Goal: Task Accomplishment & Management: Complete application form

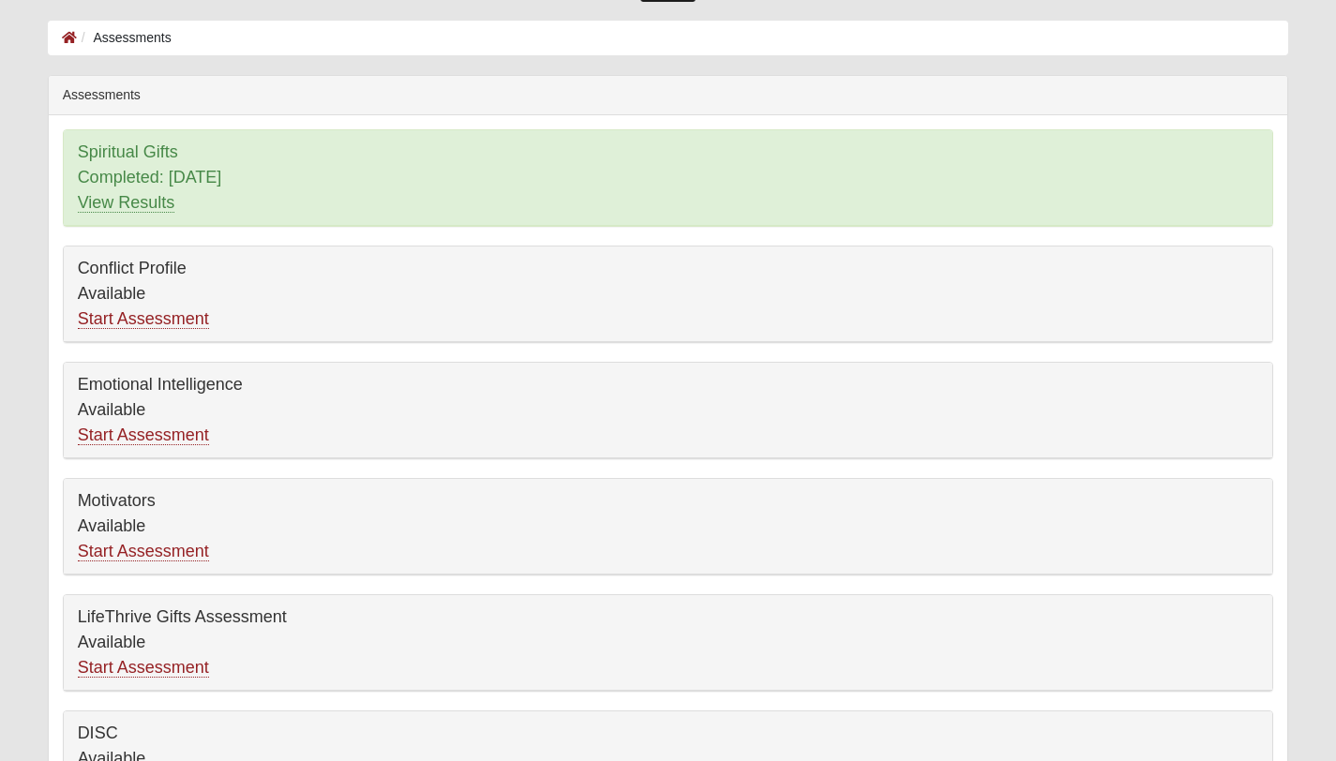
scroll to position [106, 0]
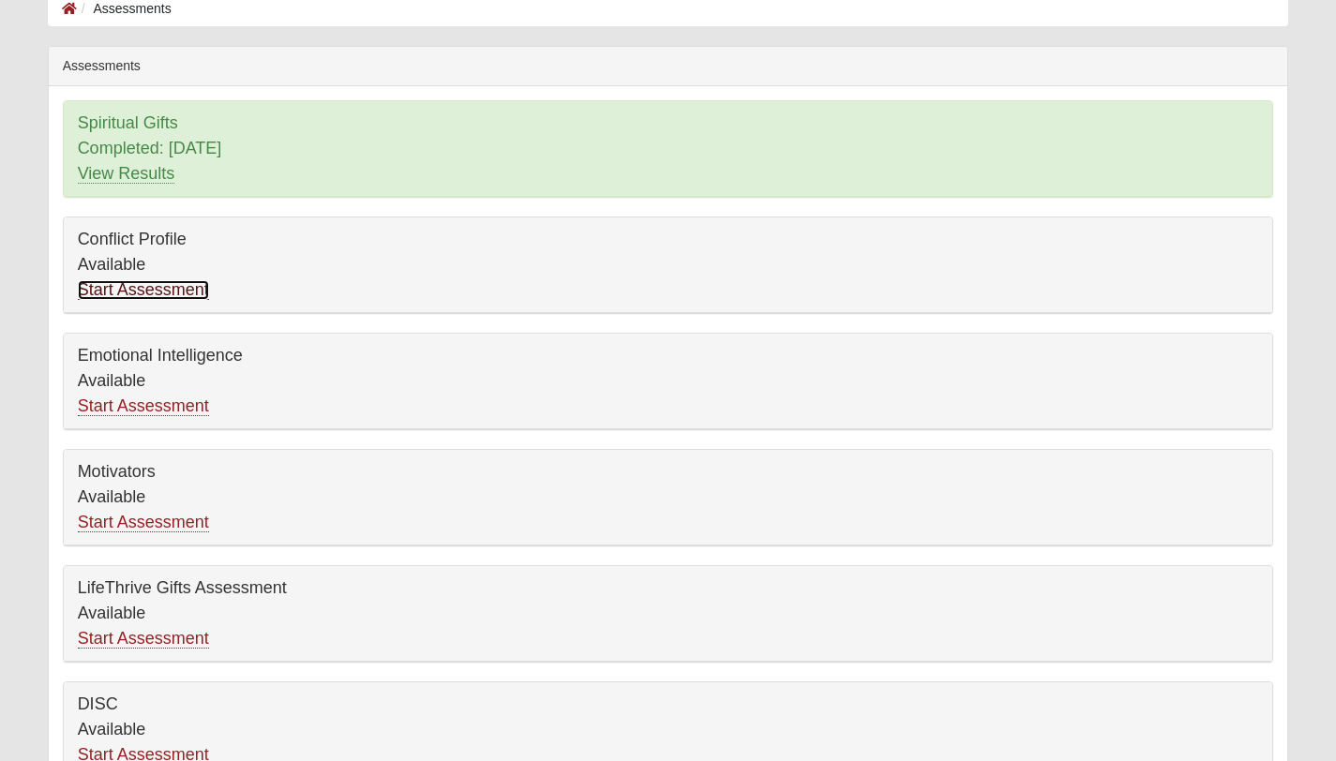
click at [125, 292] on link "Start Assessment" at bounding box center [143, 290] width 131 height 20
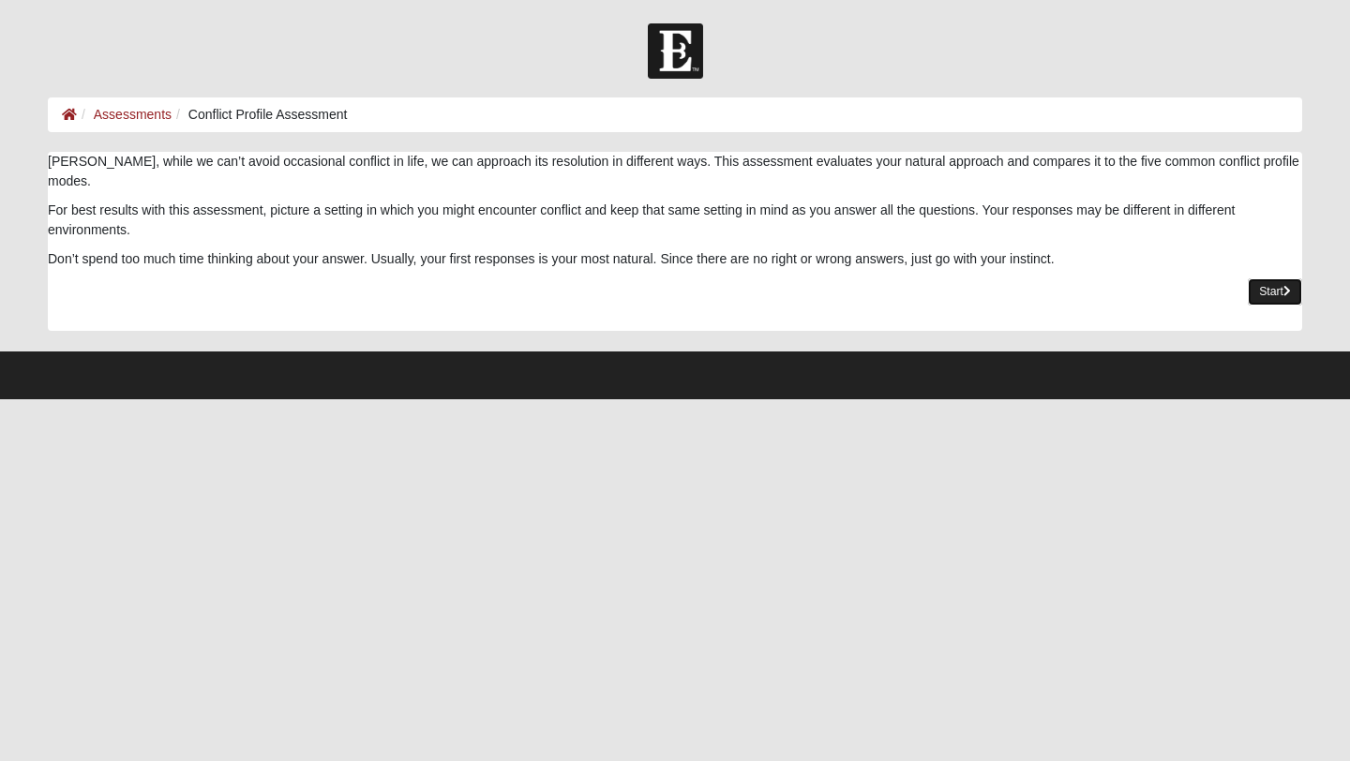
click at [1273, 278] on link "Start" at bounding box center [1275, 291] width 54 height 27
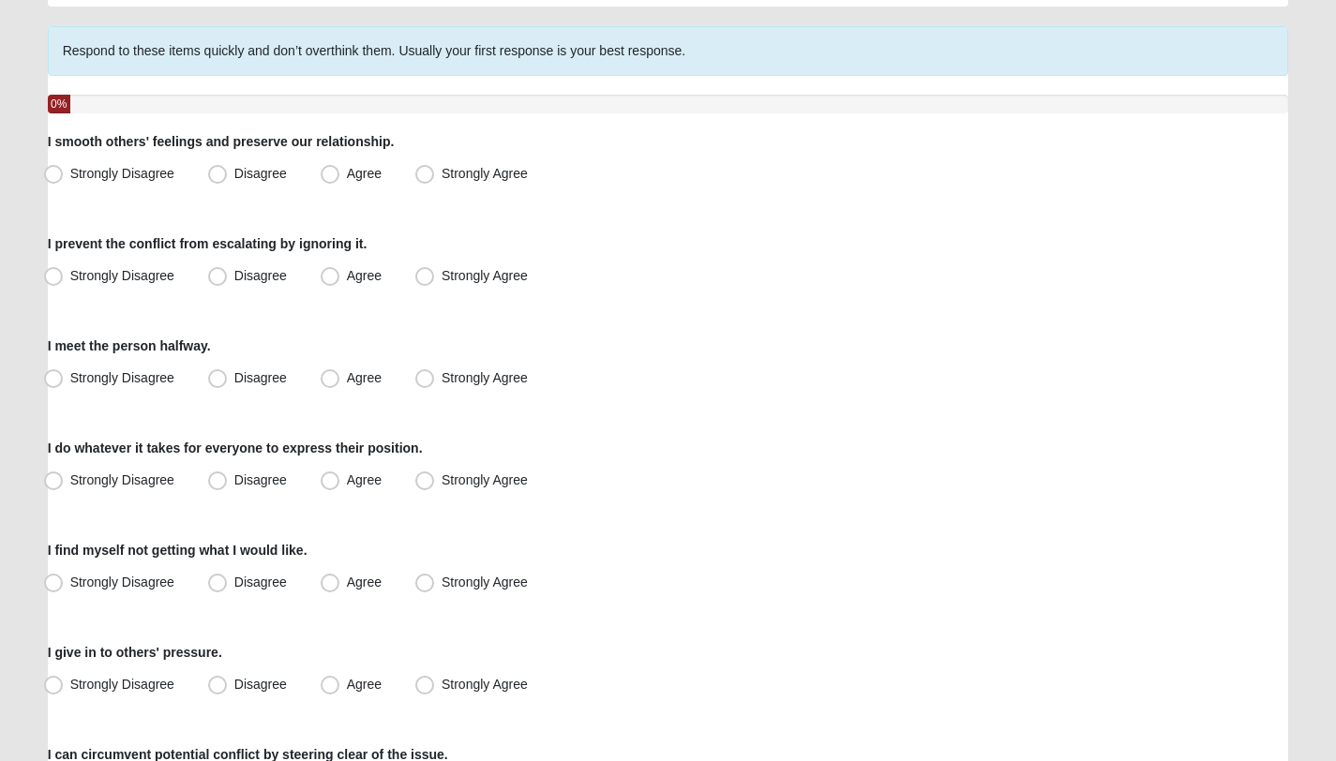
scroll to position [130, 0]
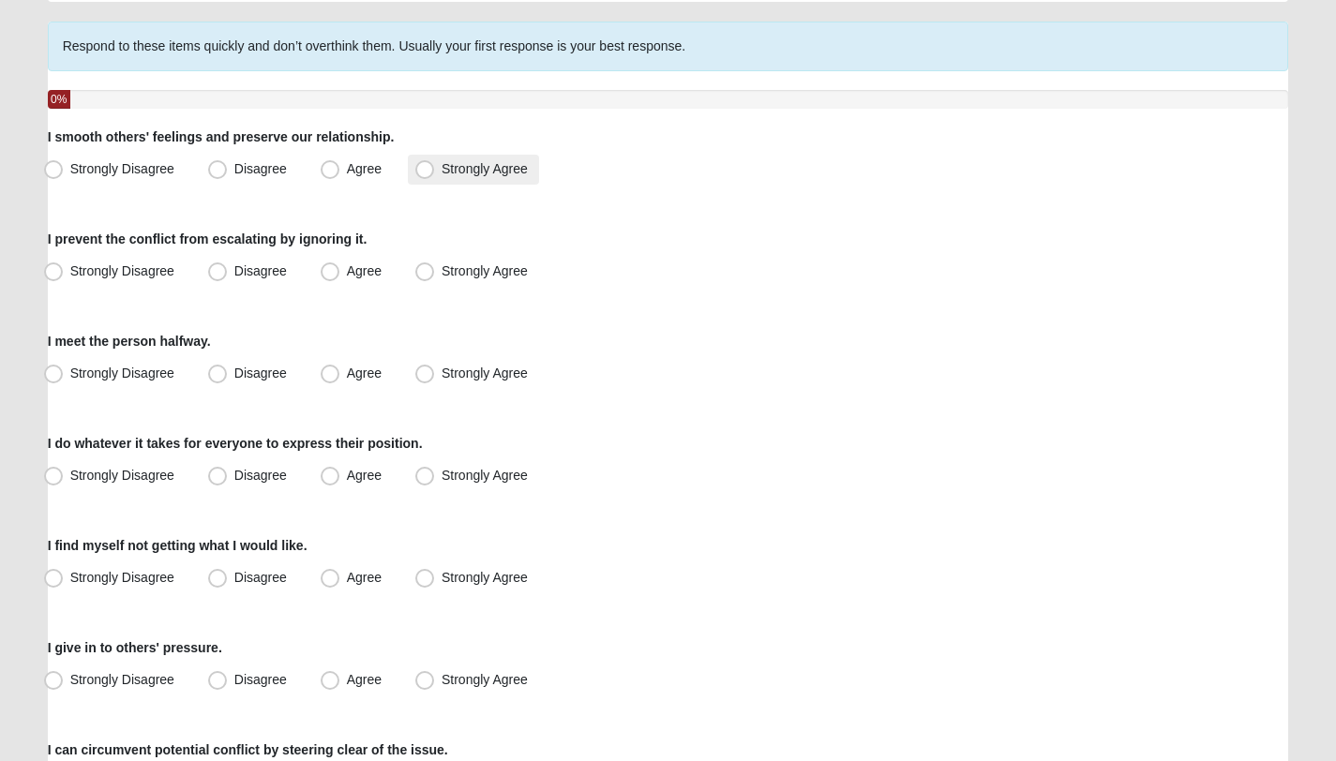
click at [442, 173] on span "Strongly Agree" at bounding box center [485, 168] width 86 height 15
click at [425, 173] on input "Strongly Agree" at bounding box center [429, 169] width 12 height 12
radio input "true"
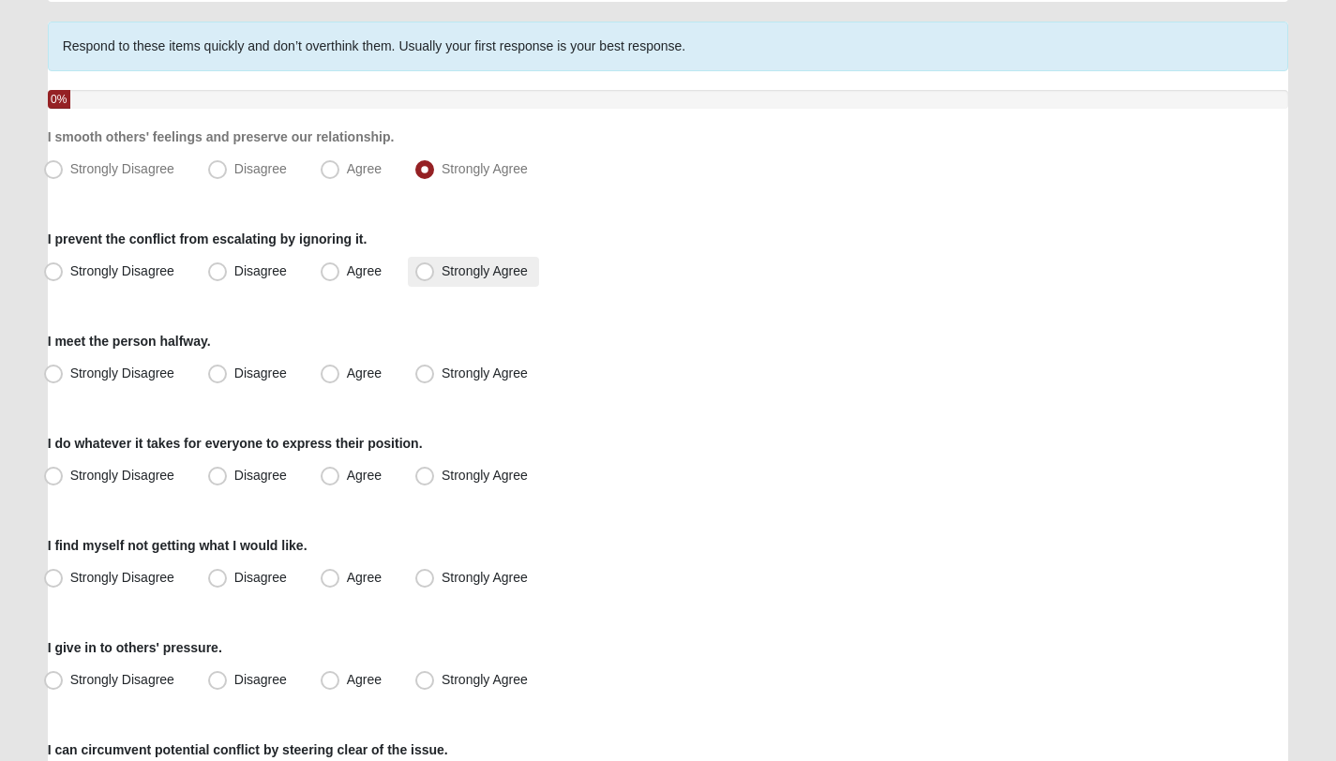
click at [442, 271] on span "Strongly Agree" at bounding box center [485, 270] width 86 height 15
click at [425, 271] on input "Strongly Agree" at bounding box center [429, 271] width 12 height 12
radio input "true"
click at [347, 381] on span "Agree" at bounding box center [364, 373] width 35 height 15
click at [328, 380] on input "Agree" at bounding box center [334, 373] width 12 height 12
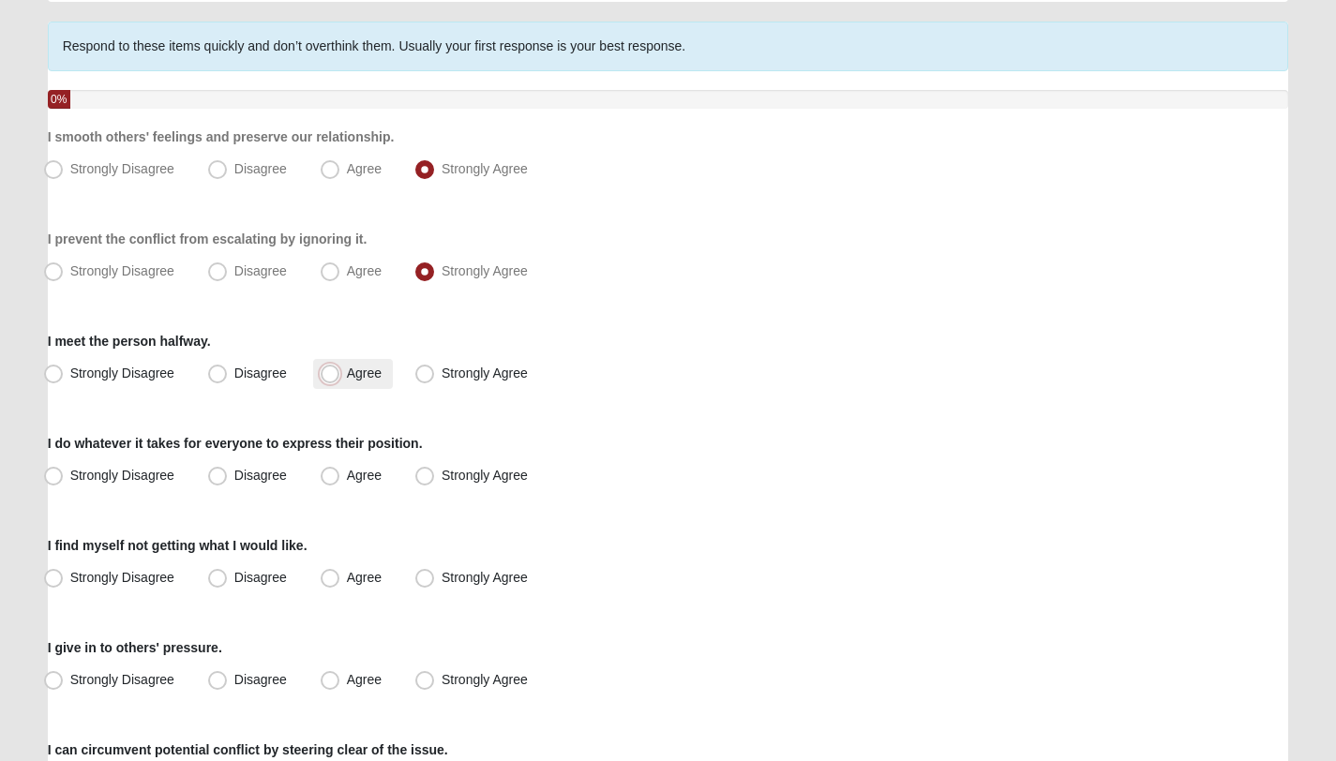
radio input "true"
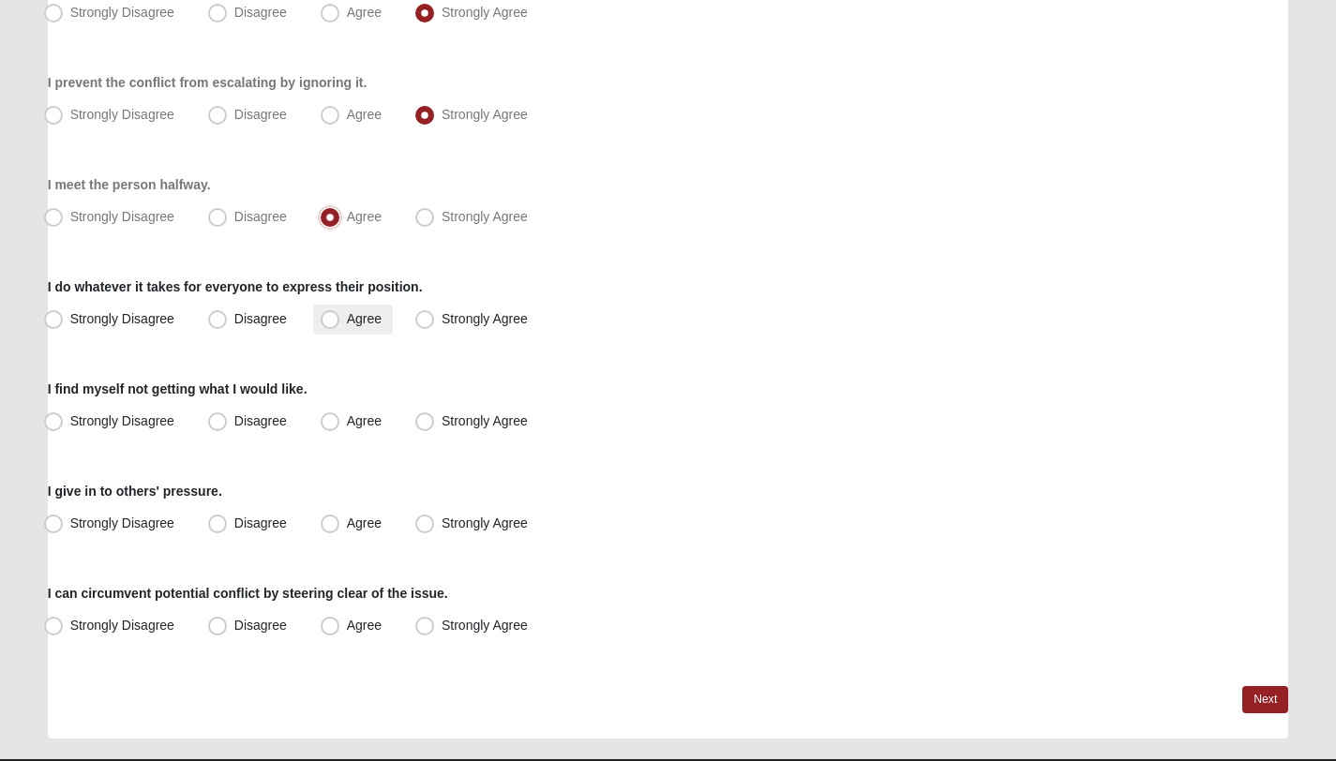
scroll to position [301, 0]
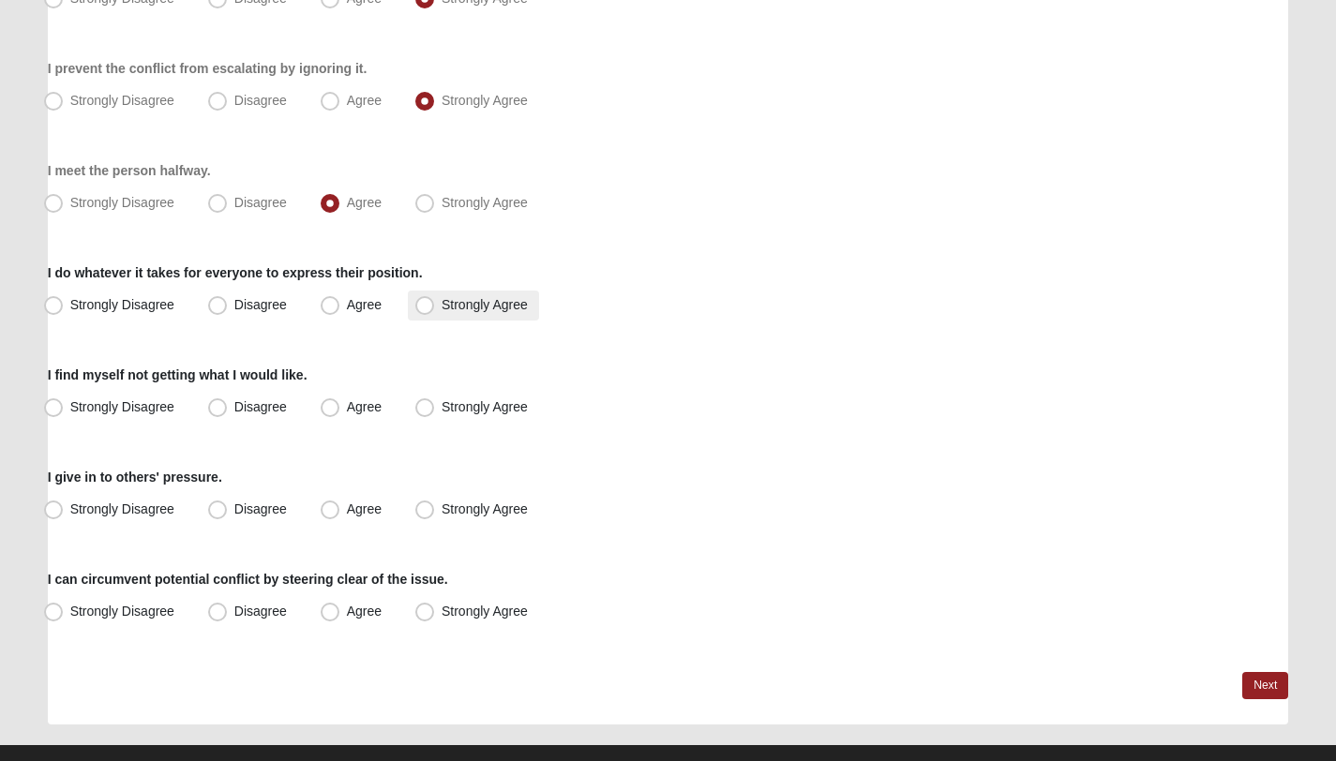
click at [442, 310] on span "Strongly Agree" at bounding box center [485, 304] width 86 height 15
click at [423, 310] on input "Strongly Agree" at bounding box center [429, 305] width 12 height 12
radio input "true"
click at [375, 399] on span "Agree" at bounding box center [364, 406] width 35 height 15
click at [340, 401] on input "Agree" at bounding box center [334, 407] width 12 height 12
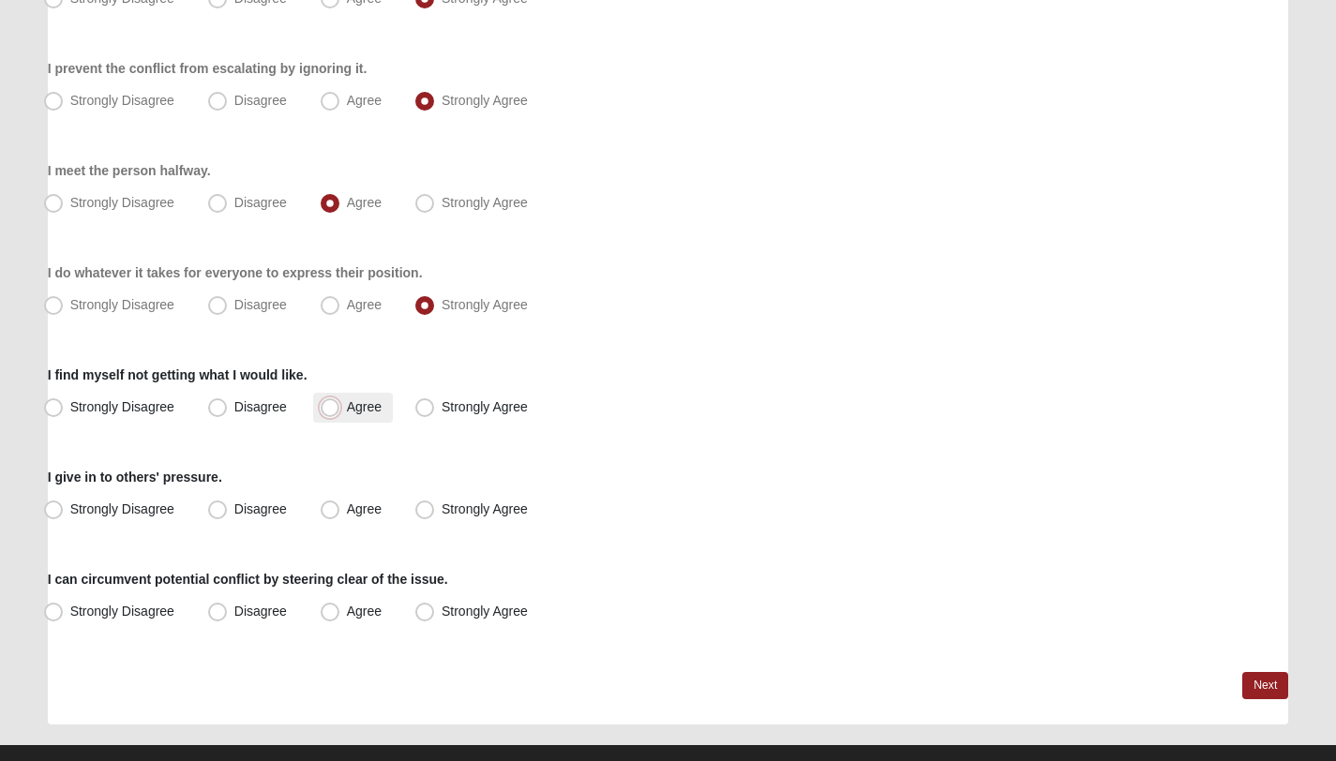
radio input "true"
click at [230, 508] on label "Disagree" at bounding box center [249, 510] width 97 height 30
click at [228, 508] on input "Disagree" at bounding box center [222, 509] width 12 height 12
radio input "true"
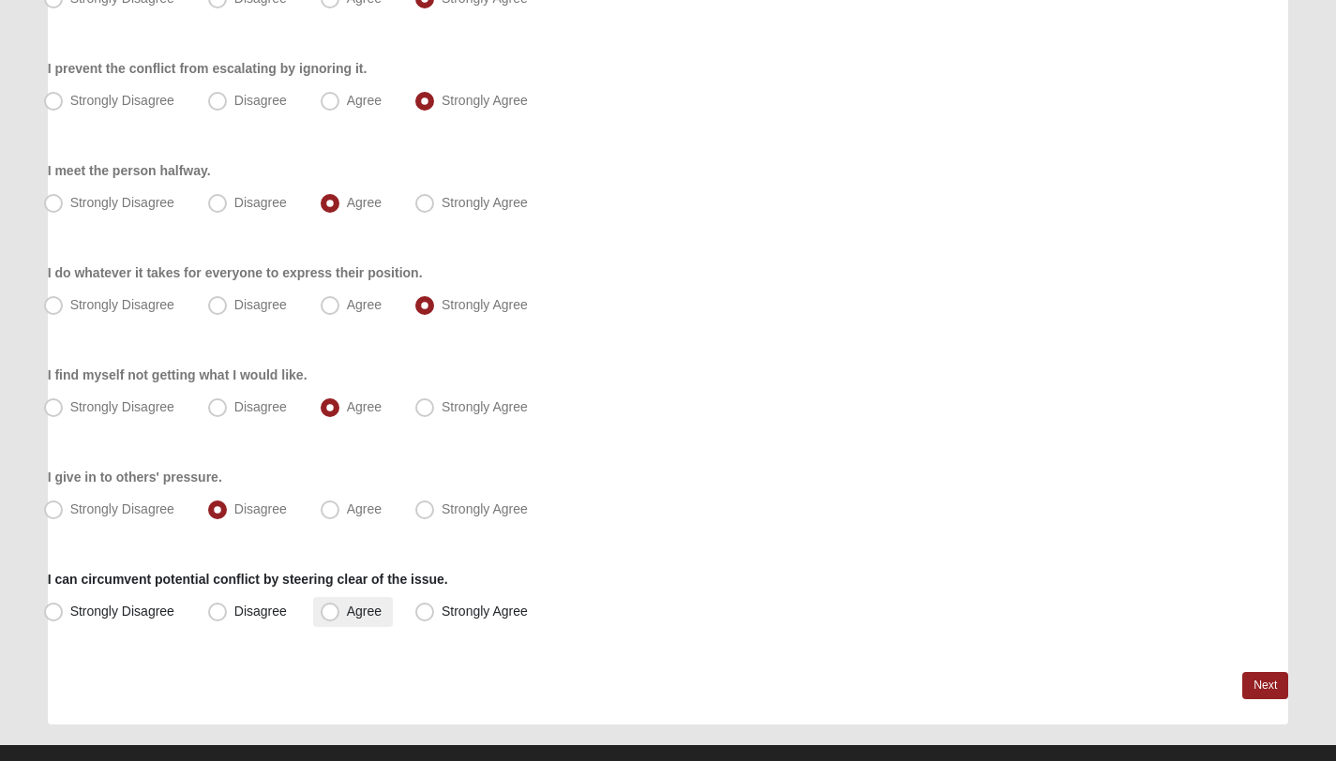
click at [337, 625] on label "Agree" at bounding box center [353, 612] width 80 height 30
click at [337, 618] on input "Agree" at bounding box center [334, 612] width 12 height 12
radio input "true"
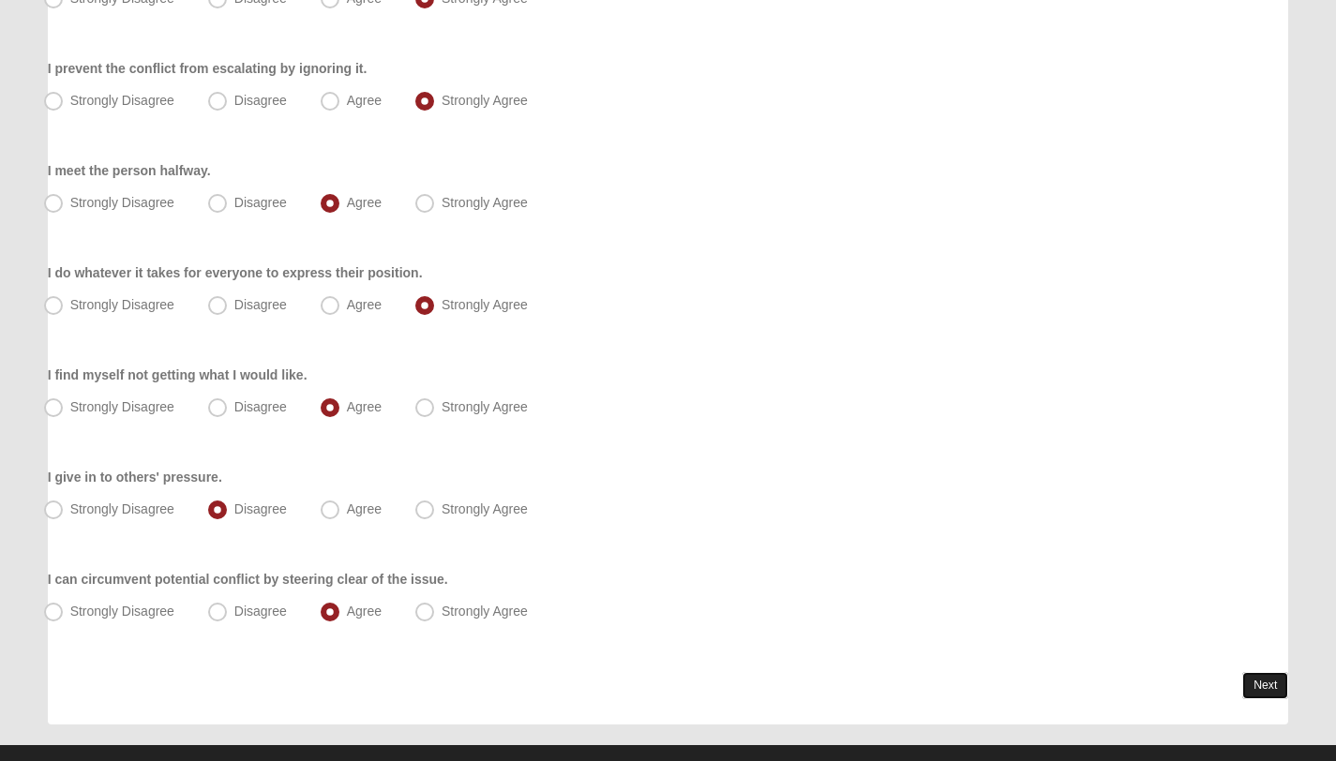
click at [1252, 697] on link "Next" at bounding box center [1265, 685] width 46 height 27
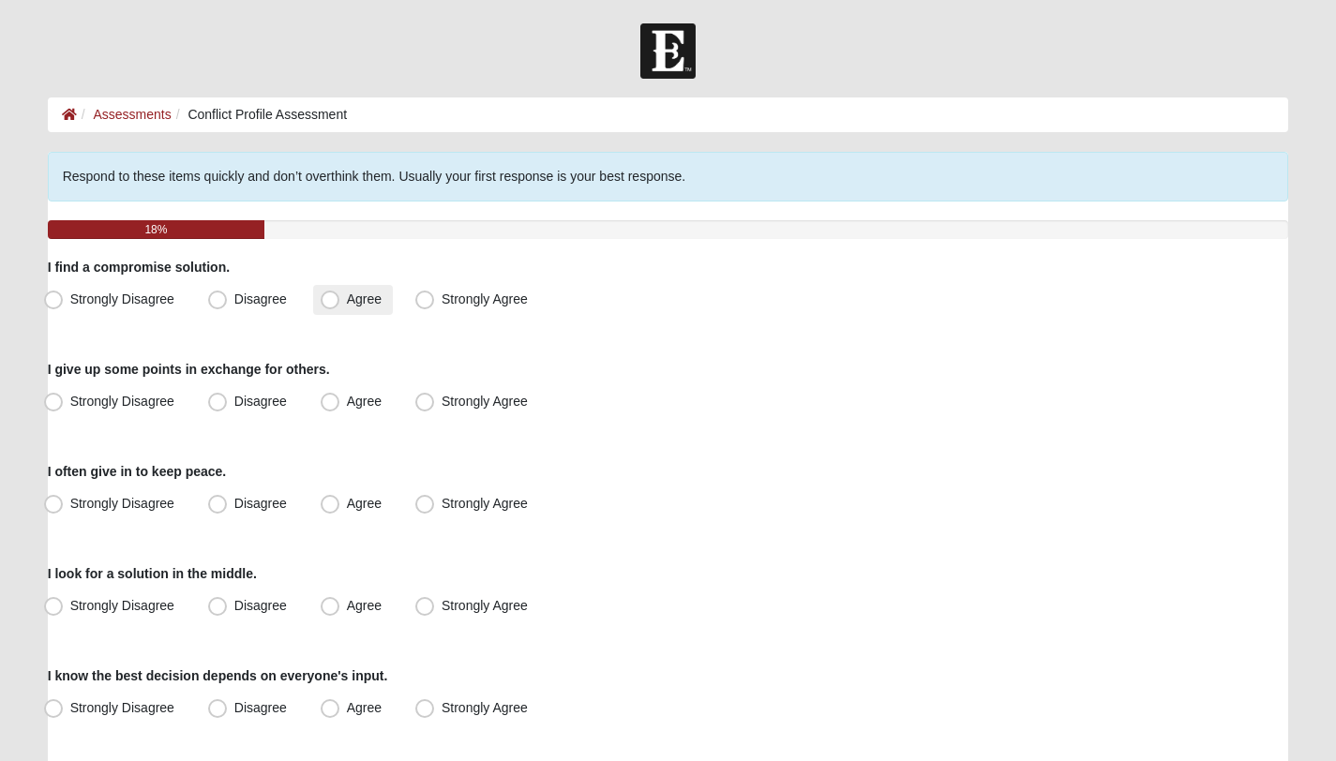
click at [354, 303] on span "Agree" at bounding box center [364, 299] width 35 height 15
click at [340, 303] on input "Agree" at bounding box center [334, 299] width 12 height 12
radio input "true"
click at [359, 406] on span "Agree" at bounding box center [364, 401] width 35 height 15
click at [340, 406] on input "Agree" at bounding box center [334, 402] width 12 height 12
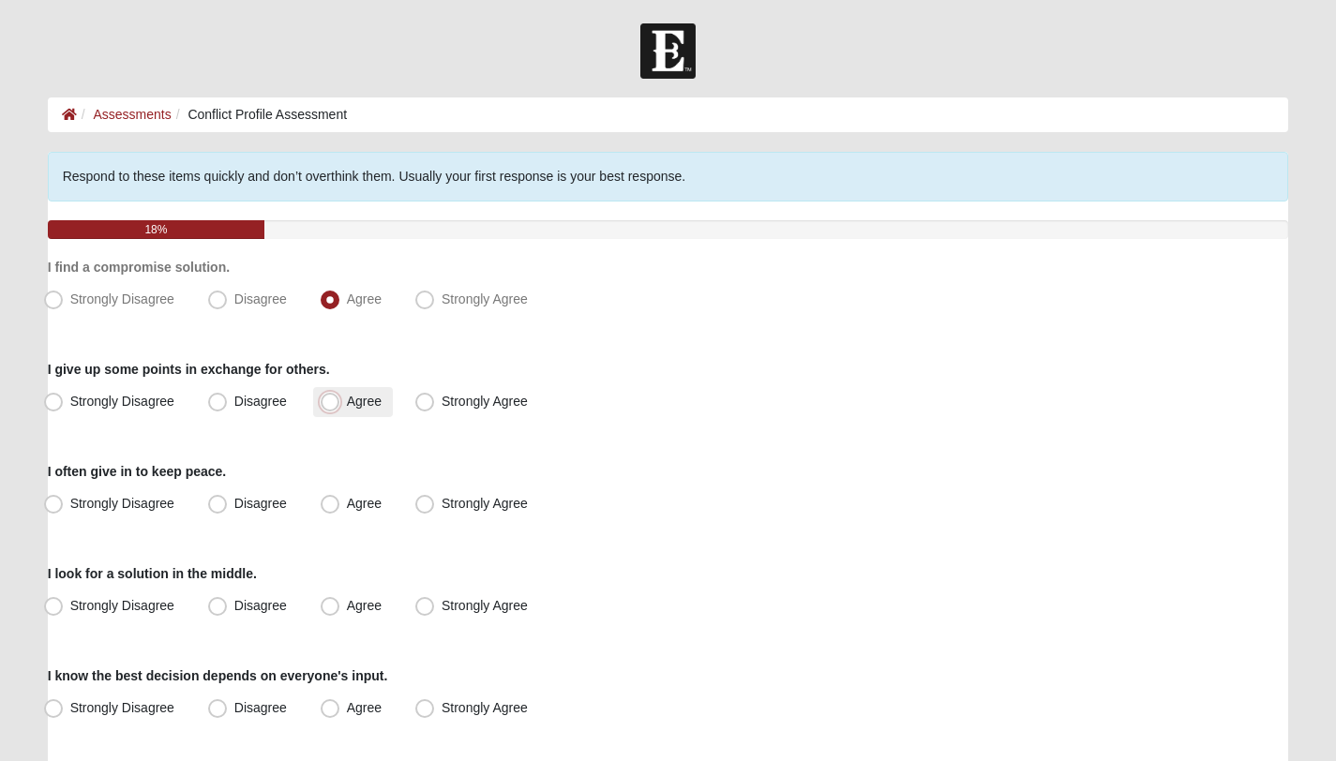
radio input "true"
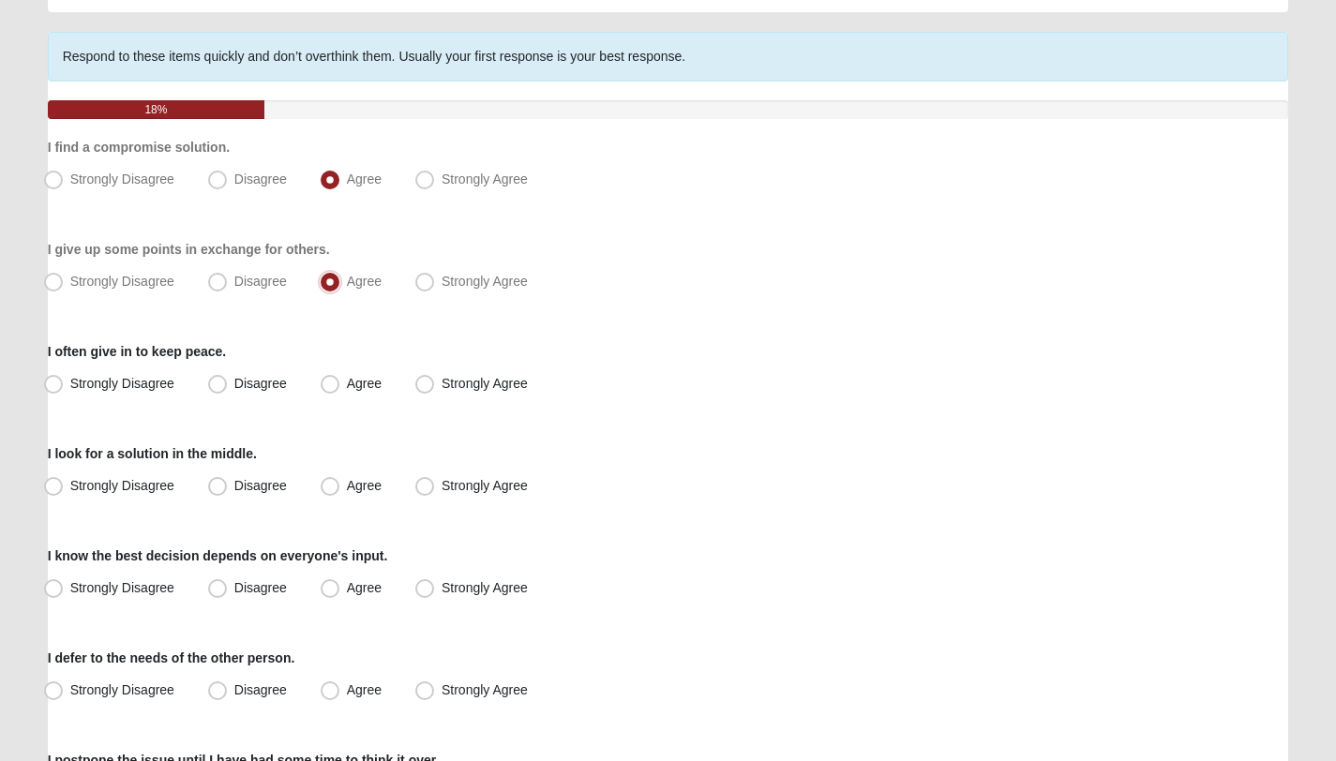
scroll to position [126, 0]
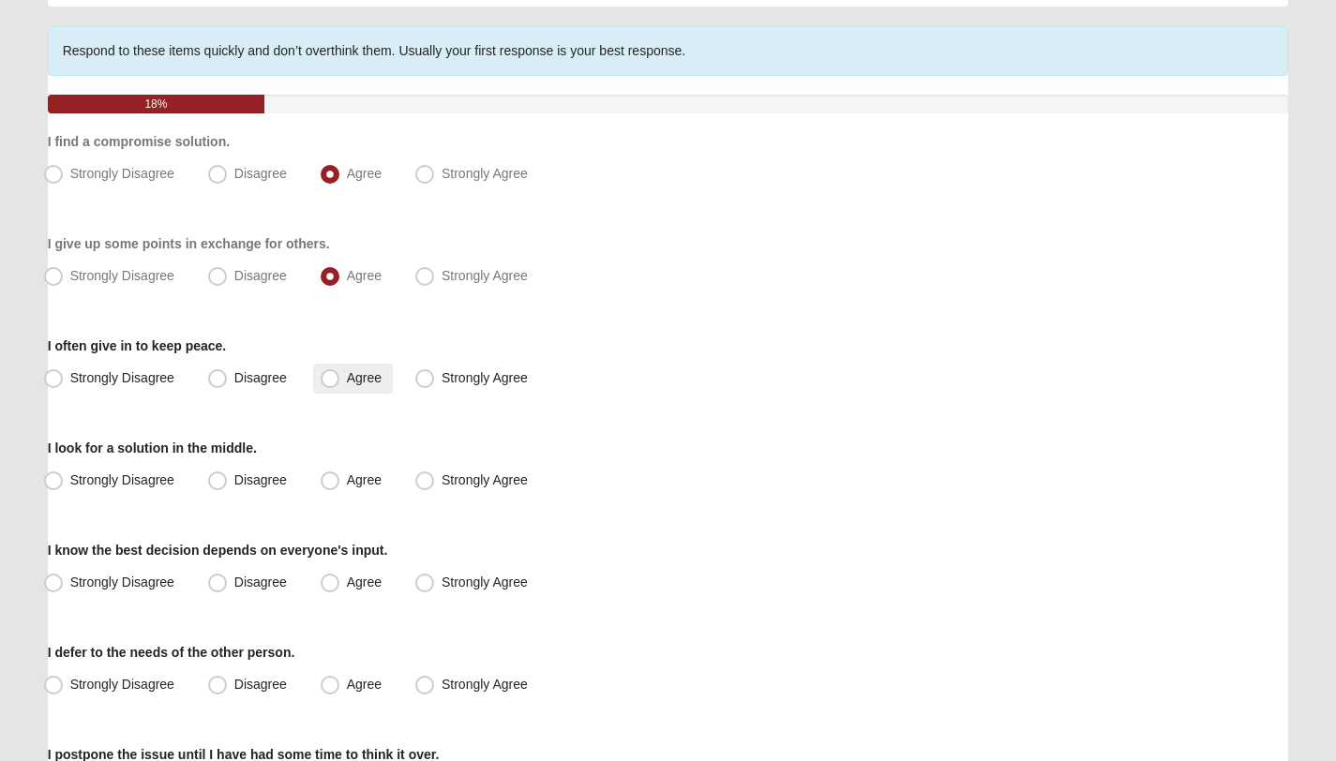
click at [359, 374] on span "Agree" at bounding box center [364, 377] width 35 height 15
click at [340, 374] on input "Agree" at bounding box center [334, 378] width 12 height 12
radio input "true"
click at [340, 486] on label "Agree" at bounding box center [353, 481] width 80 height 30
click at [340, 486] on input "Agree" at bounding box center [334, 480] width 12 height 12
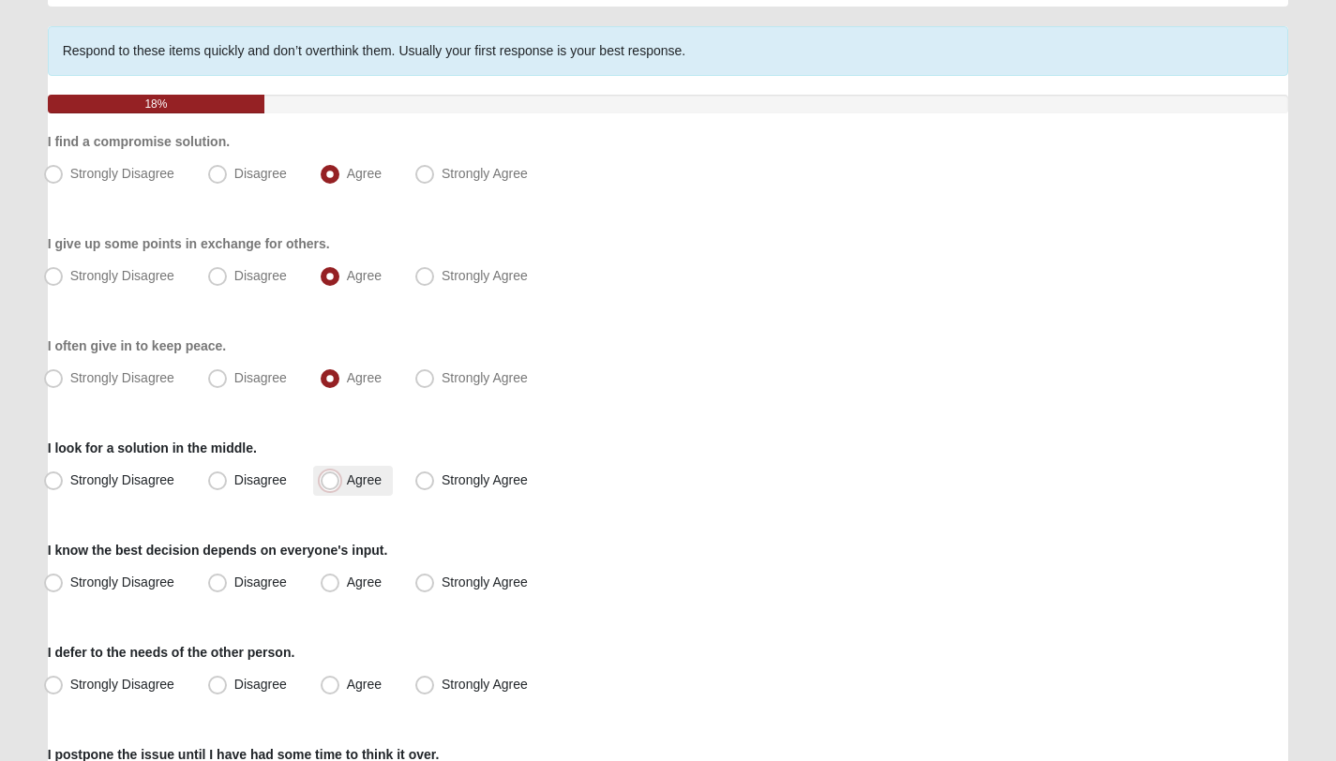
radio input "true"
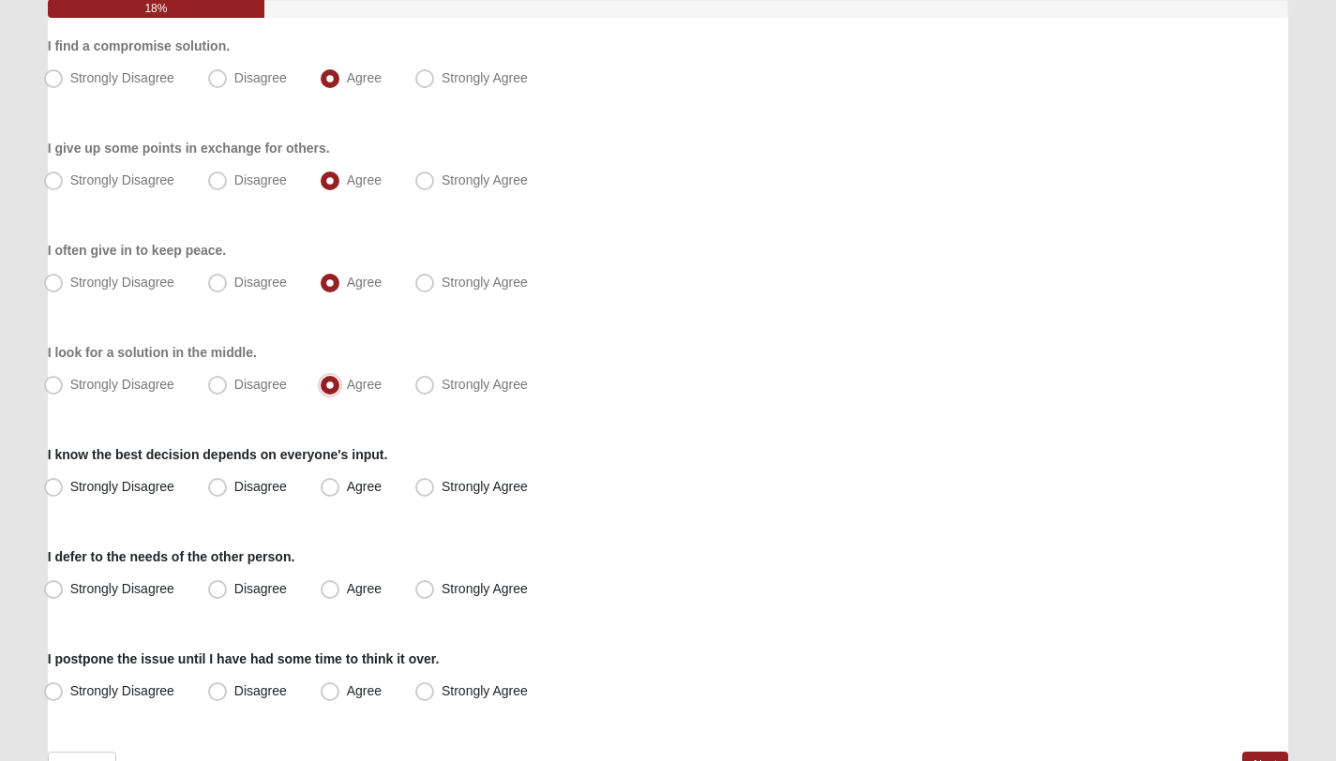
scroll to position [334, 0]
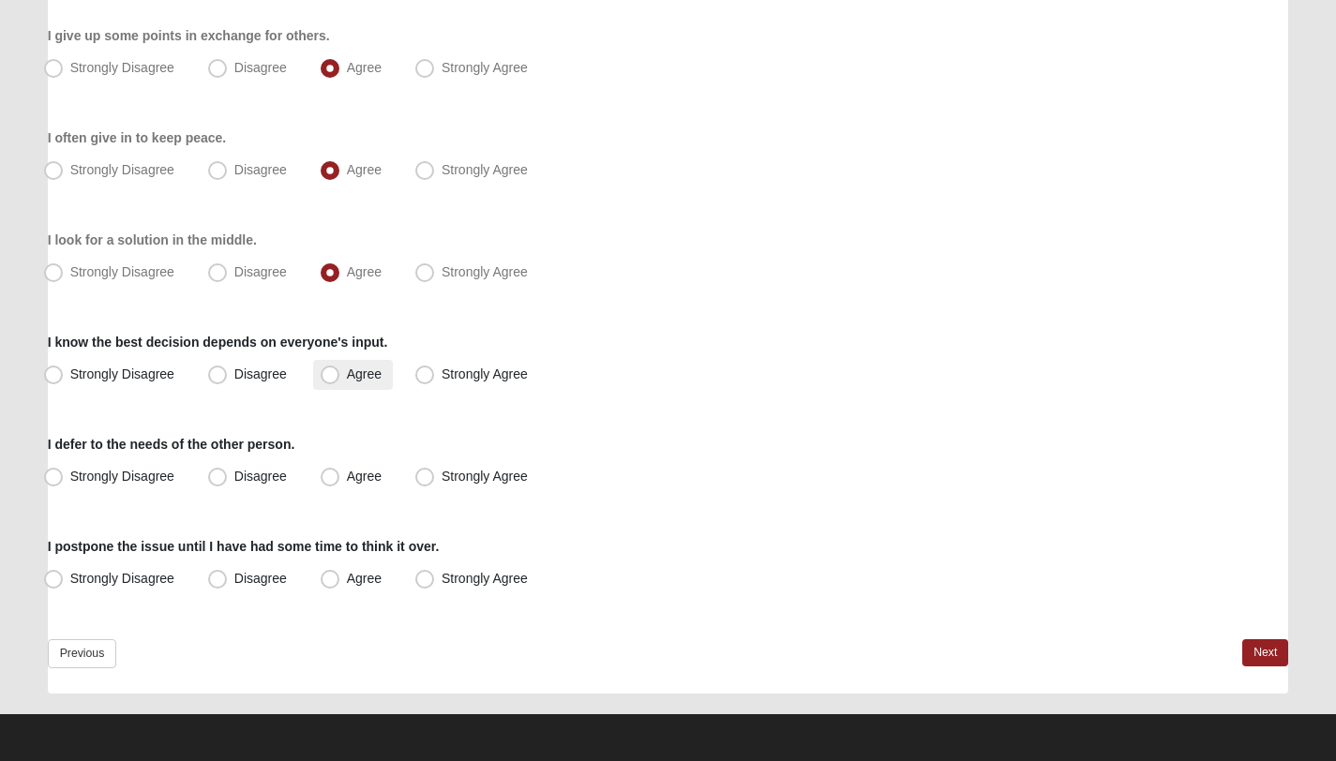
click at [344, 381] on label "Agree" at bounding box center [353, 375] width 80 height 30
click at [340, 381] on input "Agree" at bounding box center [334, 374] width 12 height 12
radio input "true"
click at [442, 469] on span "Strongly Agree" at bounding box center [485, 476] width 86 height 15
click at [427, 471] on input "Strongly Agree" at bounding box center [429, 477] width 12 height 12
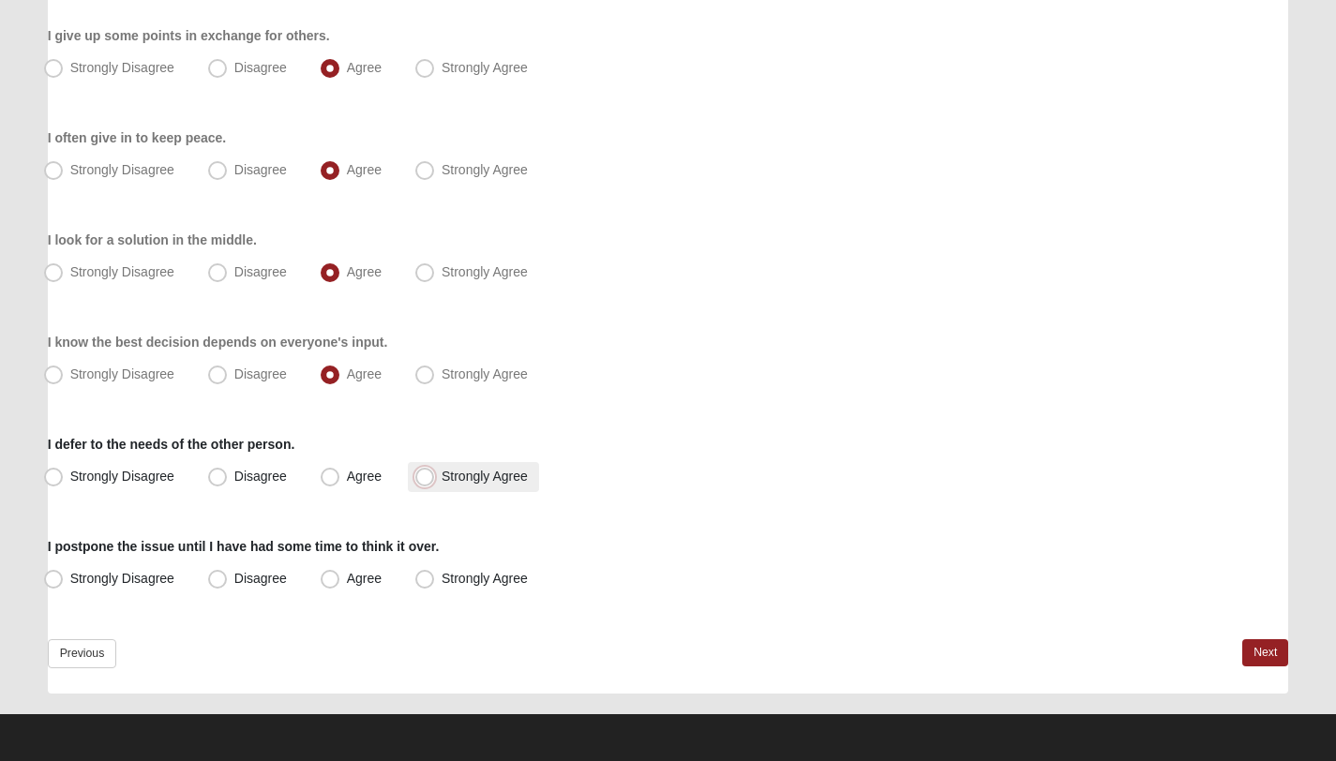
radio input "true"
click at [442, 574] on span "Strongly Agree" at bounding box center [485, 578] width 86 height 15
click at [429, 574] on input "Strongly Agree" at bounding box center [429, 579] width 12 height 12
radio input "true"
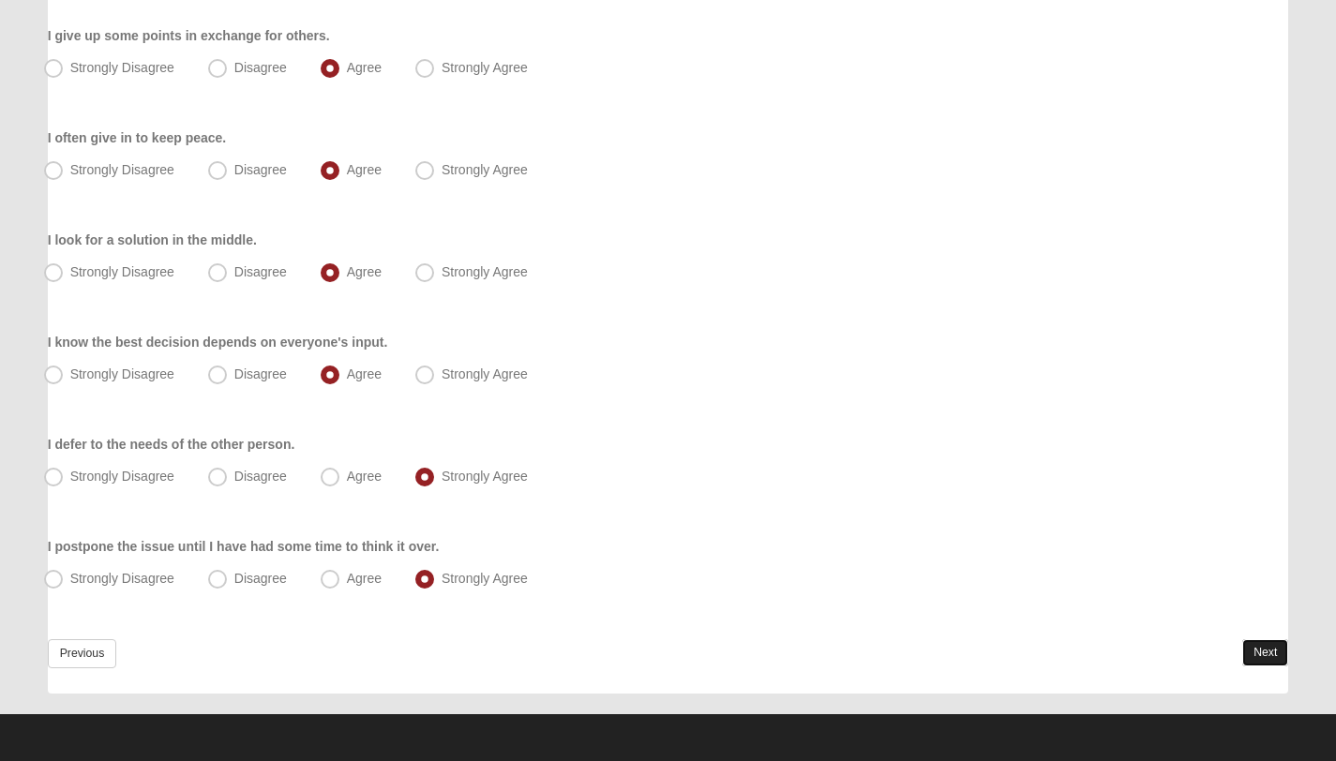
click at [1268, 660] on link "Next" at bounding box center [1265, 652] width 46 height 27
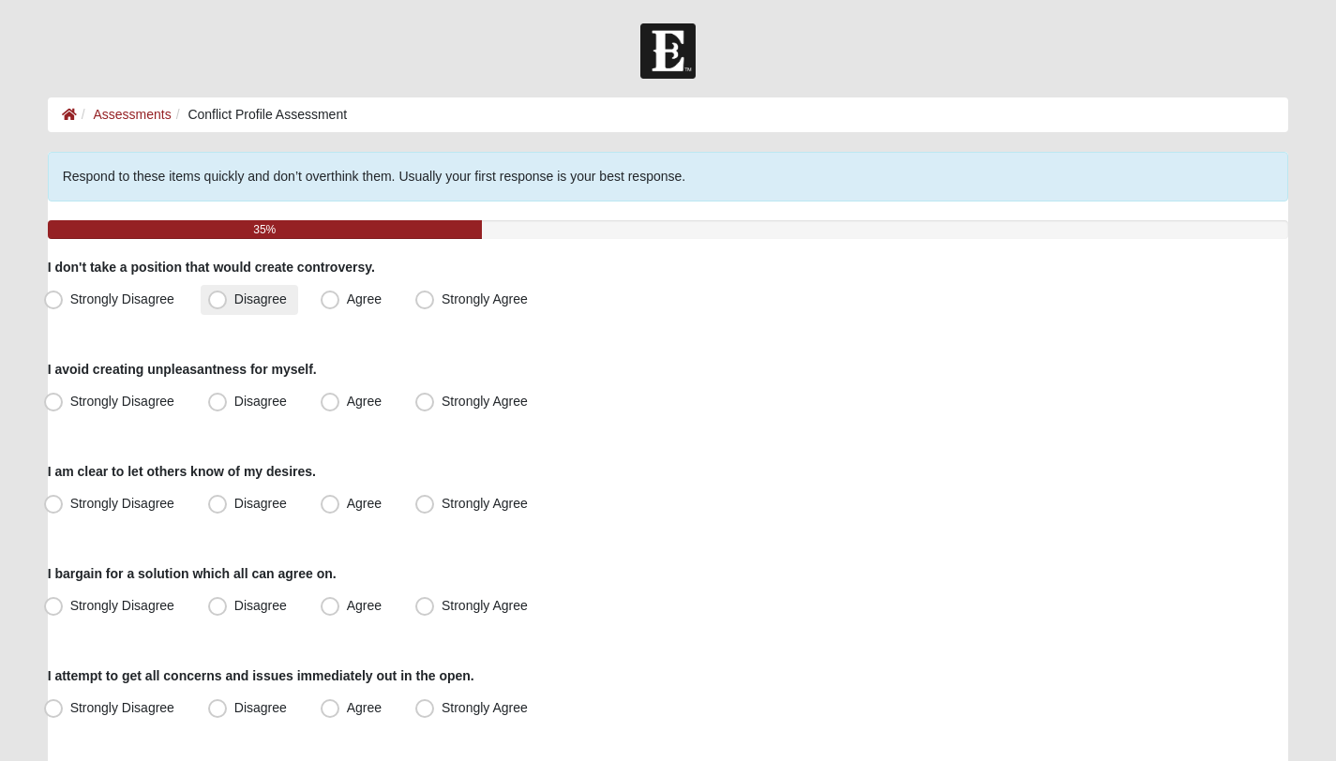
click at [227, 301] on label "Disagree" at bounding box center [249, 300] width 97 height 30
click at [227, 301] on input "Disagree" at bounding box center [222, 299] width 12 height 12
radio input "true"
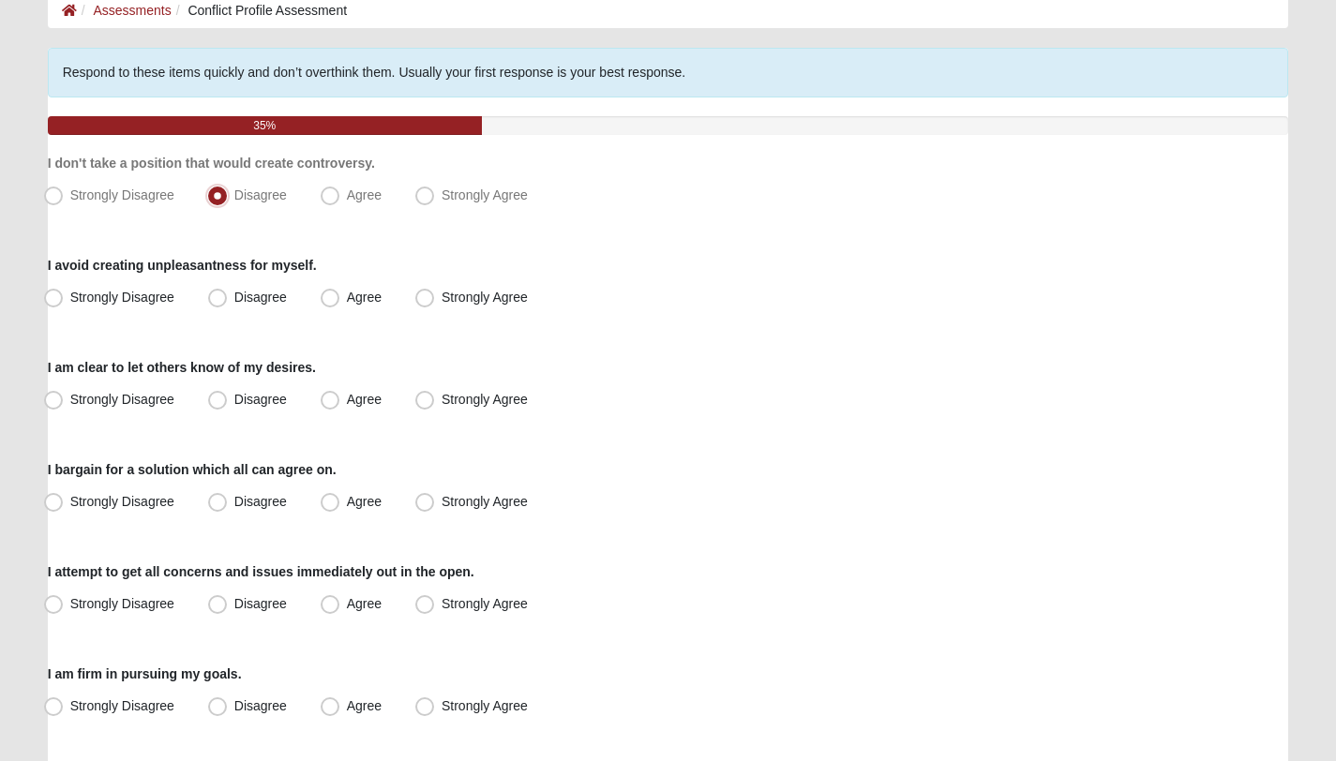
scroll to position [106, 0]
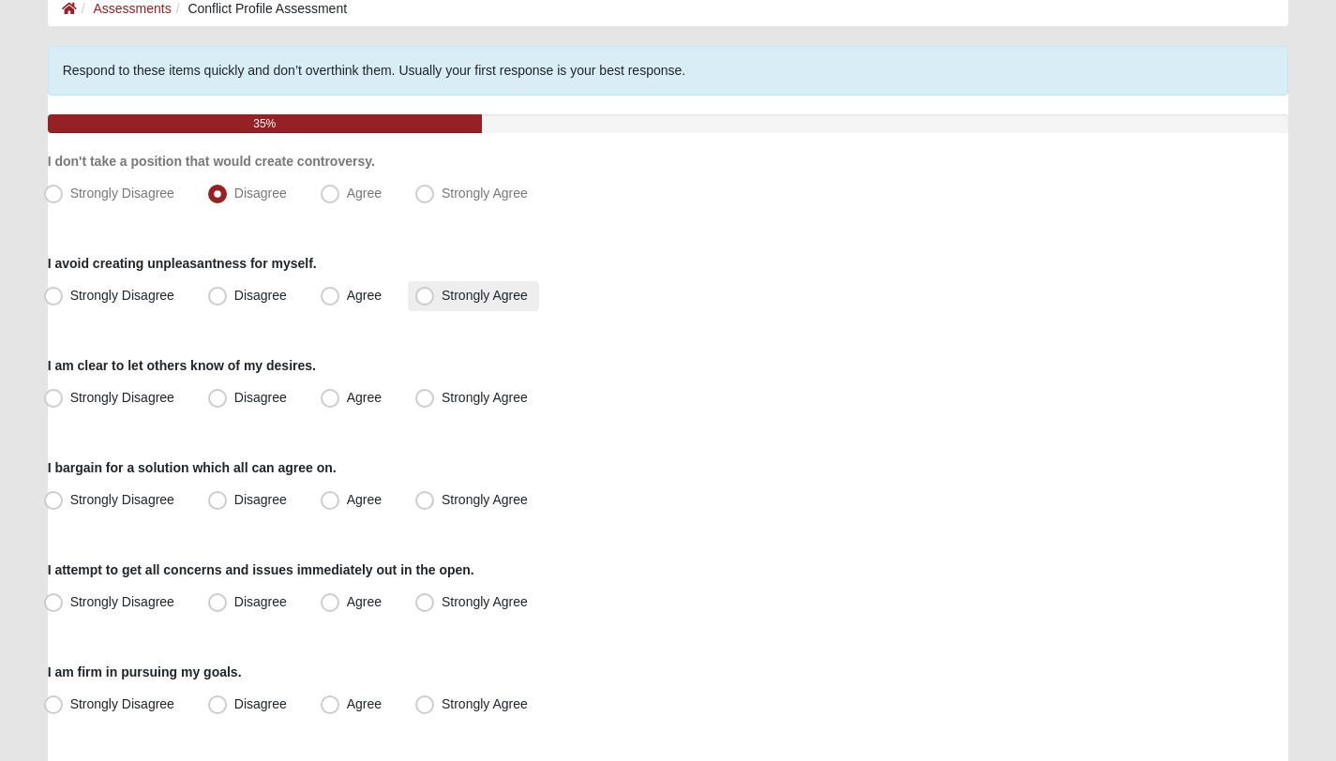
click at [451, 295] on span "Strongly Agree" at bounding box center [485, 295] width 86 height 15
click at [435, 295] on input "Strongly Agree" at bounding box center [429, 296] width 12 height 12
radio input "true"
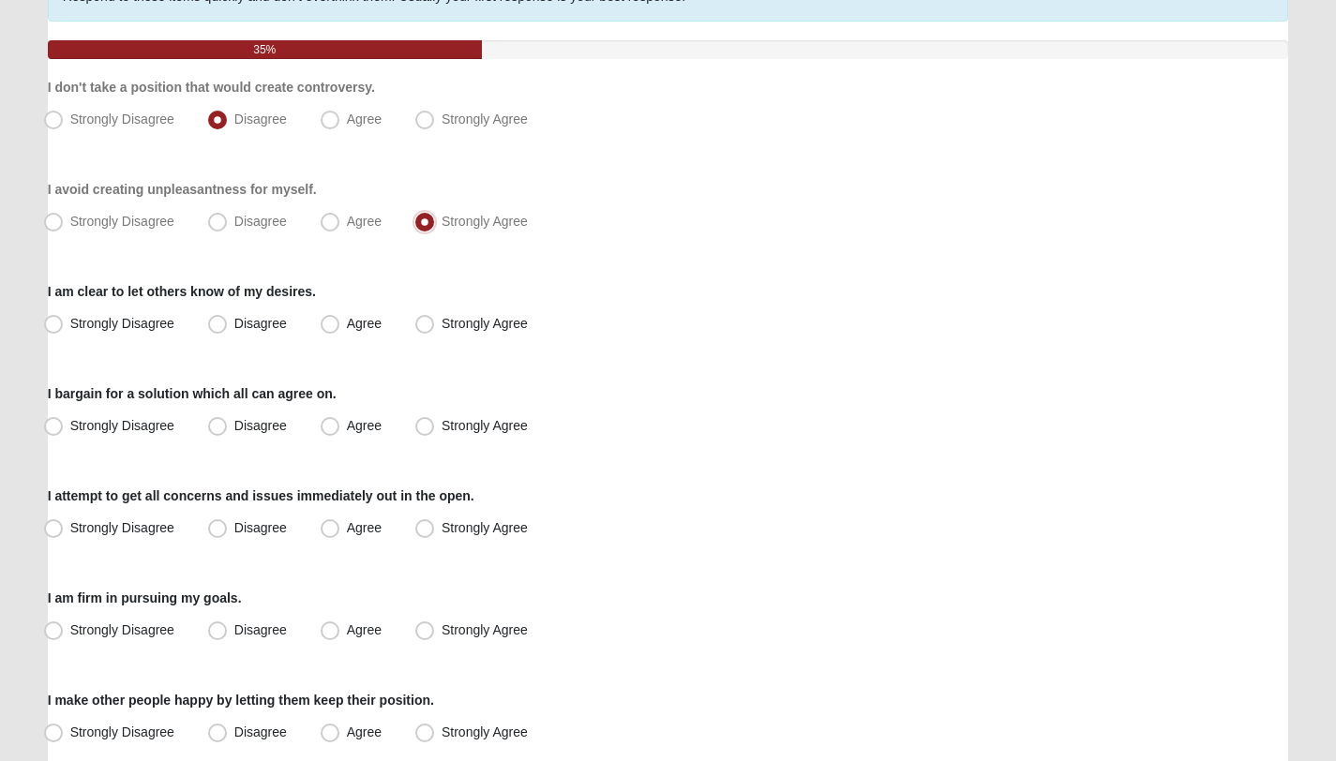
scroll to position [181, 0]
click at [119, 337] on label "Strongly Disagree" at bounding box center [111, 323] width 149 height 30
click at [64, 329] on input "Strongly Disagree" at bounding box center [58, 323] width 12 height 12
radio input "true"
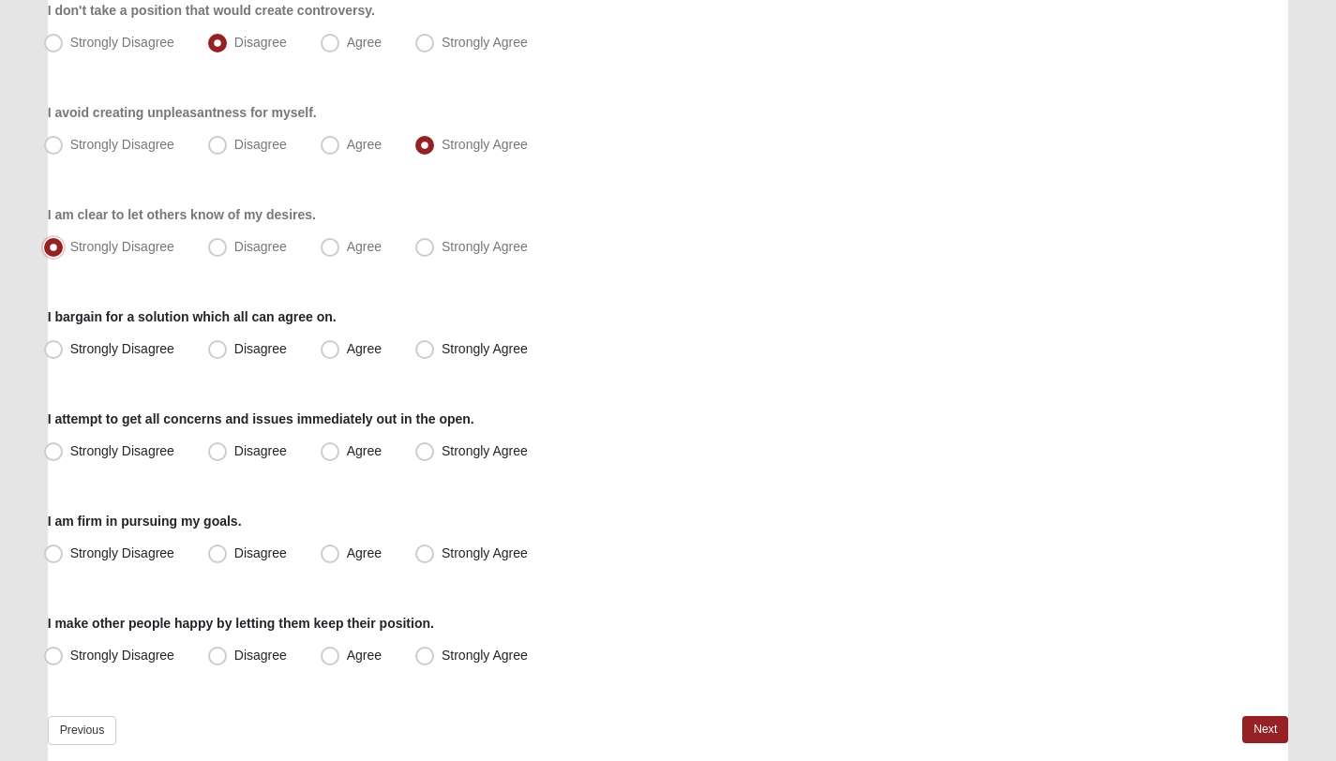
scroll to position [280, 0]
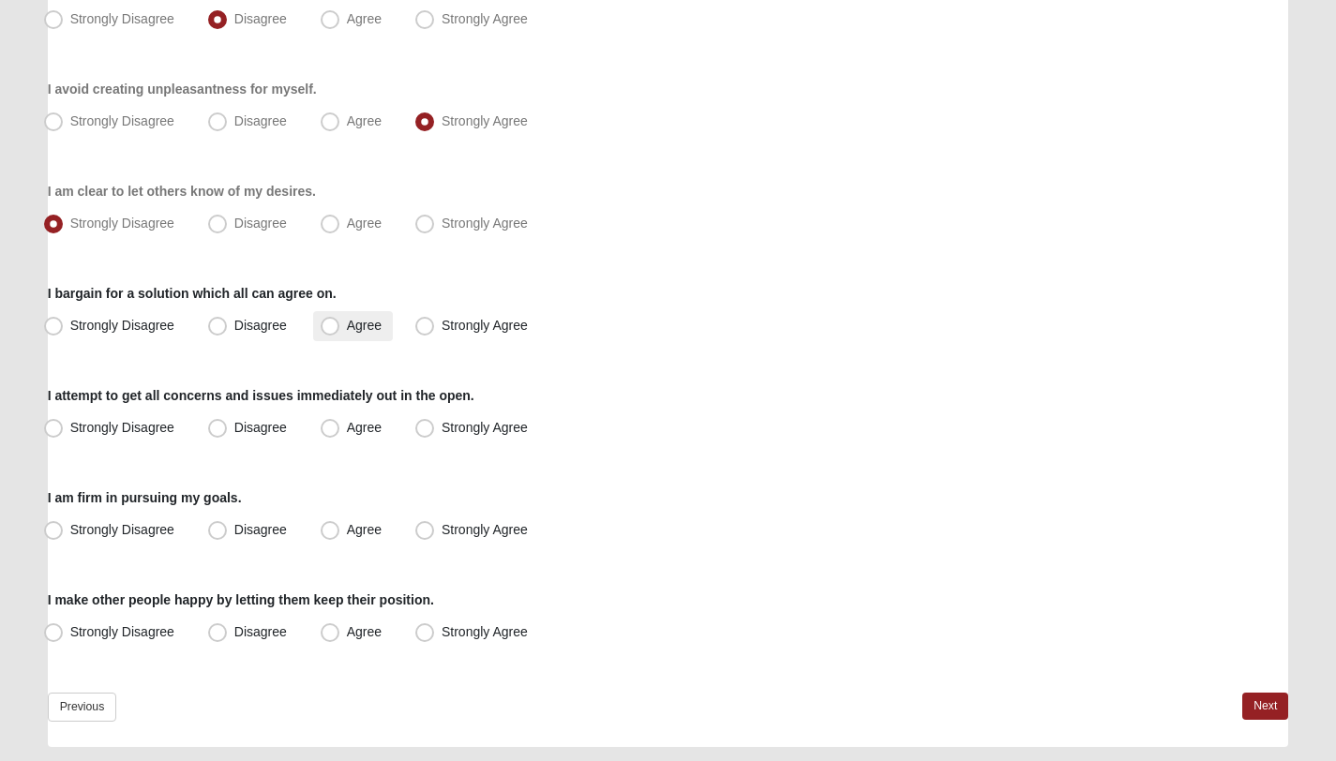
click at [339, 328] on label "Agree" at bounding box center [353, 326] width 80 height 30
click at [339, 328] on input "Agree" at bounding box center [334, 326] width 12 height 12
radio input "true"
click at [342, 433] on label "Agree" at bounding box center [353, 428] width 80 height 30
click at [340, 433] on input "Agree" at bounding box center [334, 428] width 12 height 12
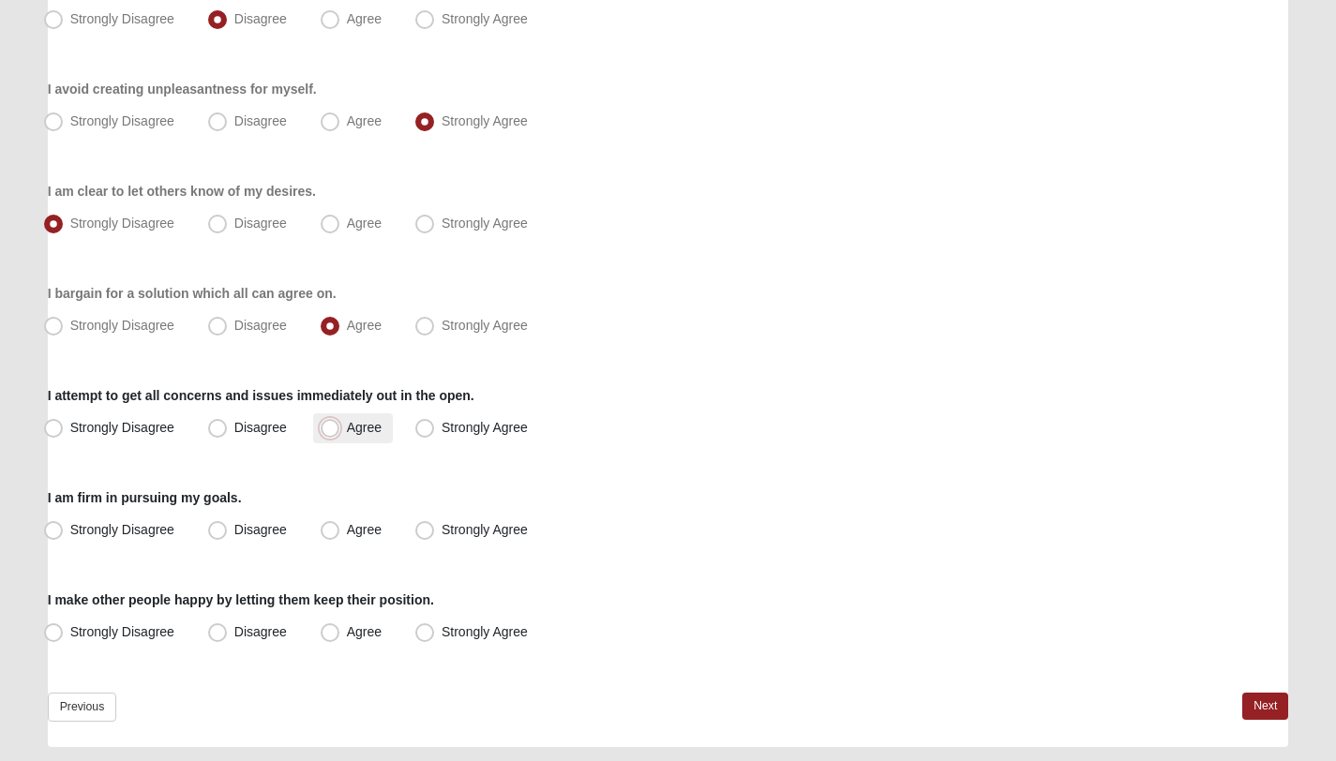
radio input "true"
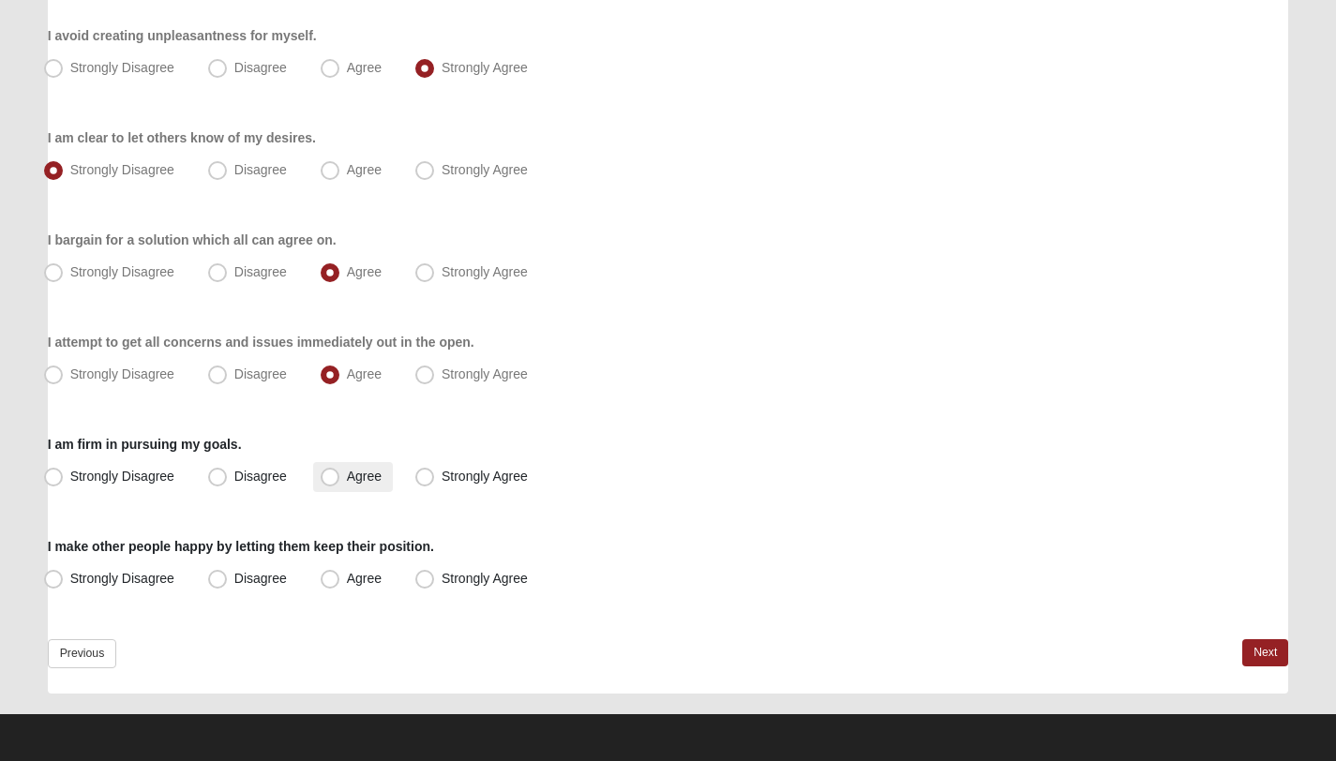
click at [347, 473] on span "Agree" at bounding box center [364, 476] width 35 height 15
click at [340, 473] on input "Agree" at bounding box center [334, 477] width 12 height 12
radio input "true"
click at [442, 581] on span "Strongly Agree" at bounding box center [485, 578] width 86 height 15
click at [428, 581] on input "Strongly Agree" at bounding box center [429, 579] width 12 height 12
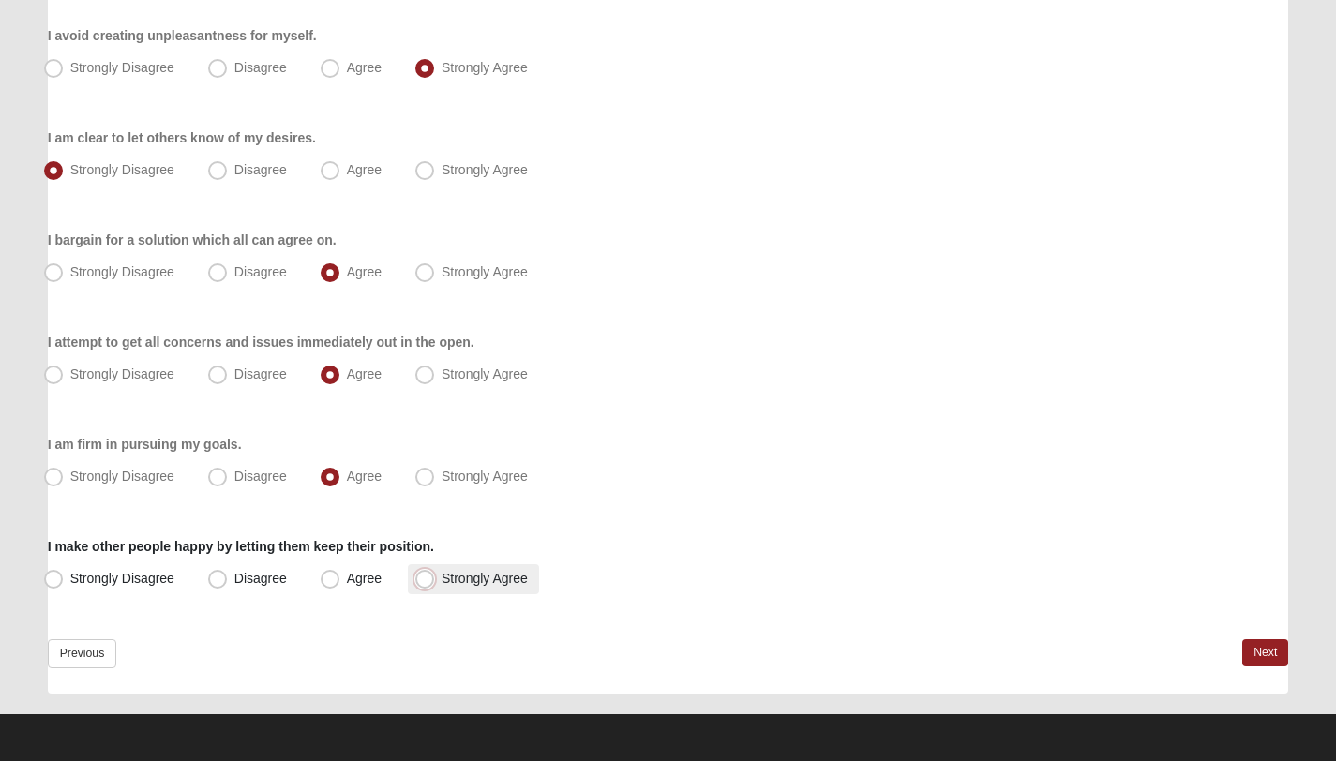
radio input "true"
click at [1256, 652] on link "Next" at bounding box center [1265, 652] width 46 height 27
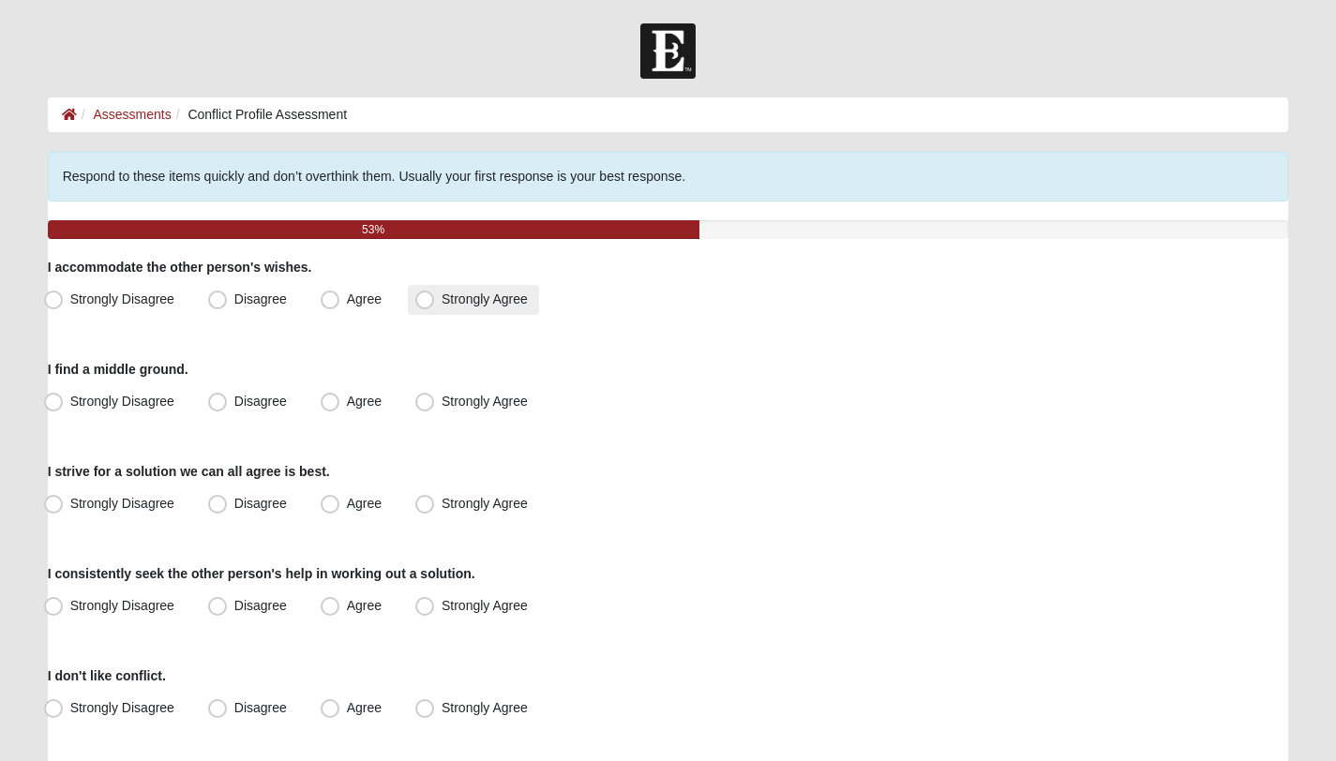
click at [442, 301] on span "Strongly Agree" at bounding box center [485, 299] width 86 height 15
click at [426, 301] on input "Strongly Agree" at bounding box center [429, 299] width 12 height 12
radio input "true"
click at [347, 409] on span "Agree" at bounding box center [364, 401] width 35 height 15
click at [335, 408] on input "Agree" at bounding box center [334, 402] width 12 height 12
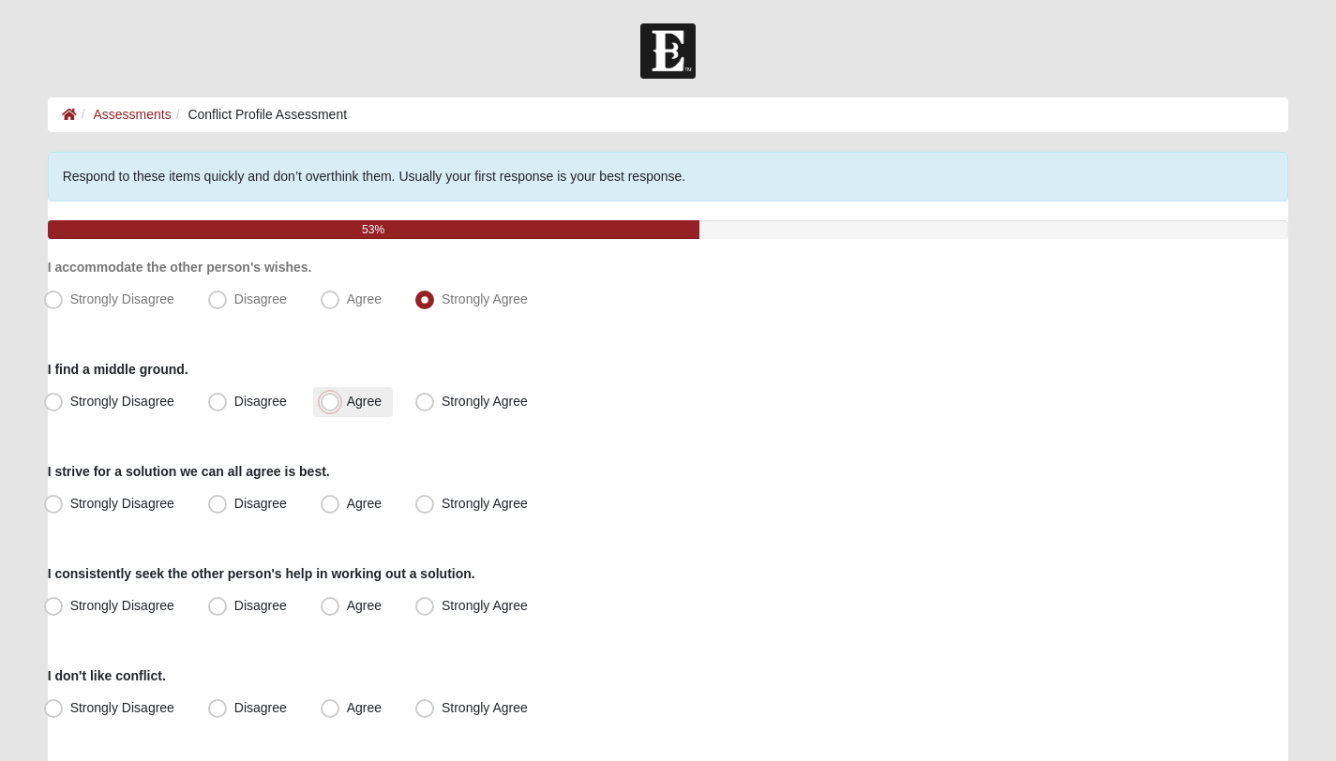
radio input "true"
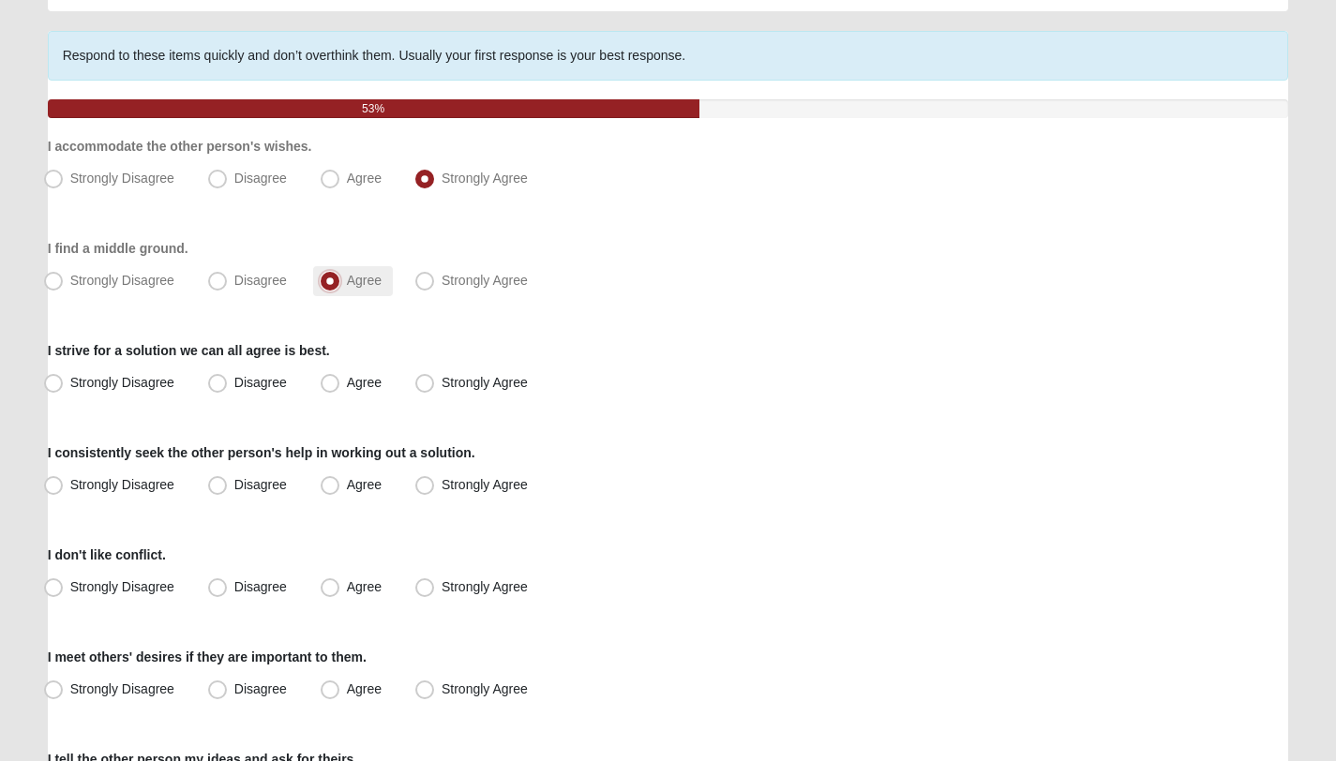
scroll to position [127, 0]
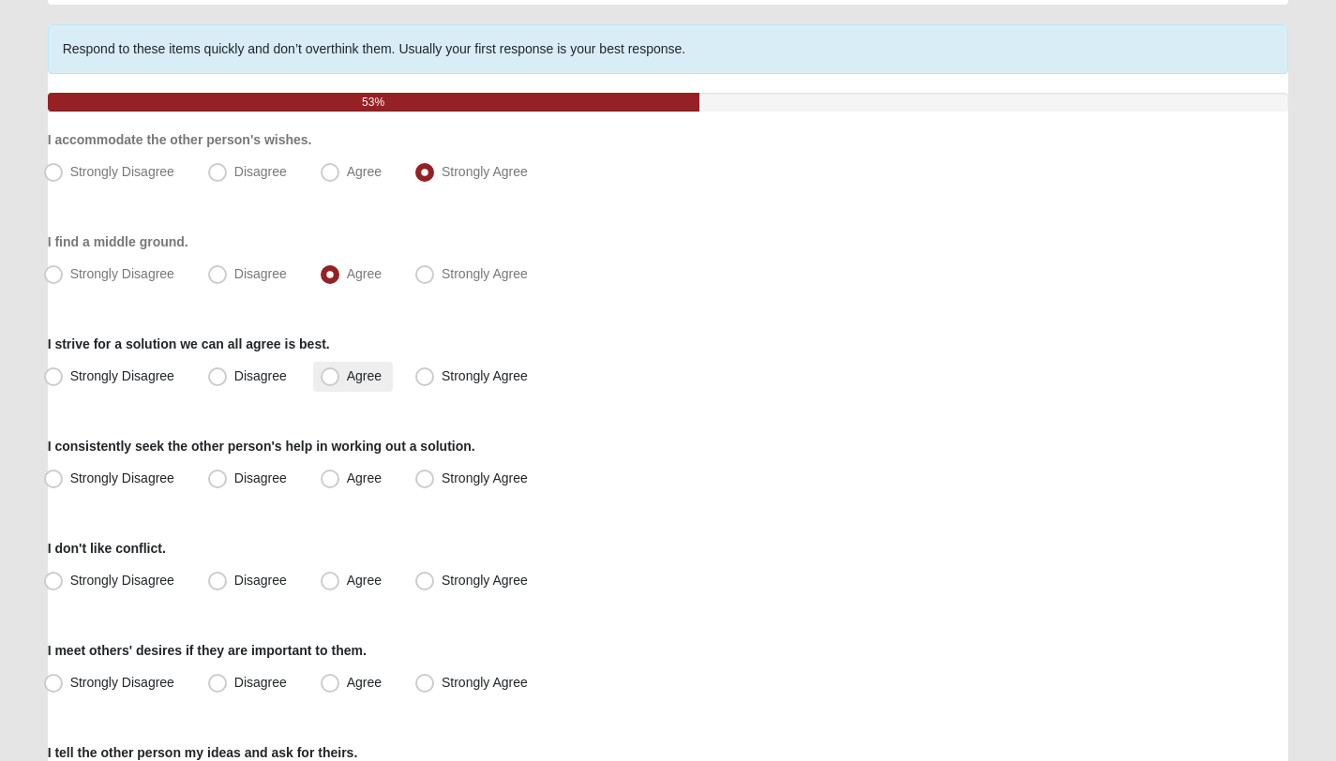
click at [339, 380] on label "Agree" at bounding box center [353, 377] width 80 height 30
click at [339, 380] on input "Agree" at bounding box center [334, 376] width 12 height 12
radio input "true"
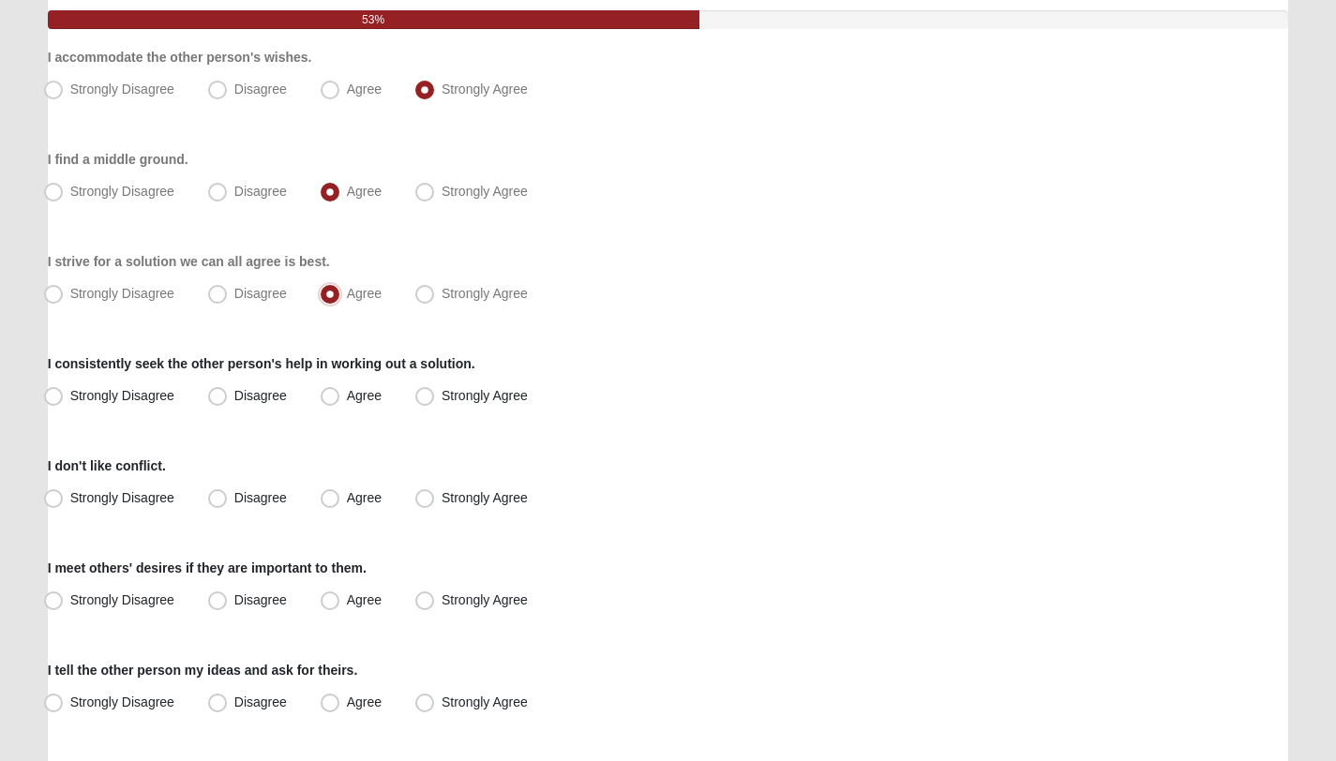
scroll to position [255, 0]
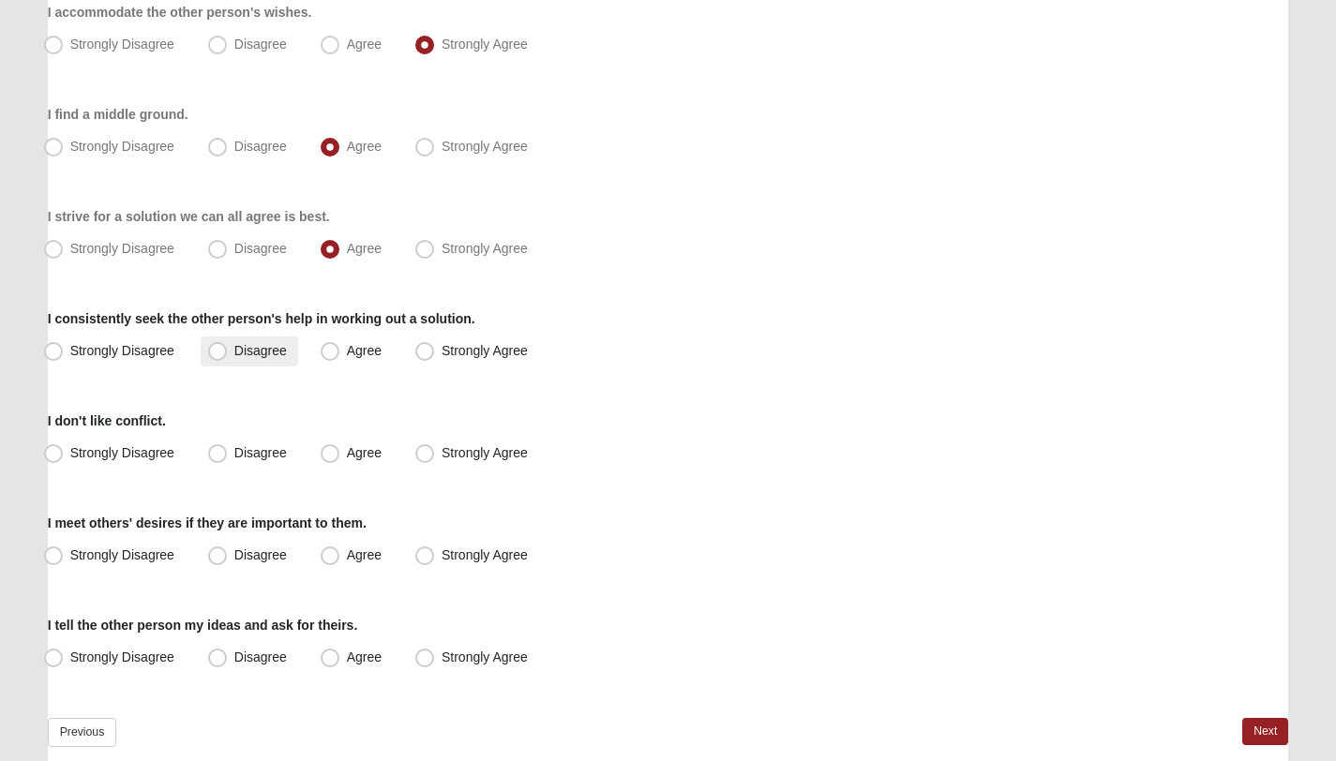
click at [234, 354] on span "Disagree" at bounding box center [260, 350] width 52 height 15
click at [218, 354] on input "Disagree" at bounding box center [222, 351] width 12 height 12
radio input "true"
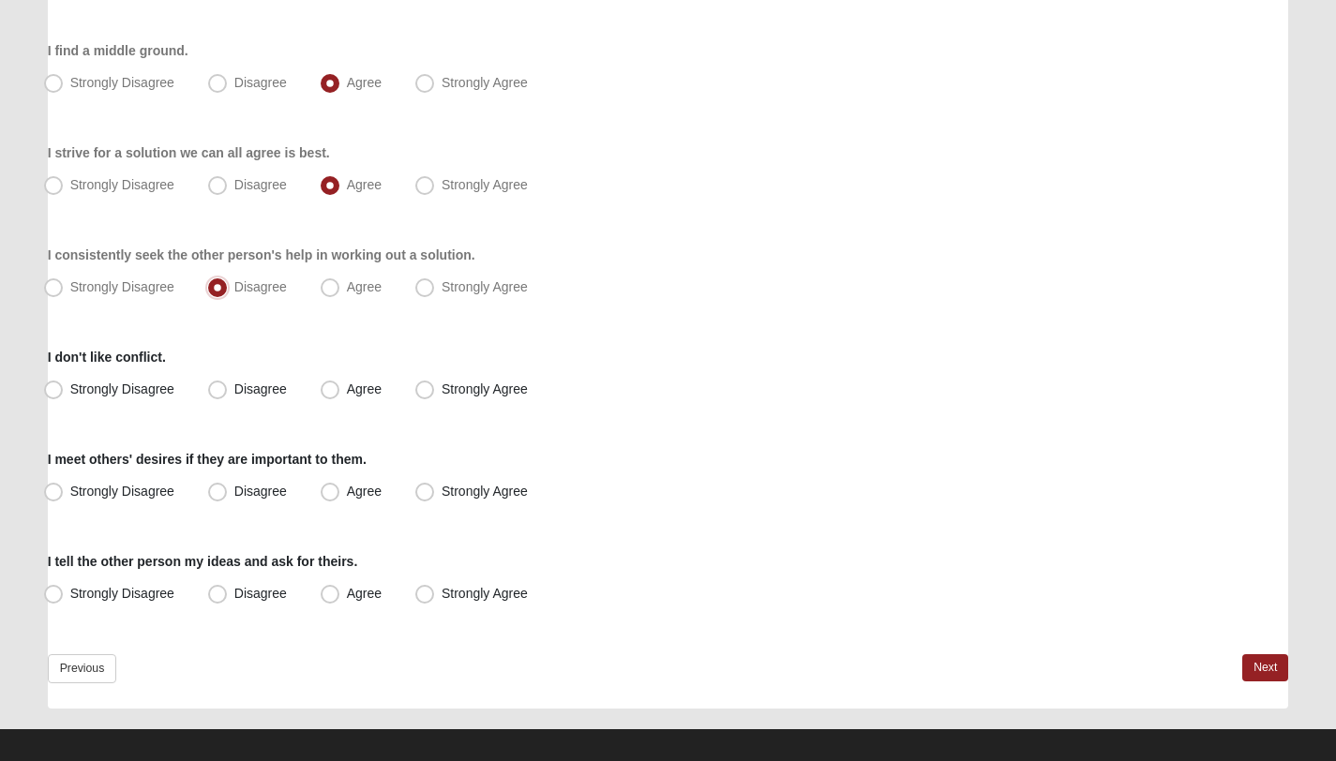
scroll to position [324, 0]
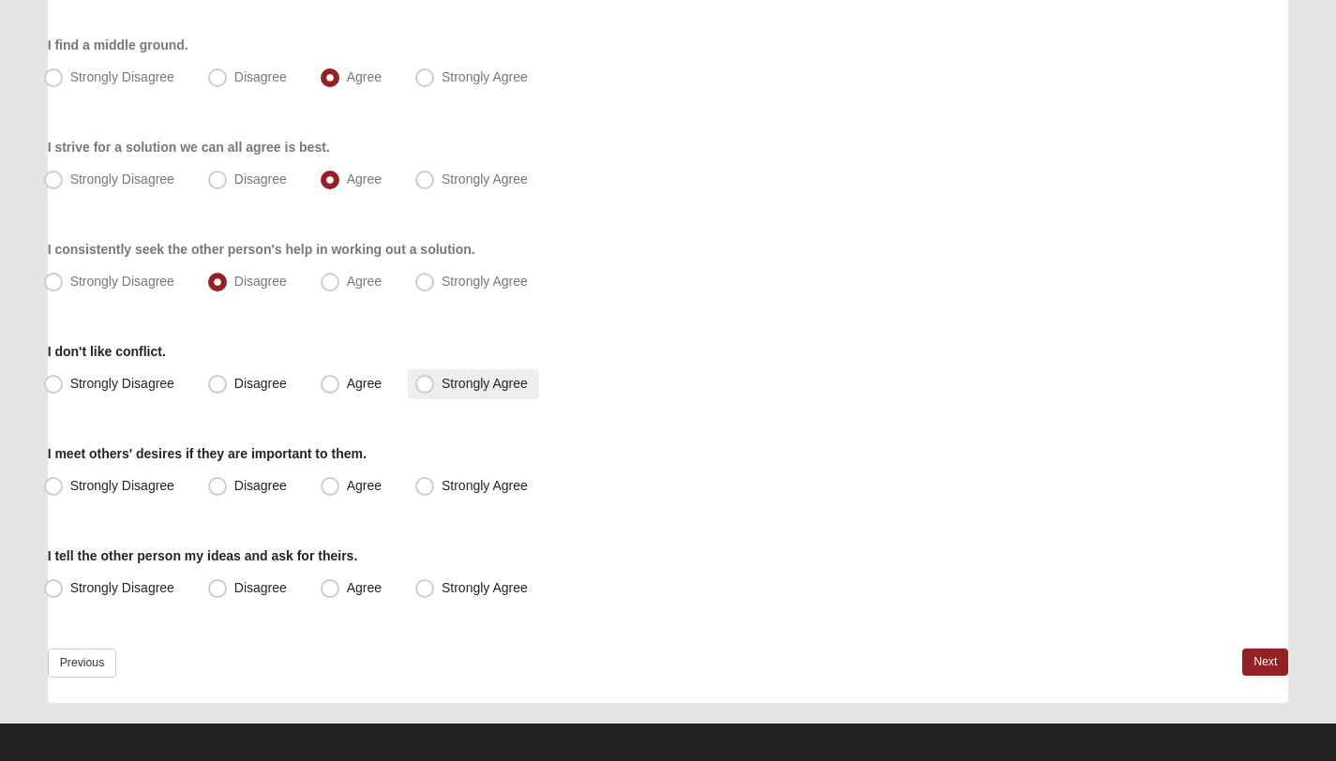
click at [435, 391] on label "Strongly Agree" at bounding box center [473, 384] width 131 height 30
click at [435, 390] on input "Strongly Agree" at bounding box center [429, 384] width 12 height 12
radio input "true"
click at [442, 492] on span "Strongly Agree" at bounding box center [485, 485] width 86 height 15
click at [427, 492] on input "Strongly Agree" at bounding box center [429, 486] width 12 height 12
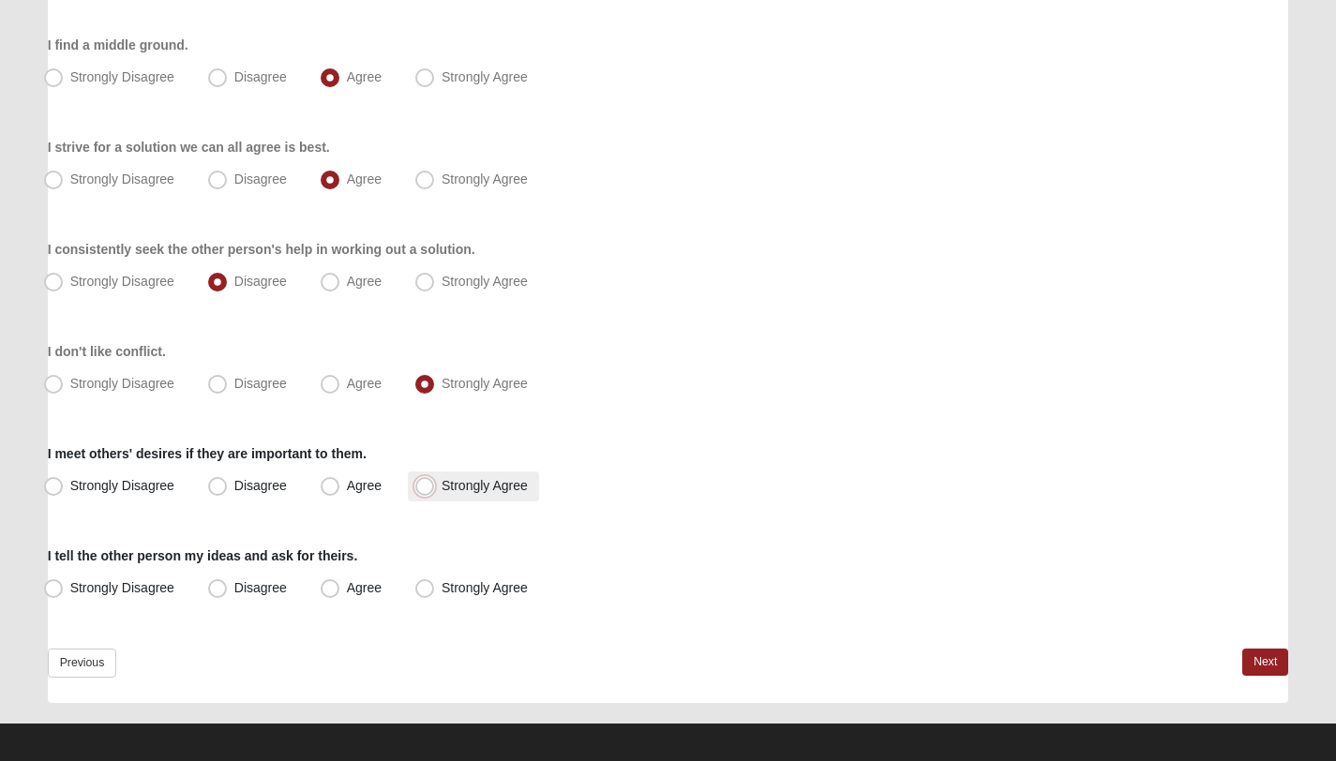
radio input "true"
click at [234, 588] on span "Disagree" at bounding box center [260, 587] width 52 height 15
click at [225, 588] on input "Disagree" at bounding box center [222, 588] width 12 height 12
radio input "true"
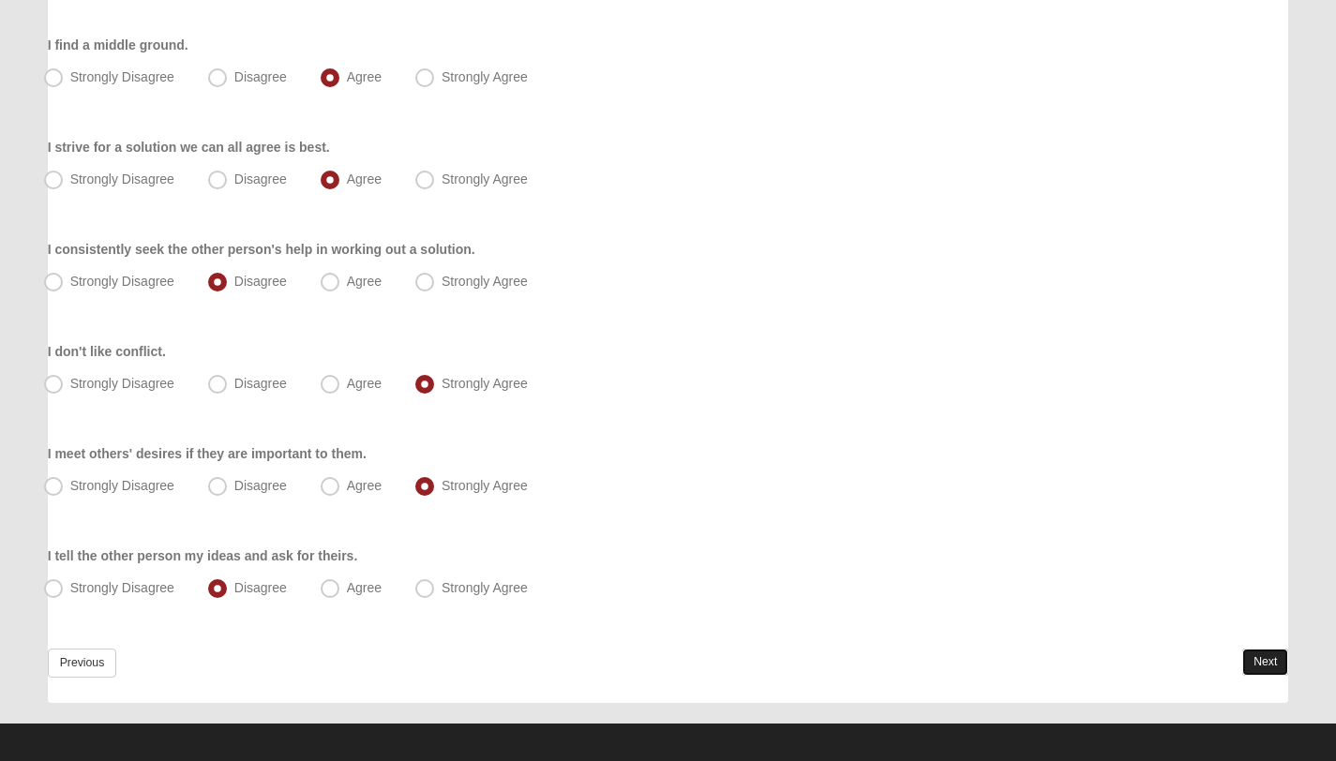
click at [1255, 654] on link "Next" at bounding box center [1265, 662] width 46 height 27
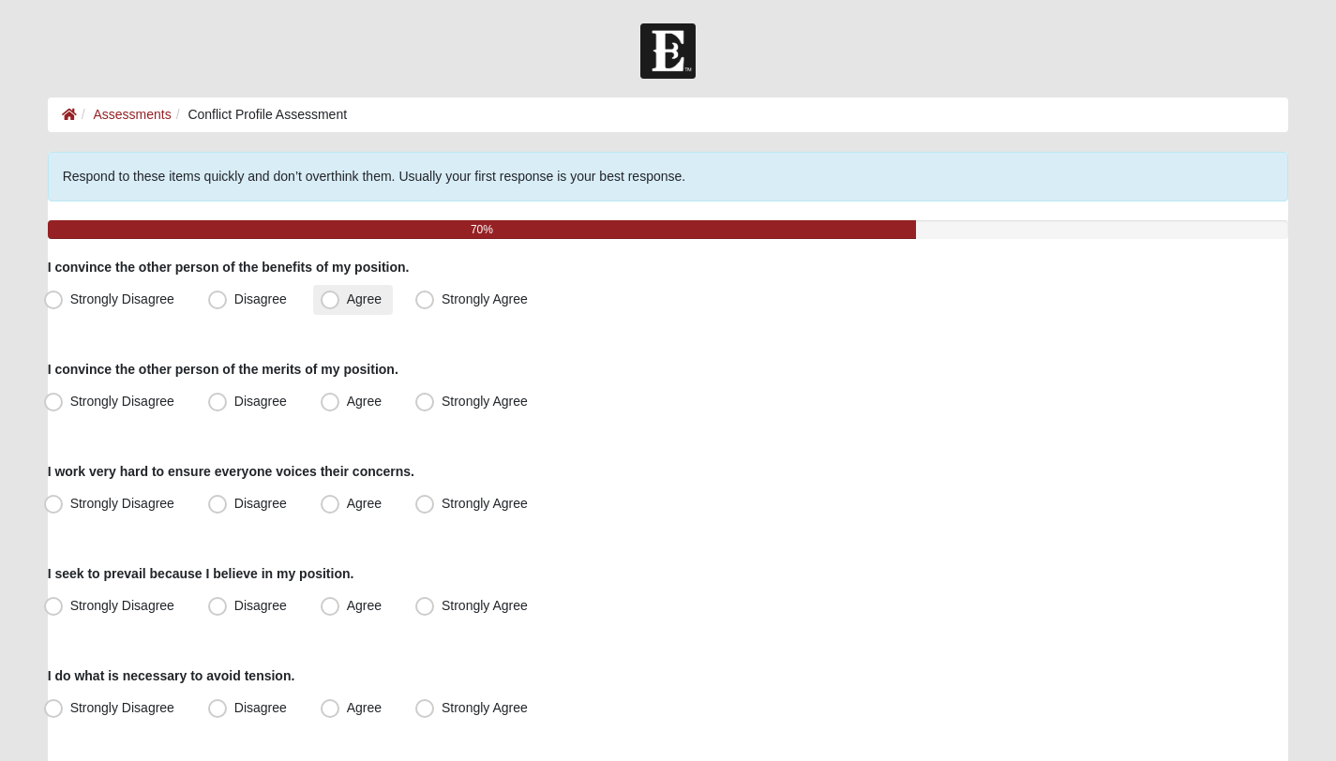
click at [344, 296] on label "Agree" at bounding box center [353, 300] width 80 height 30
click at [340, 296] on input "Agree" at bounding box center [334, 299] width 12 height 12
radio input "true"
click at [347, 408] on span "Agree" at bounding box center [364, 401] width 35 height 15
click at [334, 408] on input "Agree" at bounding box center [334, 402] width 12 height 12
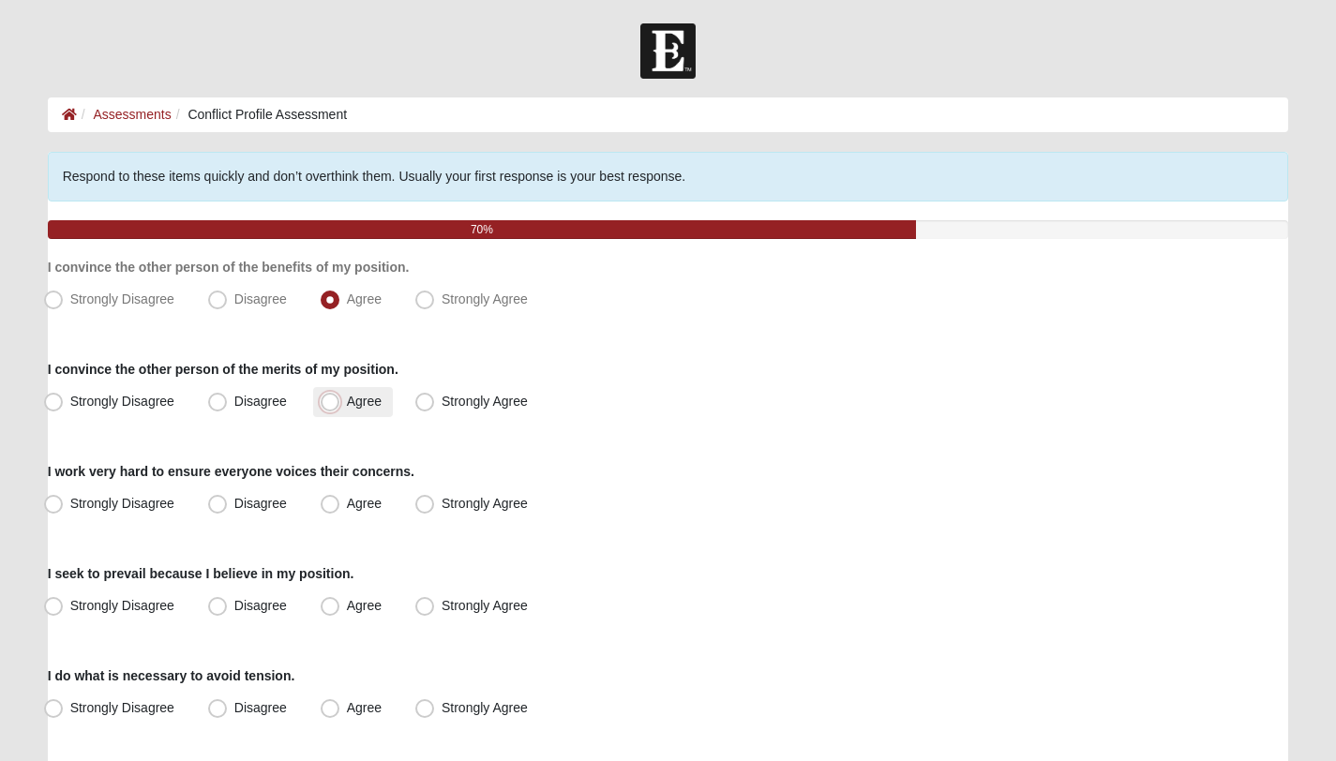
radio input "true"
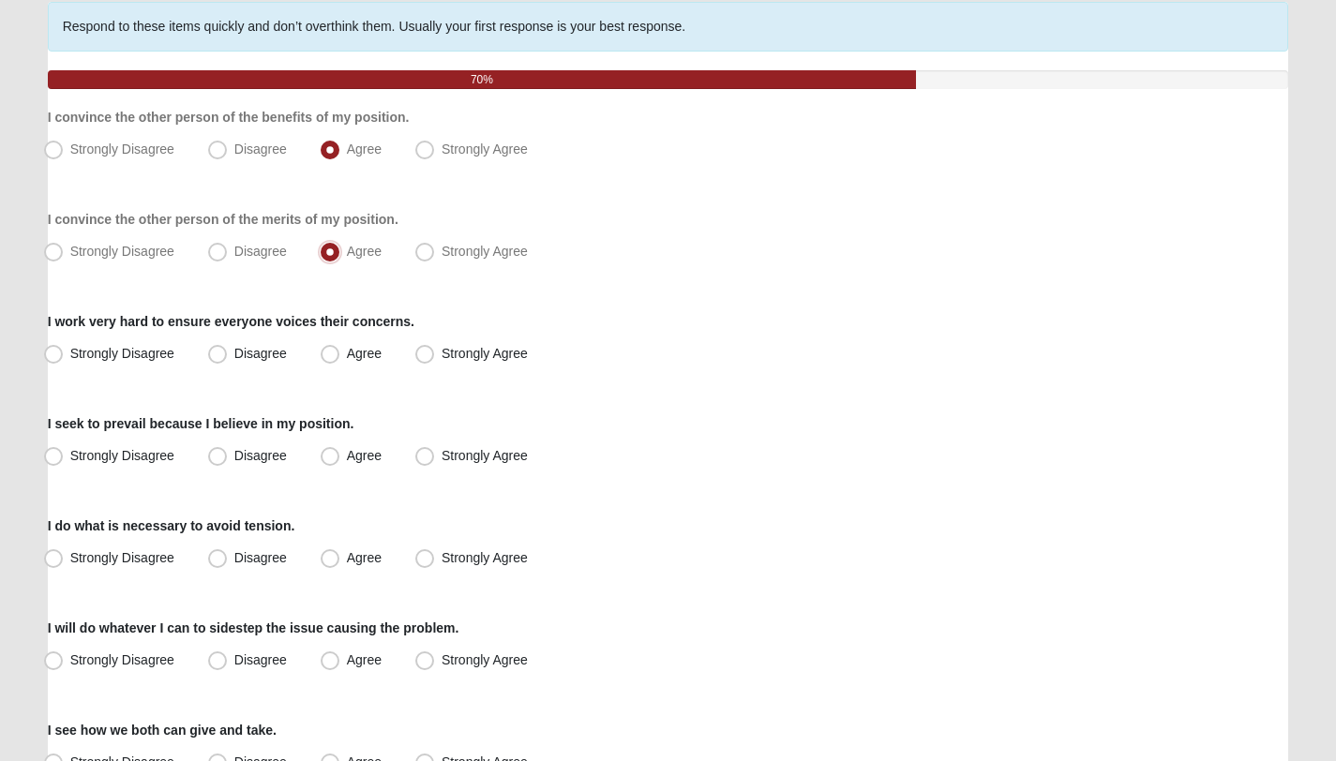
scroll to position [152, 0]
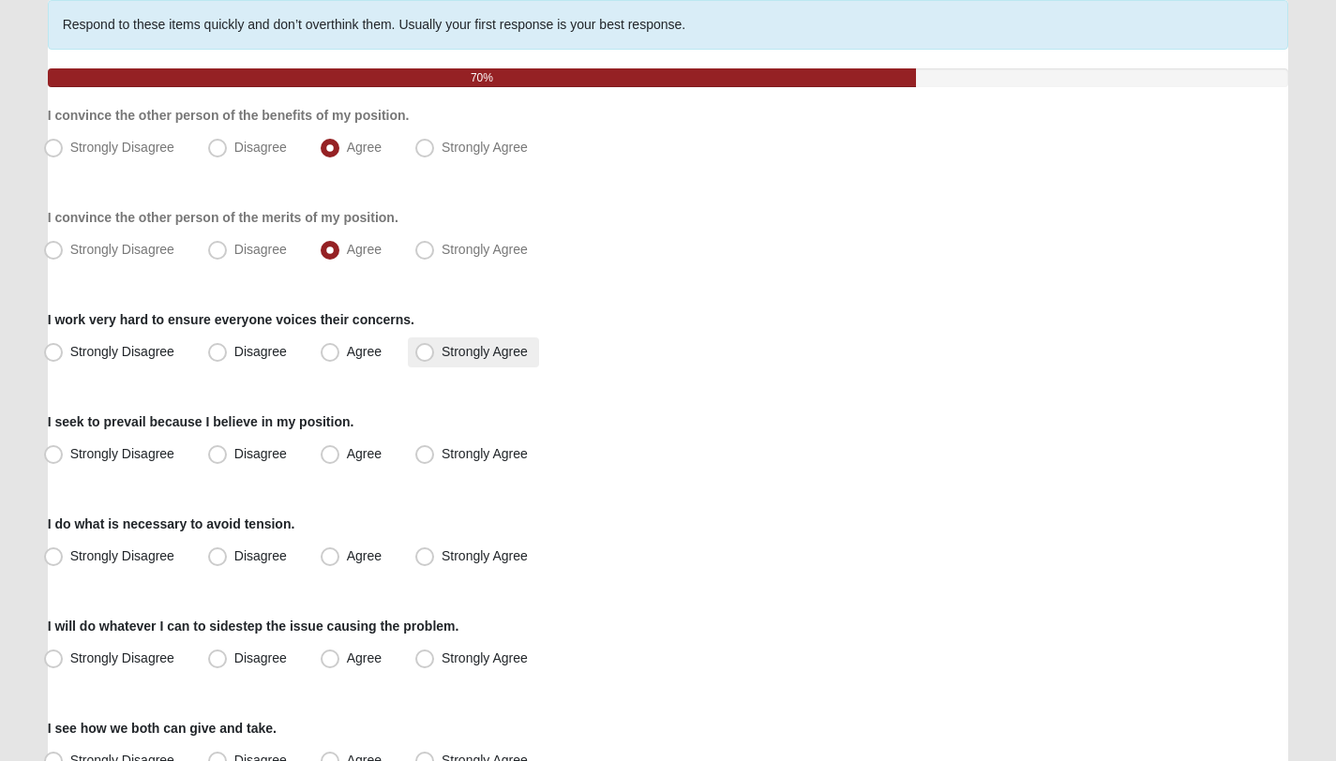
click at [436, 350] on label "Strongly Agree" at bounding box center [473, 352] width 131 height 30
click at [435, 350] on input "Strongly Agree" at bounding box center [429, 352] width 12 height 12
radio input "true"
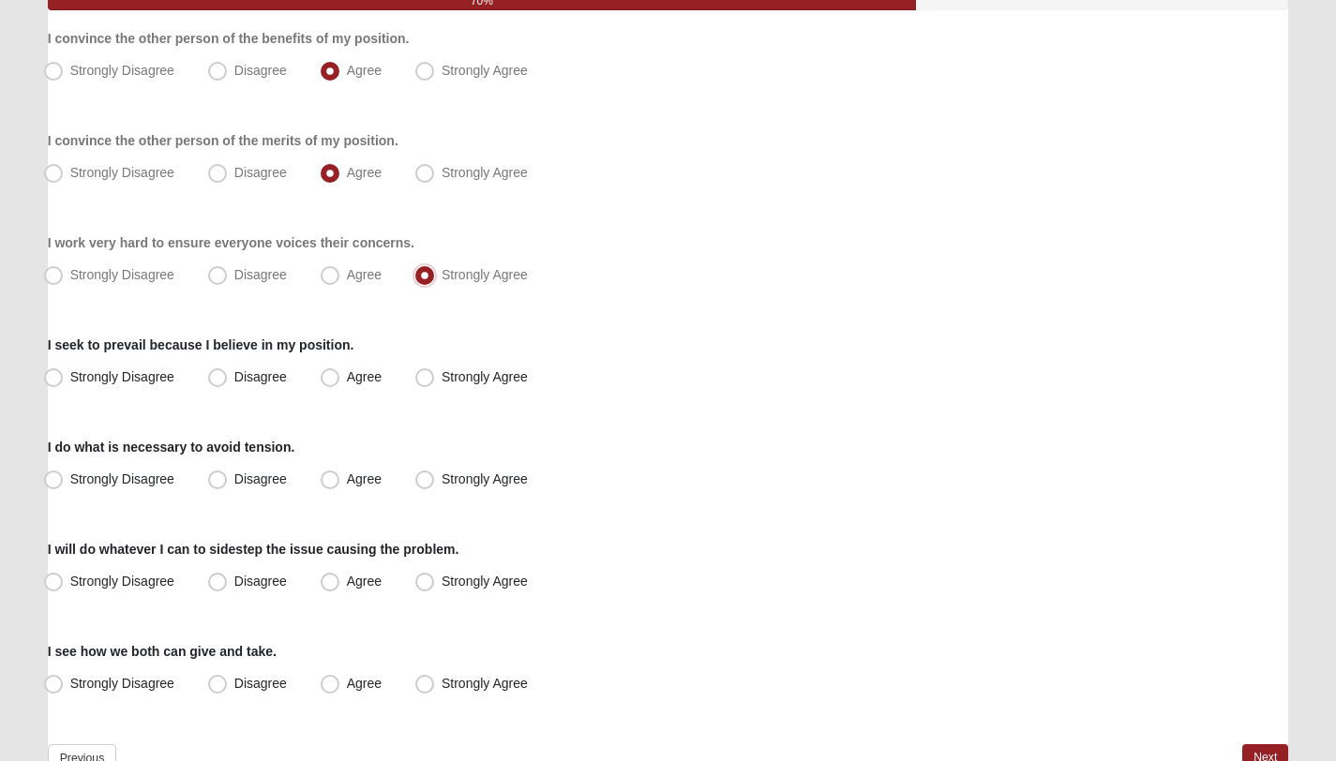
scroll to position [232, 0]
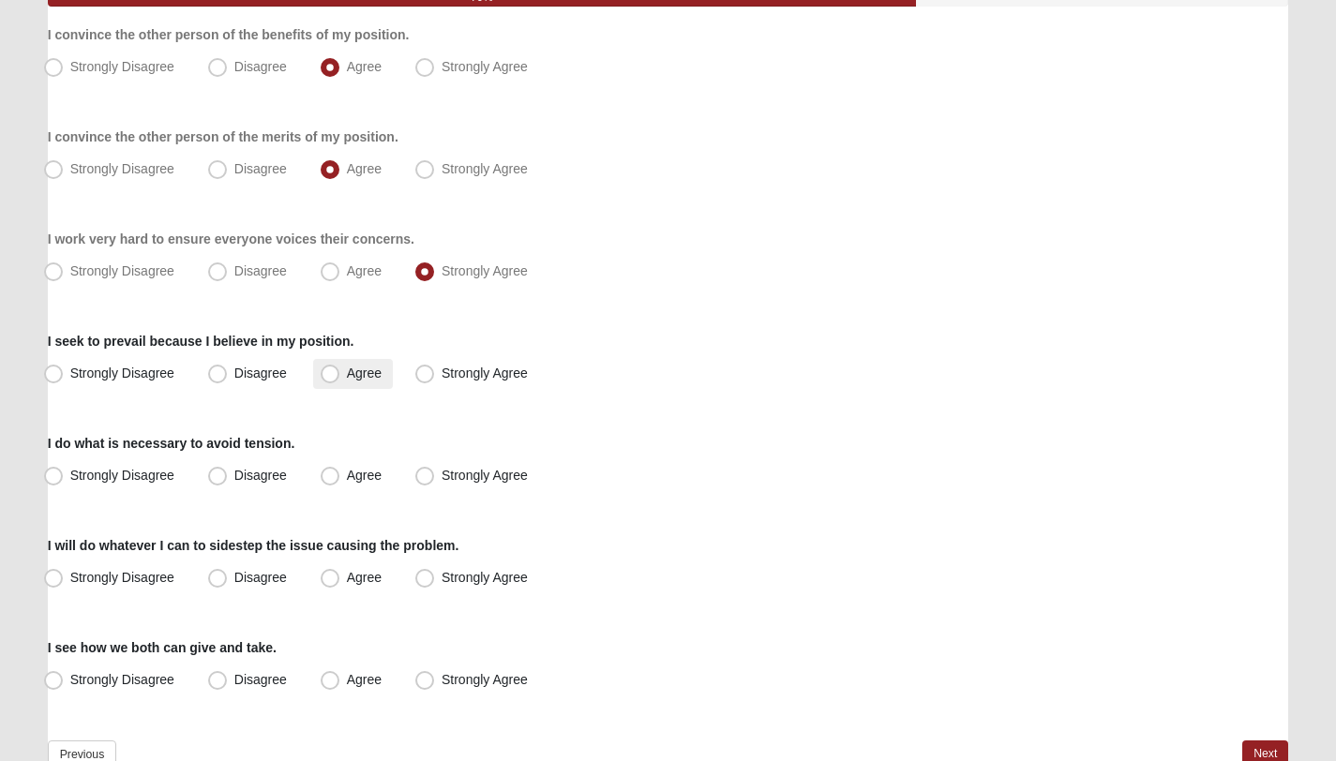
click at [347, 371] on span "Agree" at bounding box center [364, 373] width 35 height 15
click at [337, 371] on input "Agree" at bounding box center [334, 373] width 12 height 12
radio input "true"
click at [437, 471] on label "Strongly Agree" at bounding box center [473, 476] width 131 height 30
click at [435, 471] on input "Strongly Agree" at bounding box center [429, 476] width 12 height 12
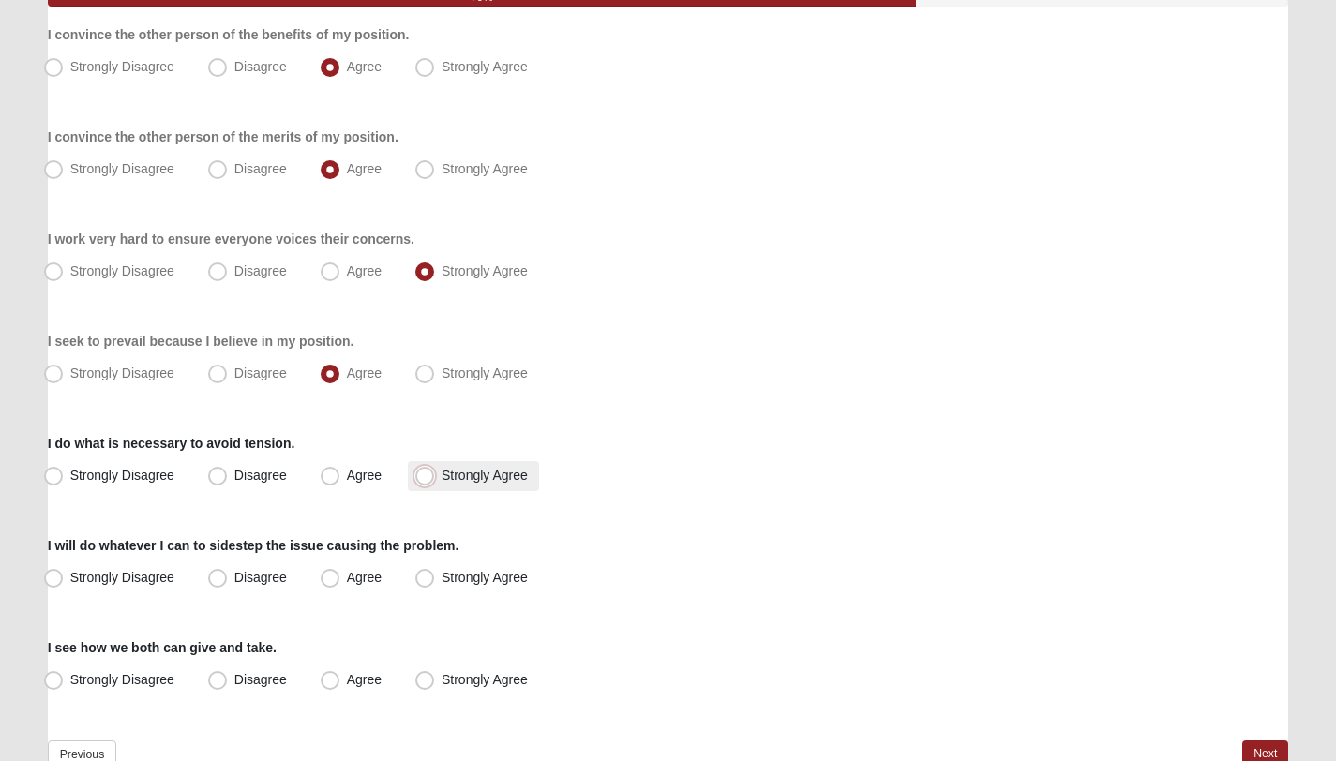
radio input "true"
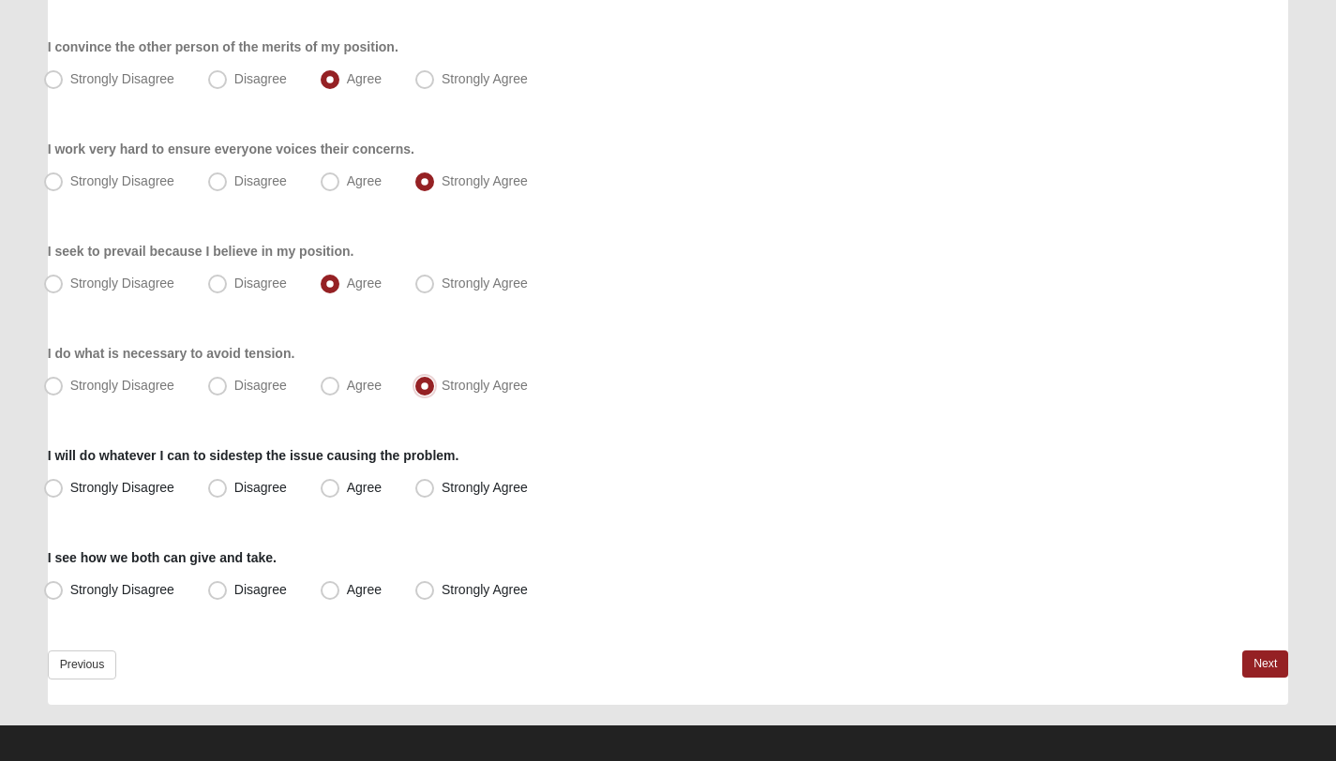
scroll to position [329, 0]
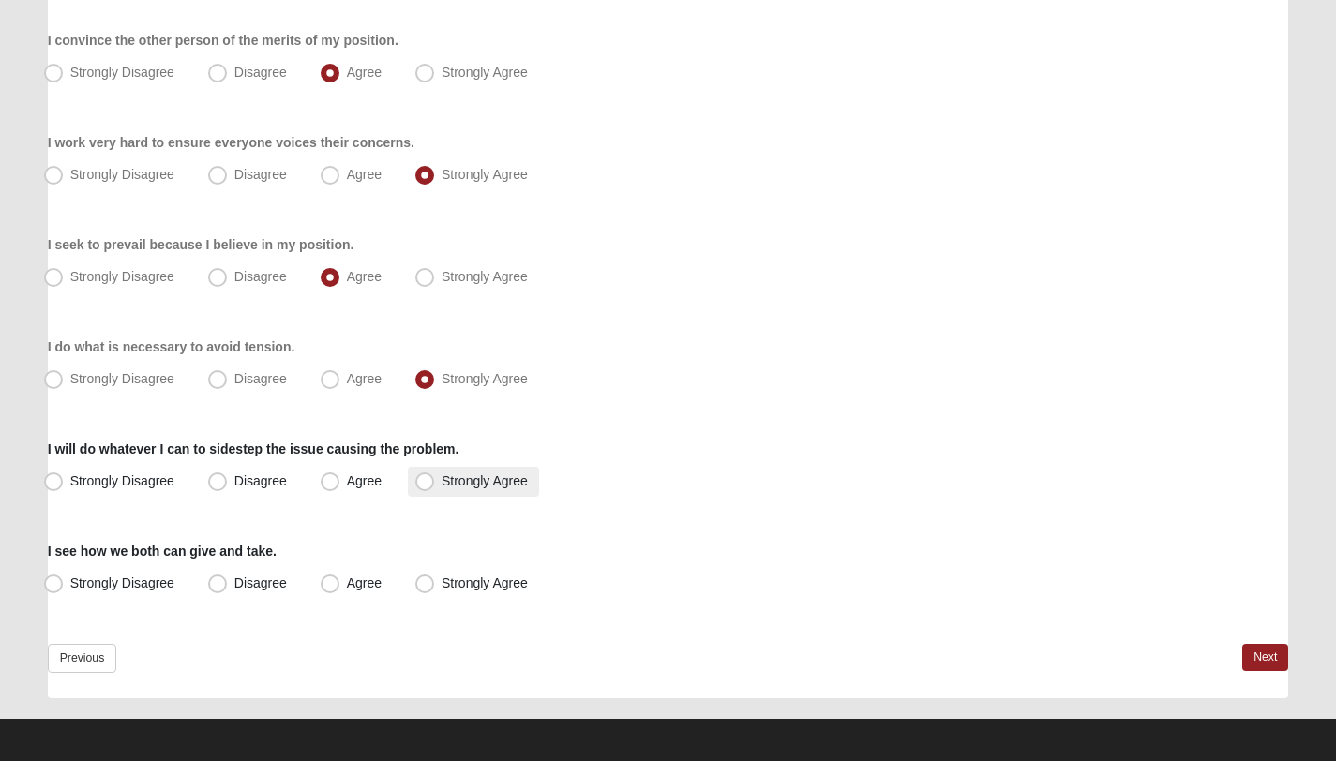
click at [442, 480] on span "Strongly Agree" at bounding box center [485, 480] width 86 height 15
click at [424, 480] on input "Strongly Agree" at bounding box center [429, 481] width 12 height 12
radio input "true"
click at [347, 582] on span "Agree" at bounding box center [364, 583] width 35 height 15
click at [333, 582] on input "Agree" at bounding box center [334, 583] width 12 height 12
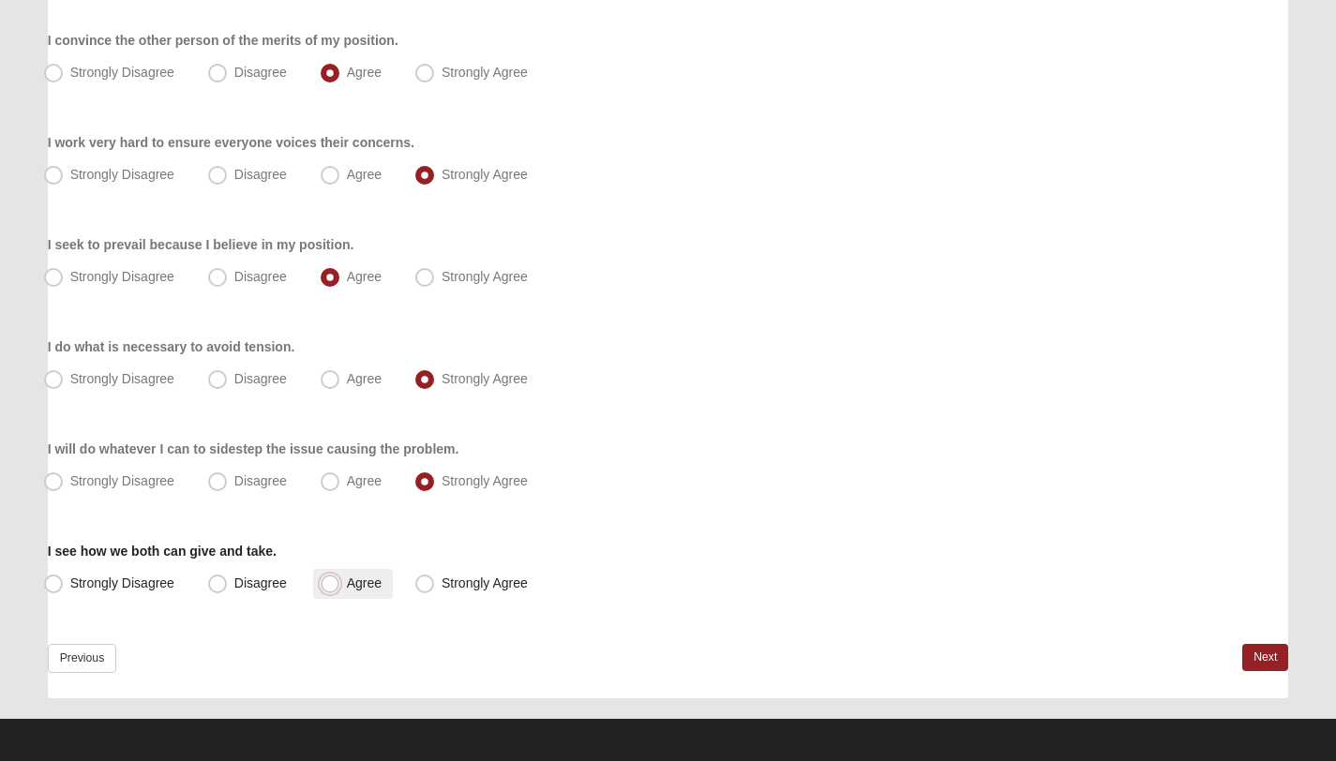
radio input "true"
click at [1265, 651] on link "Next" at bounding box center [1265, 657] width 46 height 27
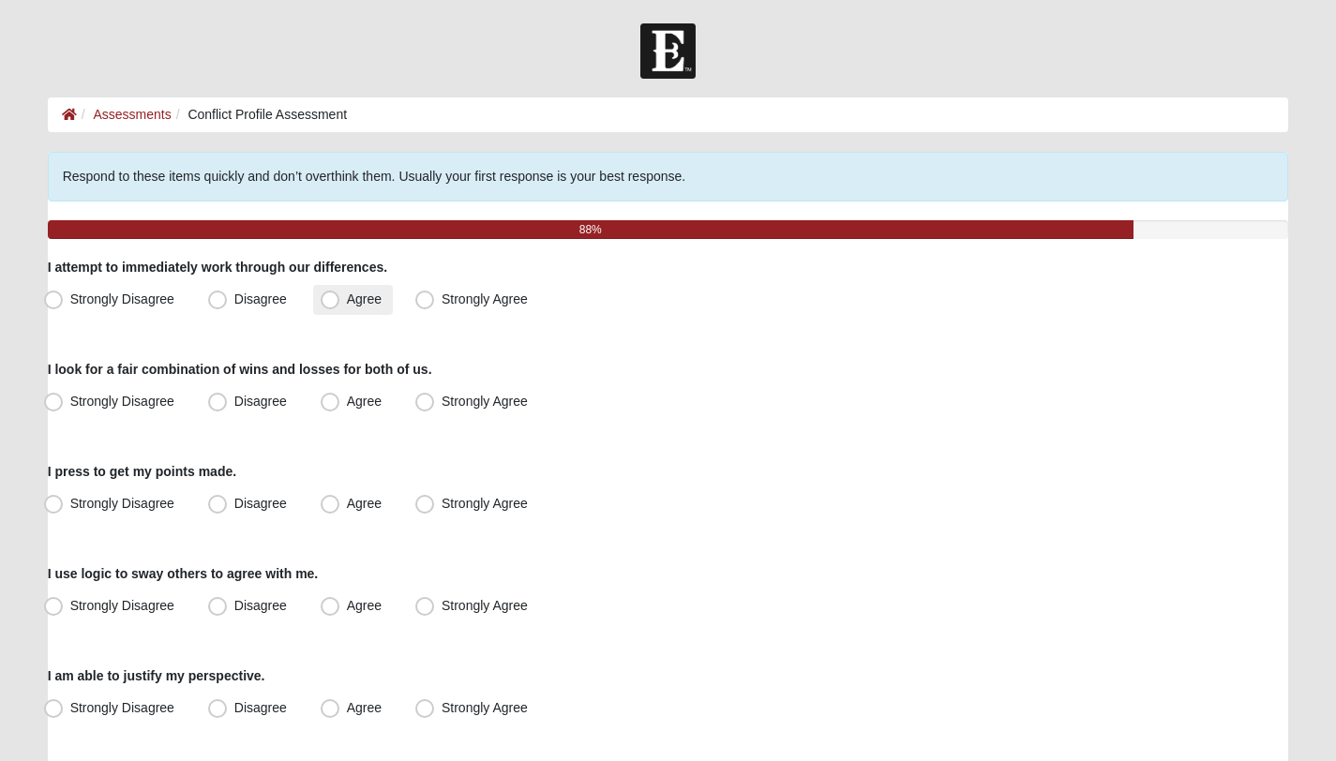
click at [350, 296] on span "Agree" at bounding box center [364, 299] width 35 height 15
click at [340, 296] on input "Agree" at bounding box center [334, 299] width 12 height 12
radio input "true"
click at [247, 397] on span "Disagree" at bounding box center [260, 401] width 52 height 15
click at [228, 397] on input "Disagree" at bounding box center [222, 402] width 12 height 12
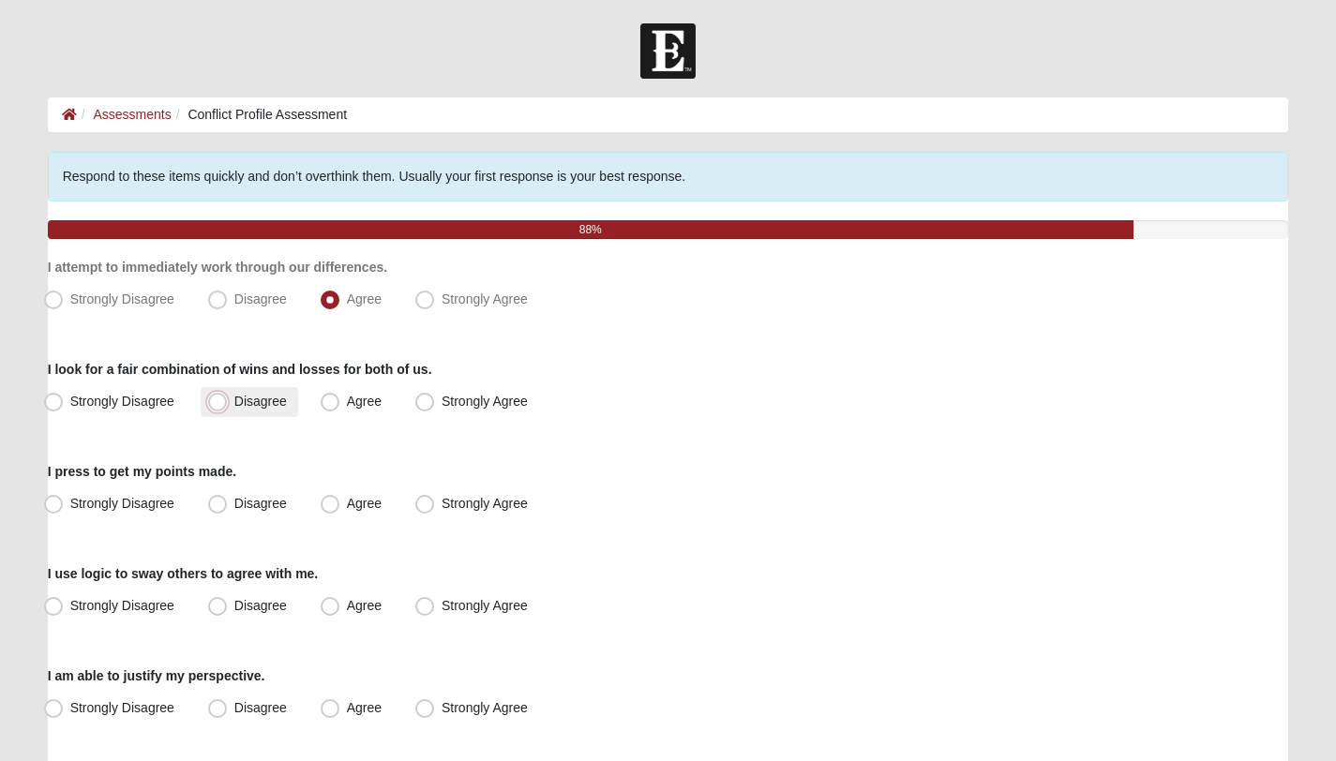
radio input "true"
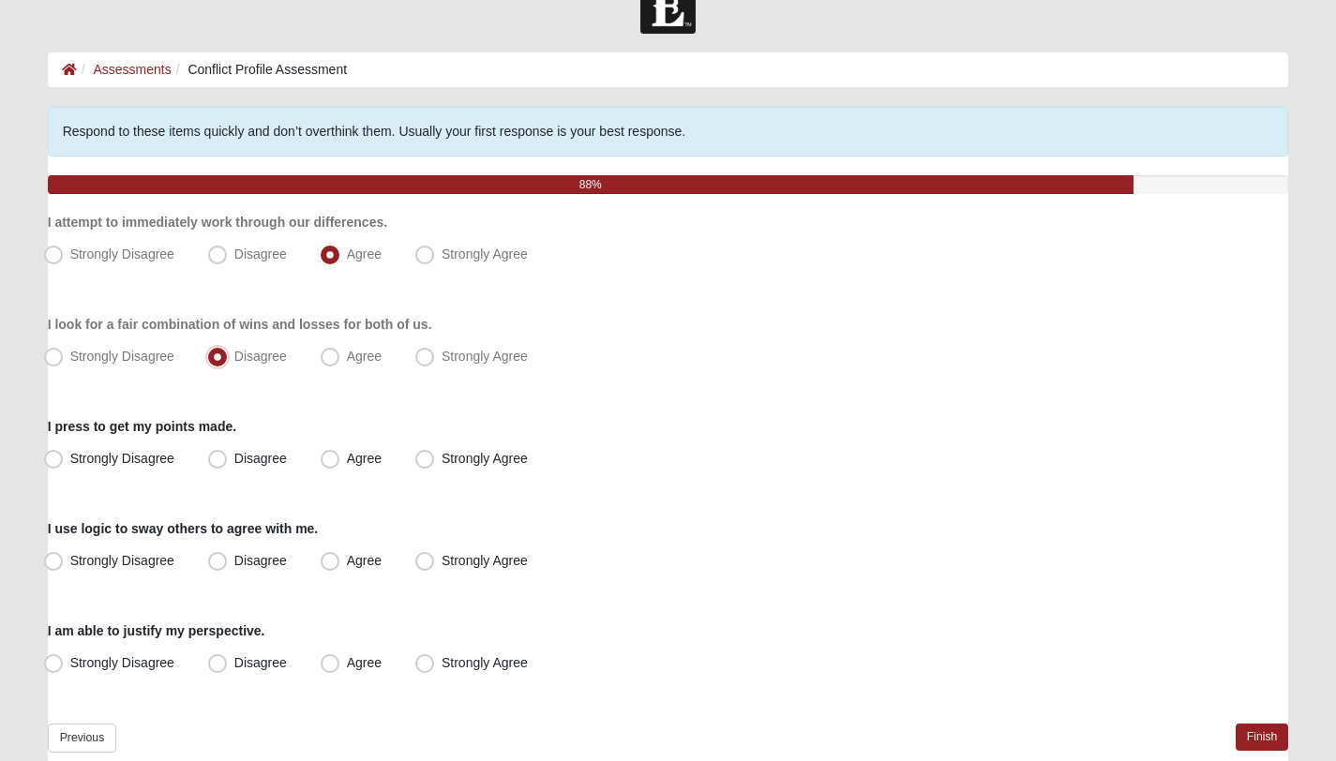
scroll to position [46, 0]
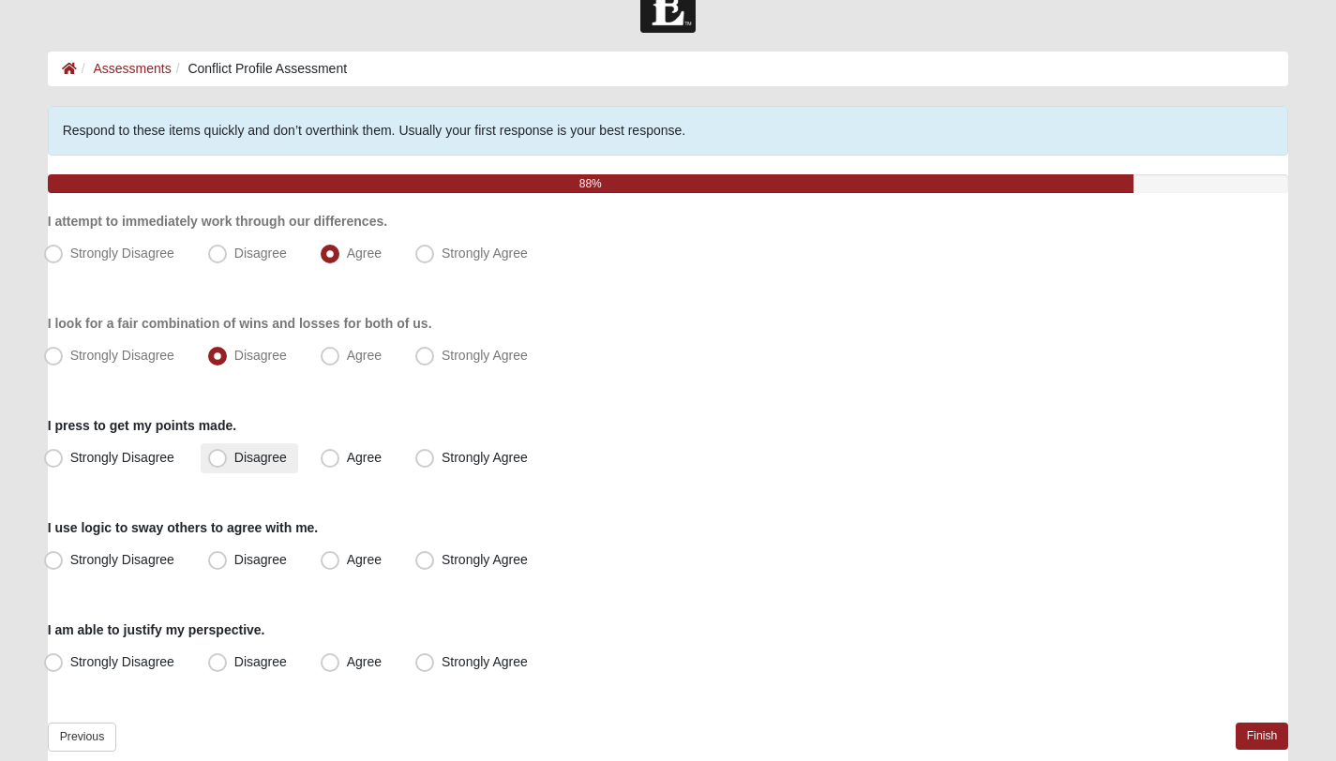
click at [274, 450] on span "Disagree" at bounding box center [260, 457] width 52 height 15
click at [228, 452] on input "Disagree" at bounding box center [222, 458] width 12 height 12
radio input "true"
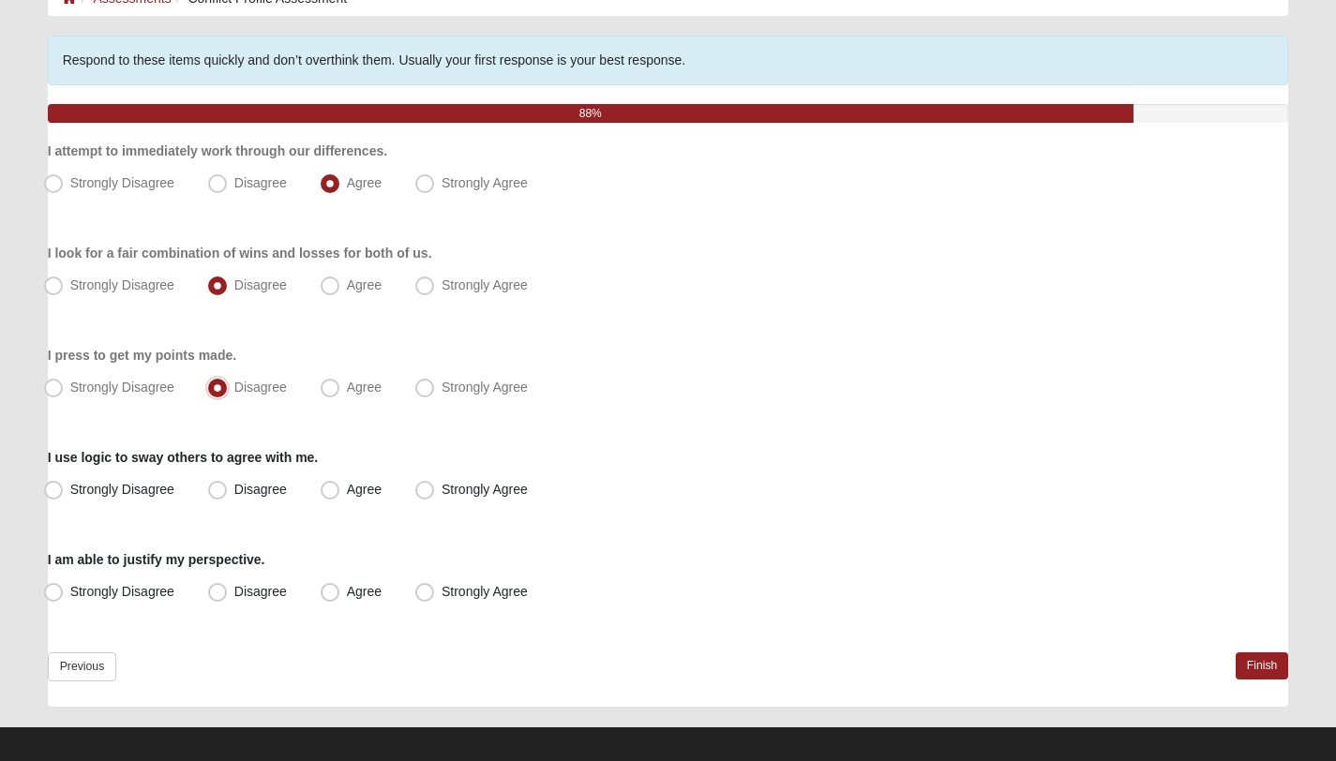
scroll to position [129, 0]
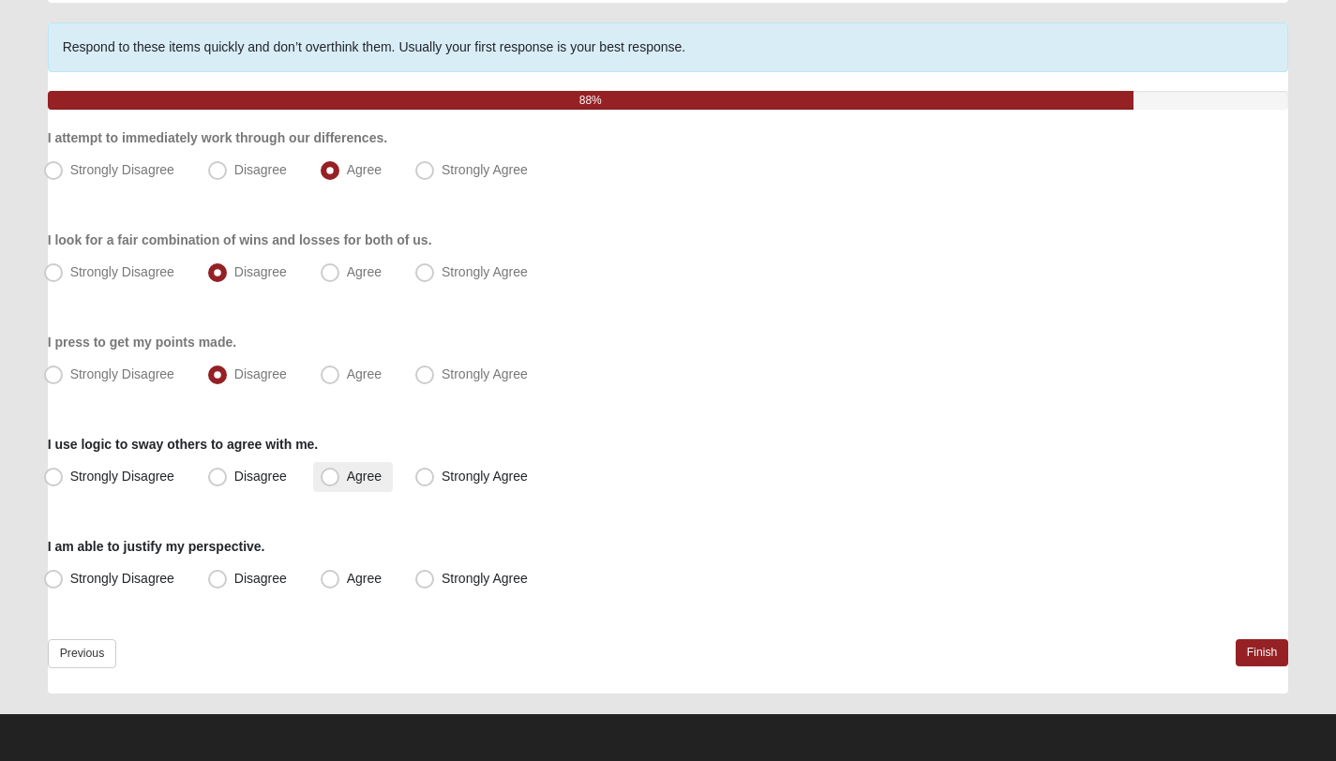
click at [342, 479] on label "Agree" at bounding box center [353, 477] width 80 height 30
click at [340, 479] on input "Agree" at bounding box center [334, 477] width 12 height 12
radio input "true"
click at [347, 574] on span "Agree" at bounding box center [364, 578] width 35 height 15
click at [328, 574] on input "Agree" at bounding box center [334, 579] width 12 height 12
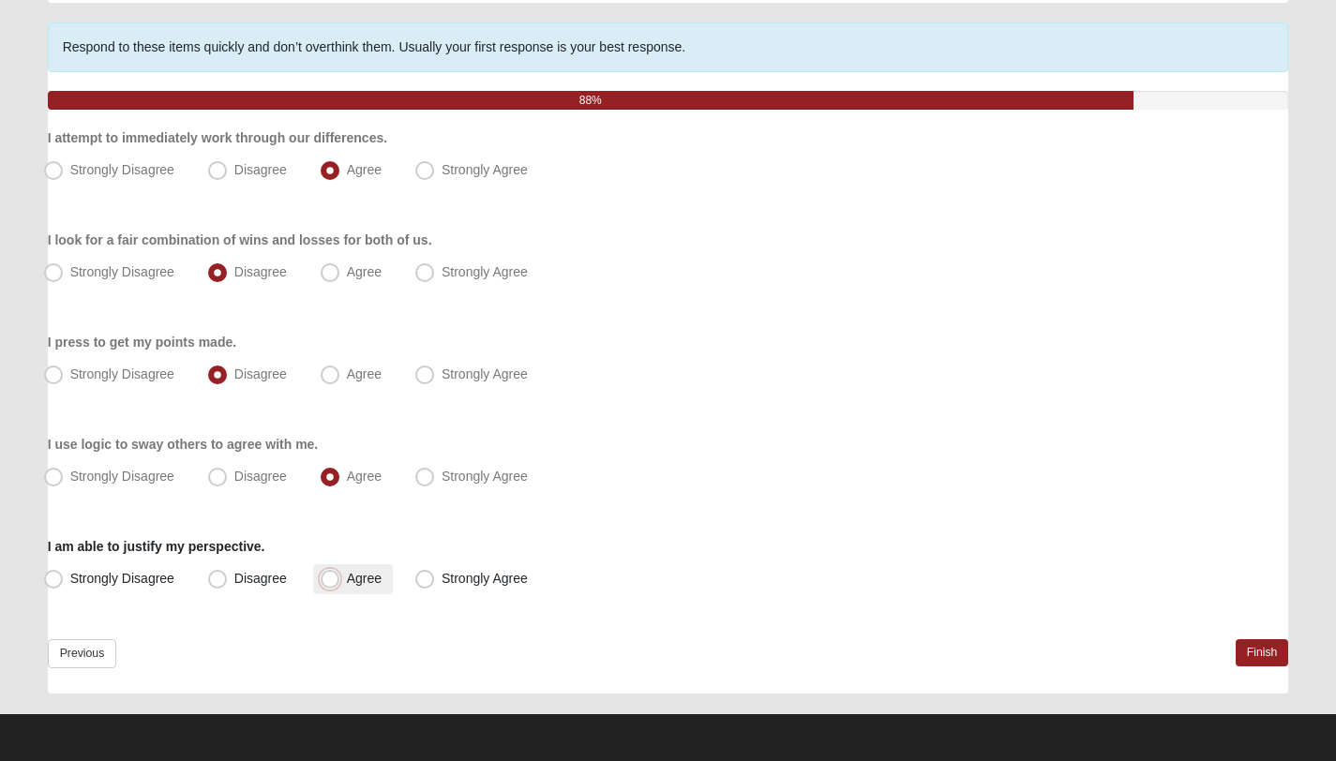
radio input "true"
click at [1248, 640] on link "Finish" at bounding box center [1261, 652] width 53 height 27
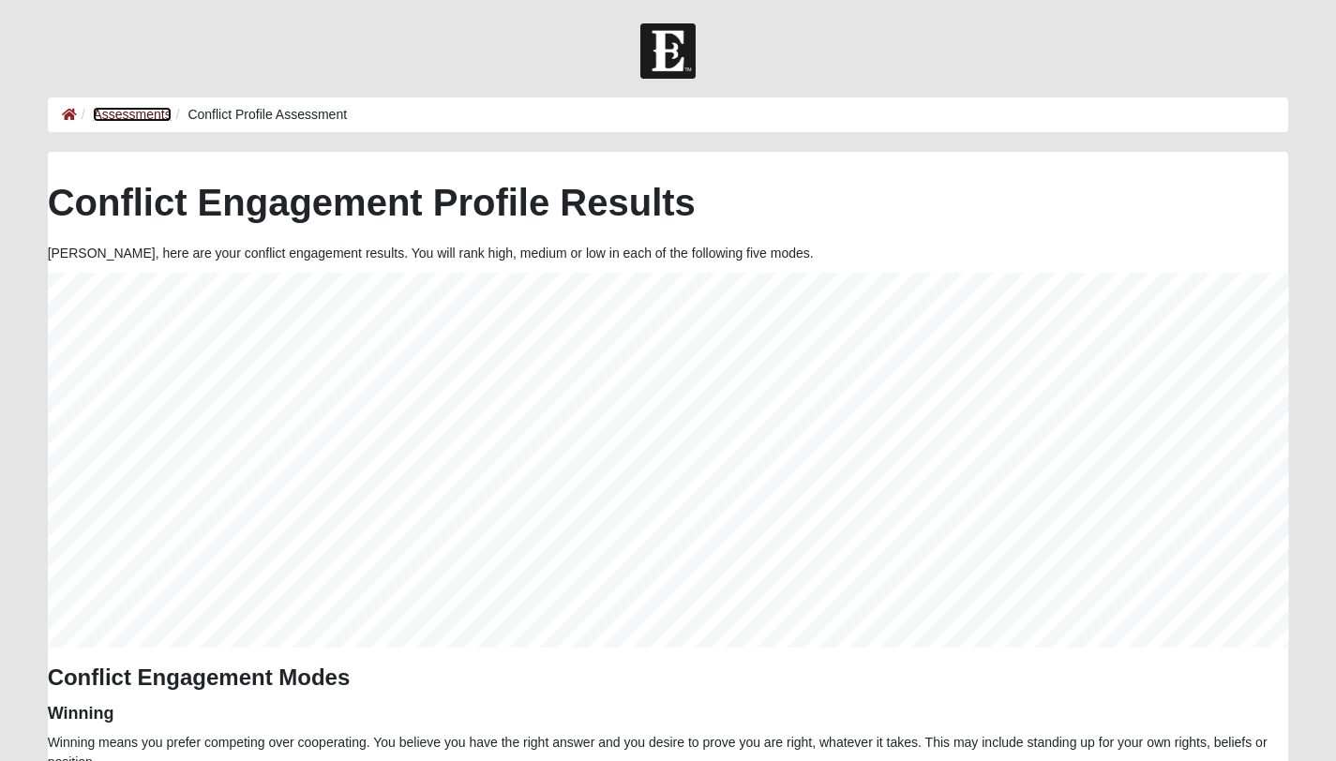
click at [133, 111] on link "Assessments" at bounding box center [132, 114] width 78 height 15
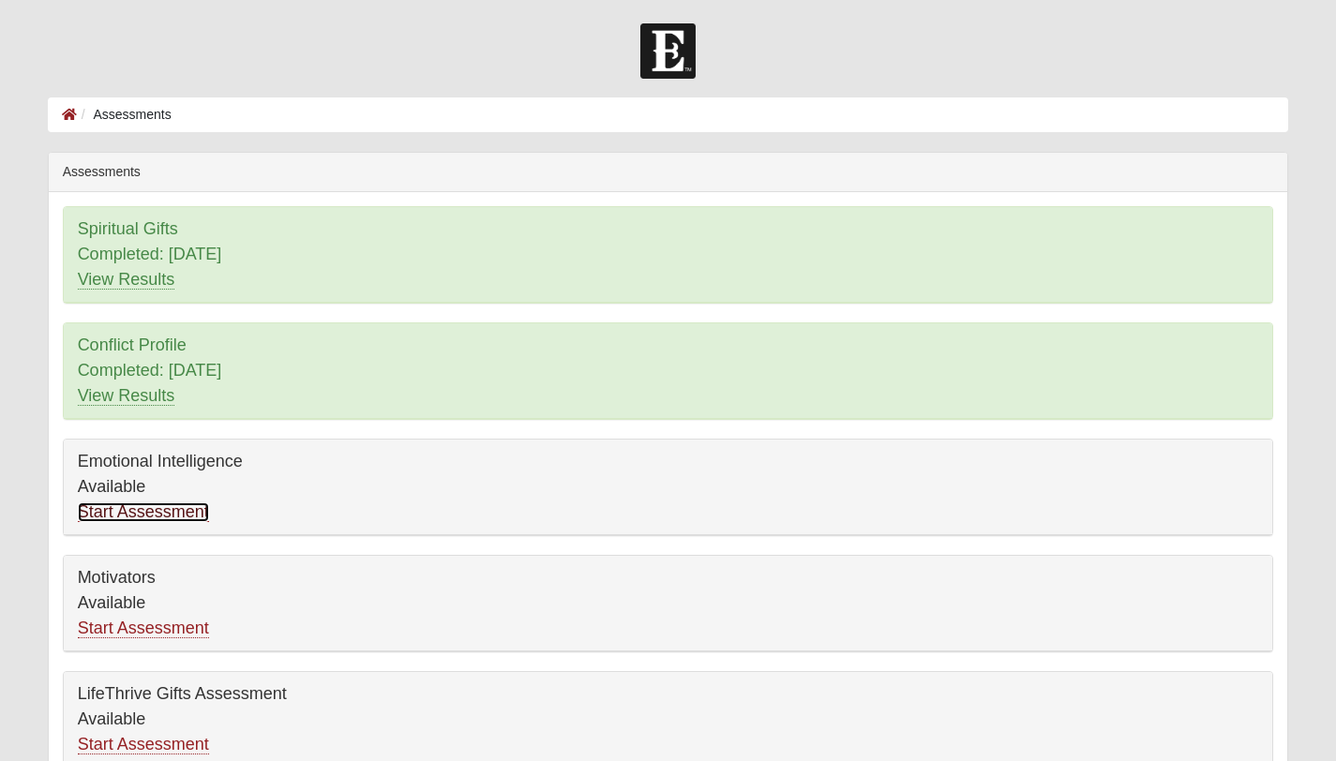
click at [144, 512] on link "Start Assessment" at bounding box center [143, 512] width 131 height 20
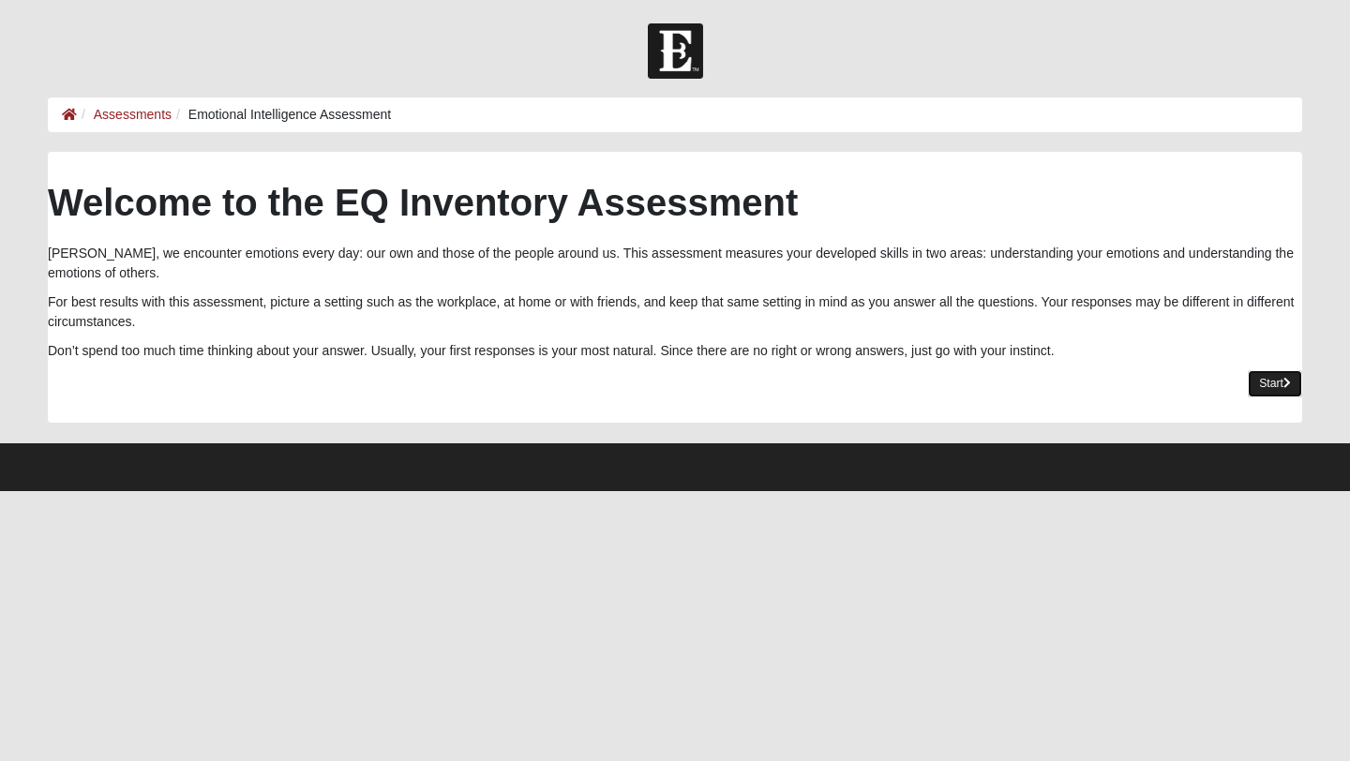
click at [1296, 380] on link "Start" at bounding box center [1275, 383] width 54 height 27
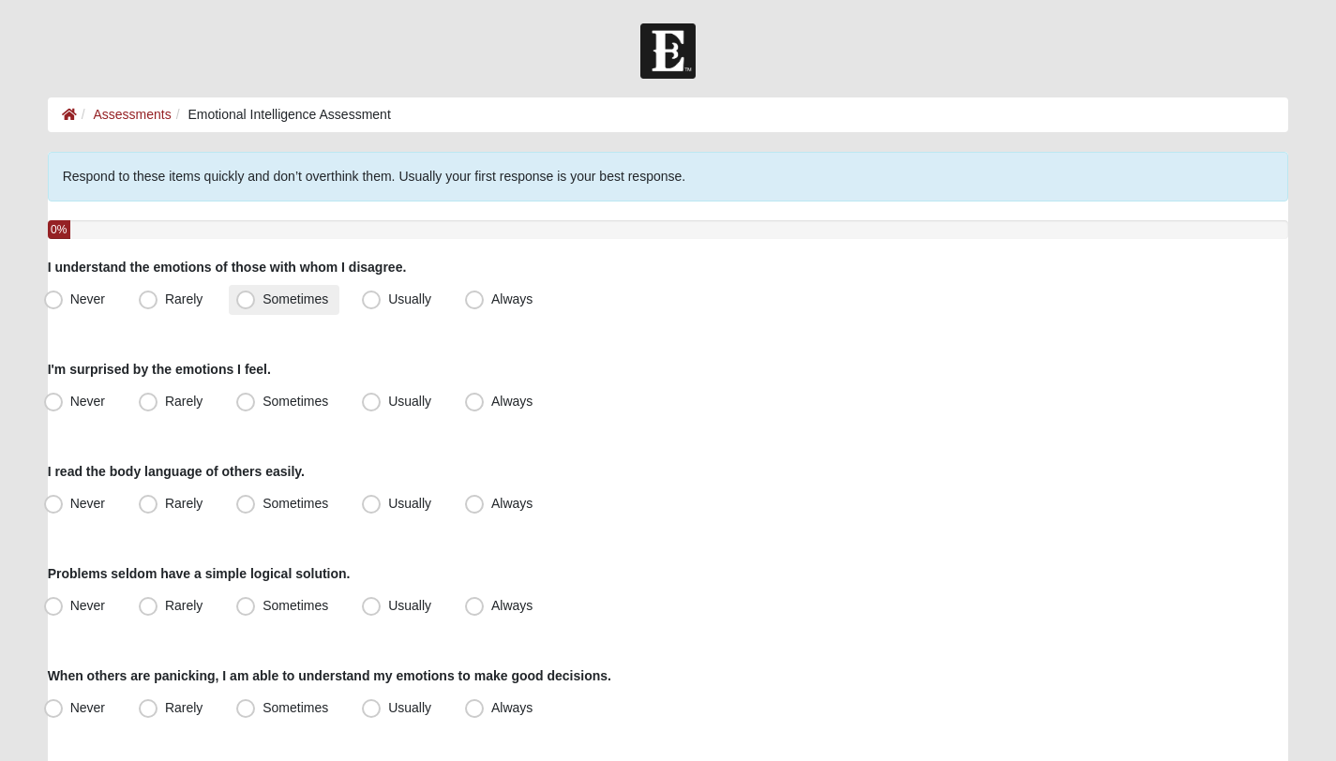
click at [292, 290] on label "Sometimes" at bounding box center [284, 300] width 111 height 30
click at [256, 293] on input "Sometimes" at bounding box center [250, 299] width 12 height 12
radio input "true"
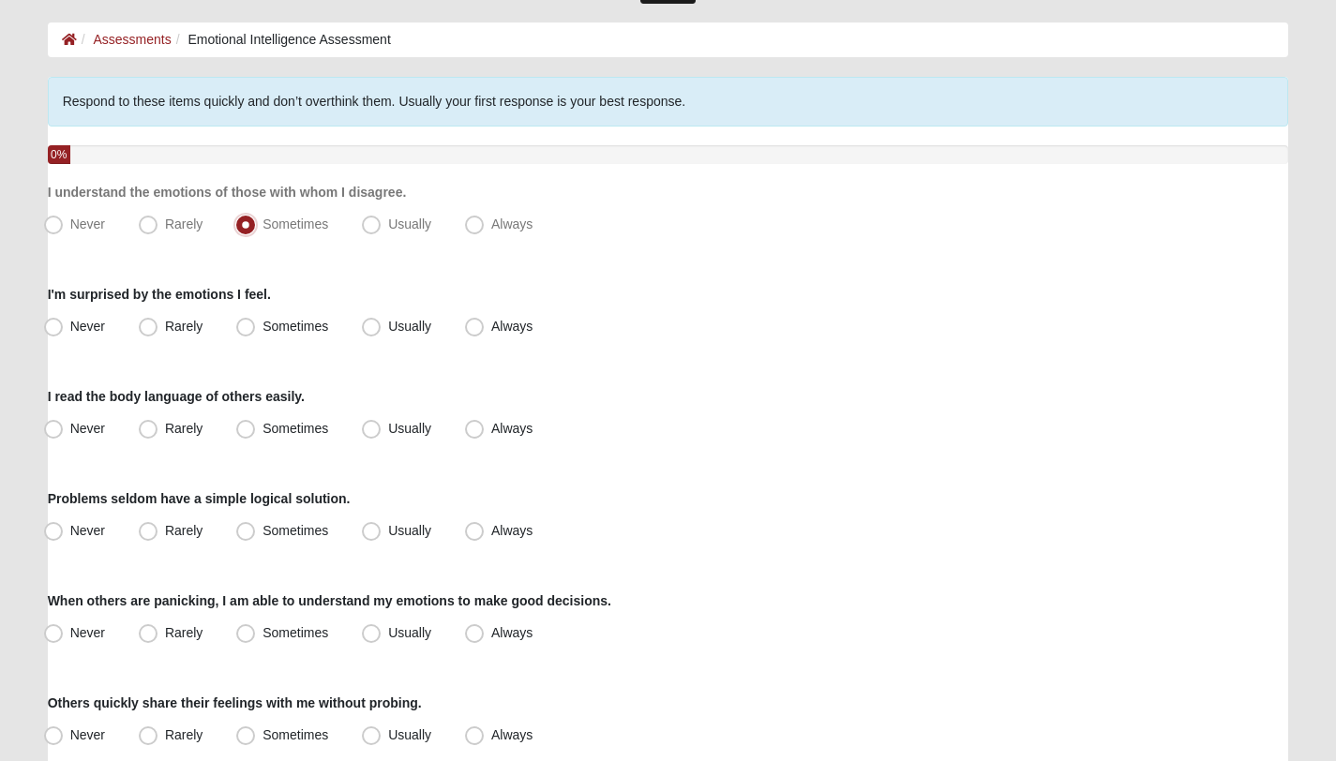
scroll to position [80, 0]
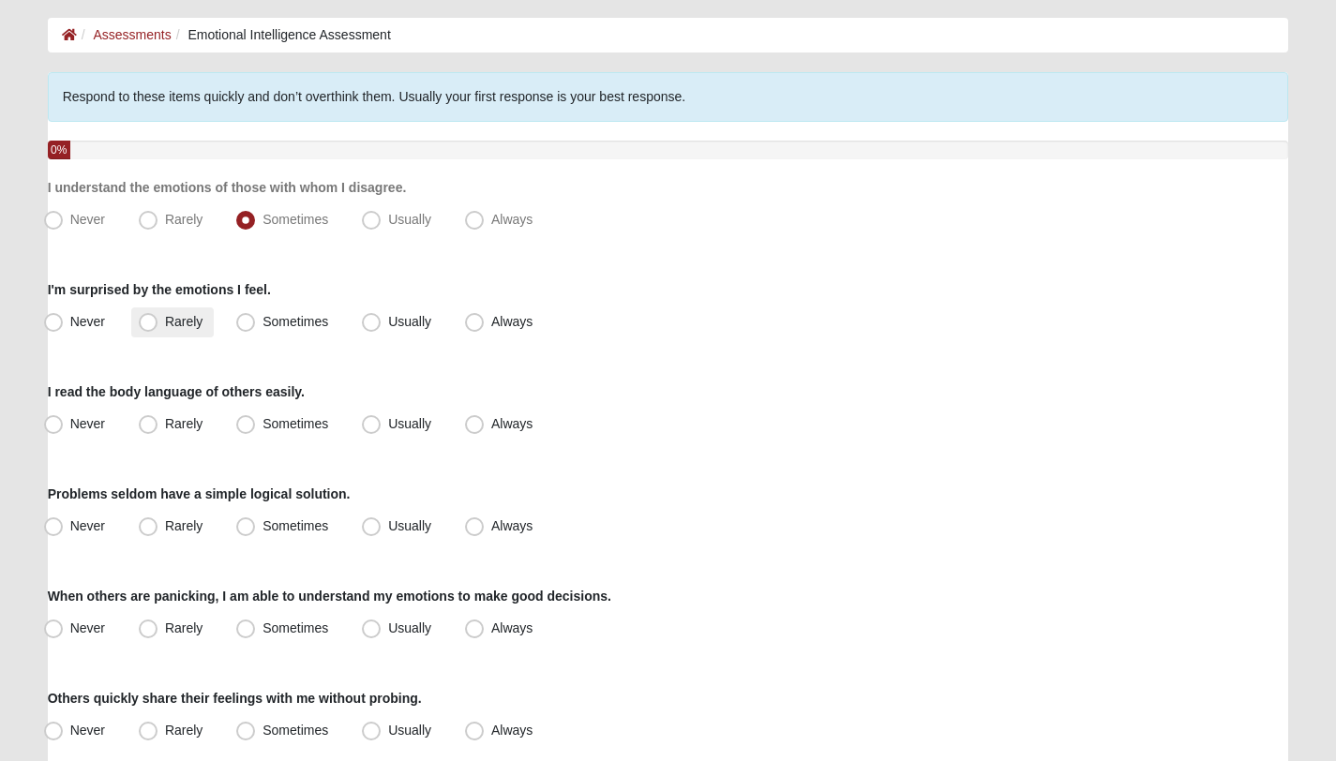
click at [172, 312] on label "Rarely" at bounding box center [172, 322] width 82 height 30
click at [158, 316] on input "Rarely" at bounding box center [152, 322] width 12 height 12
radio input "true"
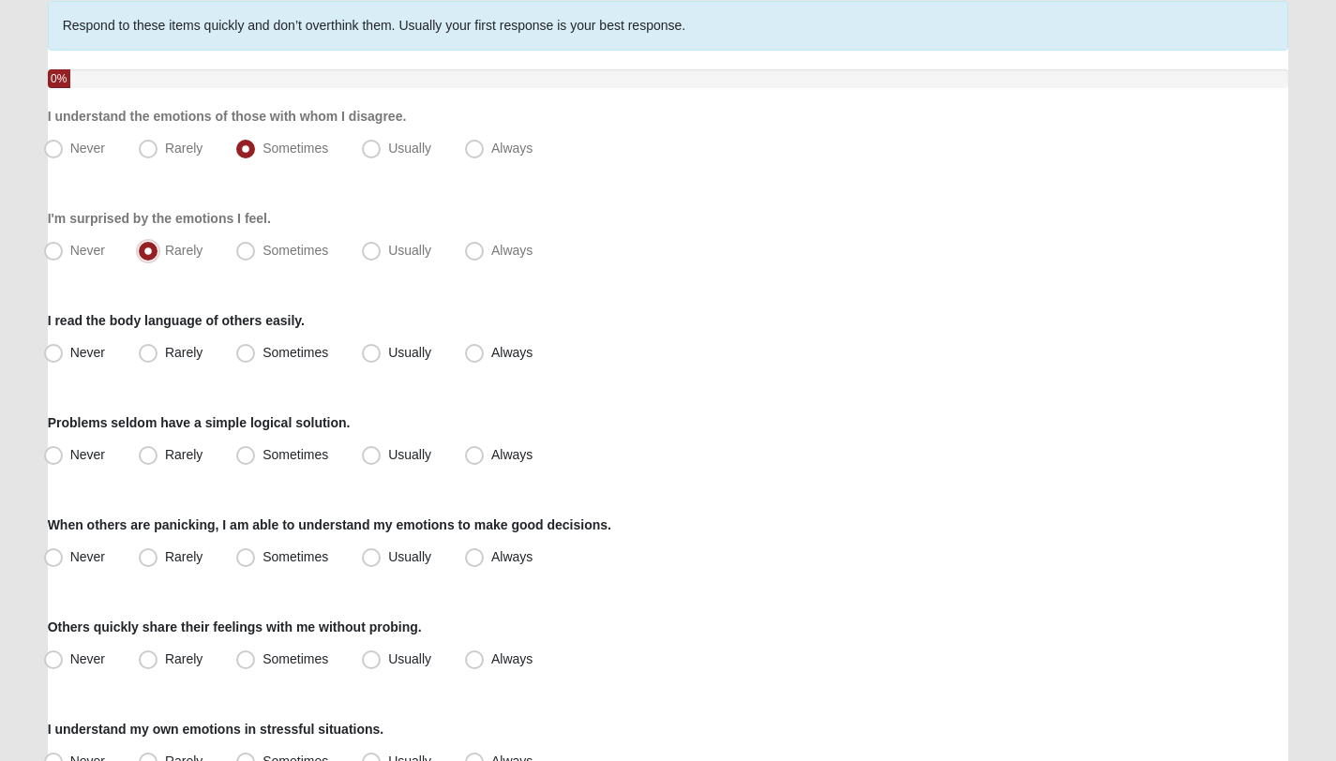
scroll to position [156, 0]
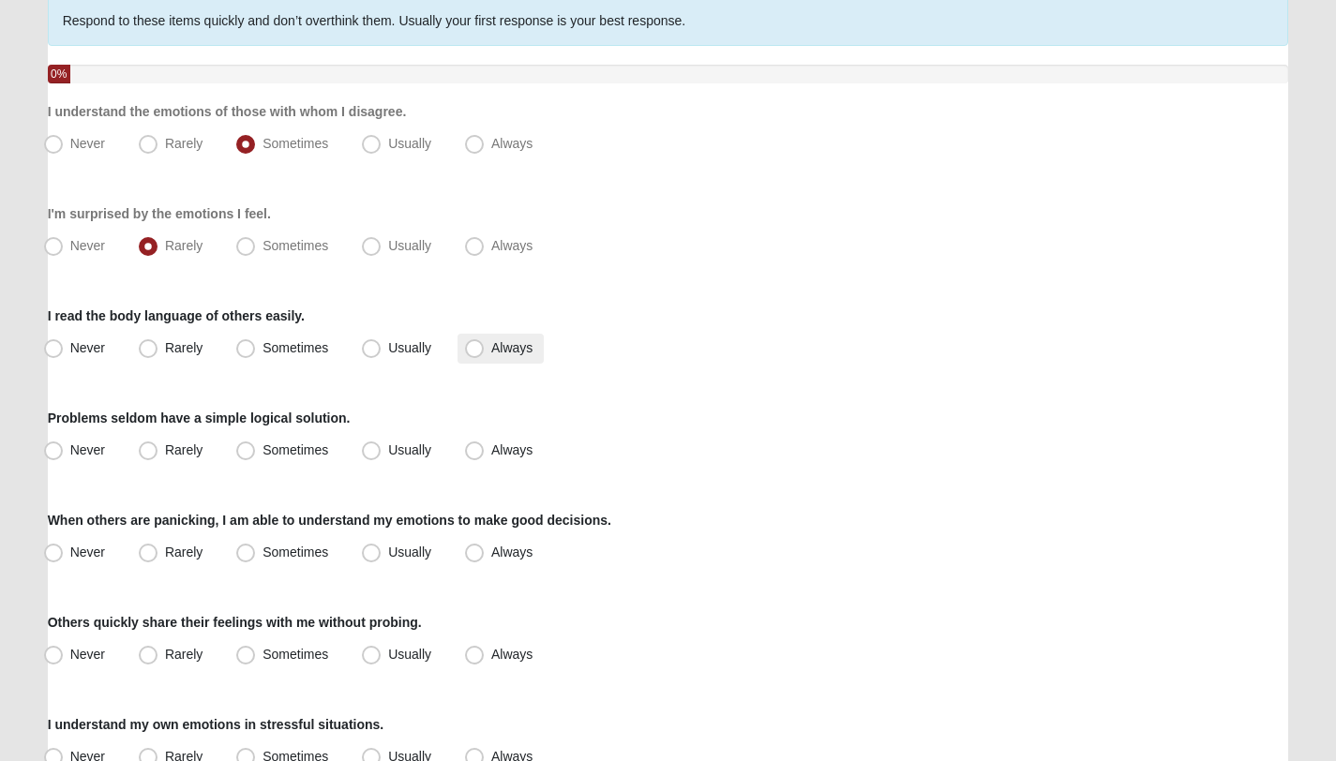
click at [491, 344] on span "Always" at bounding box center [511, 347] width 41 height 15
click at [472, 344] on input "Always" at bounding box center [478, 348] width 12 height 12
radio input "true"
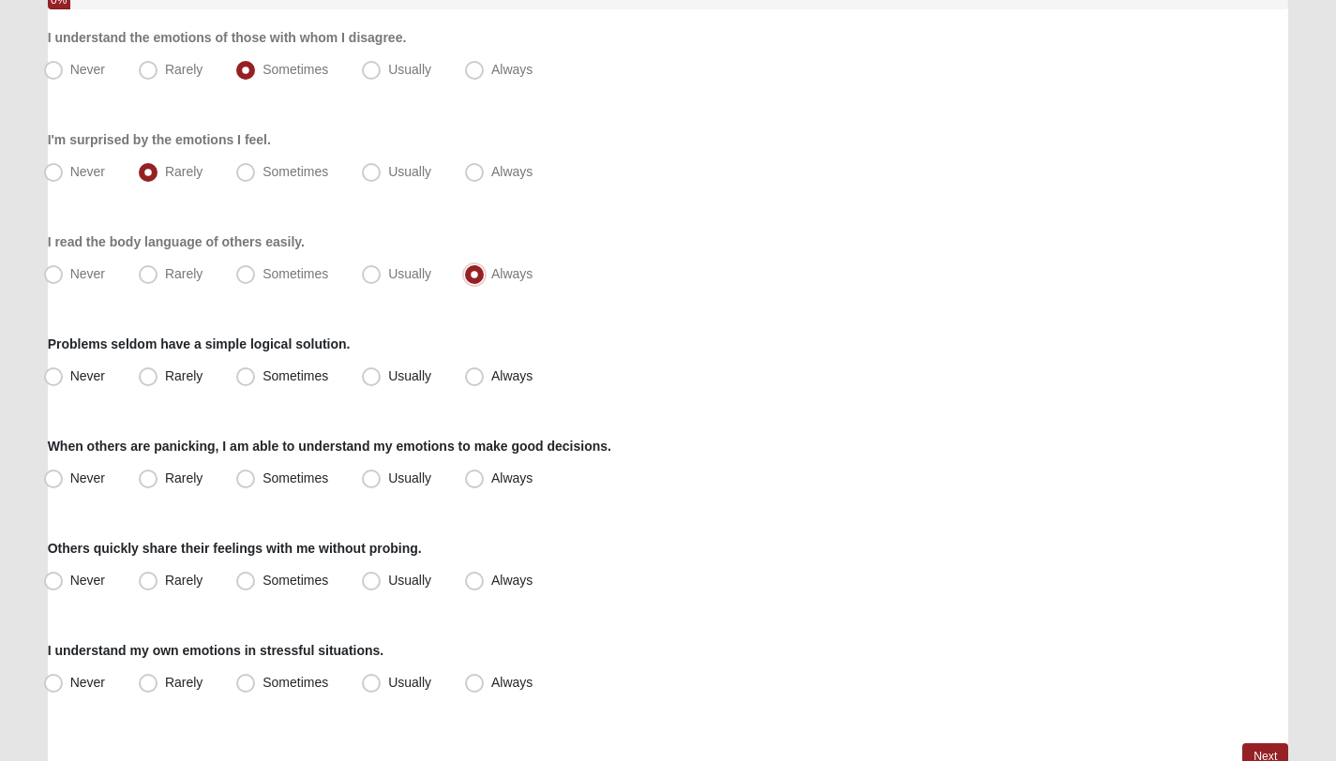
scroll to position [234, 0]
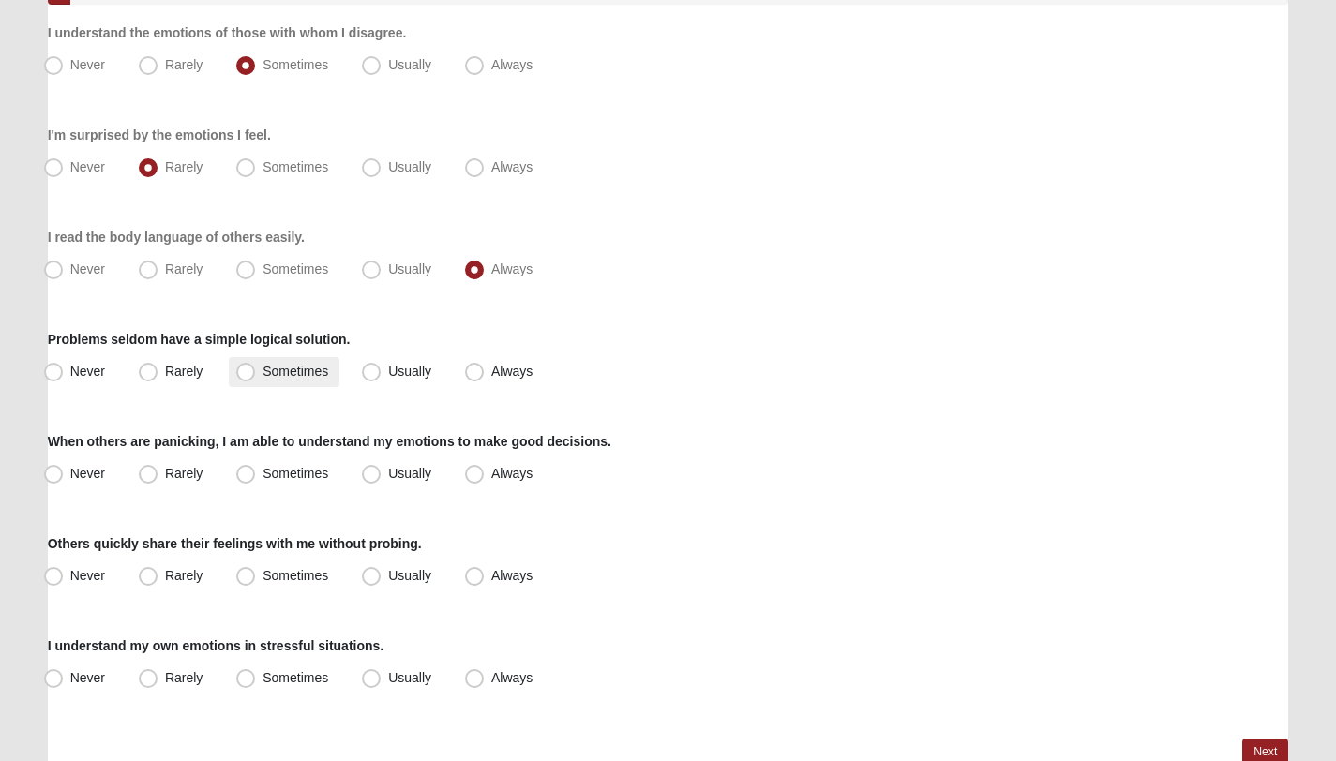
click at [304, 371] on span "Sometimes" at bounding box center [295, 371] width 66 height 15
click at [256, 371] on input "Sometimes" at bounding box center [250, 372] width 12 height 12
radio input "true"
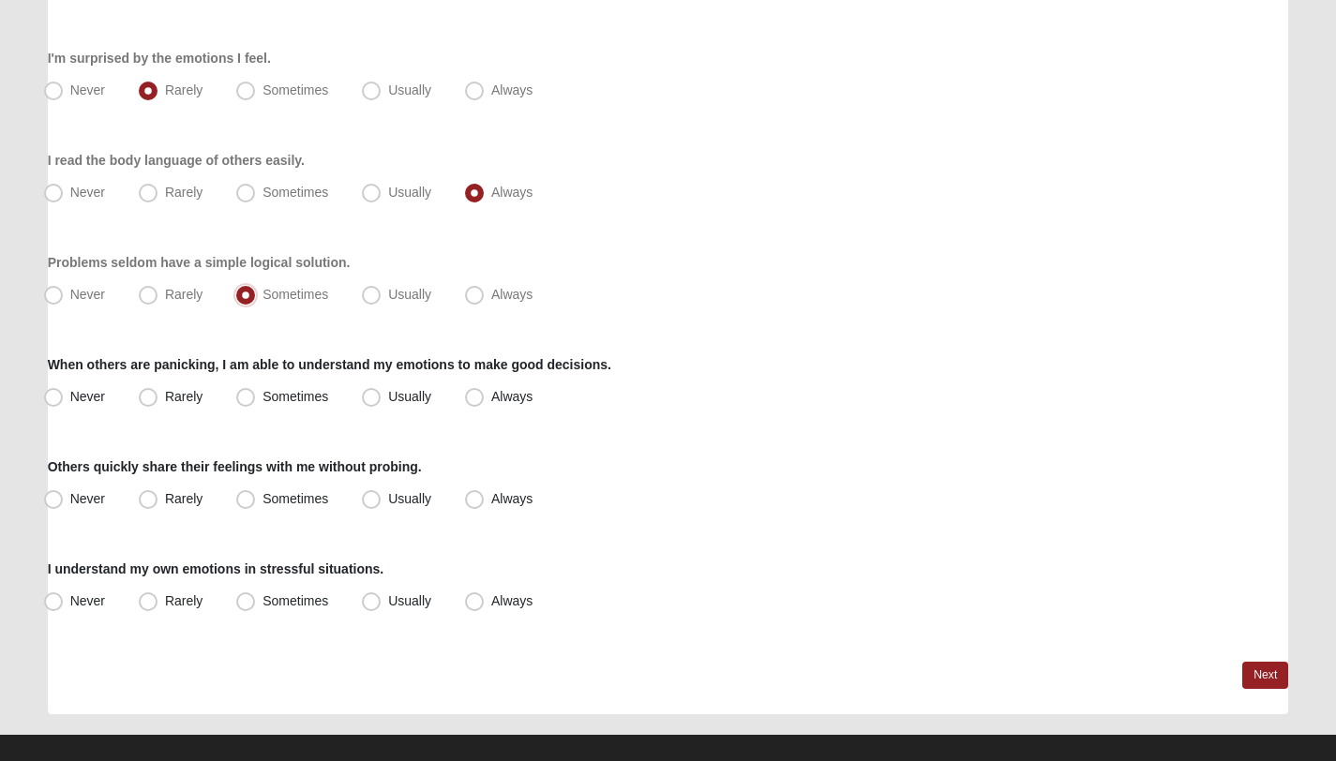
scroll to position [332, 0]
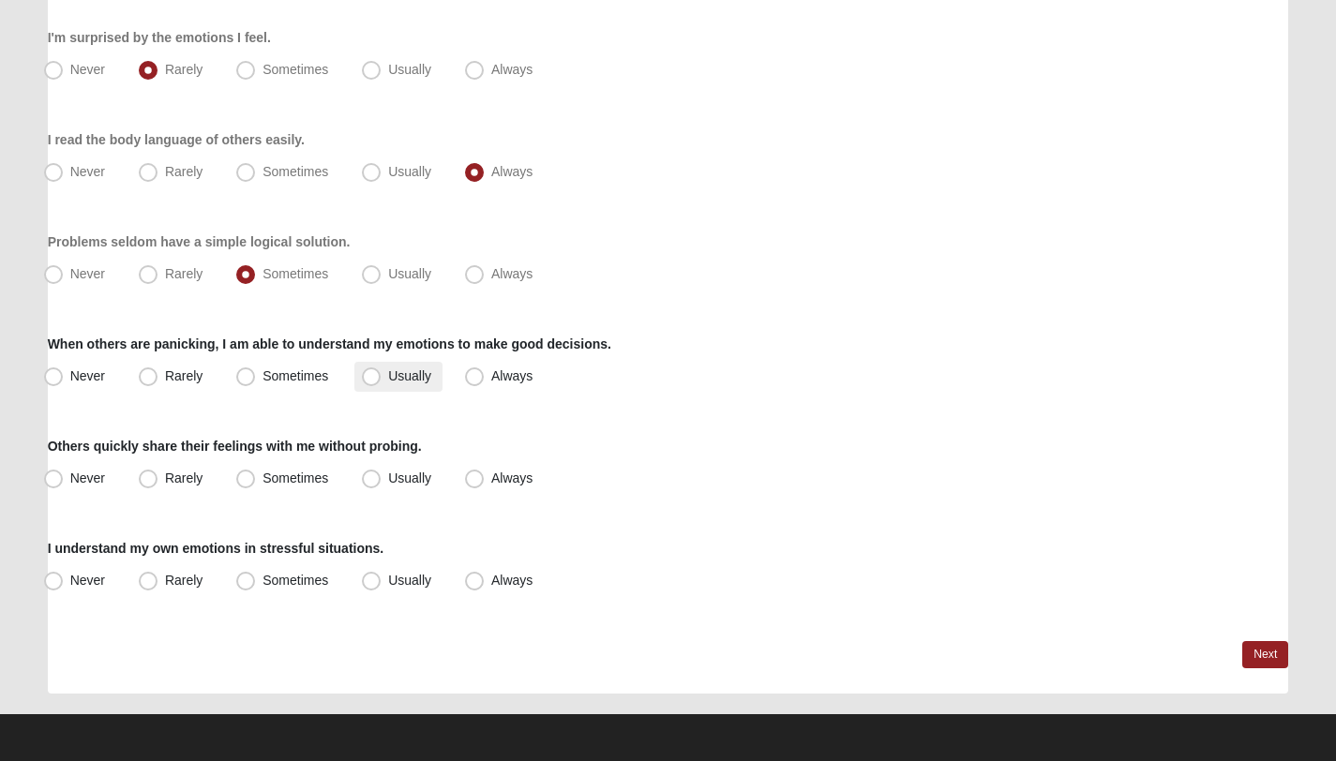
click at [388, 374] on span "Usually" at bounding box center [409, 375] width 43 height 15
click at [377, 374] on input "Usually" at bounding box center [375, 376] width 12 height 12
radio input "true"
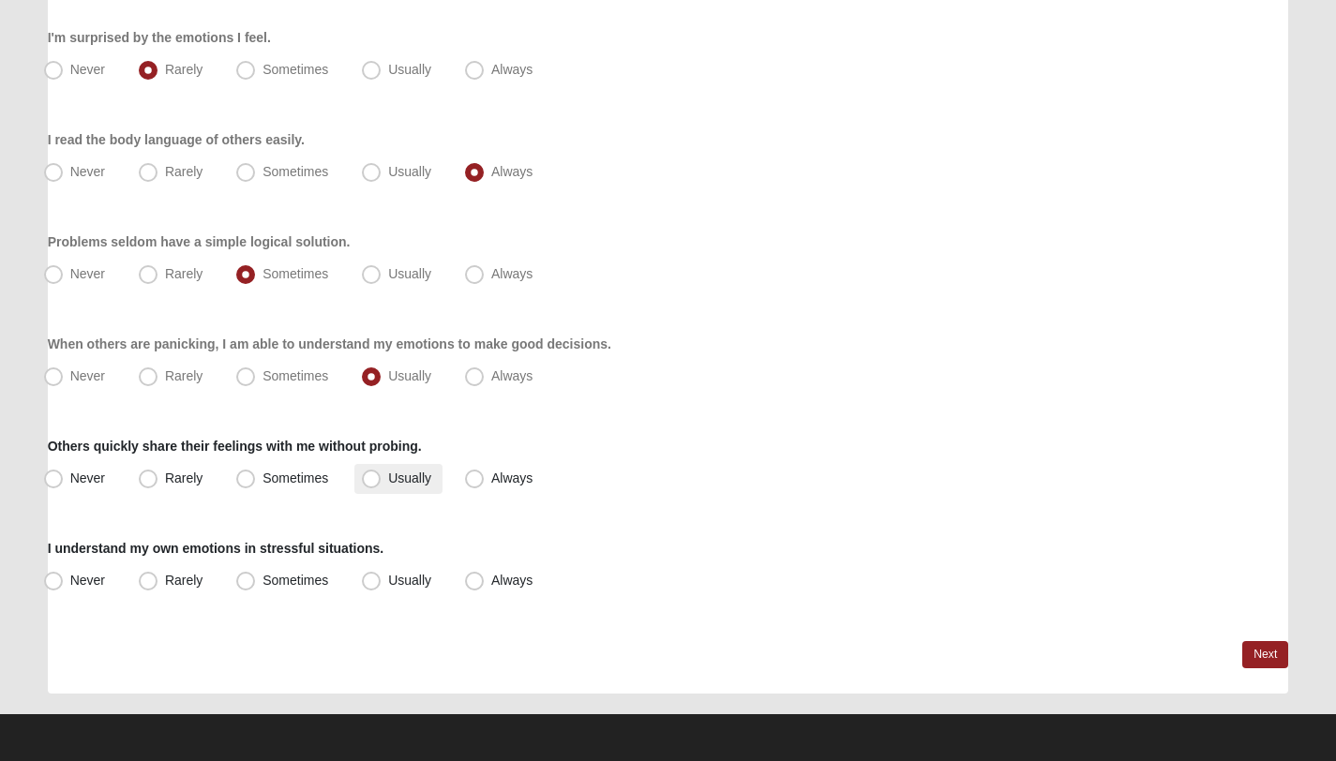
click at [388, 479] on span "Usually" at bounding box center [409, 478] width 43 height 15
click at [371, 479] on input "Usually" at bounding box center [375, 478] width 12 height 12
radio input "true"
click at [388, 573] on span "Usually" at bounding box center [409, 580] width 43 height 15
click at [376, 575] on input "Usually" at bounding box center [375, 581] width 12 height 12
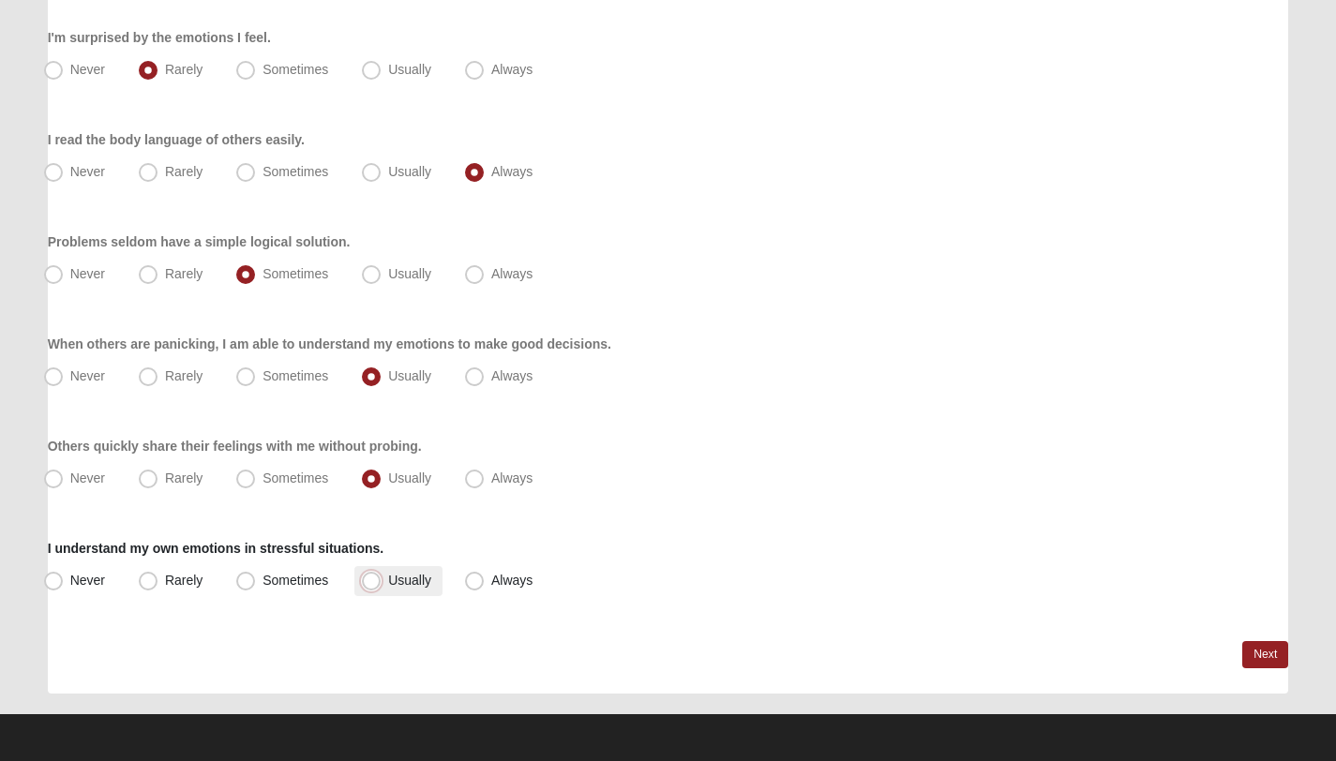
radio input "true"
click at [1265, 660] on link "Next" at bounding box center [1265, 654] width 46 height 27
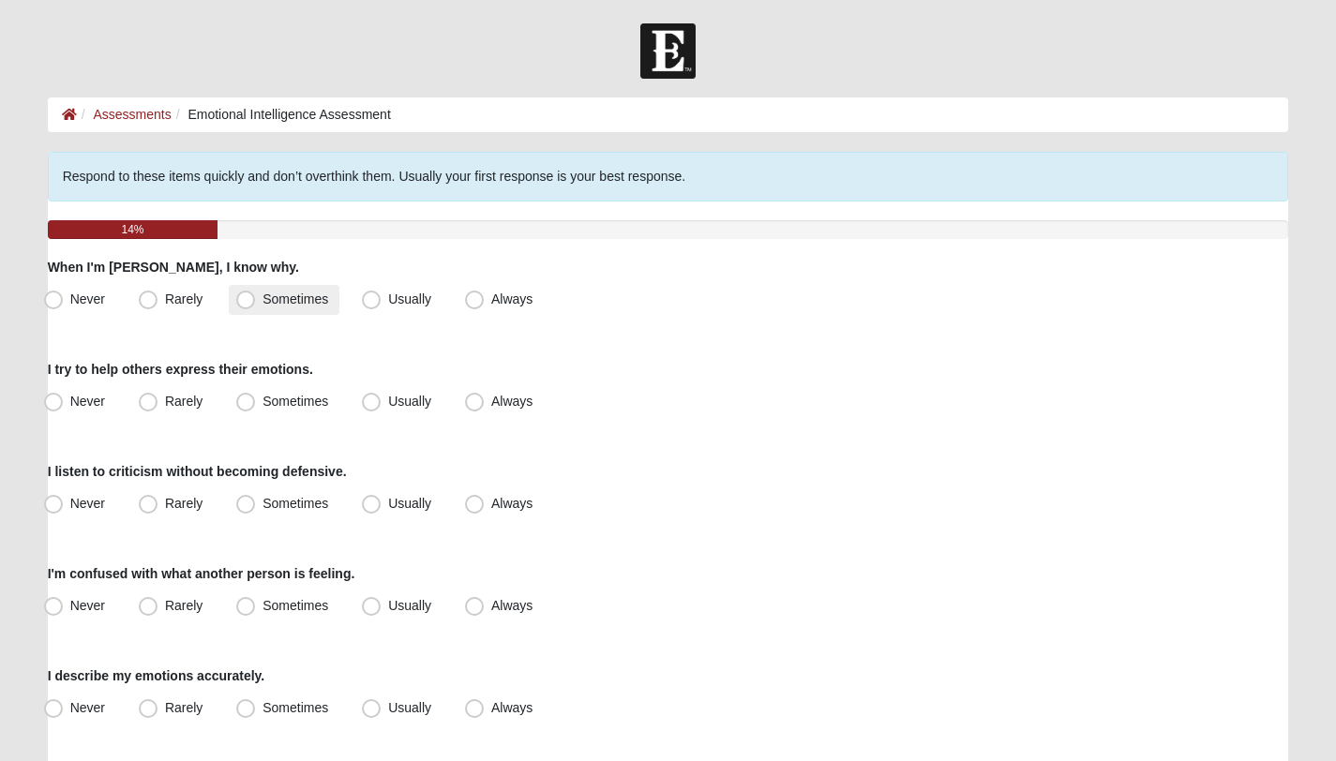
click at [299, 294] on span "Sometimes" at bounding box center [295, 299] width 66 height 15
click at [256, 294] on input "Sometimes" at bounding box center [250, 299] width 12 height 12
radio input "true"
click at [491, 397] on span "Always" at bounding box center [511, 401] width 41 height 15
click at [476, 397] on input "Always" at bounding box center [478, 402] width 12 height 12
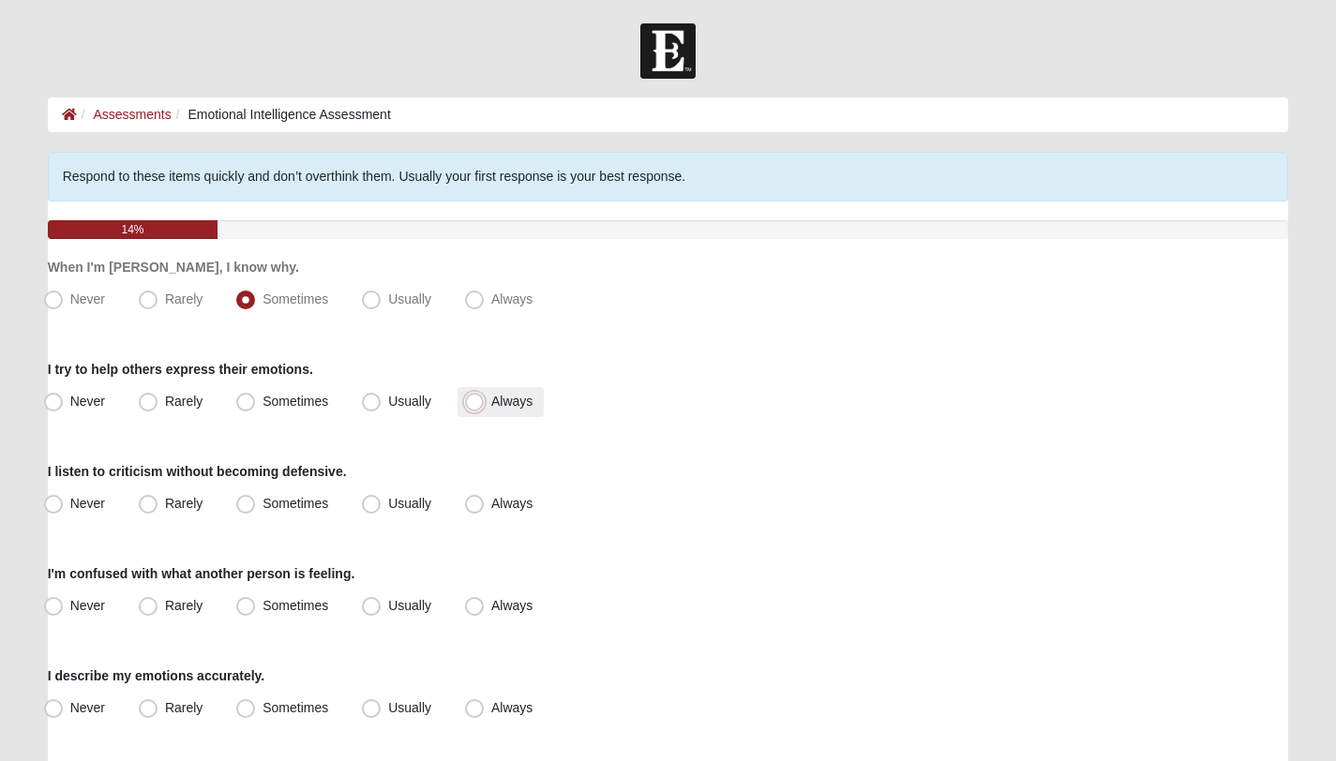
radio input "true"
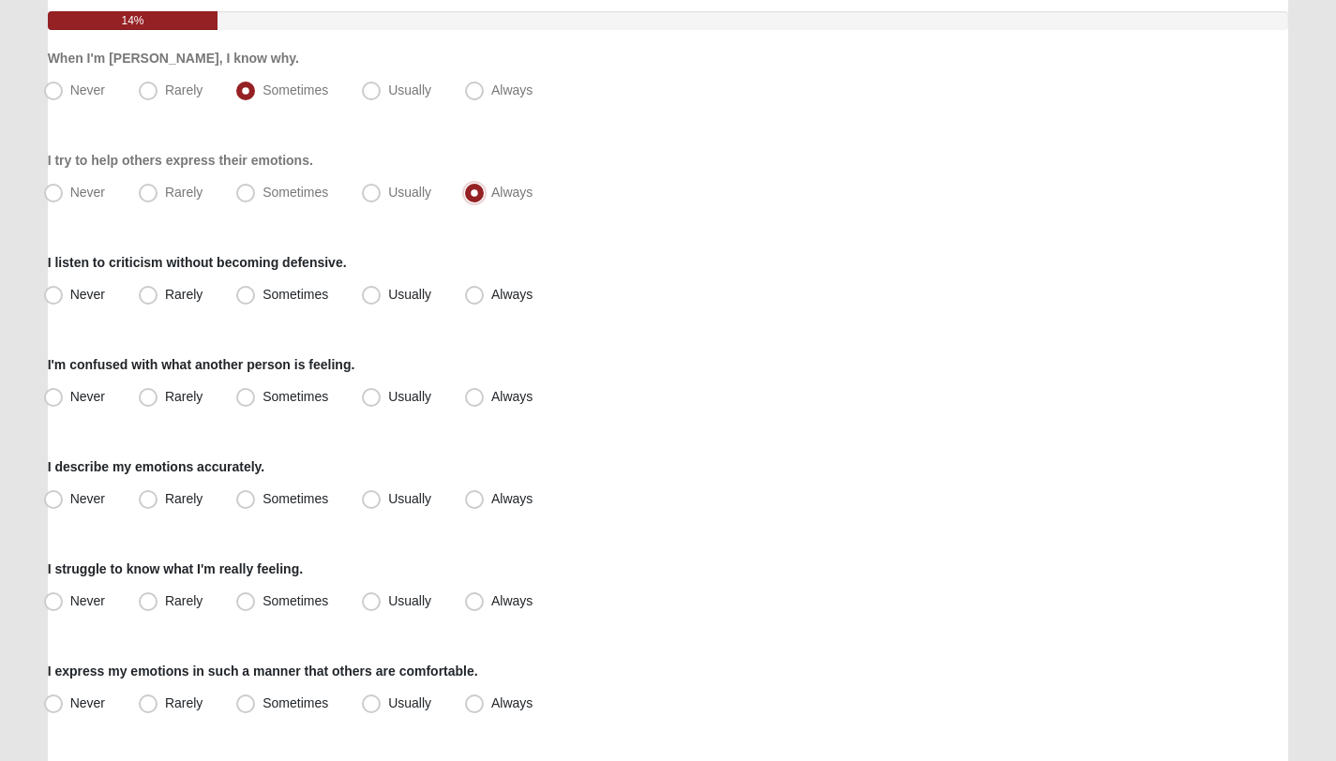
scroll to position [214, 0]
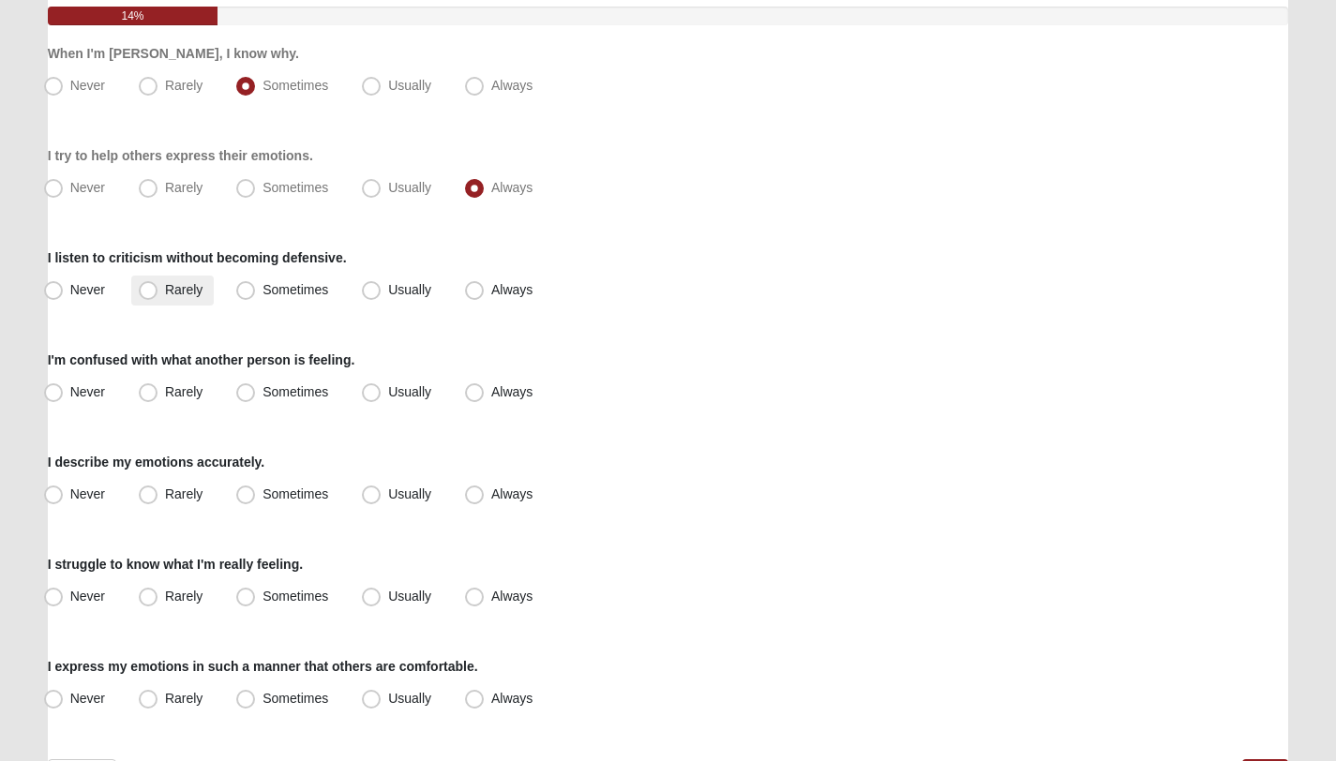
click at [189, 296] on span "Rarely" at bounding box center [183, 289] width 37 height 15
click at [158, 296] on input "Rarely" at bounding box center [152, 290] width 12 height 12
radio input "true"
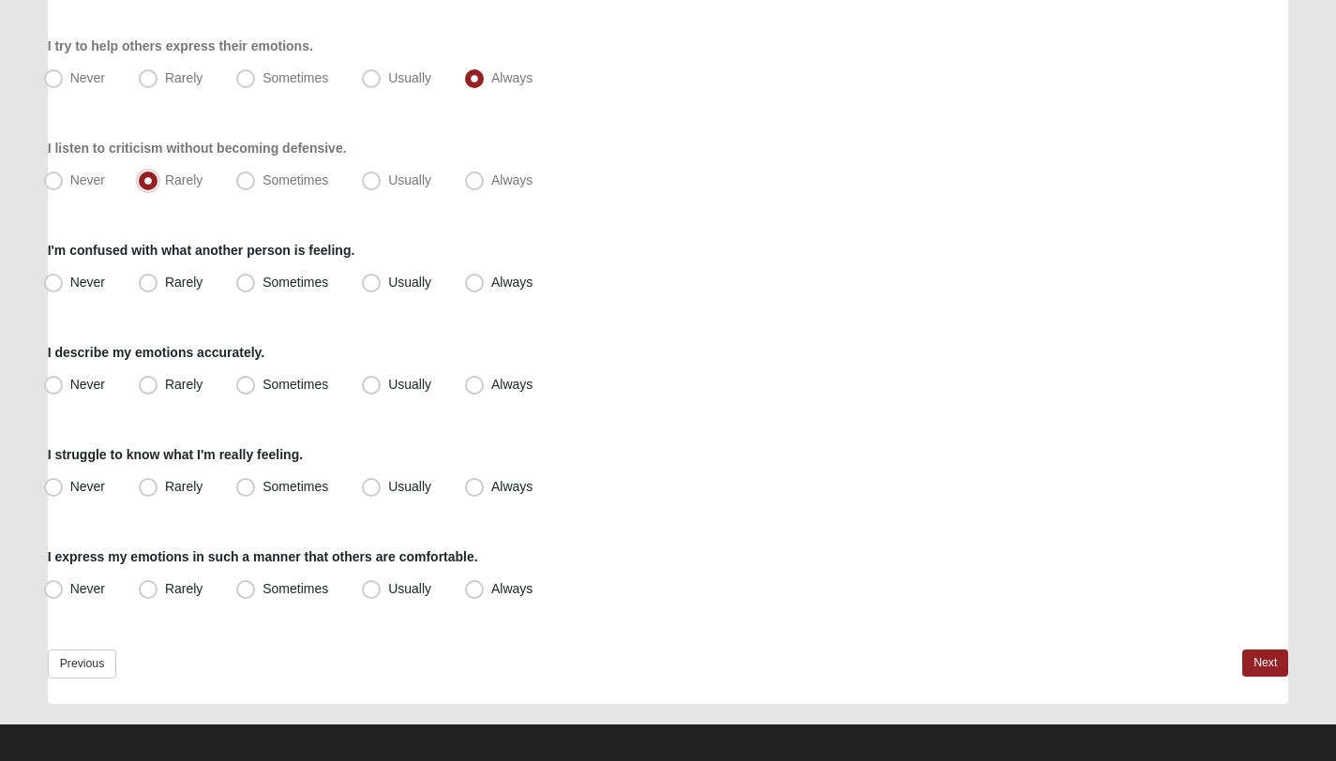
scroll to position [330, 0]
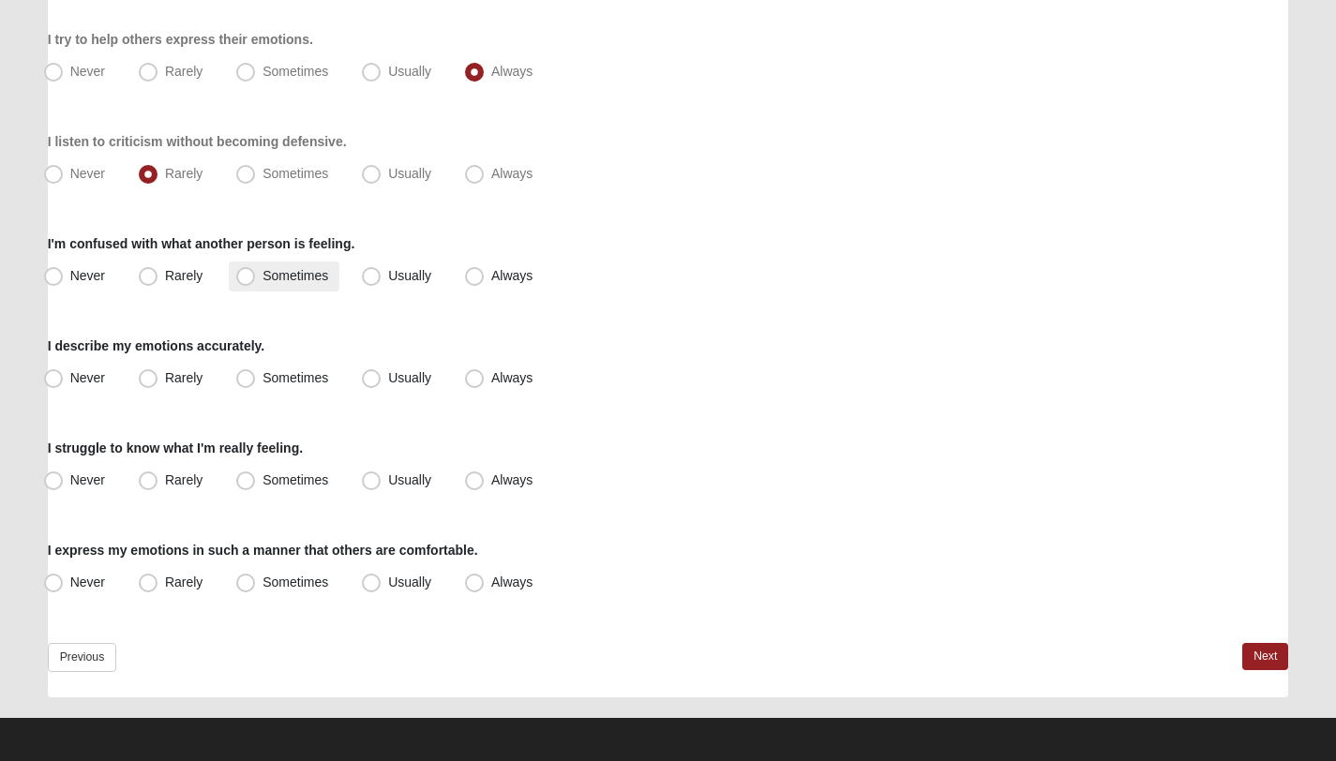
click at [262, 277] on span "Sometimes" at bounding box center [295, 275] width 66 height 15
click at [250, 277] on input "Sometimes" at bounding box center [250, 276] width 12 height 12
radio input "true"
click at [388, 370] on span "Usually" at bounding box center [409, 377] width 43 height 15
click at [374, 372] on input "Usually" at bounding box center [375, 378] width 12 height 12
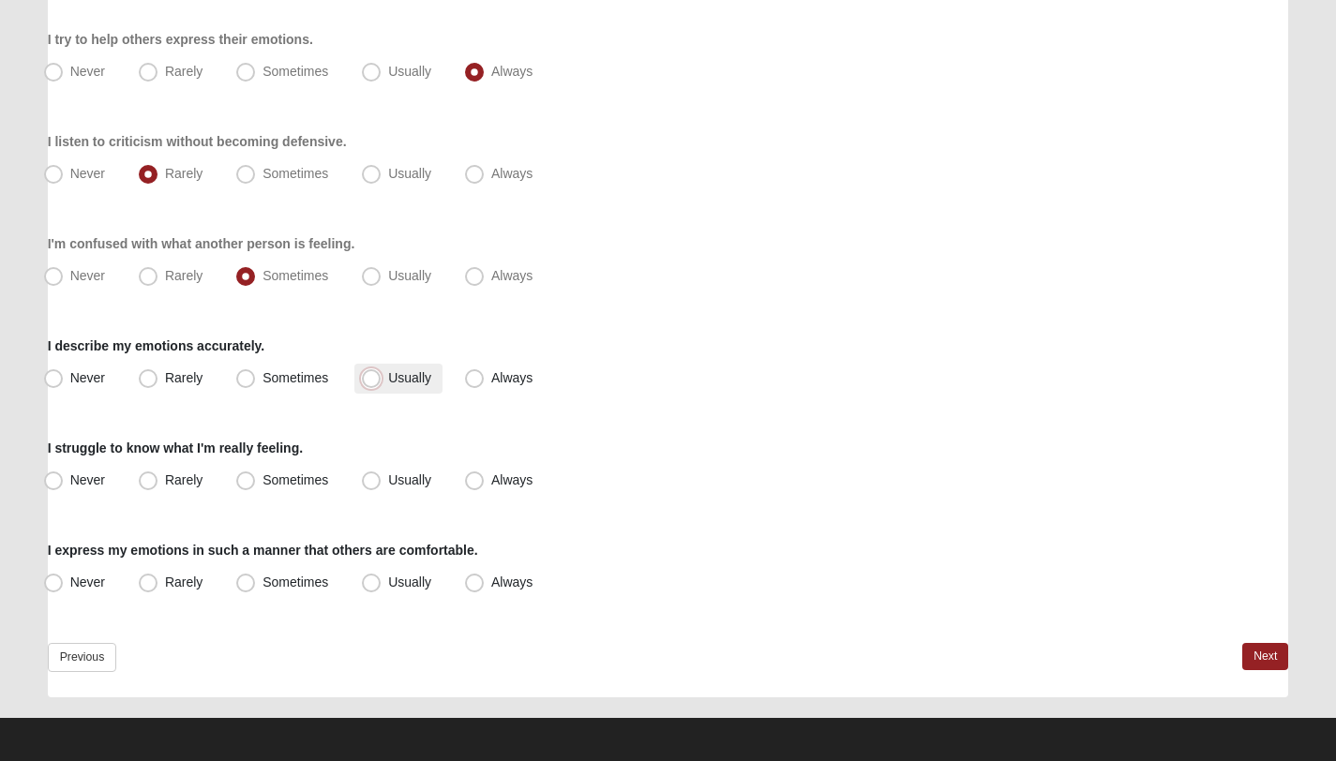
radio input "true"
click at [176, 480] on span "Rarely" at bounding box center [183, 479] width 37 height 15
click at [158, 480] on input "Rarely" at bounding box center [152, 480] width 12 height 12
radio input "true"
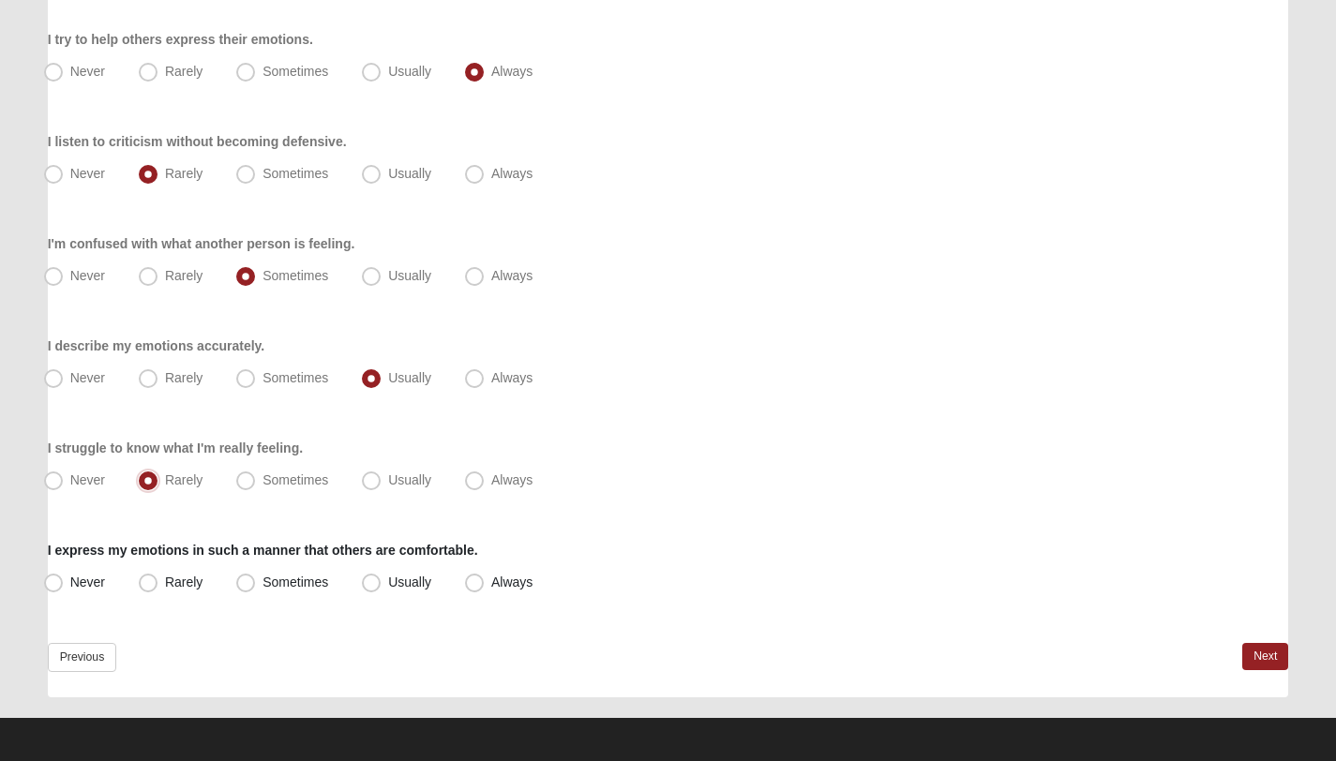
scroll to position [334, 0]
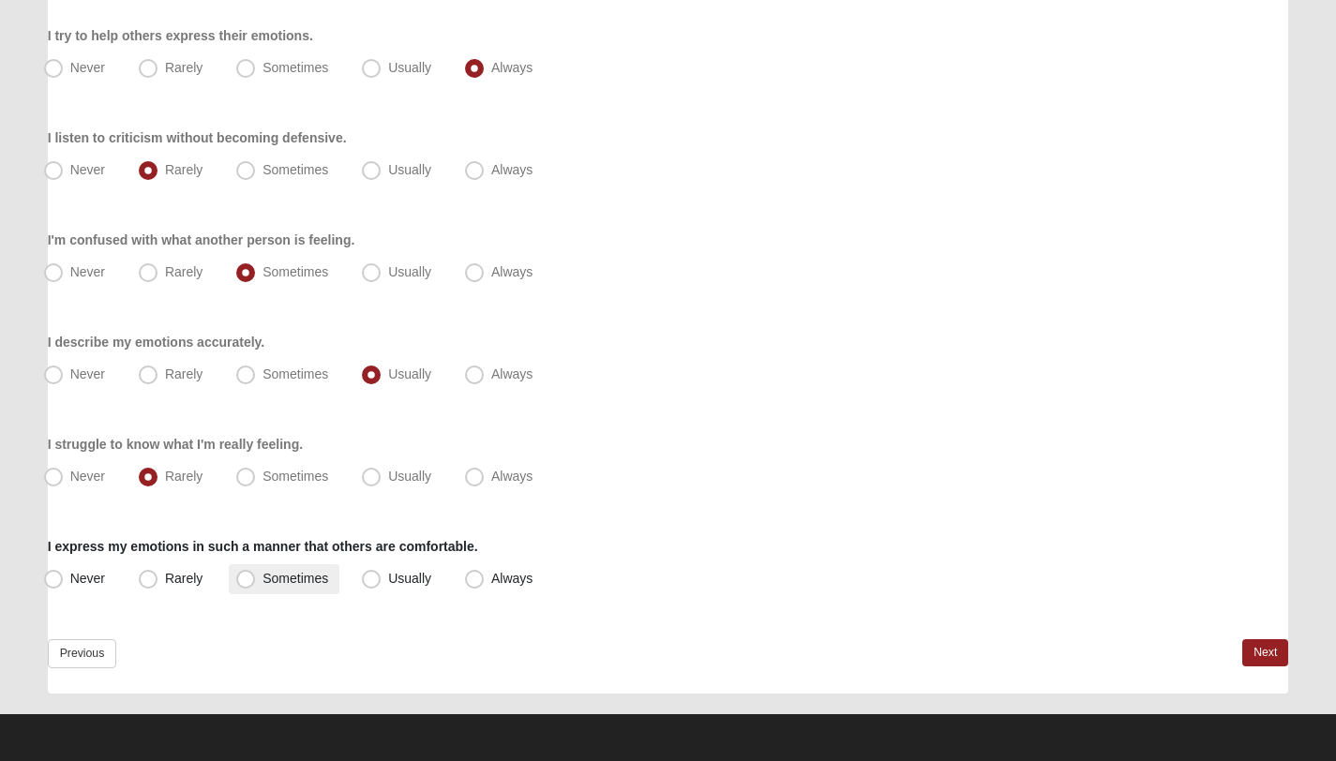
click at [262, 580] on span "Sometimes" at bounding box center [295, 578] width 66 height 15
click at [253, 580] on input "Sometimes" at bounding box center [250, 579] width 12 height 12
radio input "true"
click at [1257, 652] on link "Next" at bounding box center [1265, 652] width 46 height 27
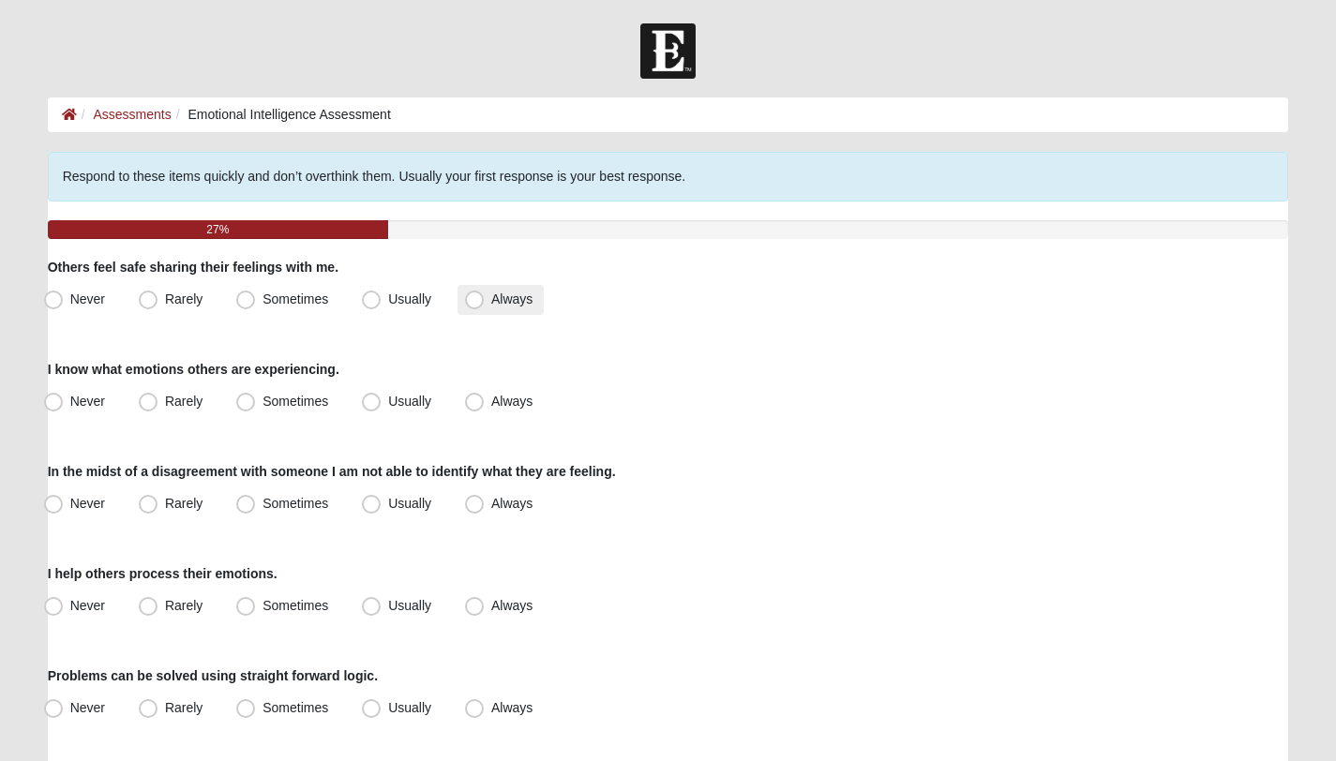
click at [491, 300] on span "Always" at bounding box center [511, 299] width 41 height 15
click at [477, 300] on input "Always" at bounding box center [478, 299] width 12 height 12
radio input "true"
click at [421, 407] on span "Usually" at bounding box center [409, 401] width 43 height 15
click at [382, 407] on input "Usually" at bounding box center [375, 402] width 12 height 12
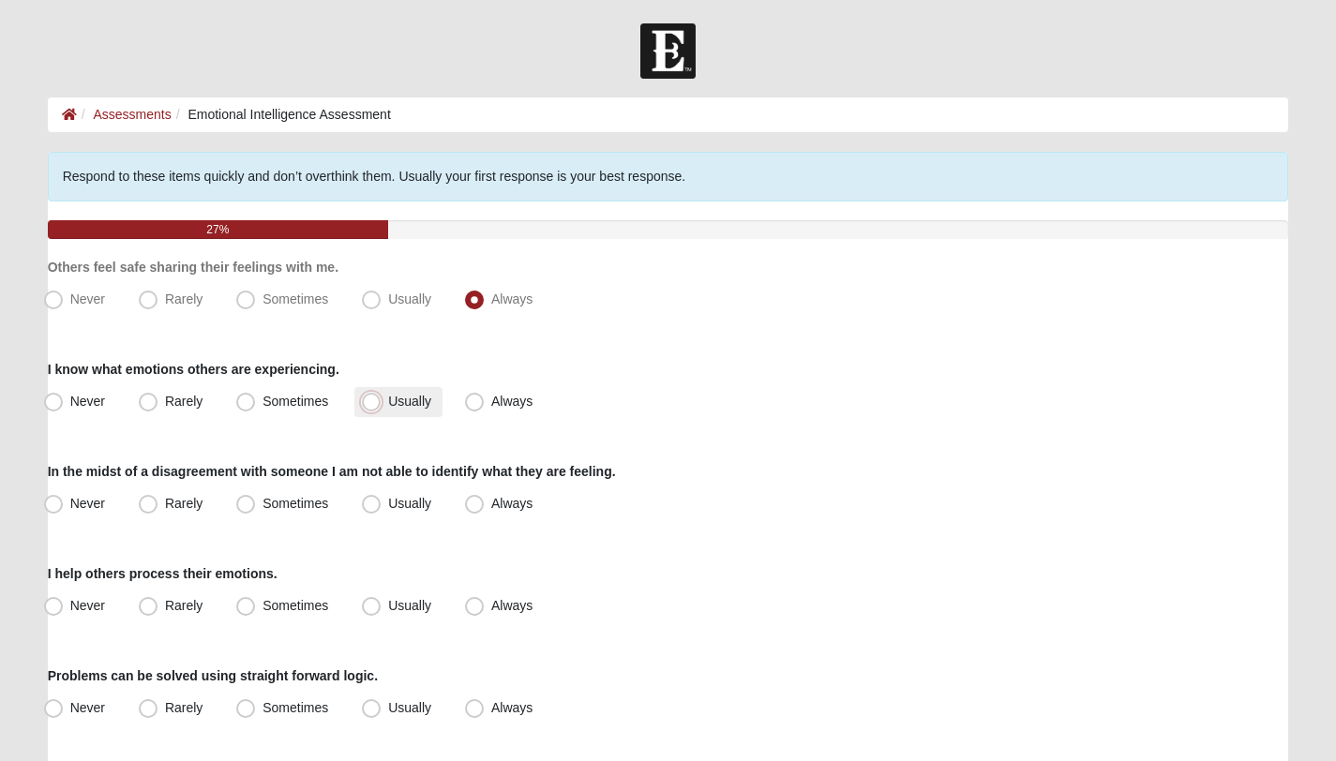
radio input "true"
click at [169, 499] on span "Rarely" at bounding box center [183, 503] width 37 height 15
click at [158, 499] on input "Rarely" at bounding box center [152, 504] width 12 height 12
radio input "true"
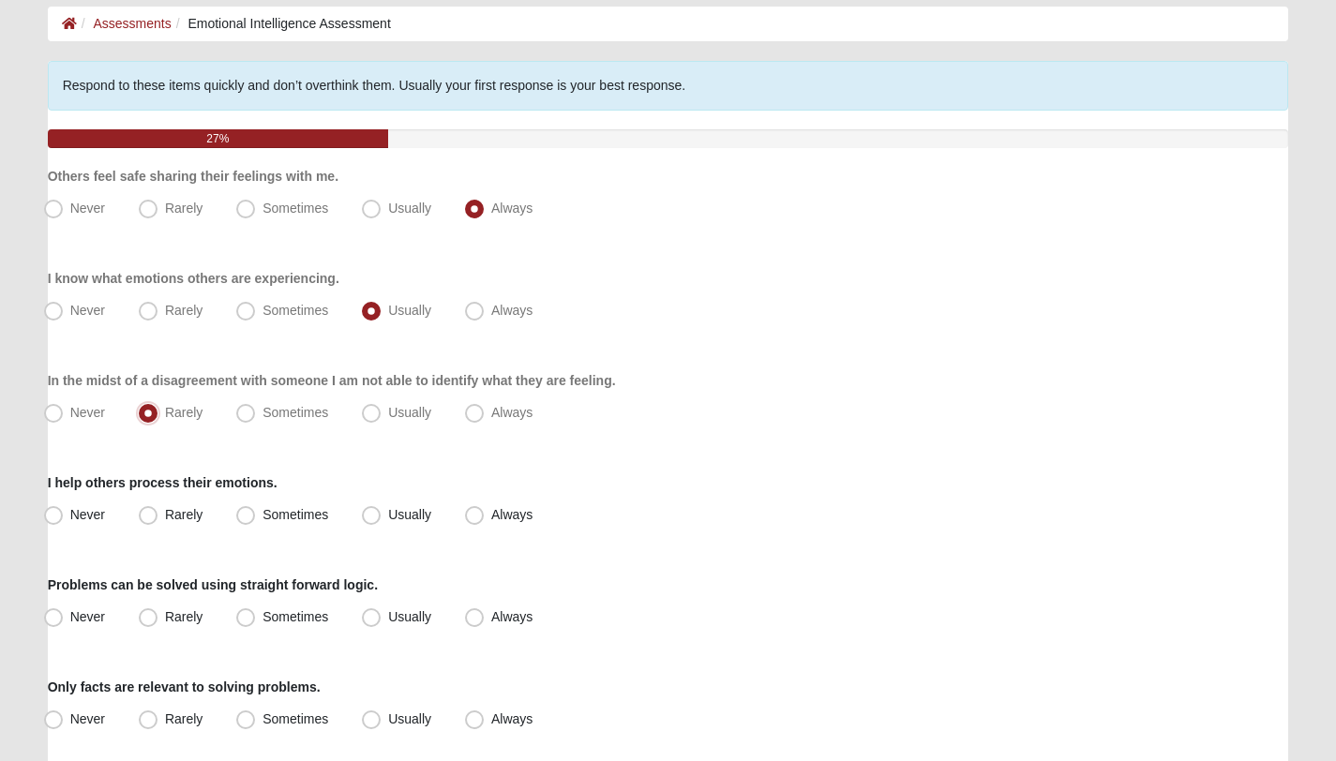
scroll to position [97, 0]
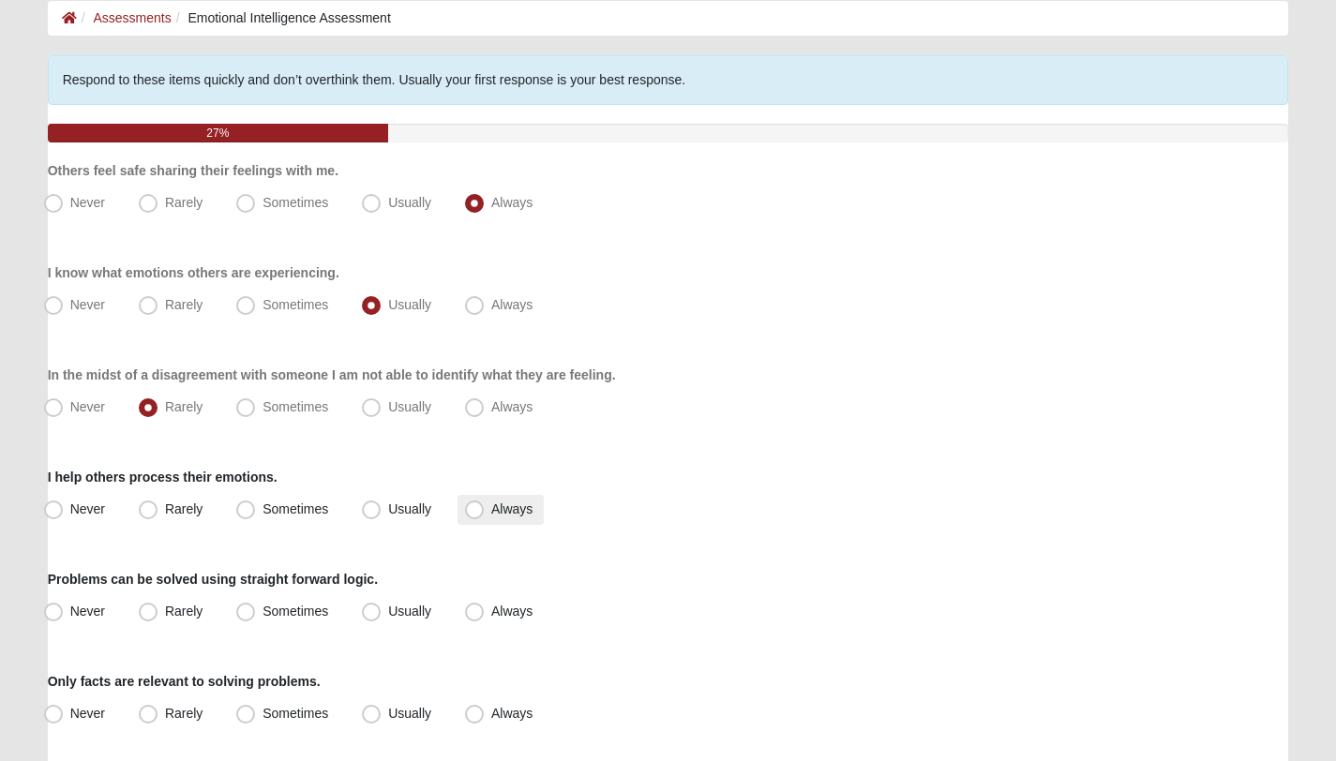
click at [497, 516] on label "Always" at bounding box center [500, 510] width 86 height 30
click at [485, 516] on input "Always" at bounding box center [478, 509] width 12 height 12
radio input "true"
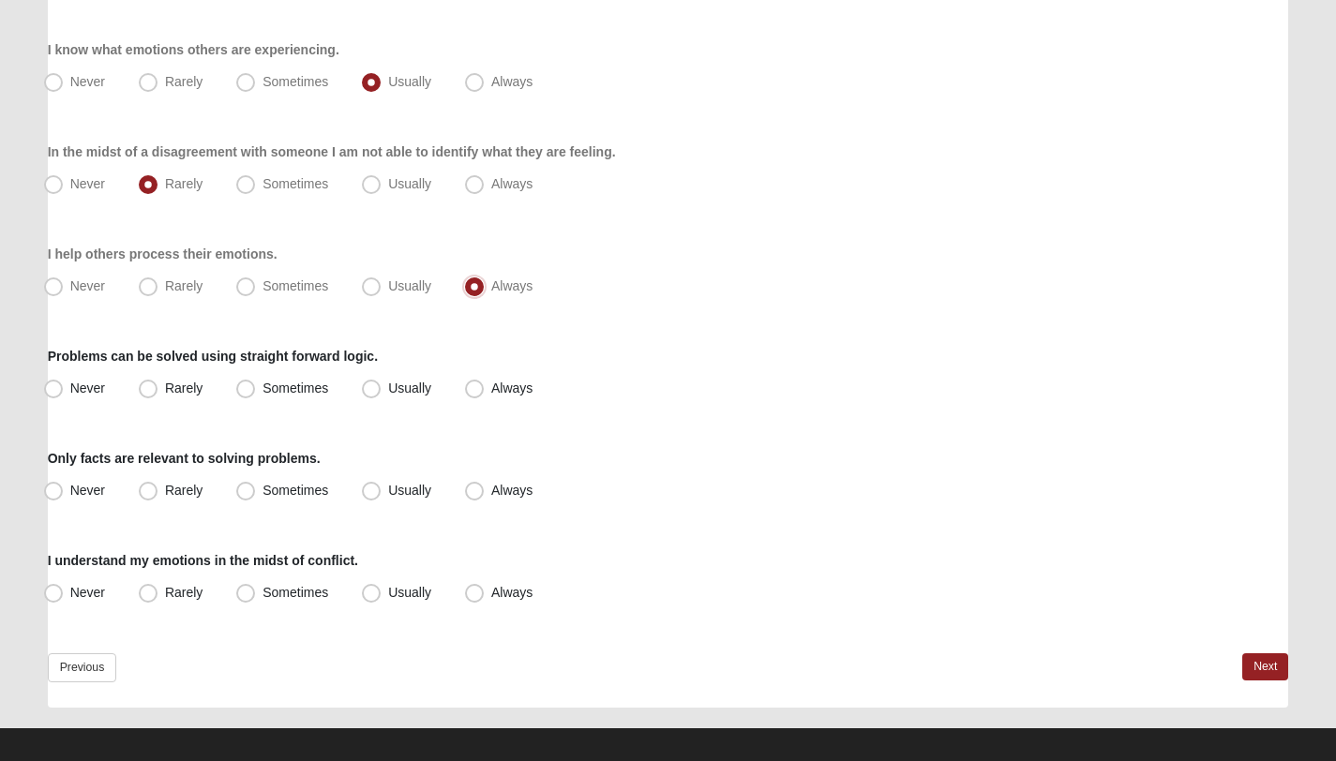
scroll to position [334, 0]
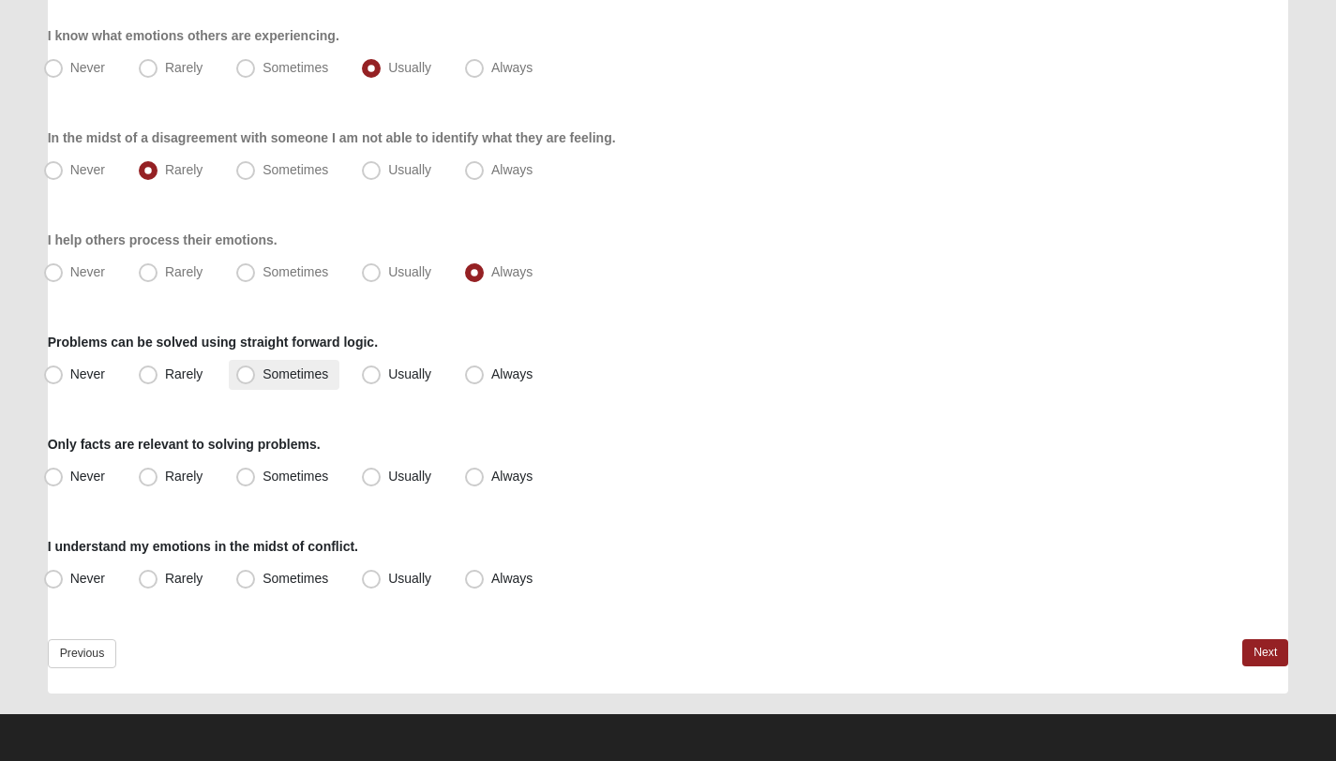
click at [268, 382] on label "Sometimes" at bounding box center [284, 375] width 111 height 30
click at [256, 381] on input "Sometimes" at bounding box center [250, 374] width 12 height 12
radio input "true"
click at [258, 466] on label "Sometimes" at bounding box center [284, 477] width 111 height 30
click at [256, 471] on input "Sometimes" at bounding box center [250, 477] width 12 height 12
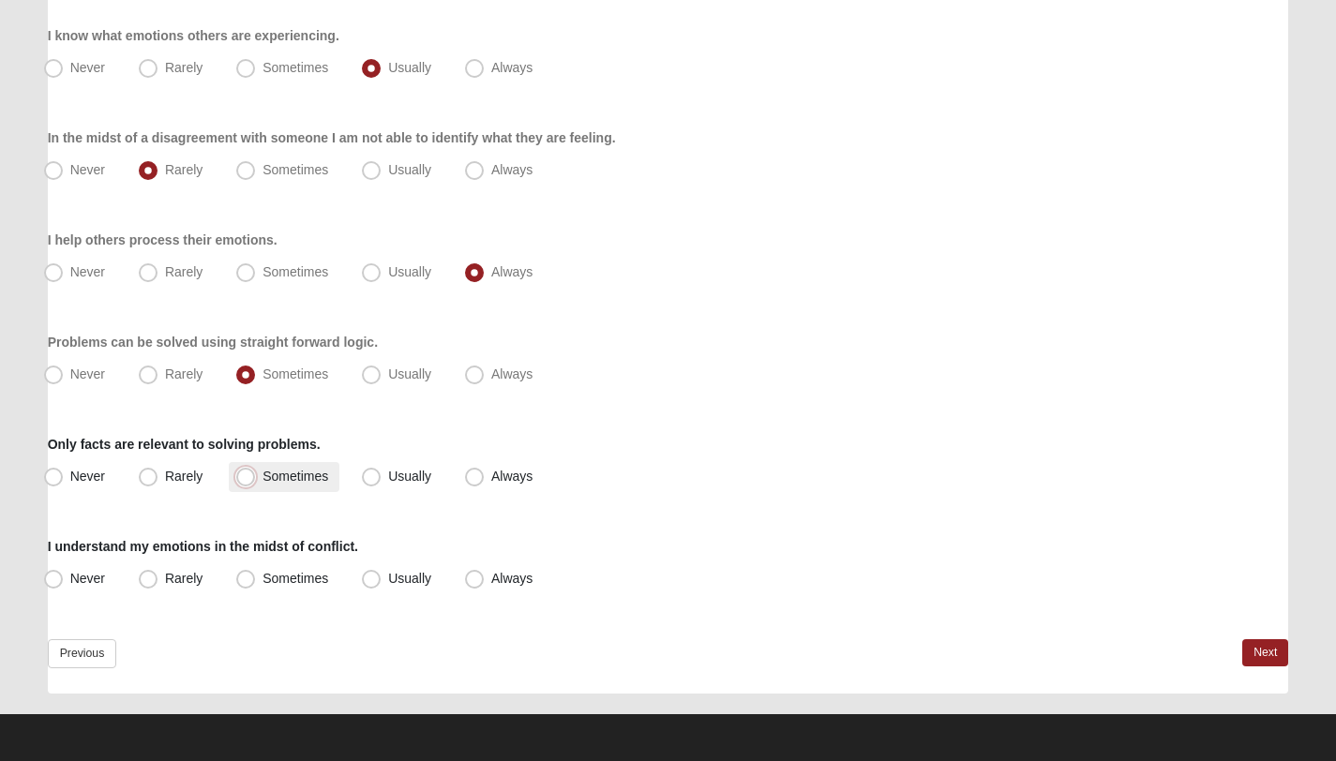
radio input "true"
click at [396, 584] on span "Usually" at bounding box center [409, 578] width 43 height 15
click at [382, 584] on input "Usually" at bounding box center [375, 579] width 12 height 12
radio input "true"
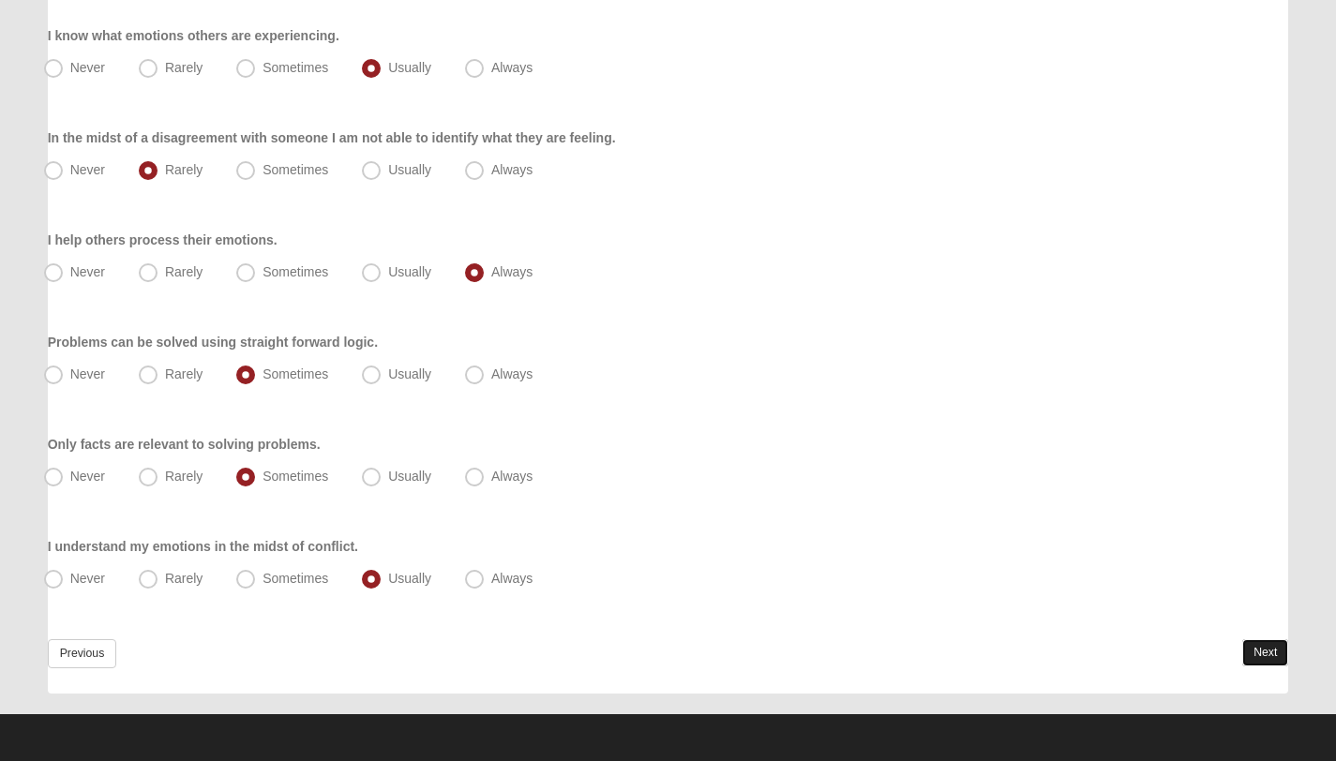
click at [1260, 653] on link "Next" at bounding box center [1265, 652] width 46 height 27
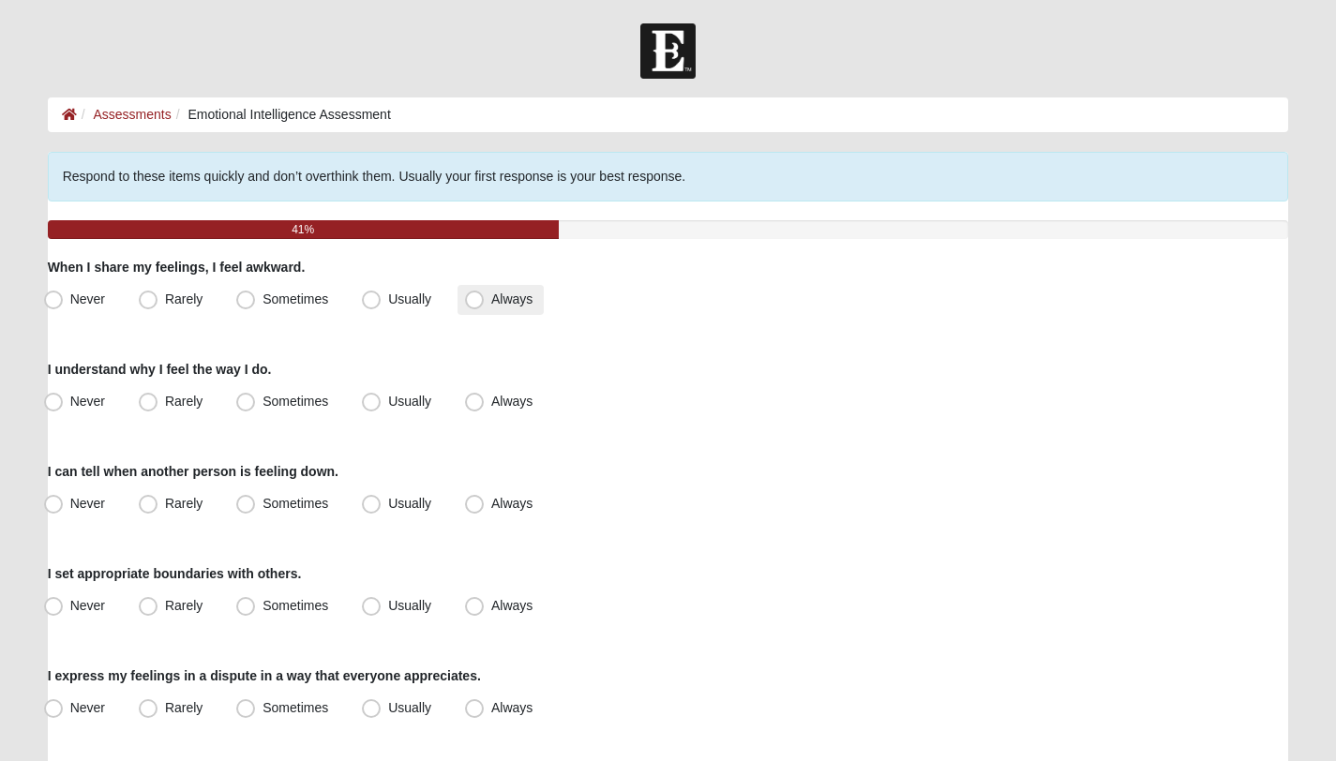
click at [495, 292] on span "Always" at bounding box center [511, 299] width 41 height 15
click at [485, 293] on input "Always" at bounding box center [478, 299] width 12 height 12
radio input "true"
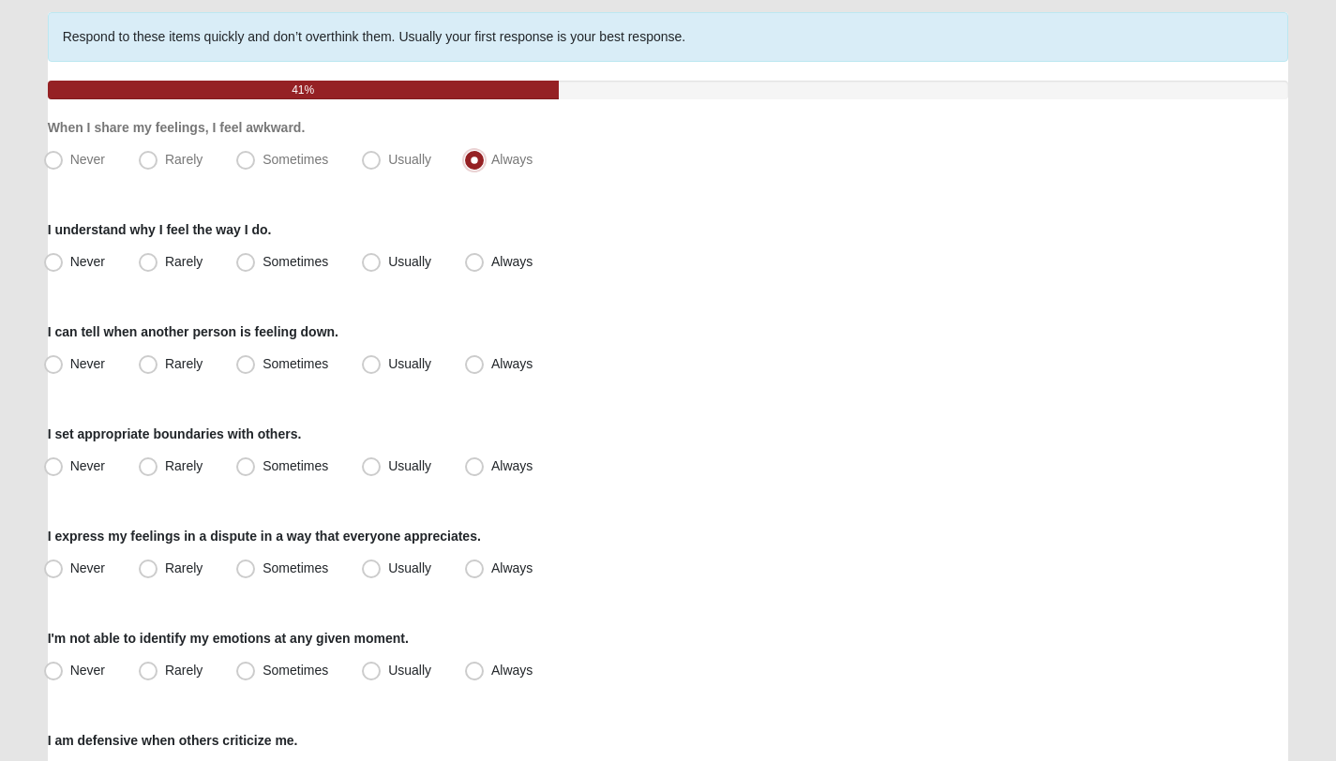
scroll to position [142, 0]
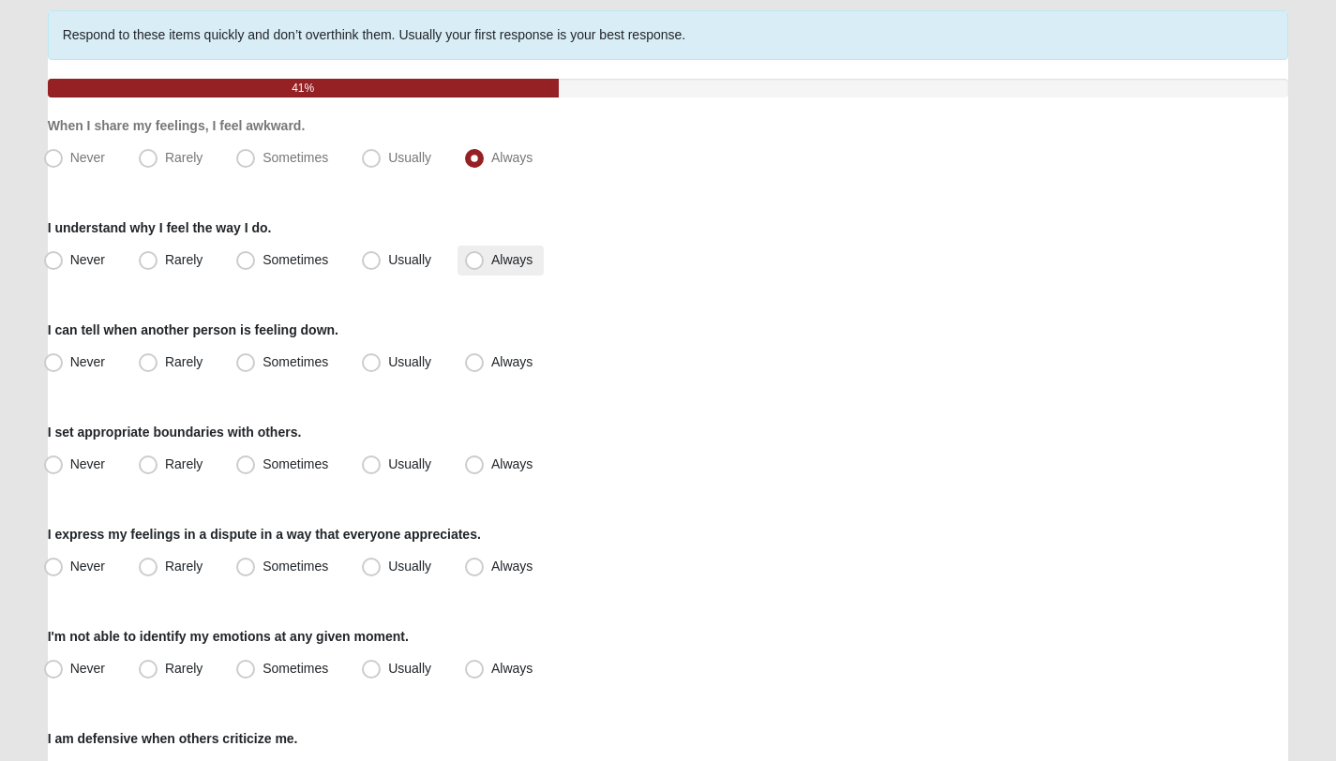
click at [462, 262] on label "Always" at bounding box center [500, 261] width 86 height 30
click at [472, 262] on input "Always" at bounding box center [478, 260] width 12 height 12
radio input "true"
click at [491, 366] on span "Always" at bounding box center [511, 361] width 41 height 15
click at [475, 366] on input "Always" at bounding box center [478, 362] width 12 height 12
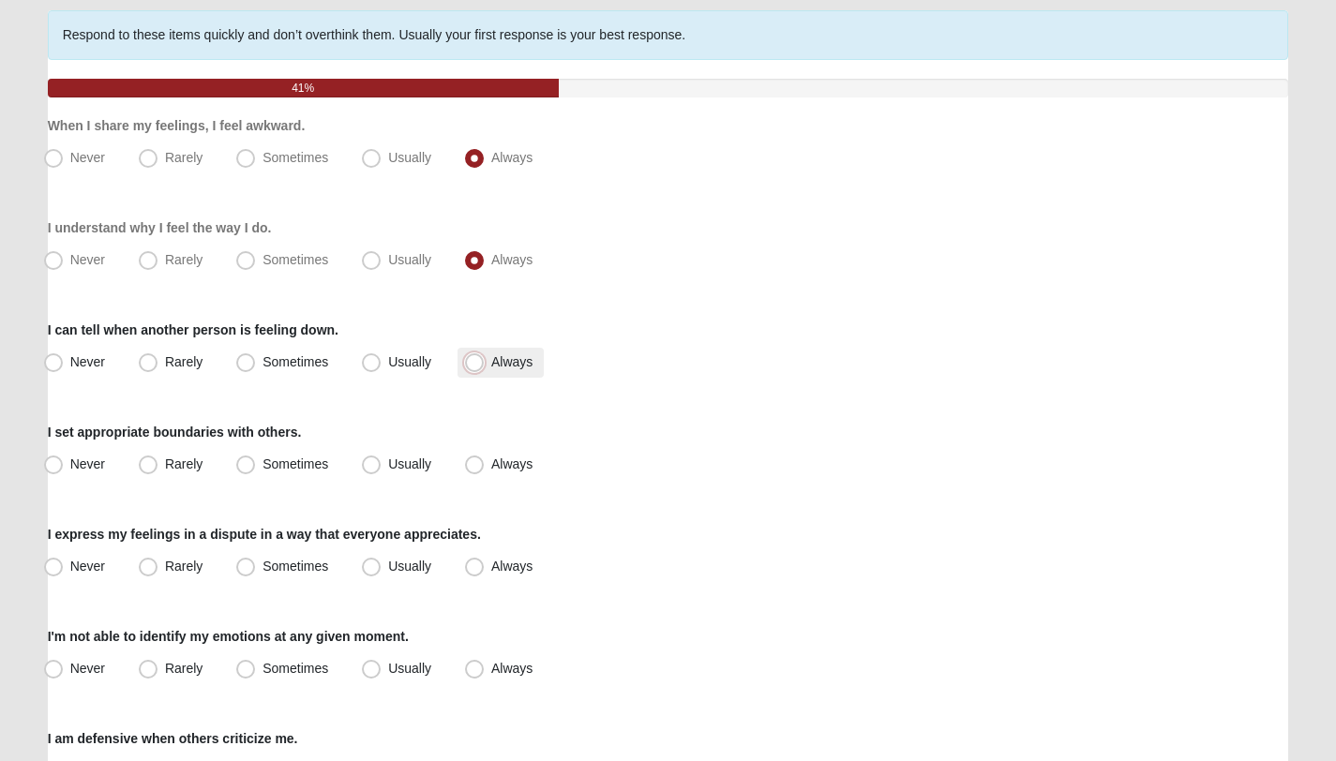
radio input "true"
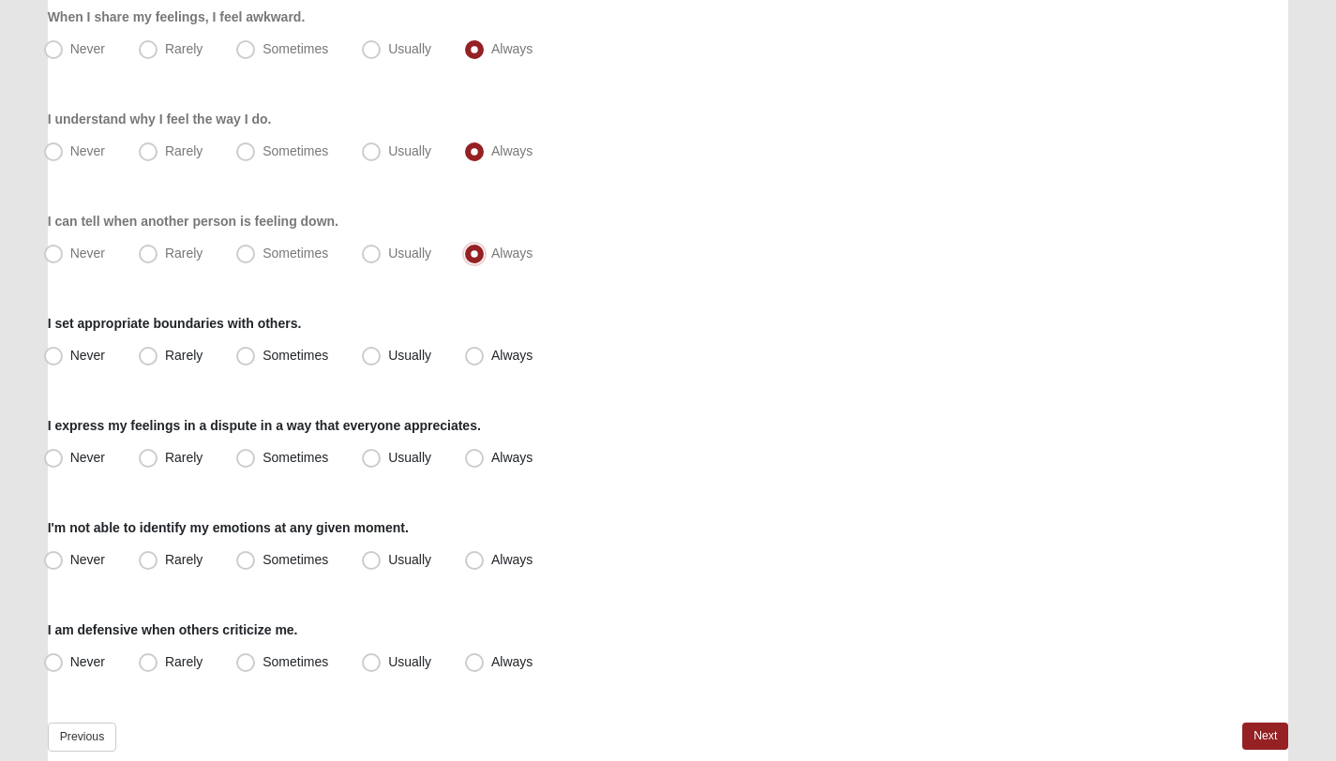
scroll to position [265, 0]
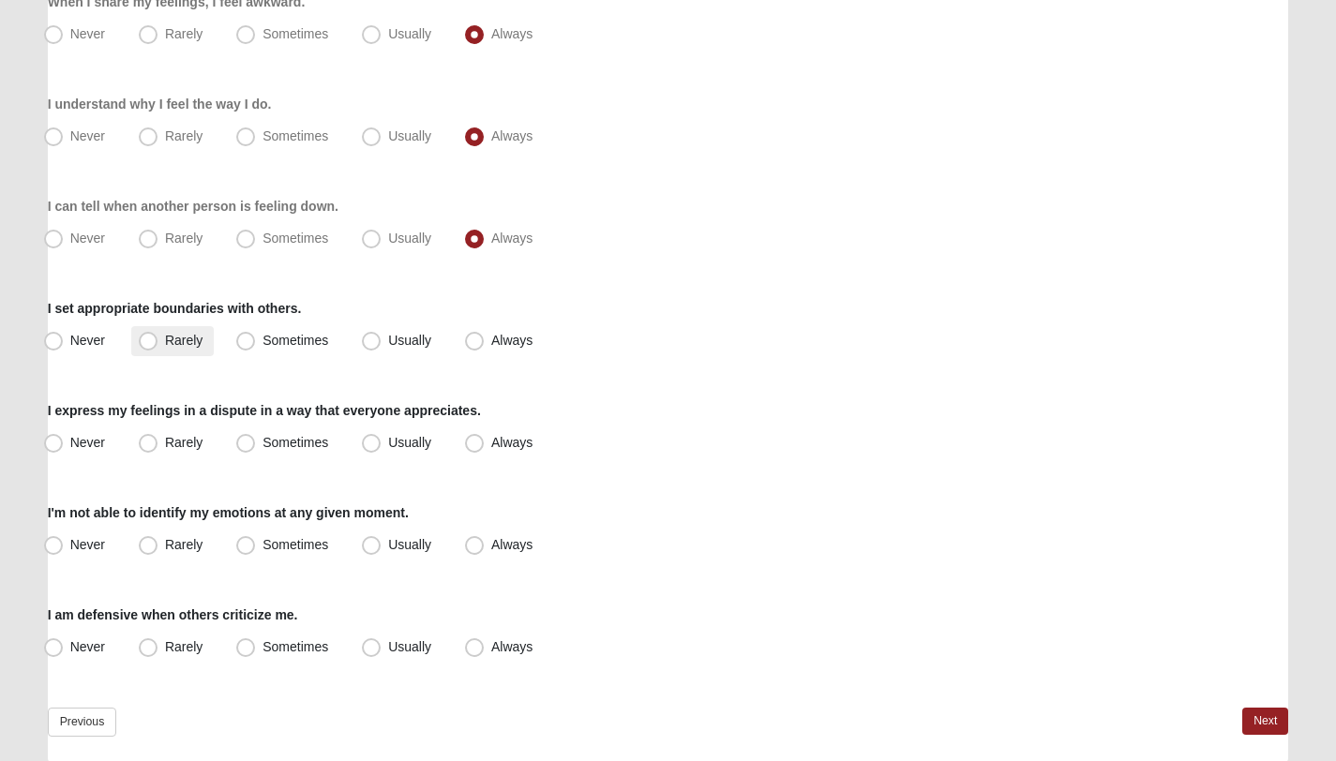
click at [184, 342] on span "Rarely" at bounding box center [183, 340] width 37 height 15
click at [158, 342] on input "Rarely" at bounding box center [152, 341] width 12 height 12
radio input "true"
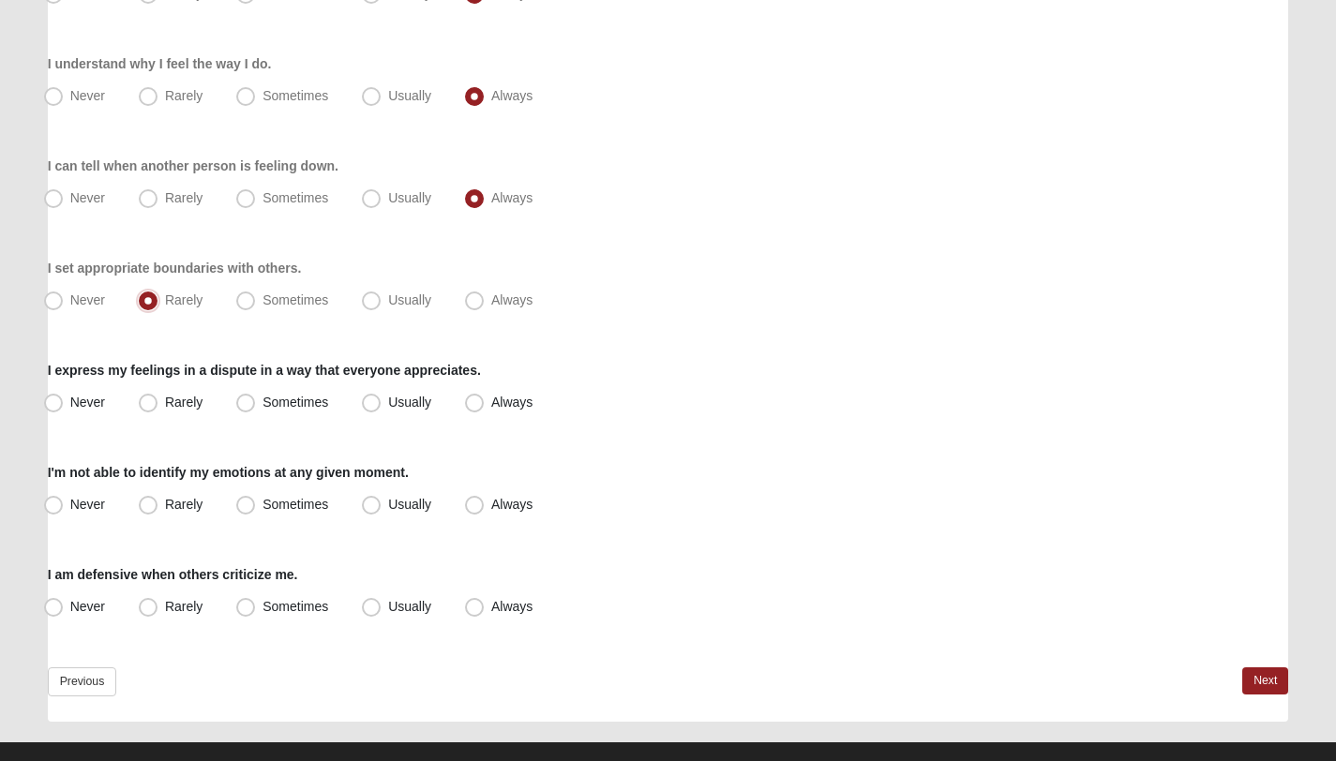
scroll to position [308, 0]
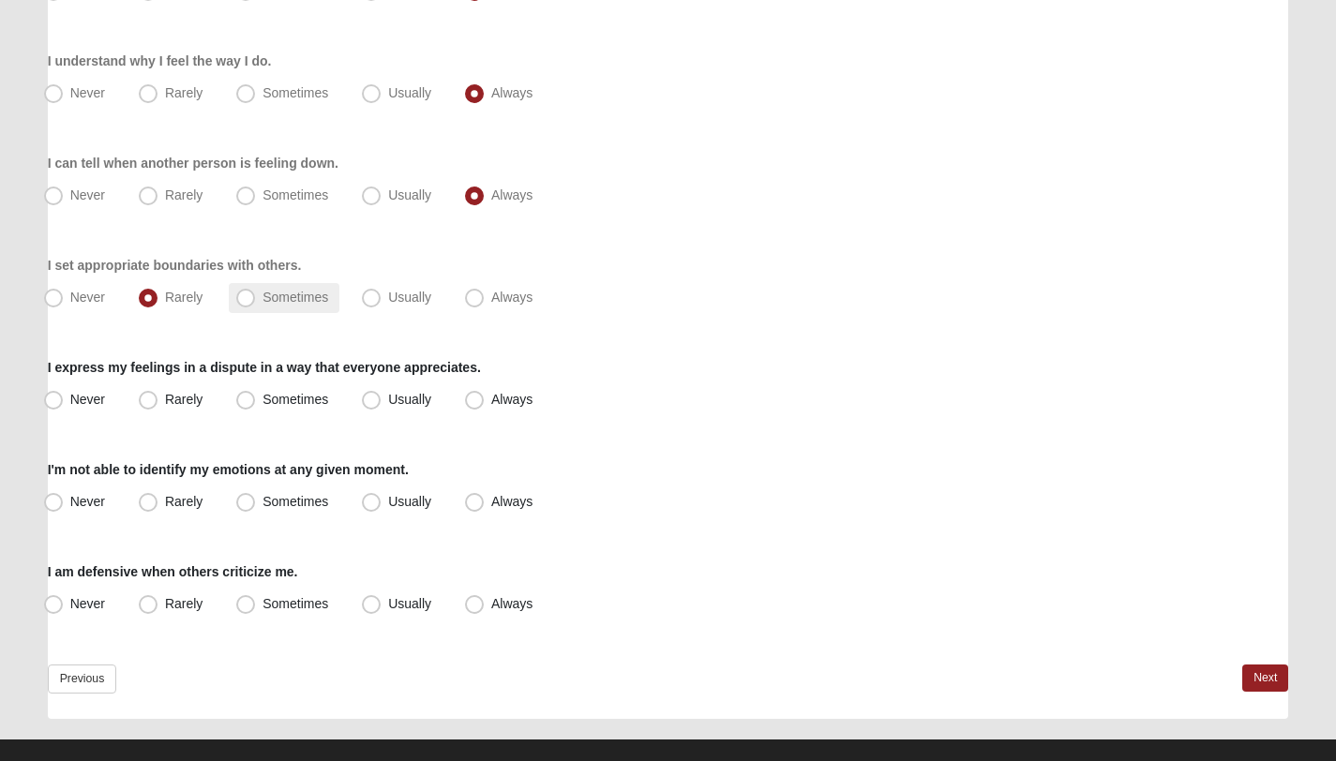
click at [272, 309] on label "Sometimes" at bounding box center [284, 298] width 111 height 30
click at [256, 304] on input "Sometimes" at bounding box center [250, 298] width 12 height 12
radio input "true"
click at [260, 396] on label "Sometimes" at bounding box center [284, 400] width 111 height 30
click at [256, 396] on input "Sometimes" at bounding box center [250, 400] width 12 height 12
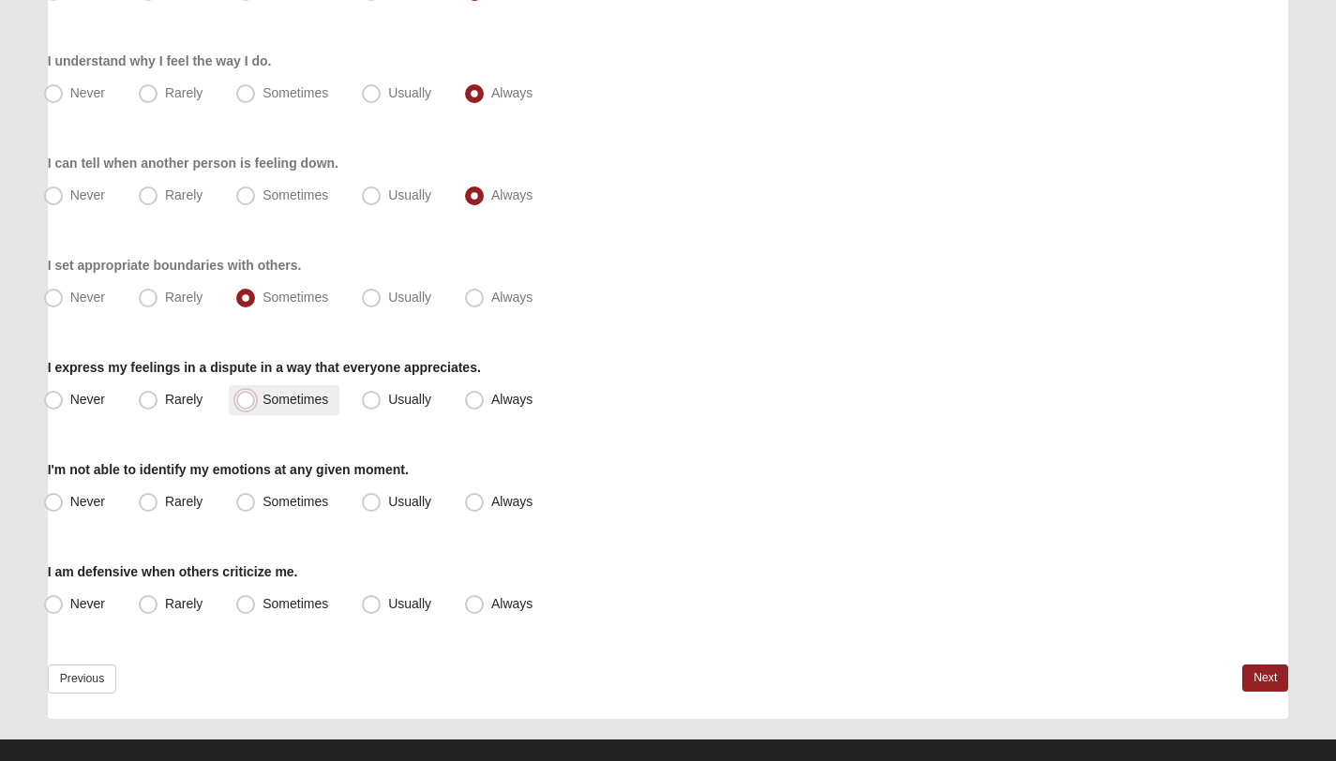
radio input "true"
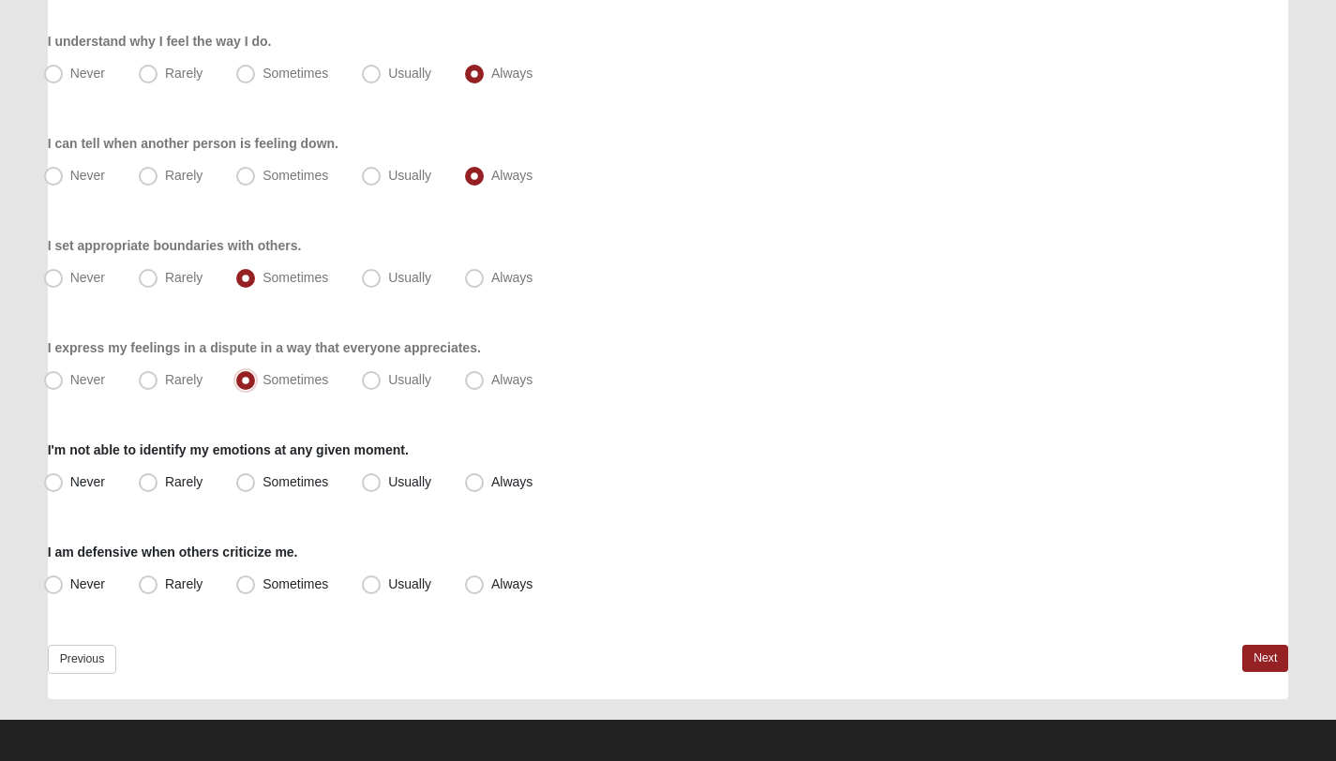
scroll to position [334, 0]
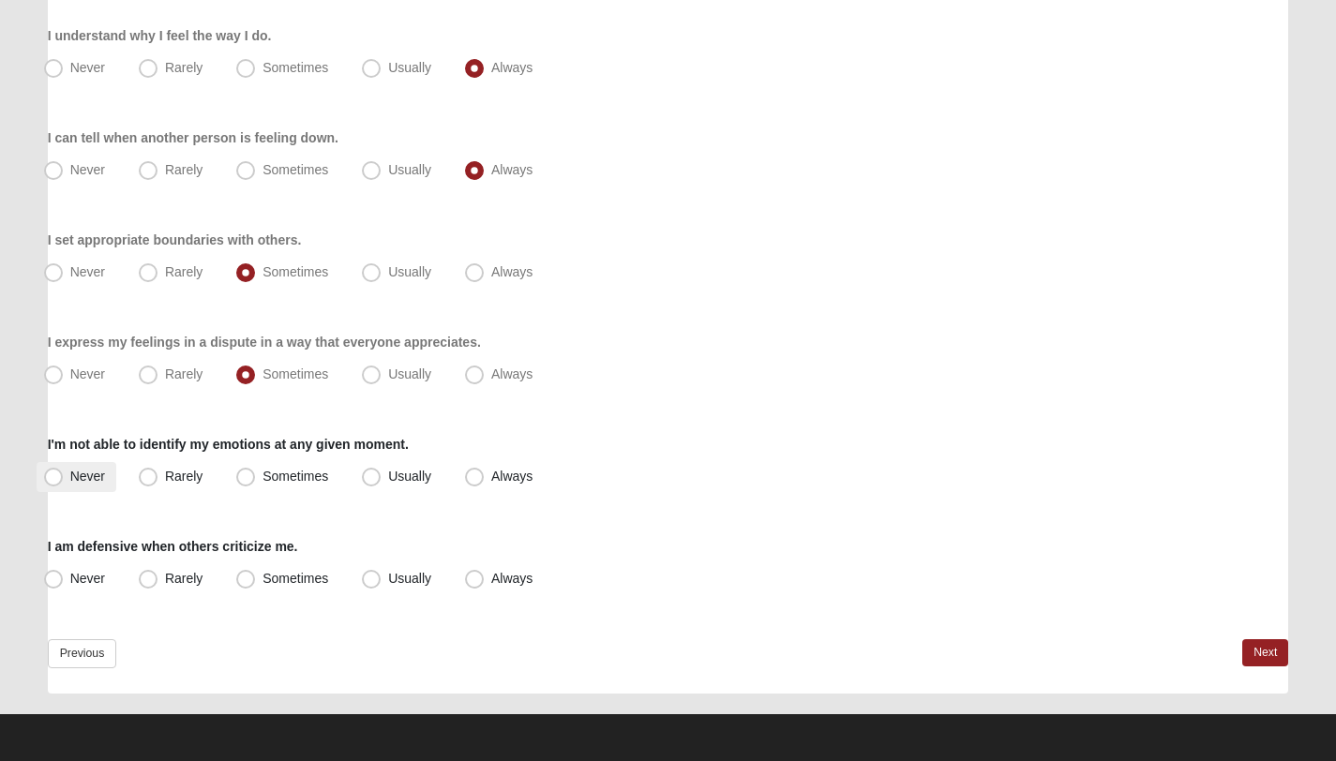
click at [94, 476] on span "Never" at bounding box center [87, 476] width 35 height 15
click at [64, 476] on input "Never" at bounding box center [58, 477] width 12 height 12
radio input "true"
click at [196, 579] on span "Rarely" at bounding box center [183, 578] width 37 height 15
click at [158, 579] on input "Rarely" at bounding box center [152, 579] width 12 height 12
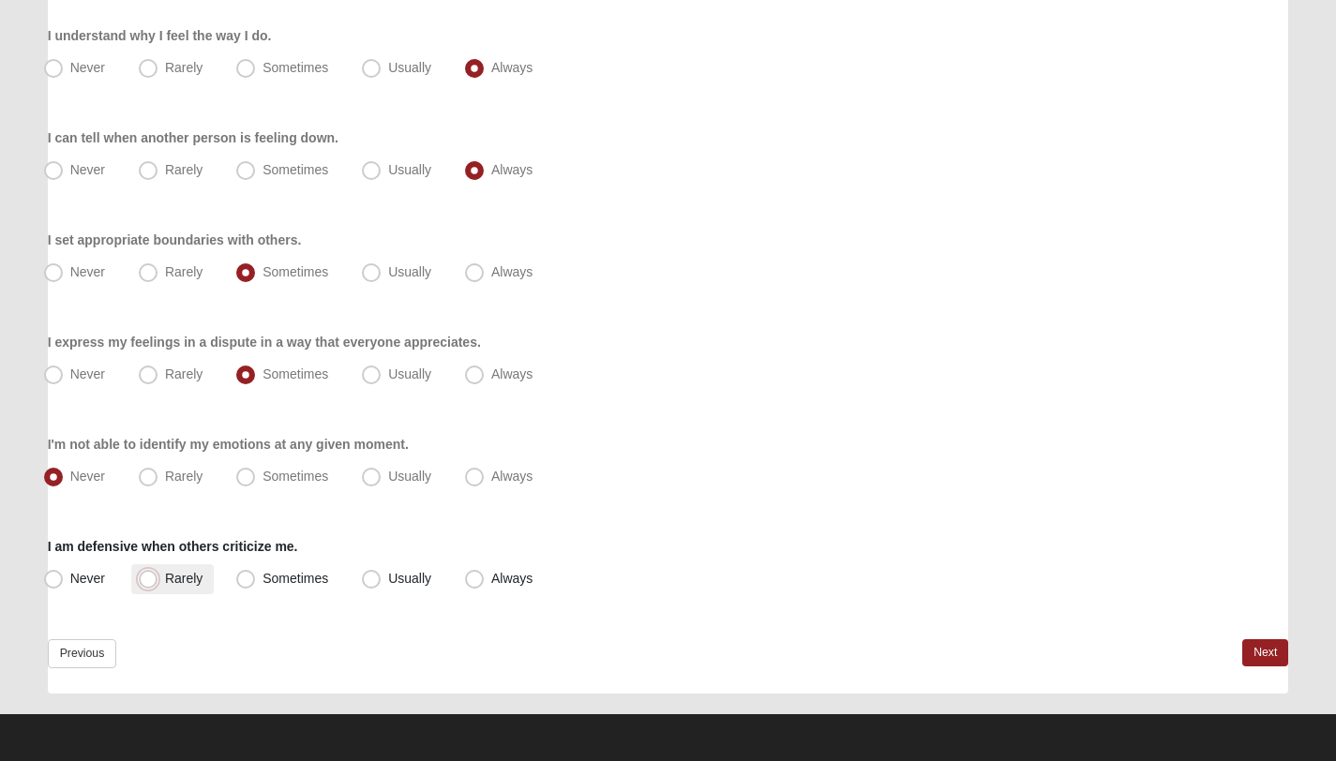
radio input "true"
click at [1256, 644] on link "Next" at bounding box center [1265, 652] width 46 height 27
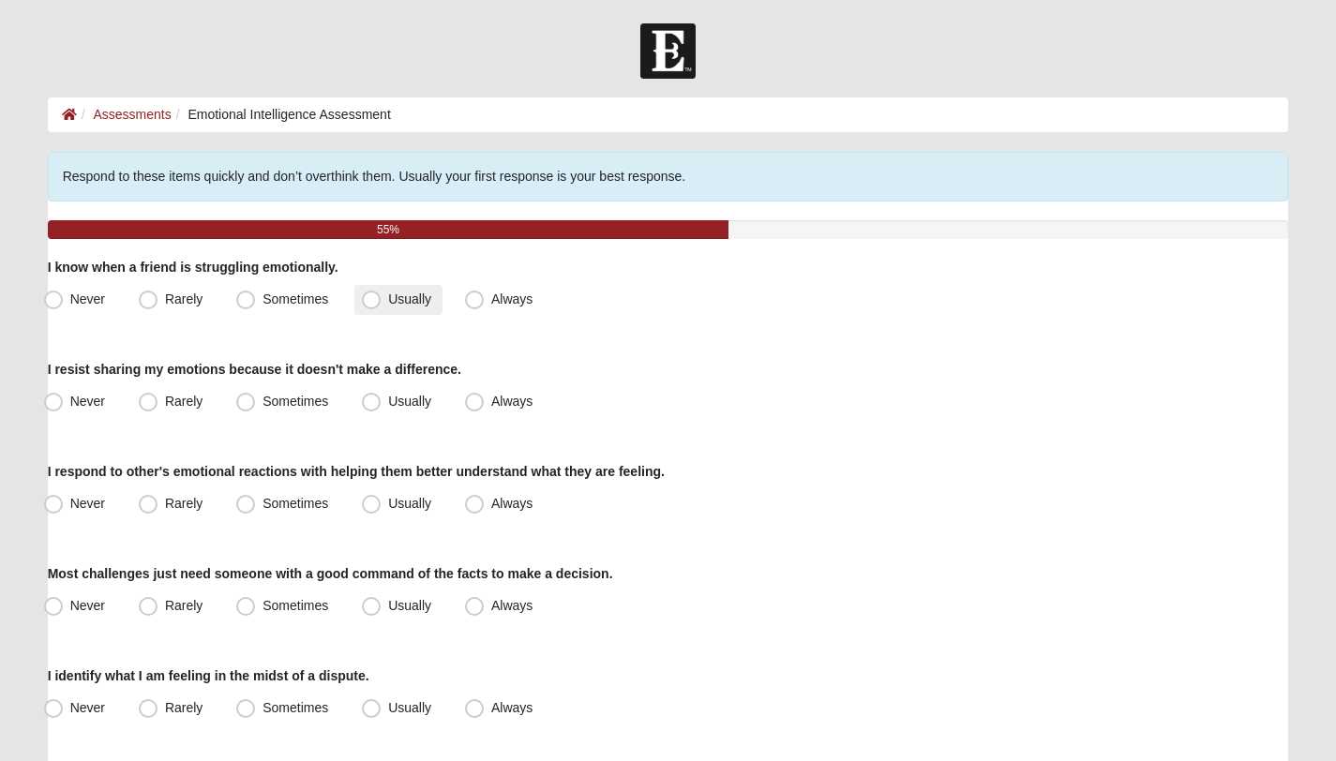
click at [385, 296] on label "Usually" at bounding box center [398, 300] width 88 height 30
click at [382, 296] on input "Usually" at bounding box center [375, 299] width 12 height 12
radio input "true"
click at [388, 406] on span "Usually" at bounding box center [409, 401] width 43 height 15
click at [375, 406] on input "Usually" at bounding box center [375, 402] width 12 height 12
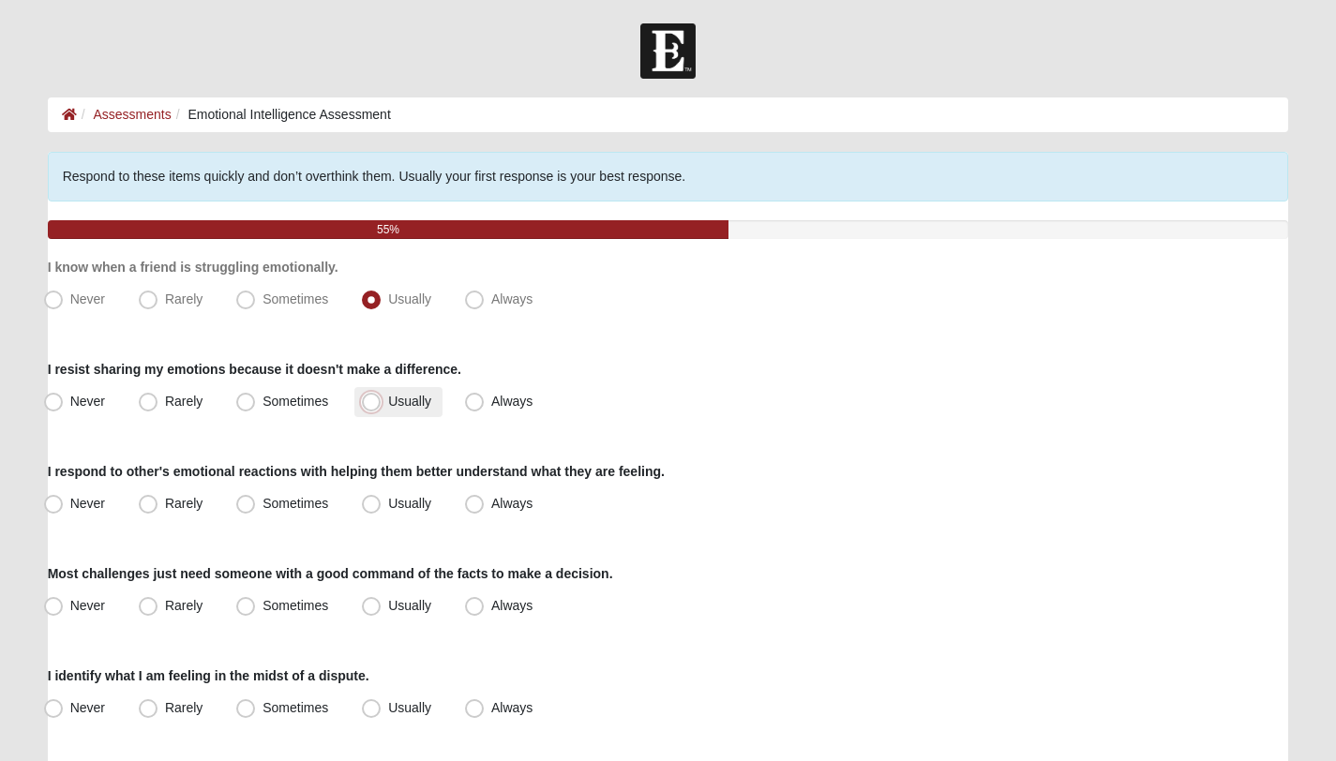
radio input "true"
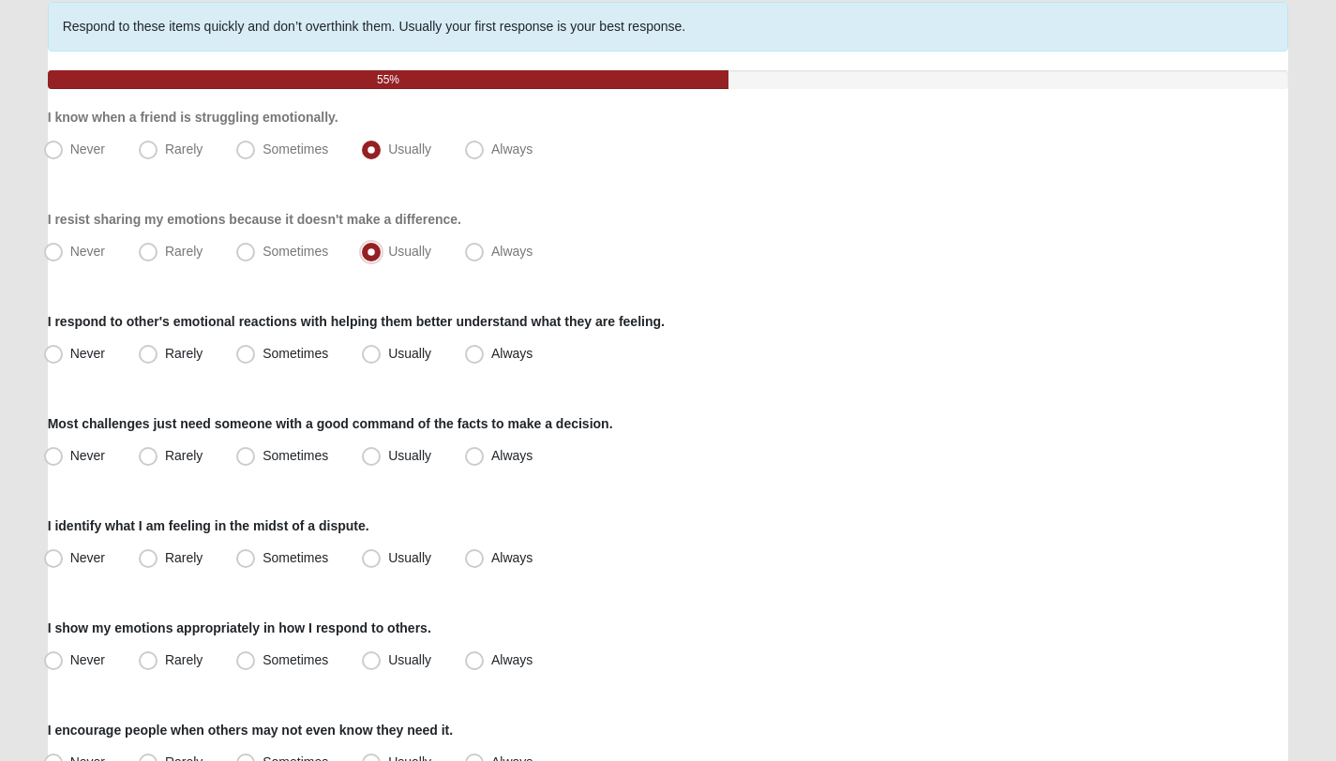
scroll to position [153, 0]
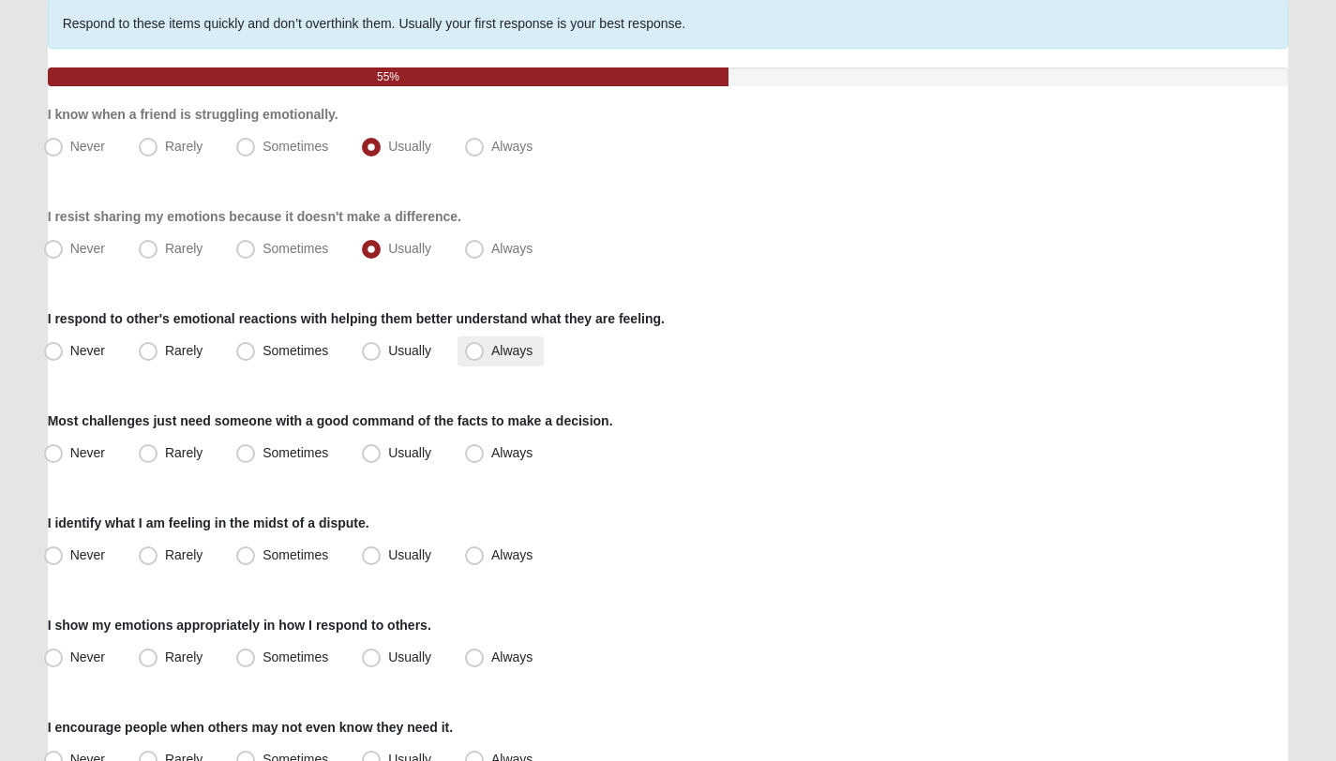
click at [491, 347] on span "Always" at bounding box center [511, 350] width 41 height 15
click at [480, 347] on input "Always" at bounding box center [478, 351] width 12 height 12
radio input "true"
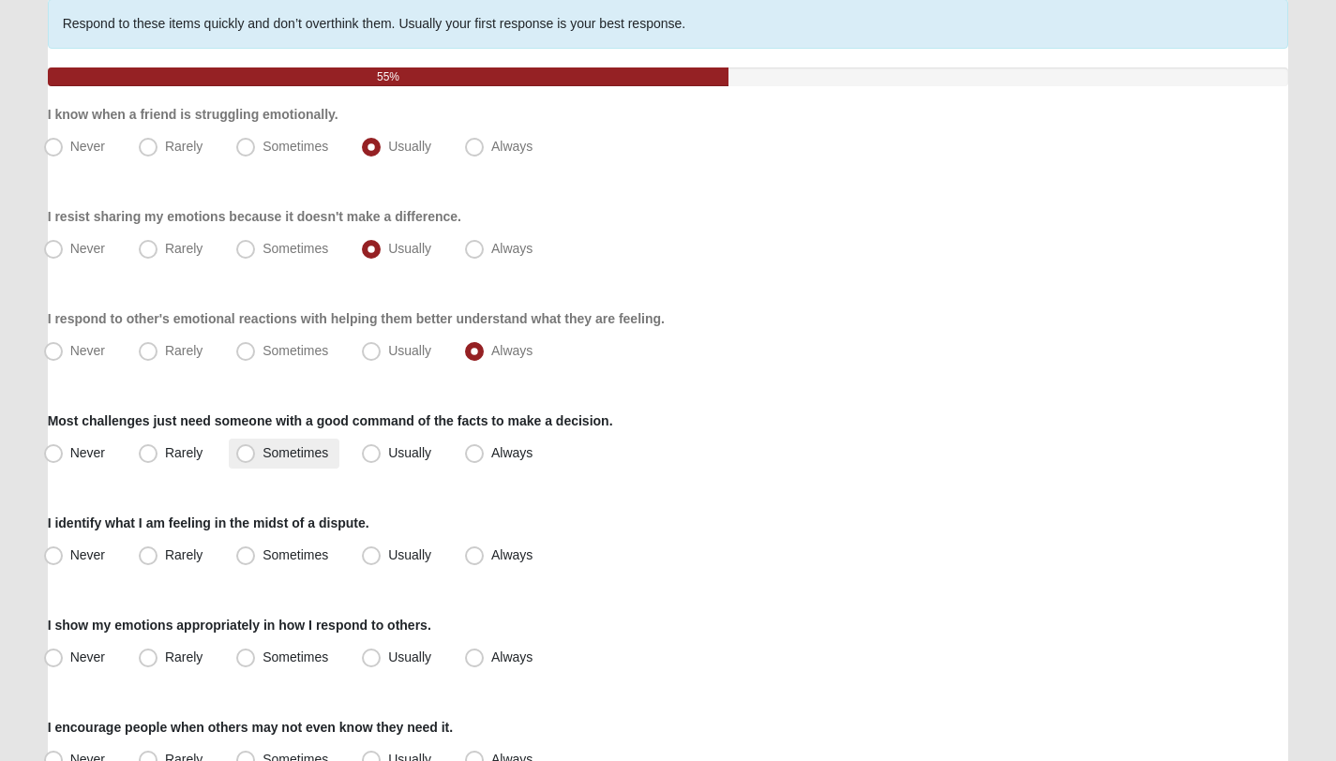
click at [263, 465] on label "Sometimes" at bounding box center [284, 454] width 111 height 30
click at [256, 459] on input "Sometimes" at bounding box center [250, 453] width 12 height 12
radio input "true"
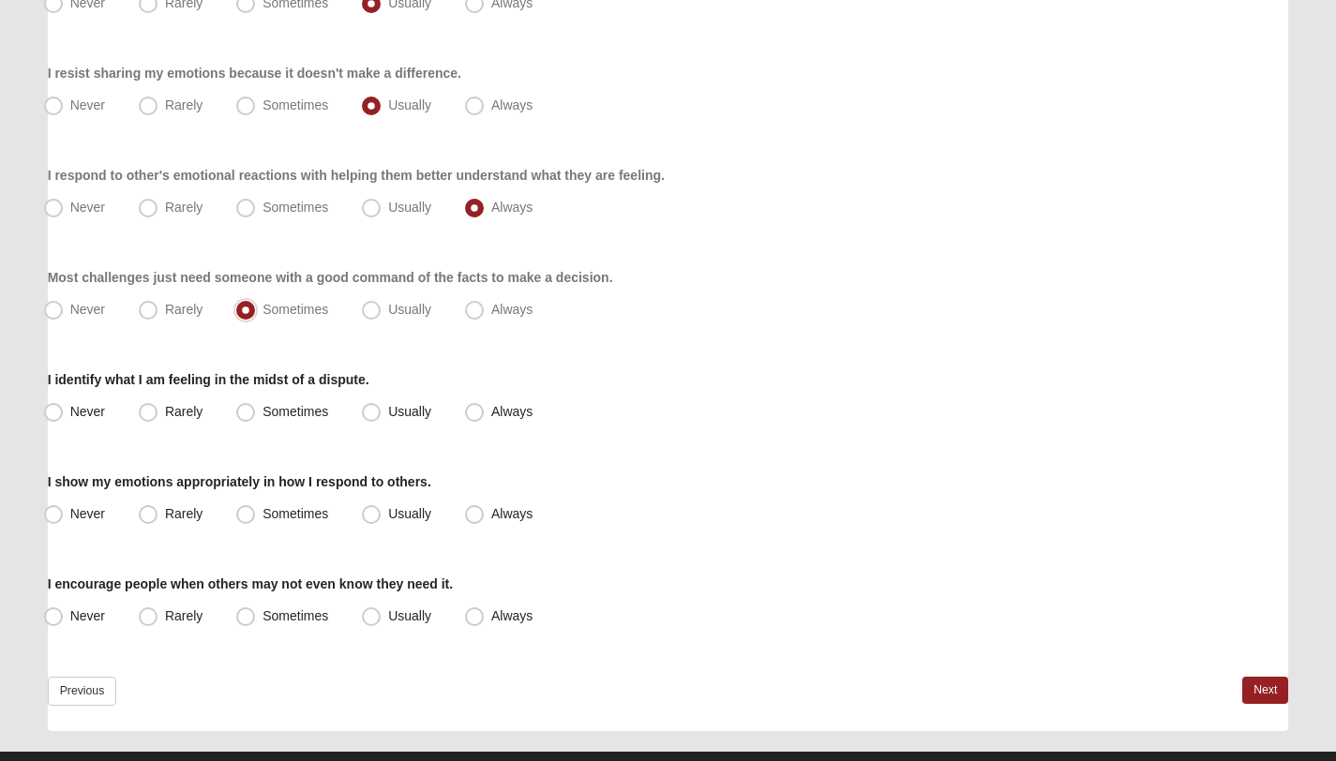
scroll to position [304, 0]
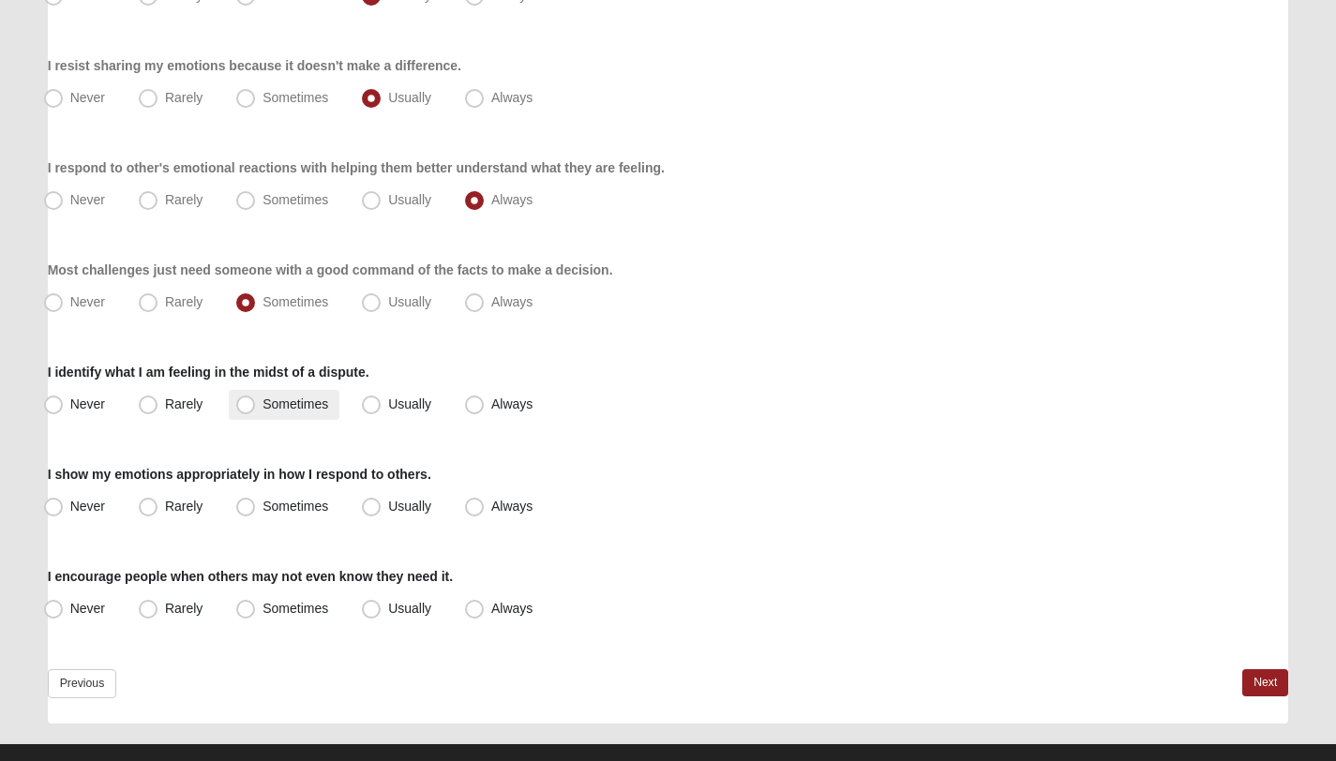
click at [313, 409] on span "Sometimes" at bounding box center [295, 404] width 66 height 15
click at [256, 409] on input "Sometimes" at bounding box center [250, 404] width 12 height 12
radio input "true"
click at [388, 503] on span "Usually" at bounding box center [409, 506] width 43 height 15
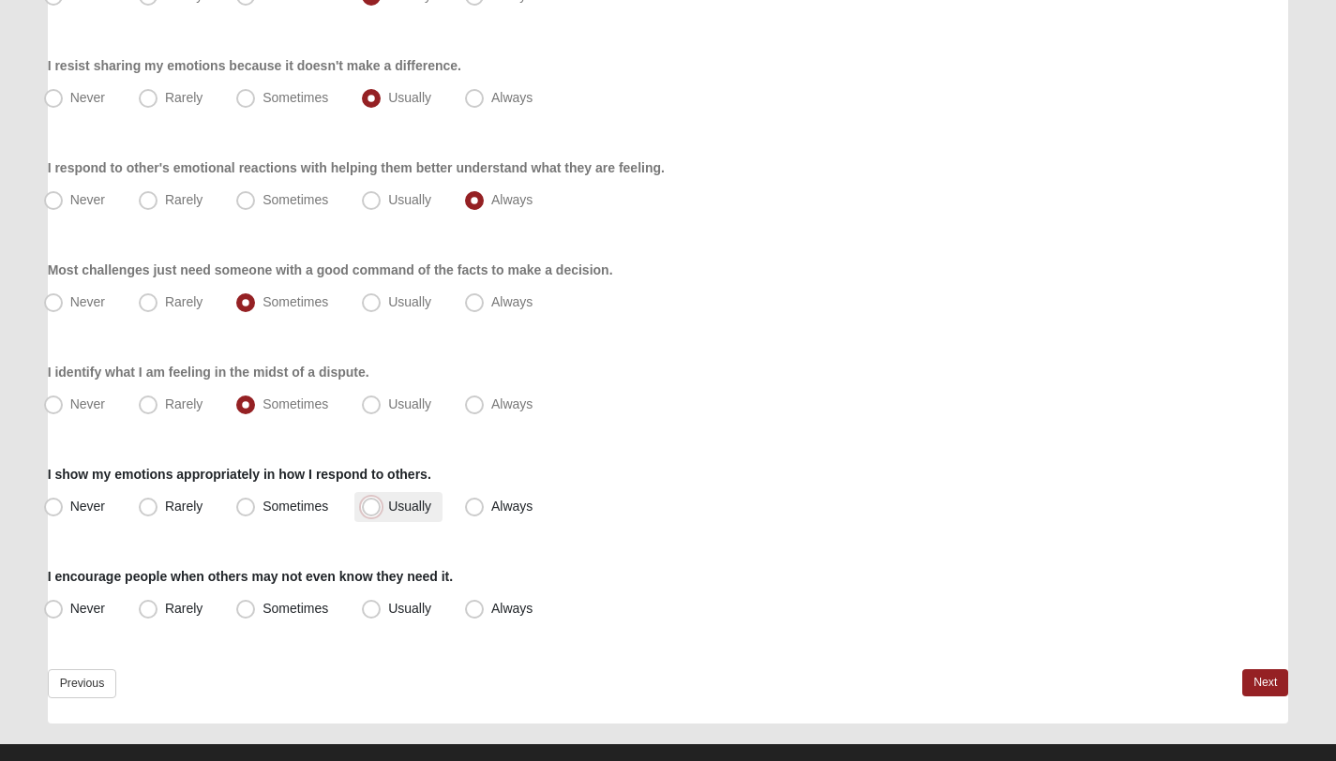
click at [372, 503] on input "Usually" at bounding box center [375, 507] width 12 height 12
radio input "true"
click at [388, 608] on span "Usually" at bounding box center [409, 608] width 43 height 15
click at [373, 608] on input "Usually" at bounding box center [375, 609] width 12 height 12
radio input "true"
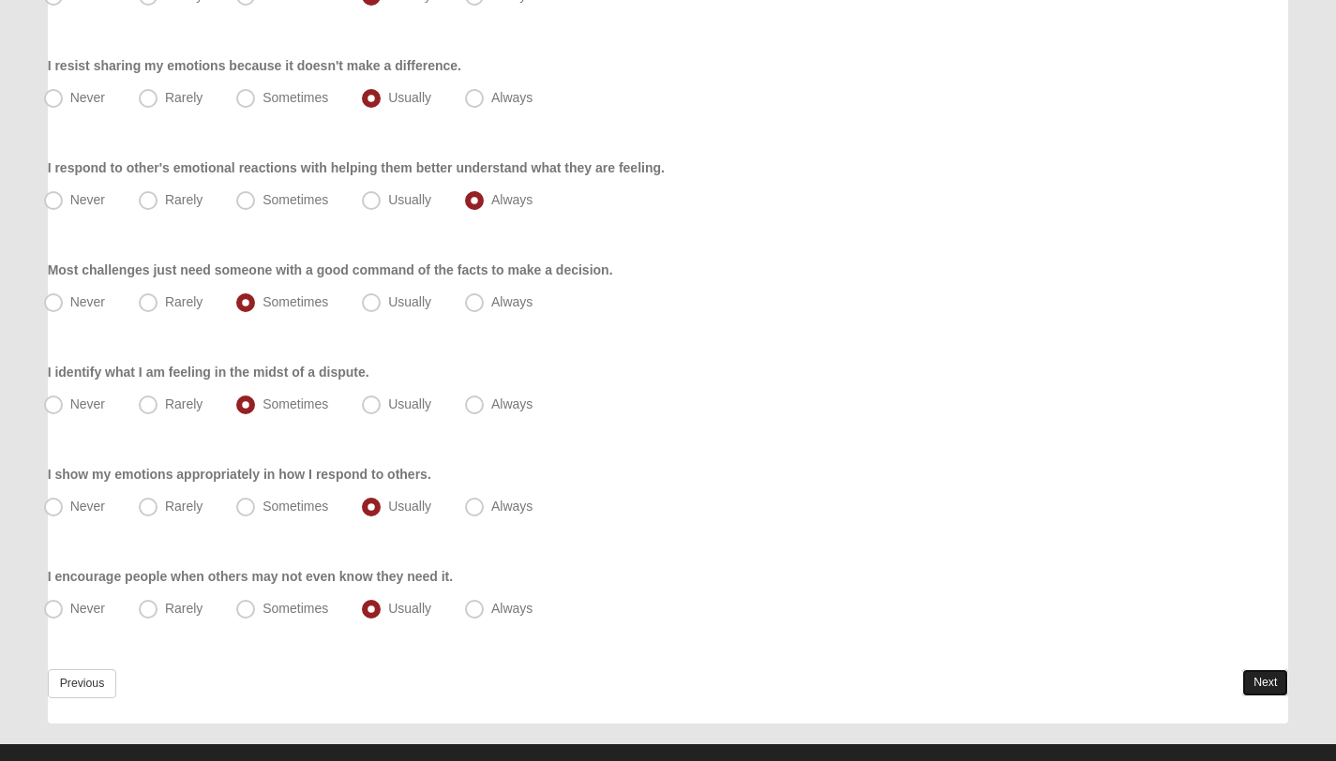
click at [1269, 683] on link "Next" at bounding box center [1265, 682] width 46 height 27
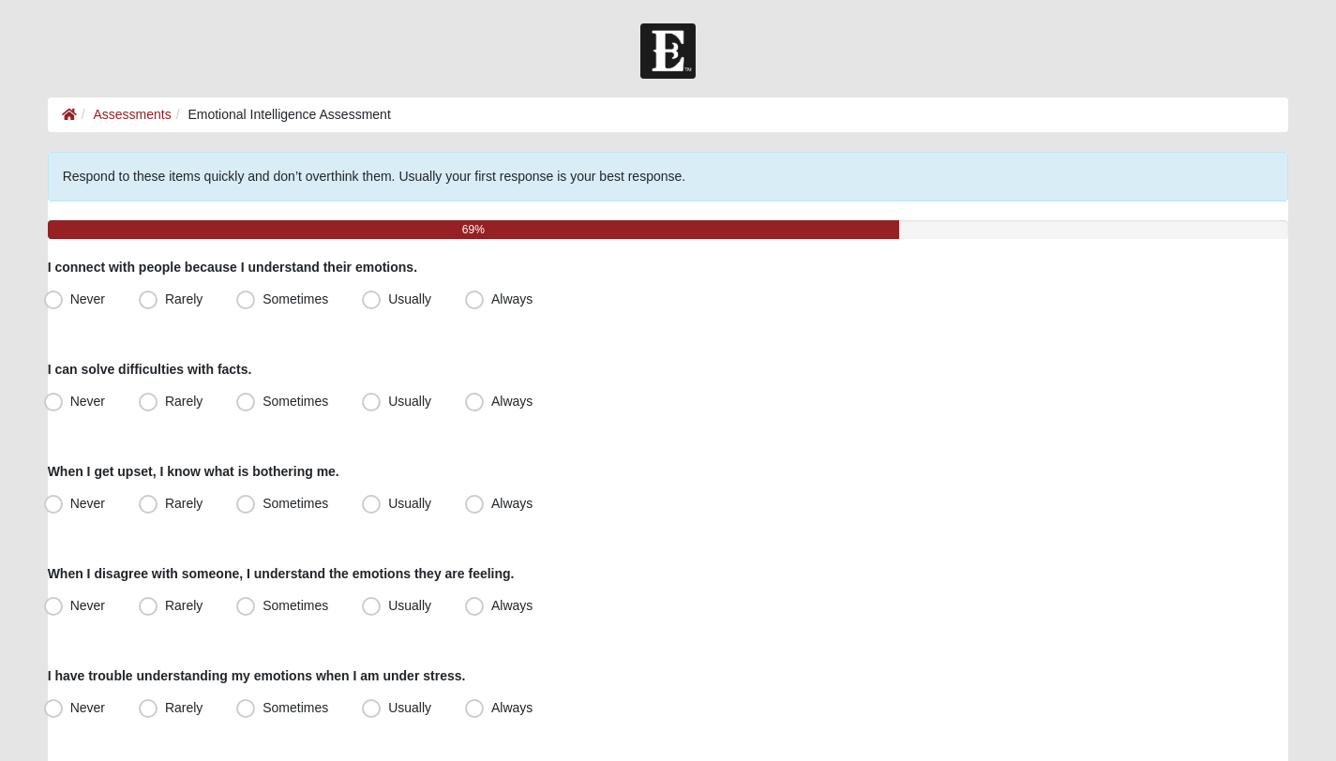
click at [317, 337] on div "Respond to these items quickly and don’t overthink them. Usually your first res…" at bounding box center [668, 590] width 1241 height 876
click at [491, 298] on span "Always" at bounding box center [511, 299] width 41 height 15
click at [472, 298] on input "Always" at bounding box center [478, 299] width 12 height 12
radio input "true"
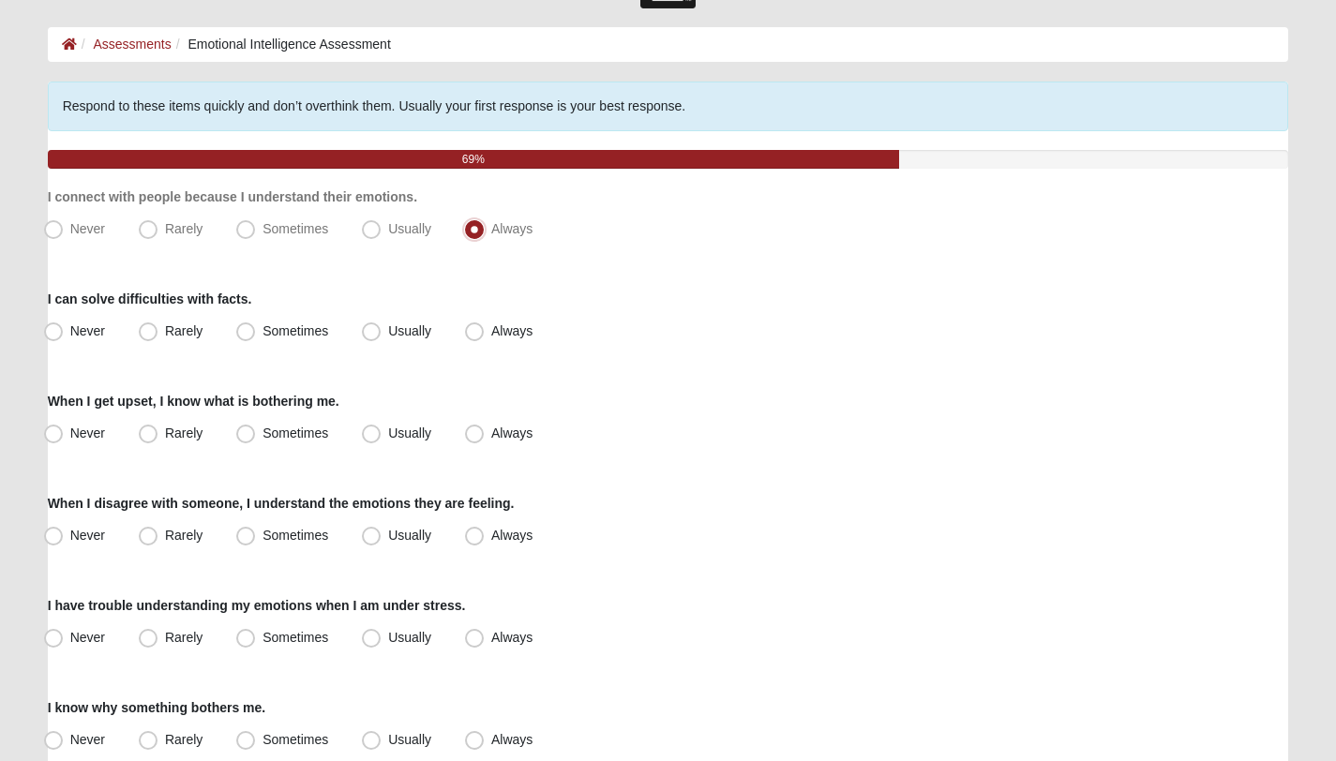
scroll to position [71, 0]
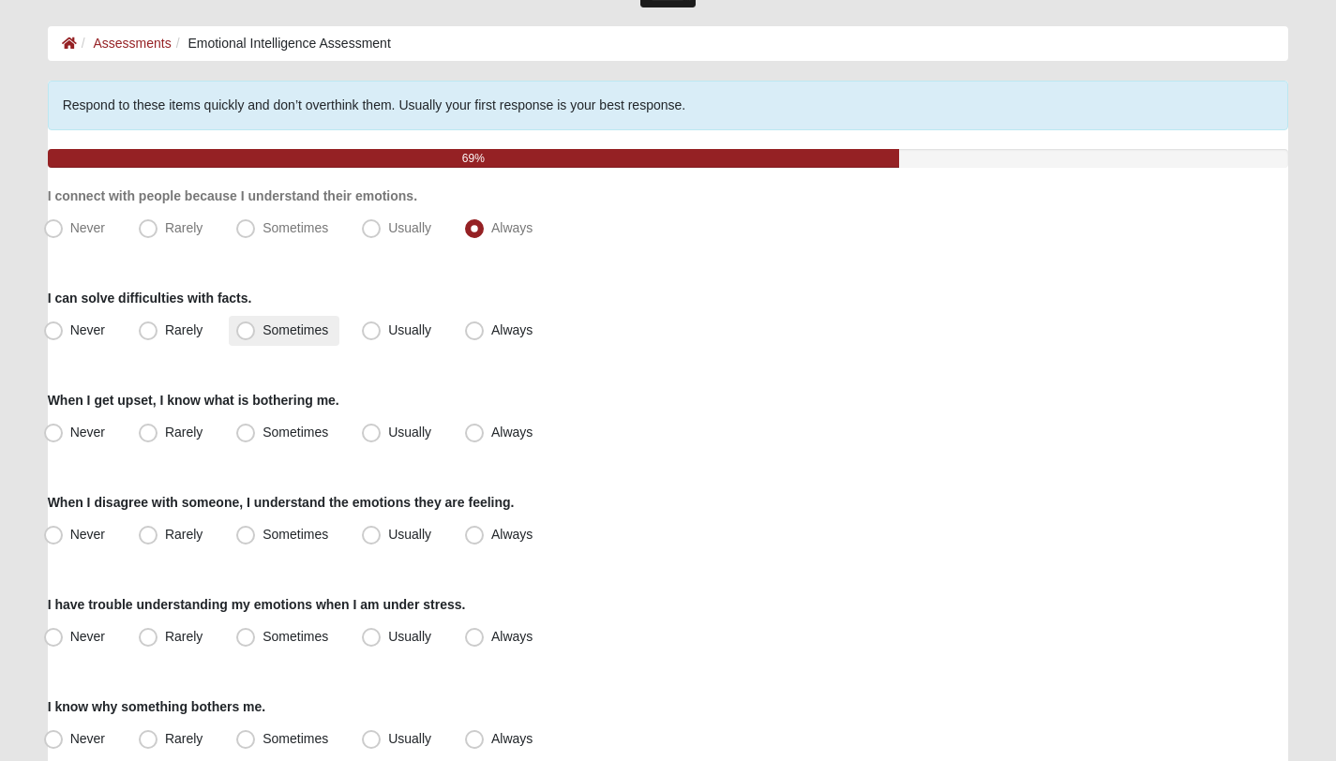
click at [300, 332] on span "Sometimes" at bounding box center [295, 329] width 66 height 15
click at [256, 332] on input "Sometimes" at bounding box center [250, 330] width 12 height 12
radio input "true"
click at [363, 443] on label "Usually" at bounding box center [398, 433] width 88 height 30
click at [369, 439] on input "Usually" at bounding box center [375, 433] width 12 height 12
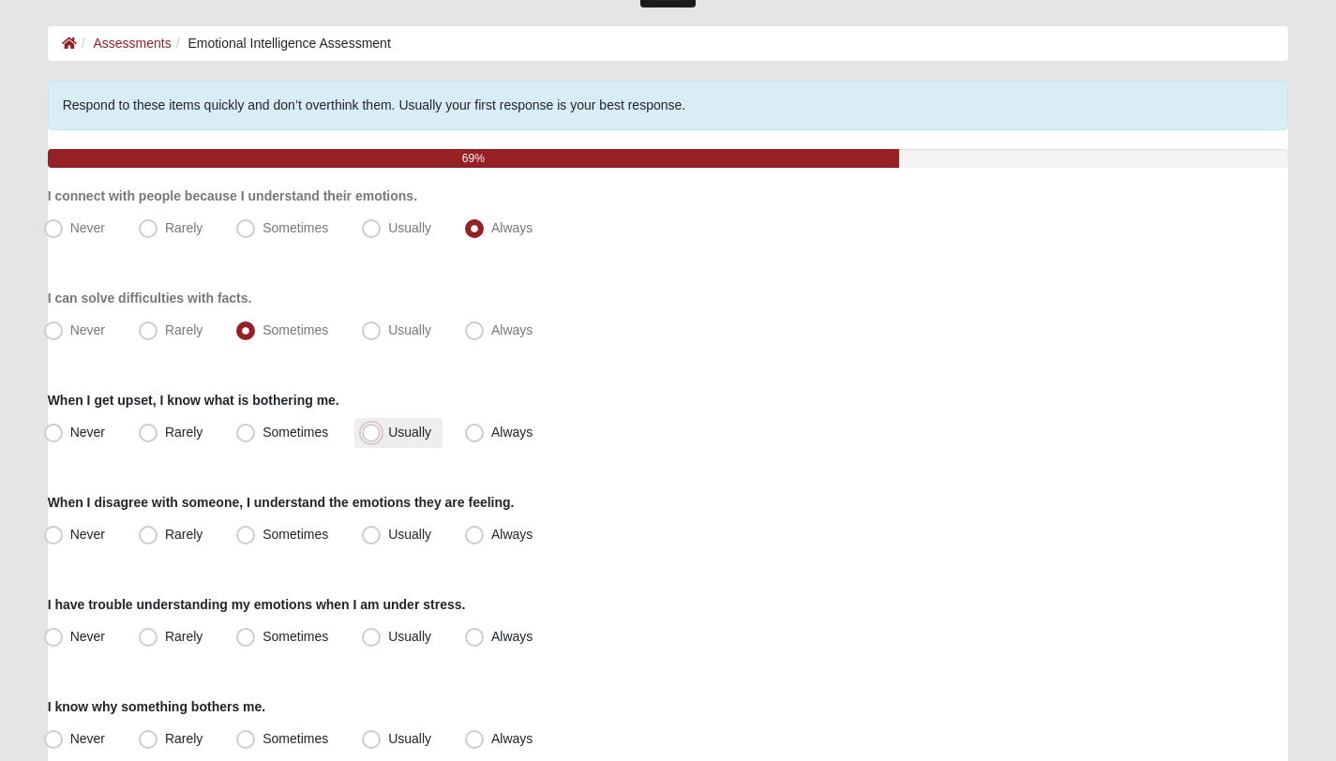
radio input "true"
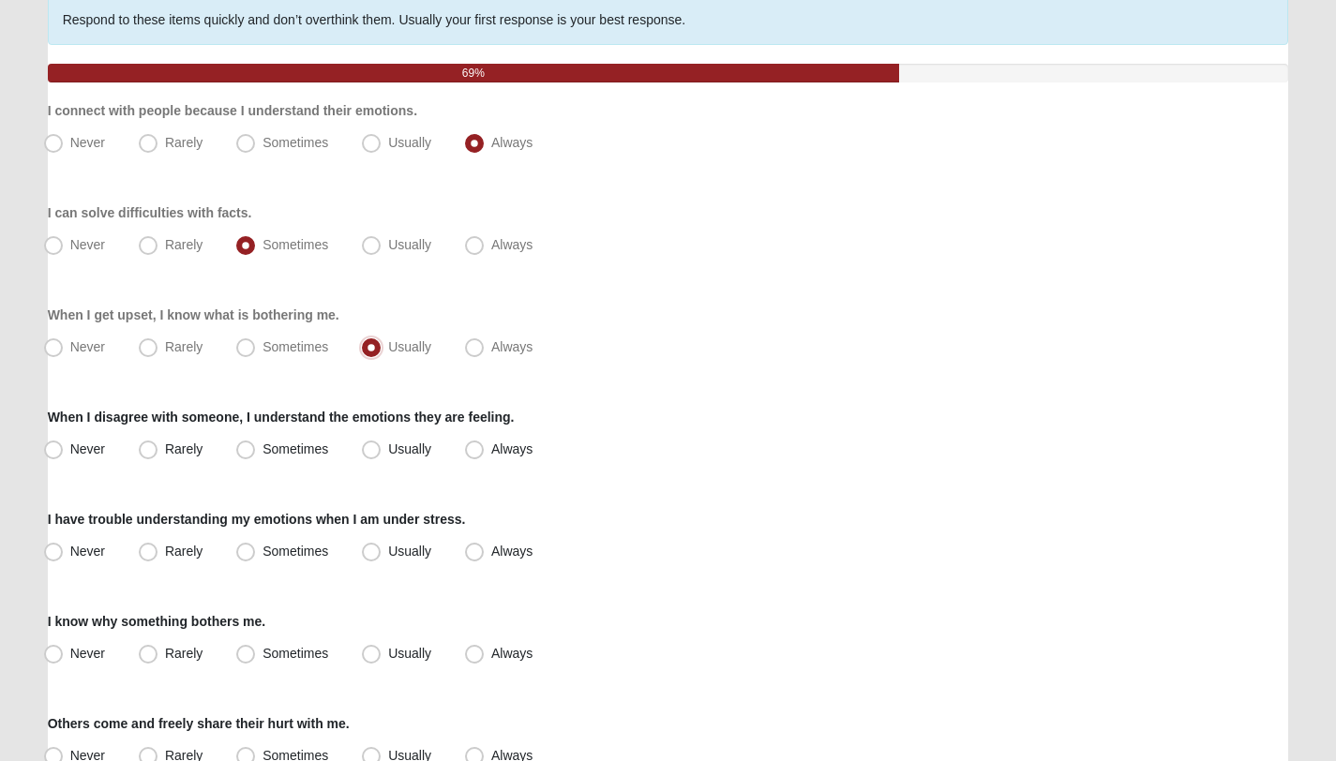
scroll to position [173, 0]
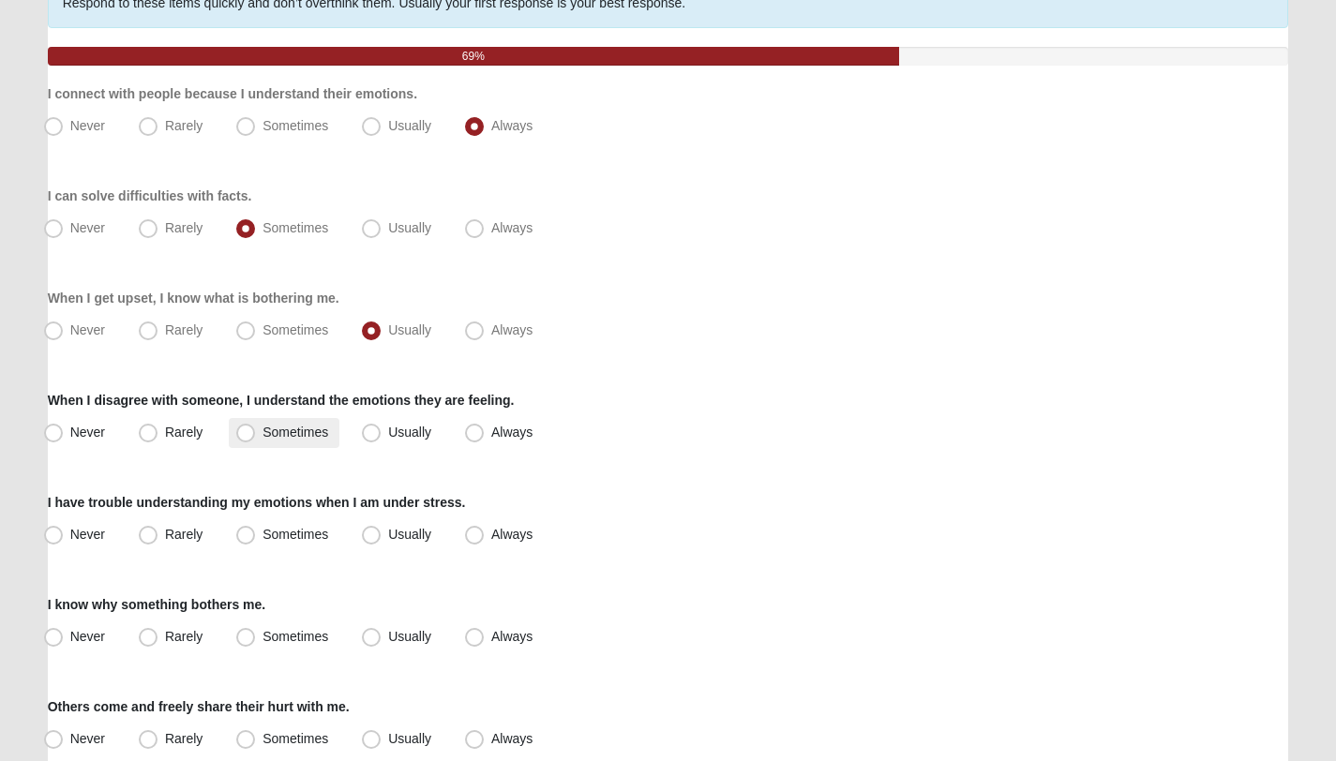
click at [330, 432] on label "Sometimes" at bounding box center [284, 433] width 111 height 30
click at [256, 432] on input "Sometimes" at bounding box center [250, 433] width 12 height 12
radio input "true"
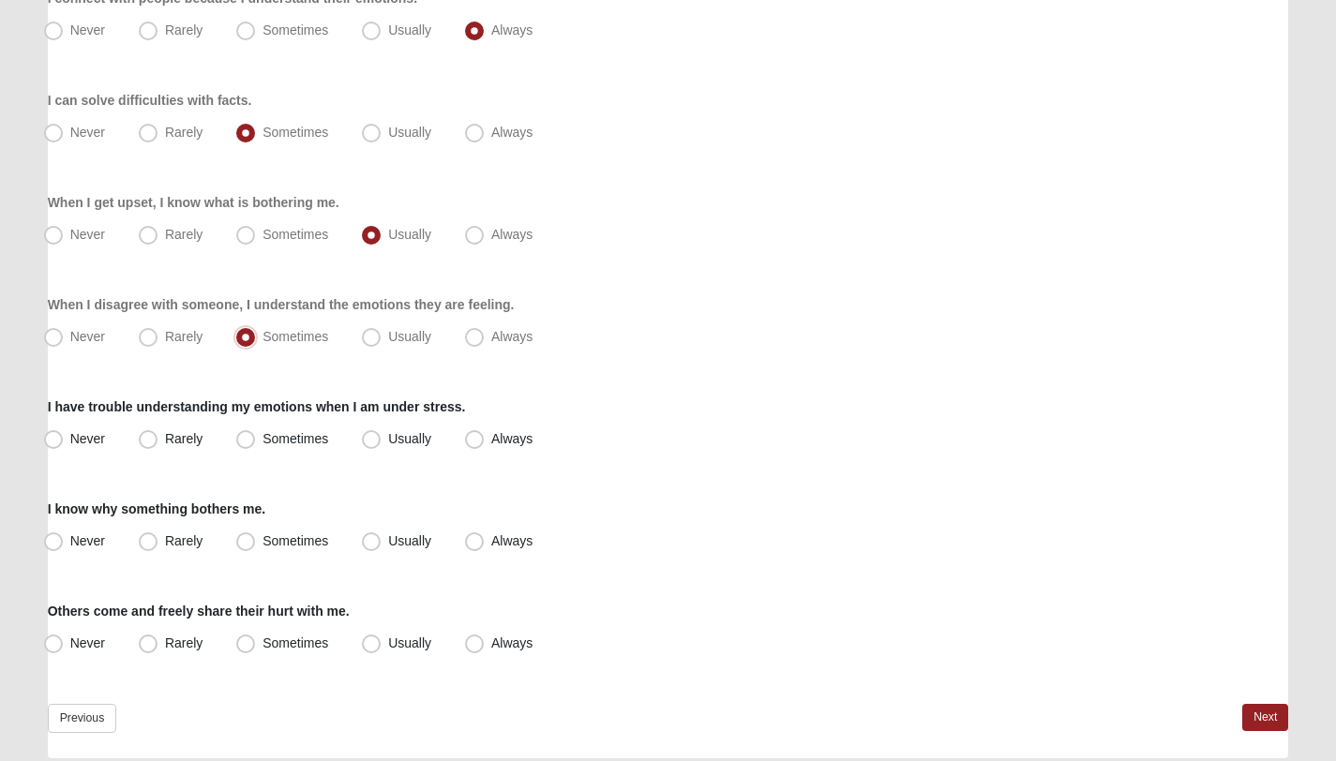
scroll to position [273, 0]
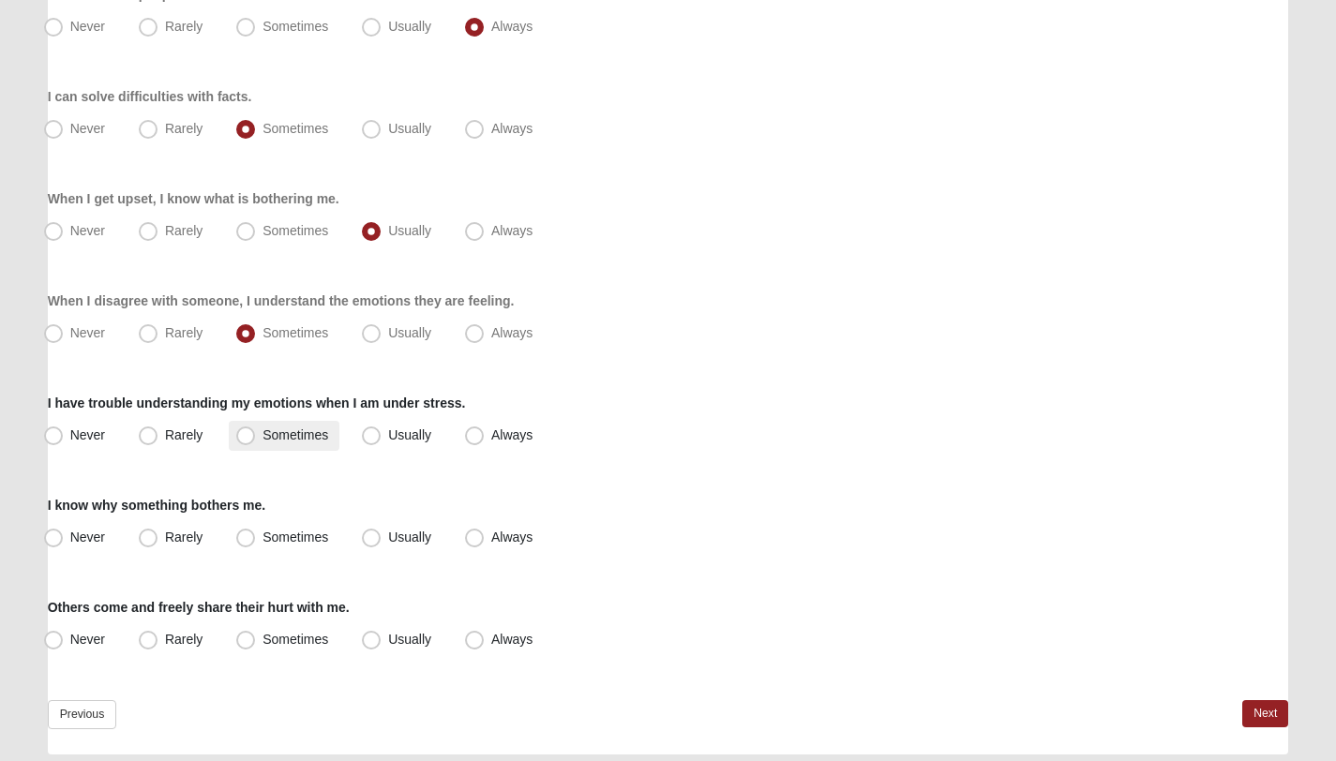
click at [311, 441] on span "Sometimes" at bounding box center [295, 434] width 66 height 15
click at [256, 441] on input "Sometimes" at bounding box center [250, 435] width 12 height 12
radio input "true"
click at [388, 535] on span "Usually" at bounding box center [409, 537] width 43 height 15
click at [374, 535] on input "Usually" at bounding box center [375, 537] width 12 height 12
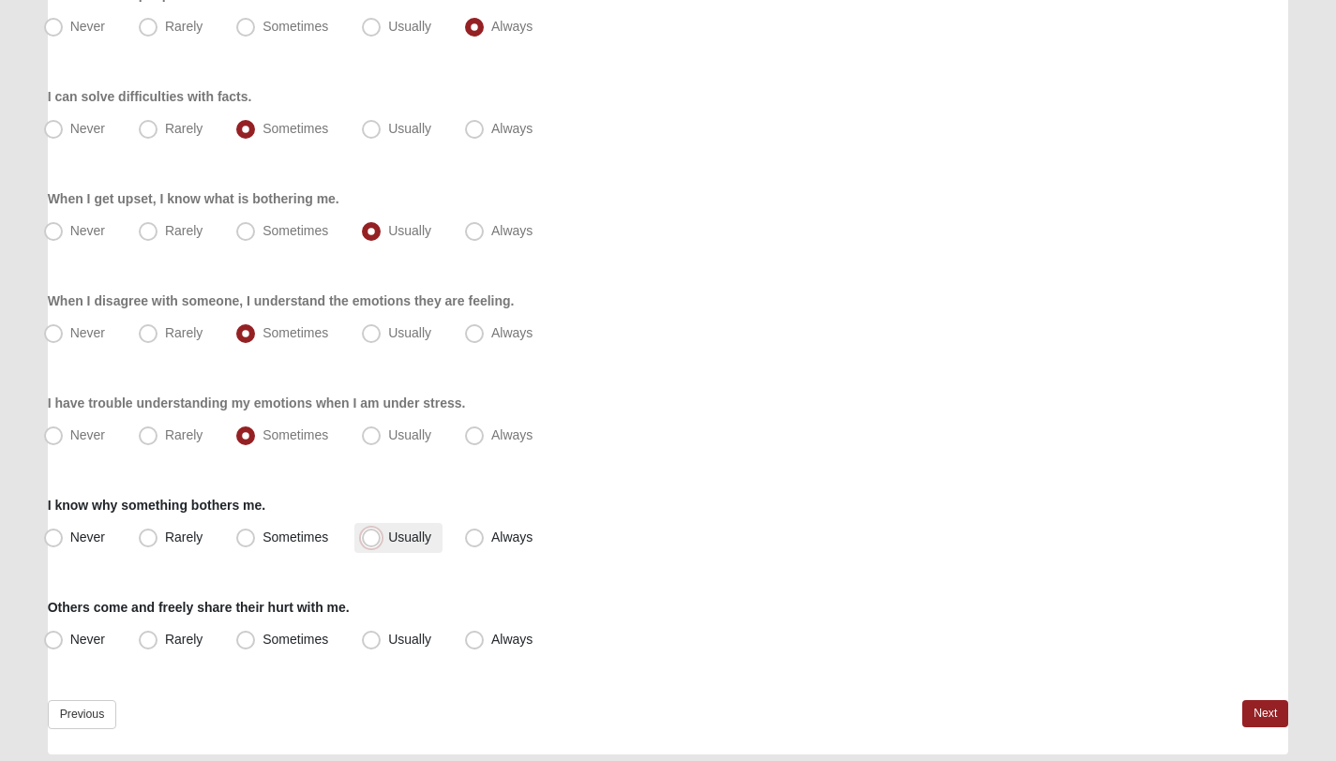
radio input "true"
click at [388, 642] on span "Usually" at bounding box center [409, 639] width 43 height 15
click at [371, 642] on input "Usually" at bounding box center [375, 640] width 12 height 12
radio input "true"
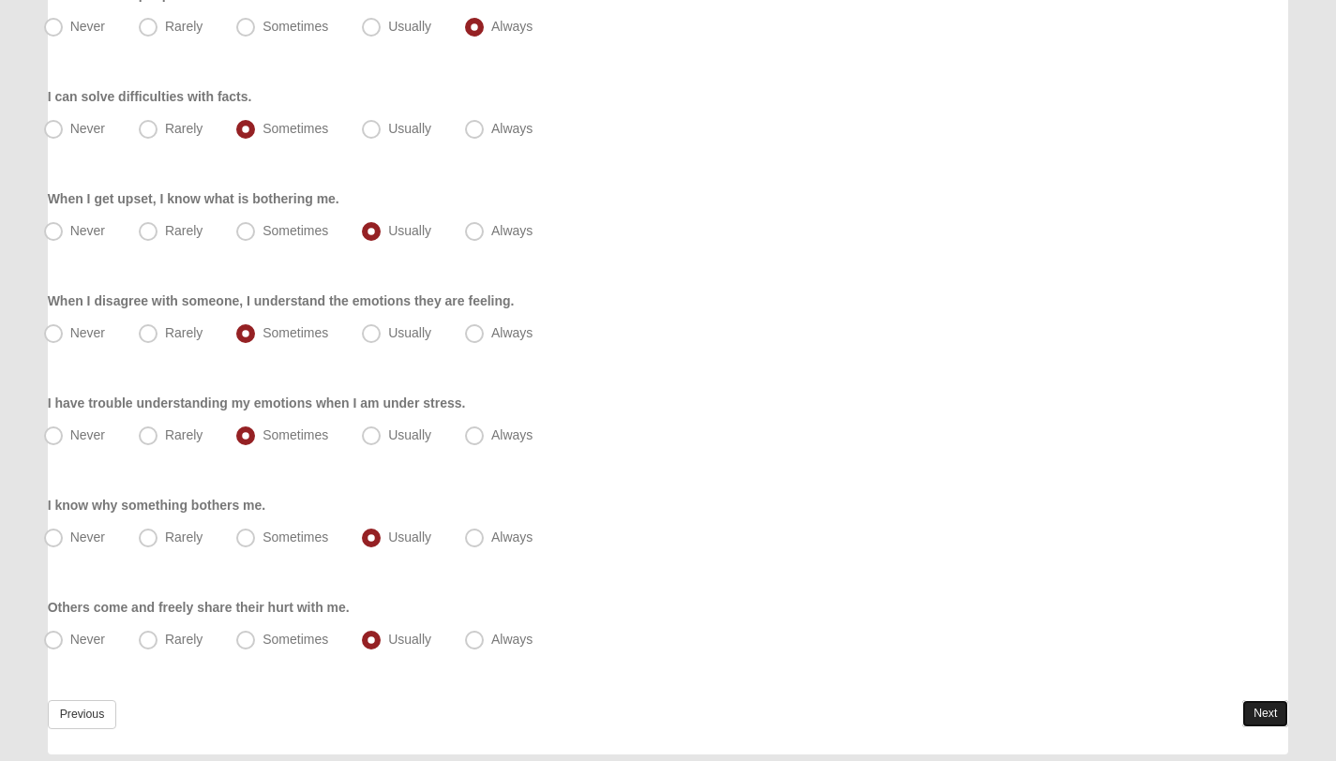
click at [1244, 722] on link "Next" at bounding box center [1265, 713] width 46 height 27
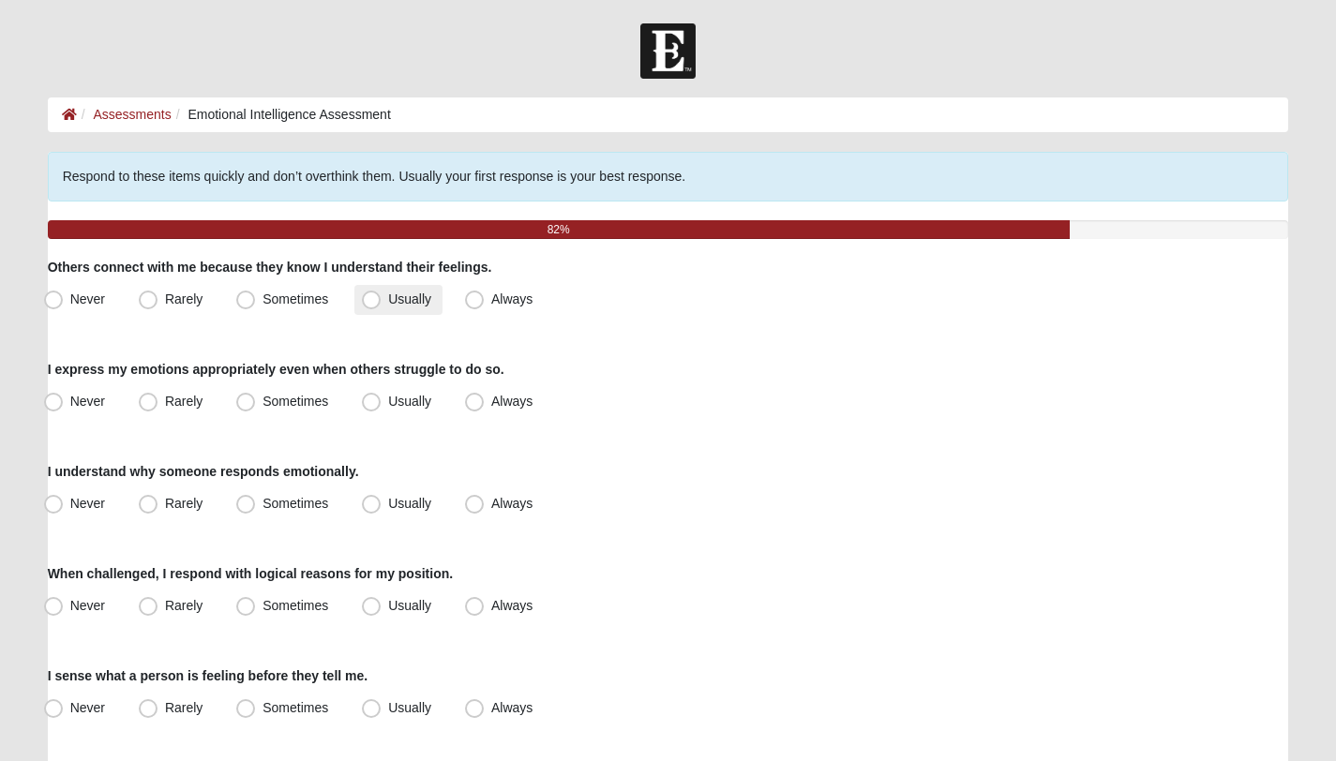
click at [388, 300] on span "Usually" at bounding box center [409, 299] width 43 height 15
click at [379, 300] on input "Usually" at bounding box center [375, 299] width 12 height 12
radio input "true"
click at [388, 399] on span "Usually" at bounding box center [409, 401] width 43 height 15
click at [374, 399] on input "Usually" at bounding box center [375, 402] width 12 height 12
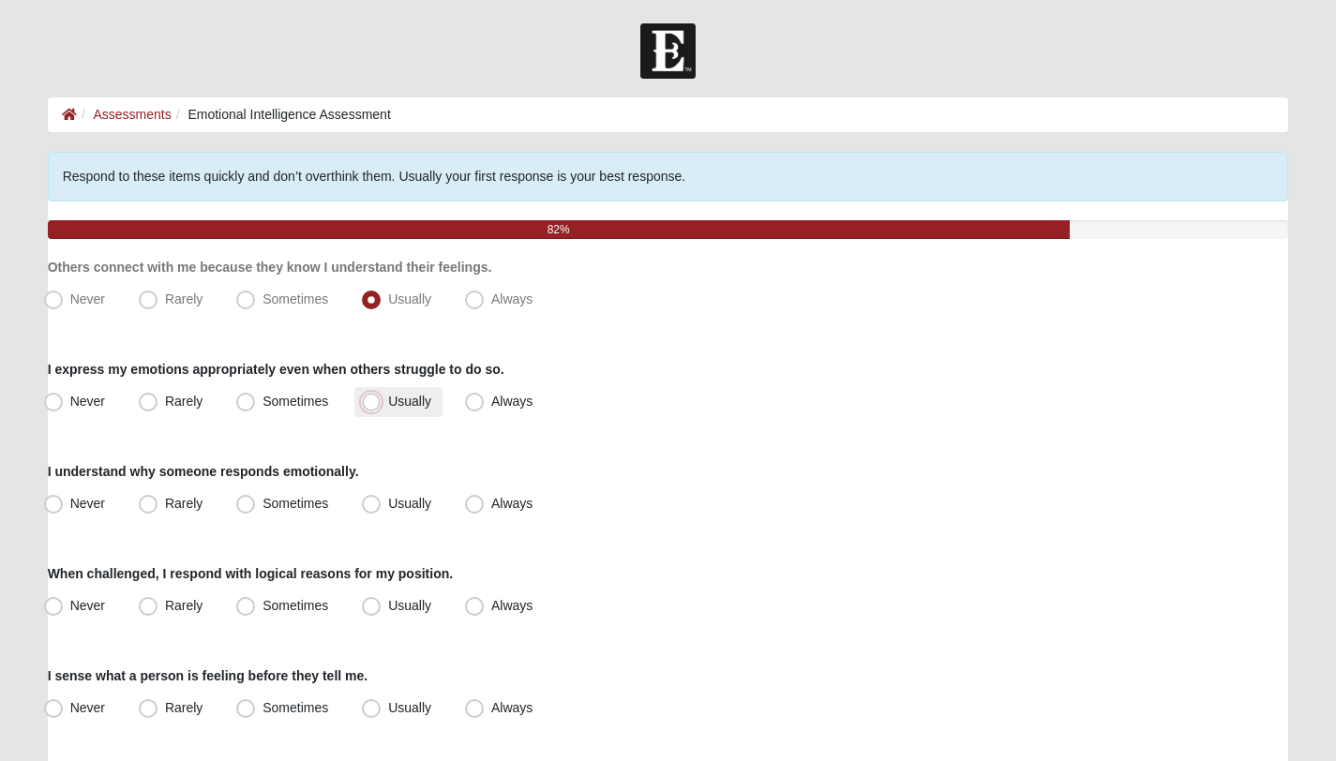
radio input "true"
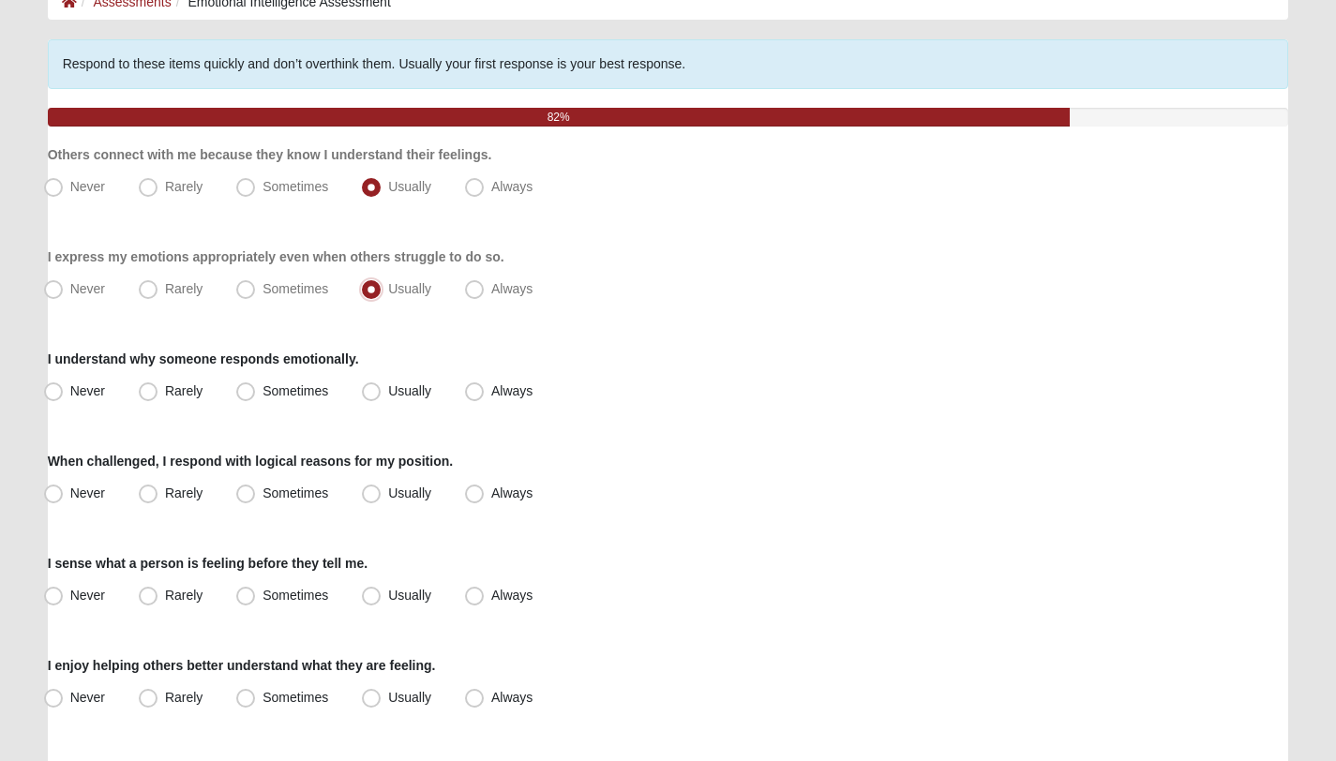
scroll to position [114, 0]
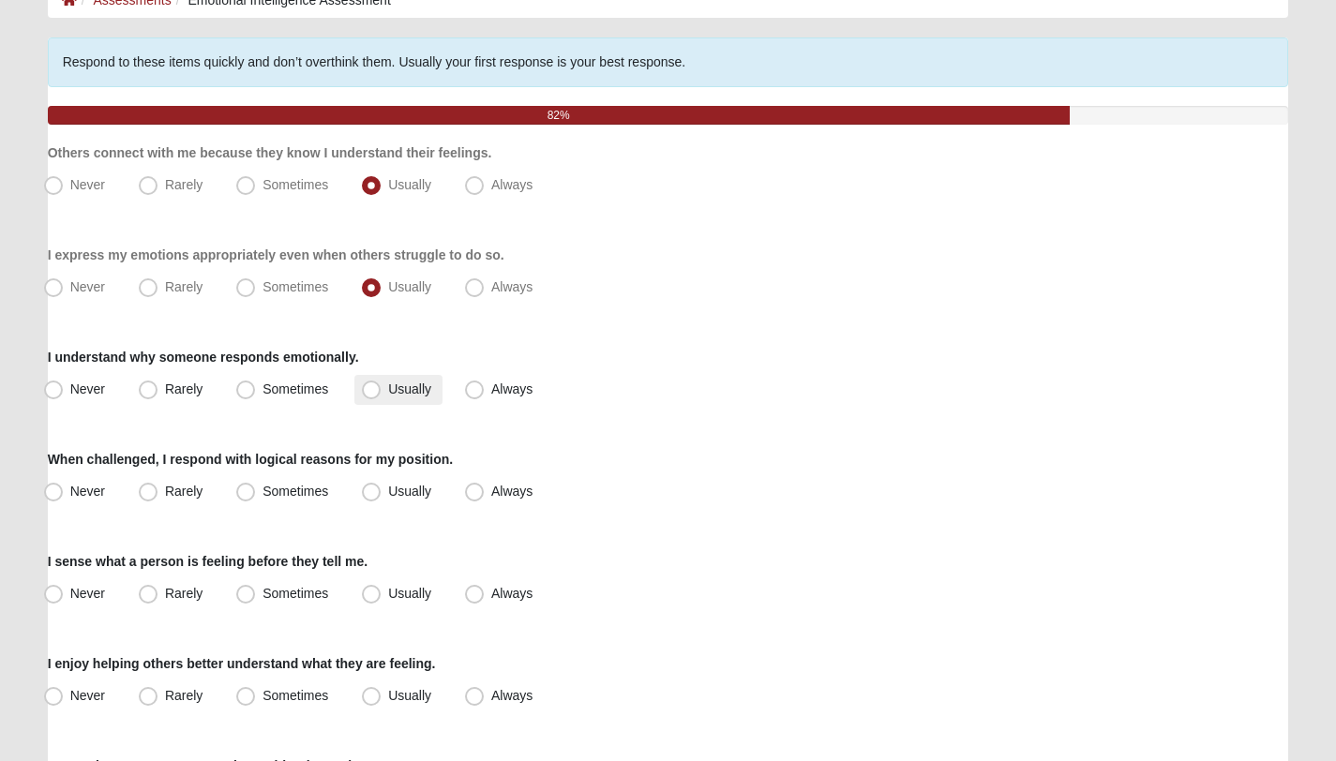
click at [382, 391] on label "Usually" at bounding box center [398, 390] width 88 height 30
click at [382, 391] on input "Usually" at bounding box center [375, 389] width 12 height 12
radio input "true"
click at [329, 542] on div "Respond to these items quickly and don’t overthink them. Usually your first res…" at bounding box center [668, 475] width 1241 height 876
click at [307, 484] on span "Sometimes" at bounding box center [295, 491] width 66 height 15
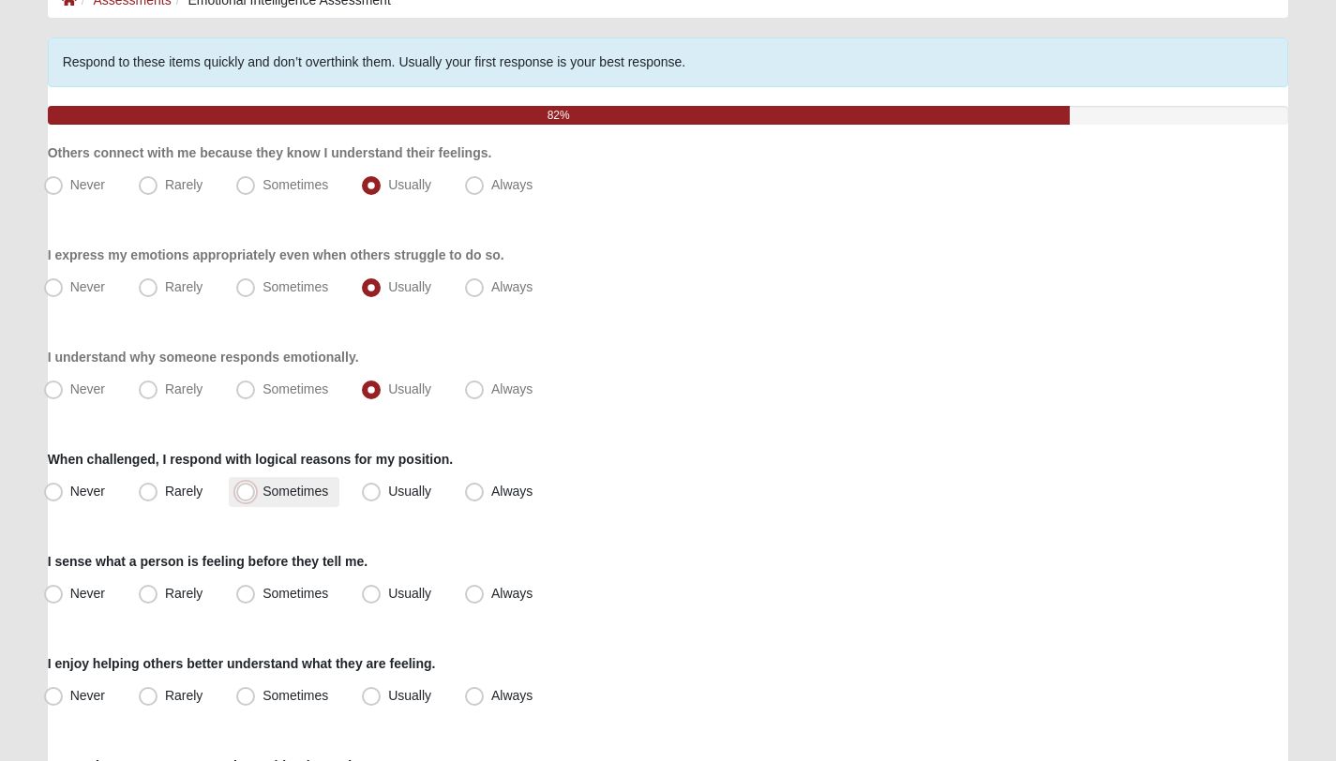
click at [256, 486] on input "Sometimes" at bounding box center [250, 492] width 12 height 12
radio input "true"
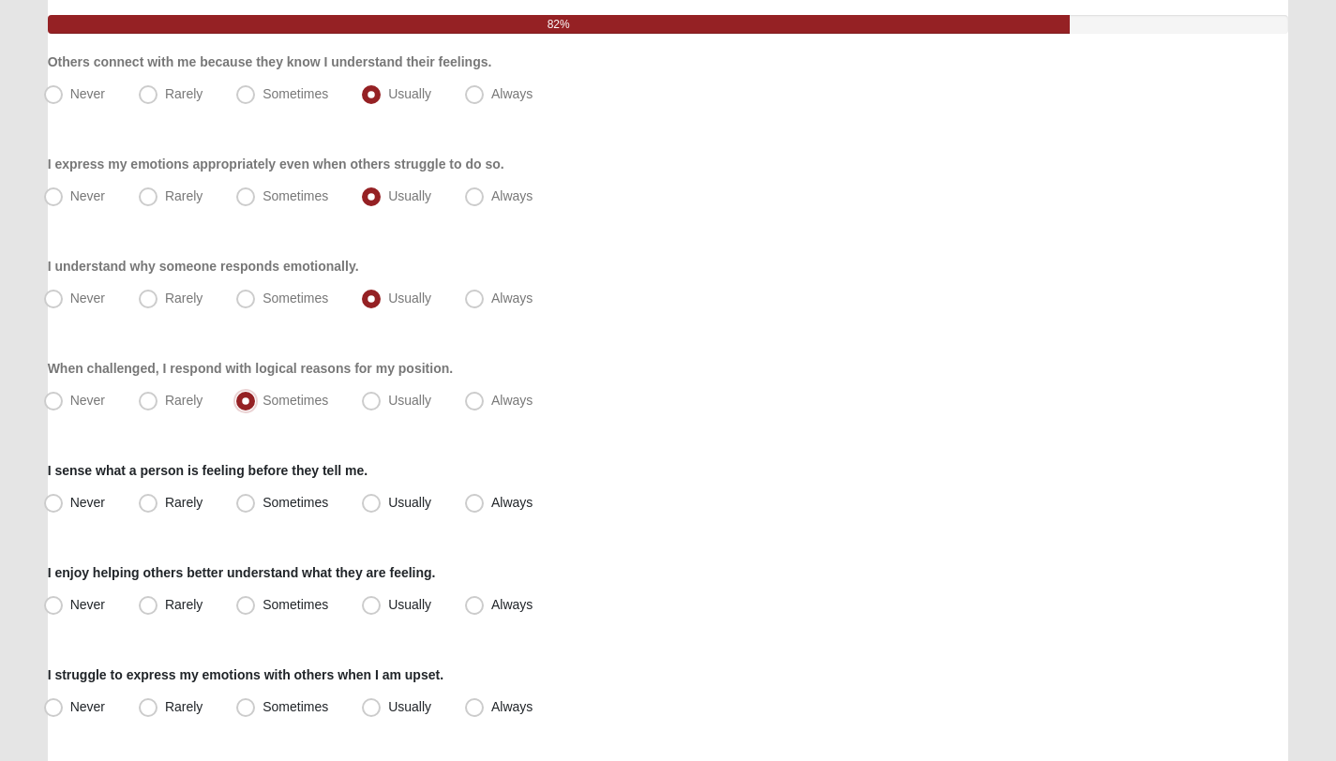
scroll to position [209, 0]
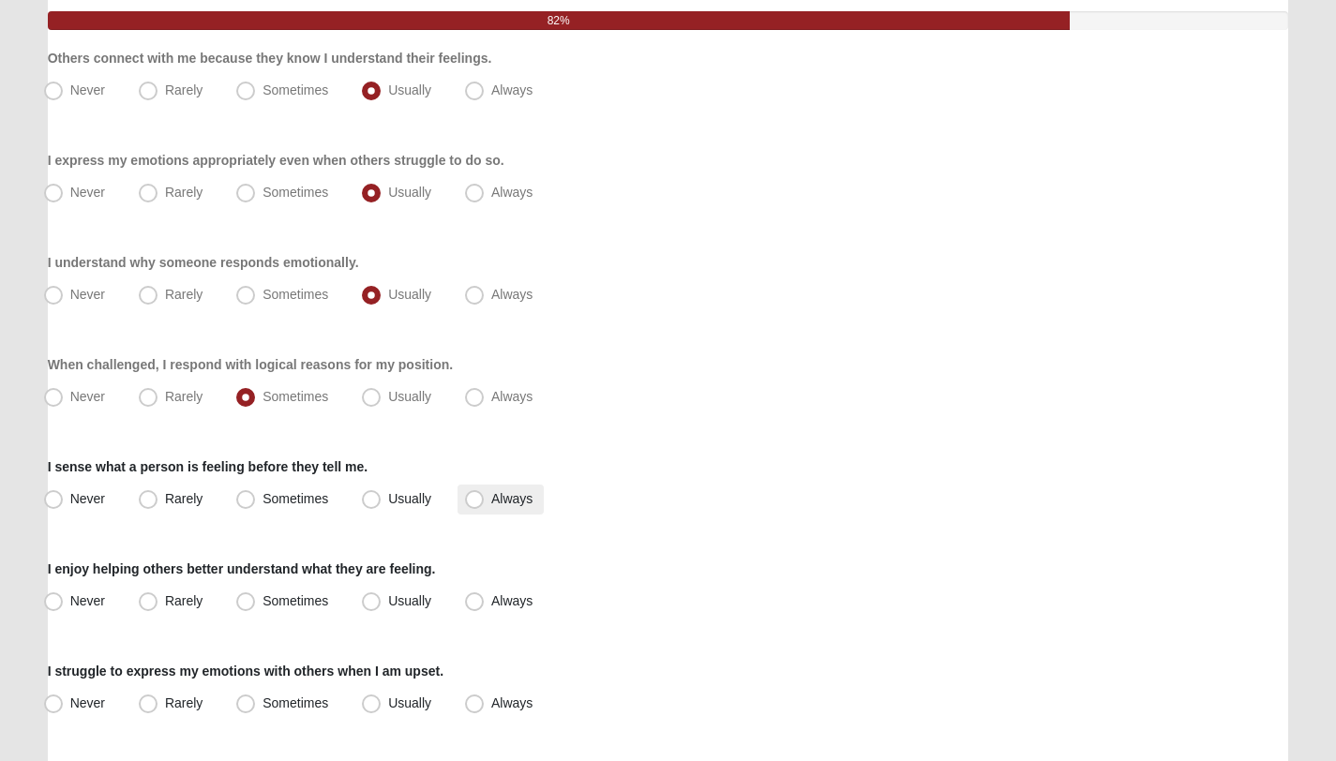
click at [491, 494] on span "Always" at bounding box center [511, 498] width 41 height 15
click at [472, 494] on input "Always" at bounding box center [478, 499] width 12 height 12
radio input "true"
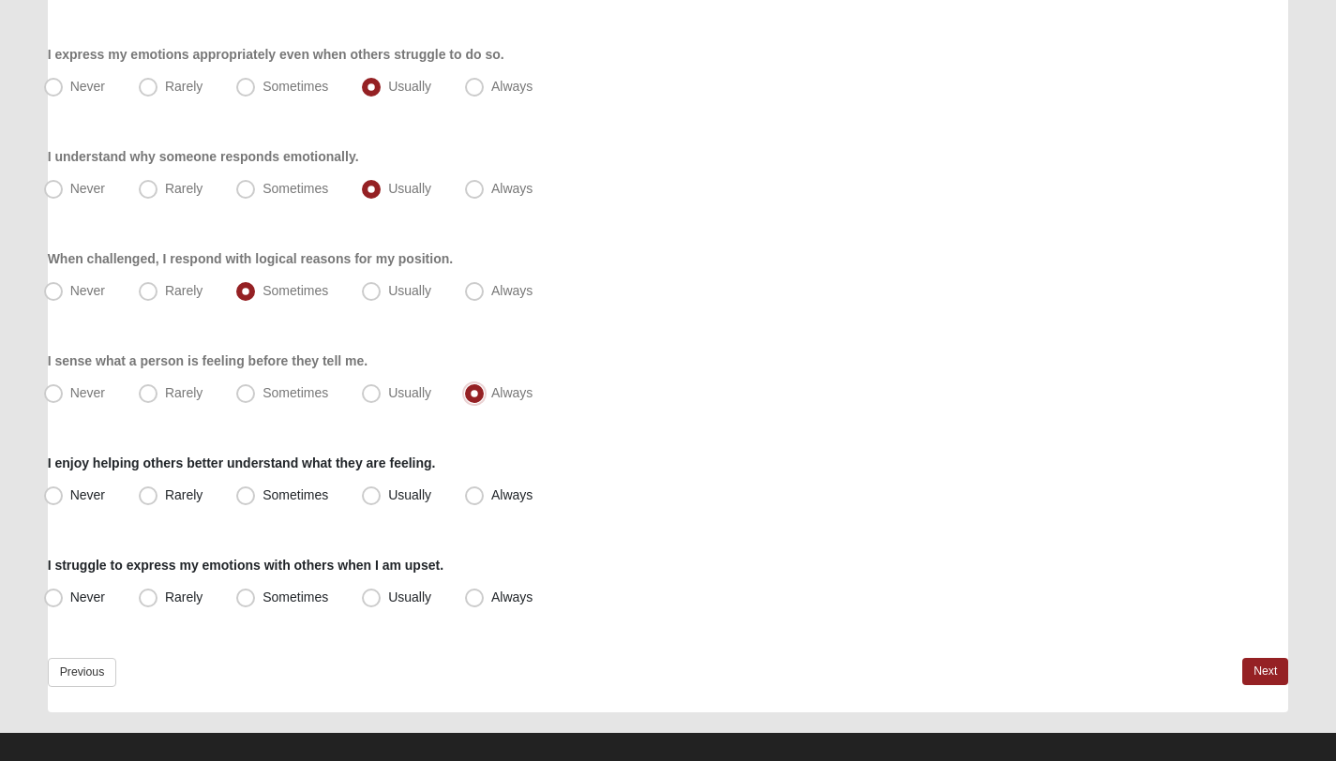
scroll to position [317, 0]
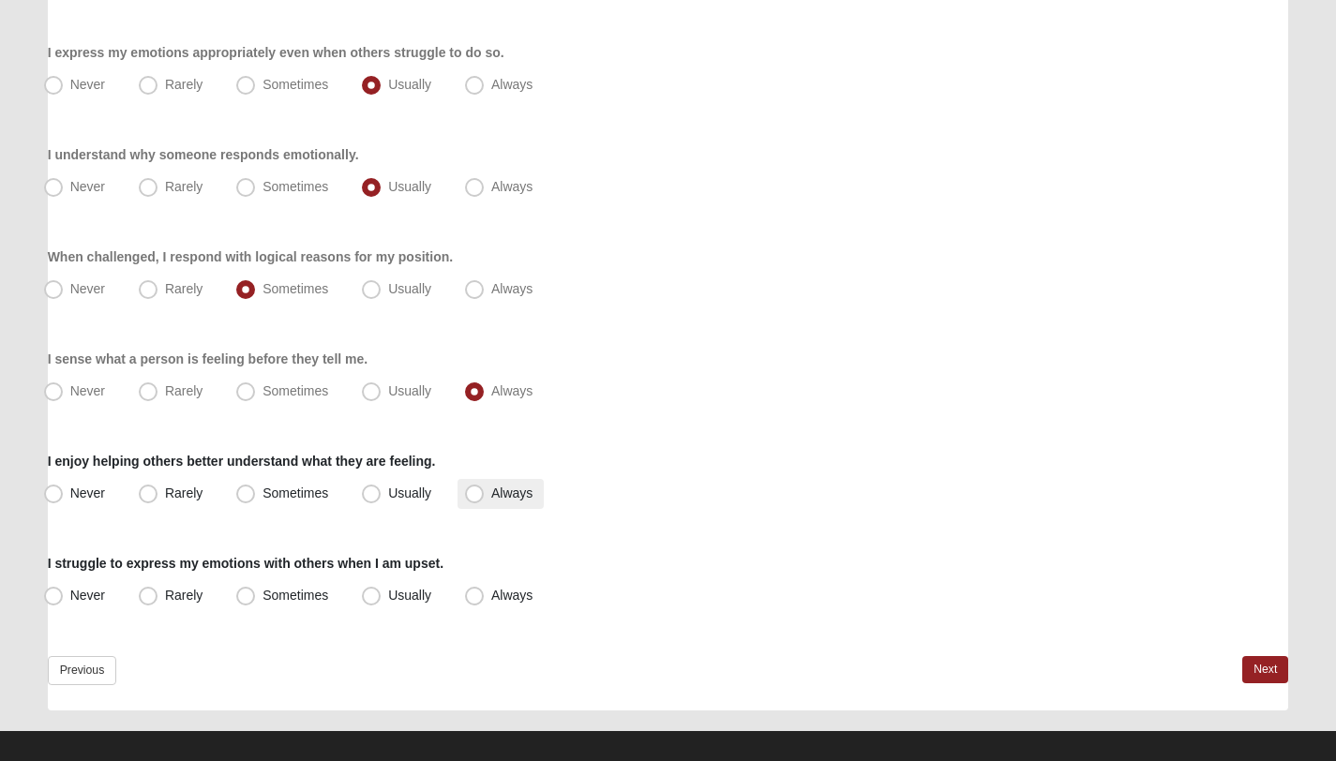
click at [491, 492] on span "Always" at bounding box center [511, 493] width 41 height 15
click at [475, 492] on input "Always" at bounding box center [478, 493] width 12 height 12
radio input "true"
click at [491, 603] on span "Always" at bounding box center [511, 595] width 41 height 15
click at [472, 602] on input "Always" at bounding box center [478, 596] width 12 height 12
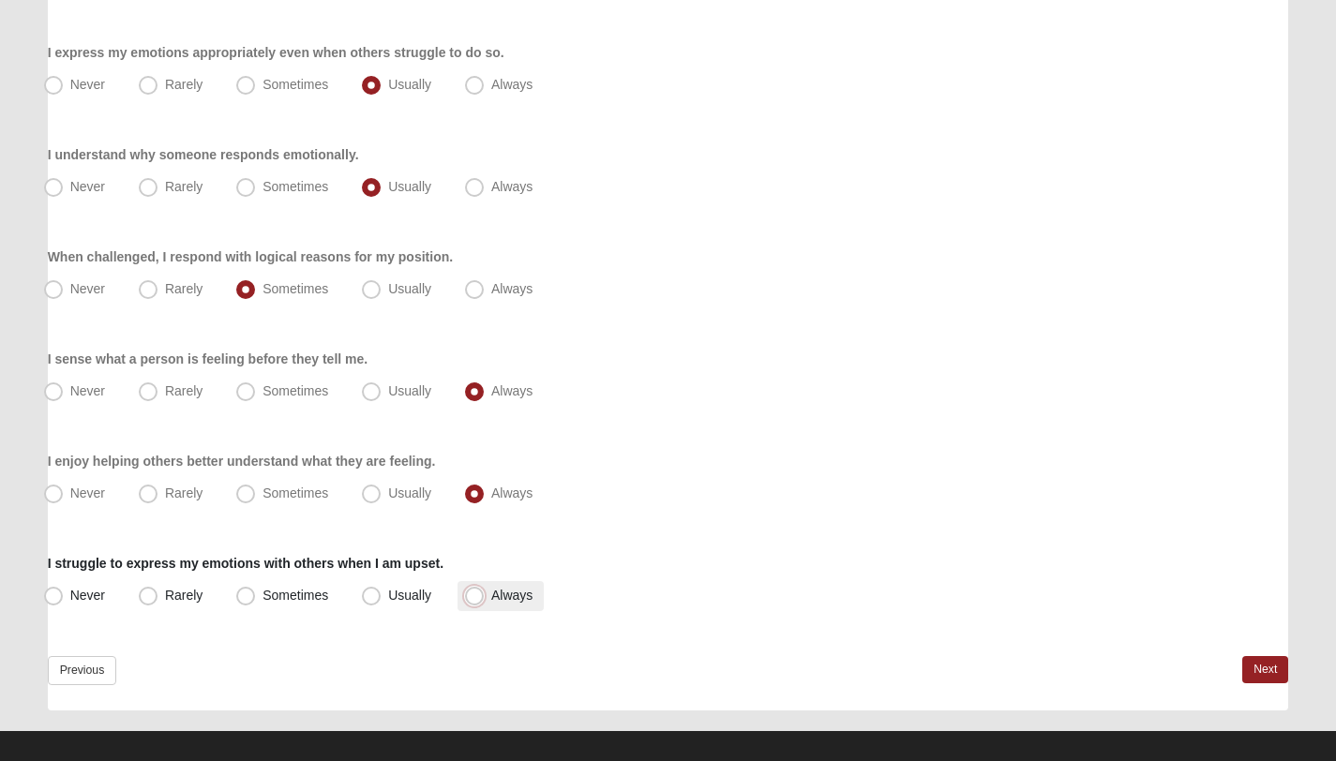
radio input "true"
click at [1265, 664] on link "Next" at bounding box center [1265, 669] width 46 height 27
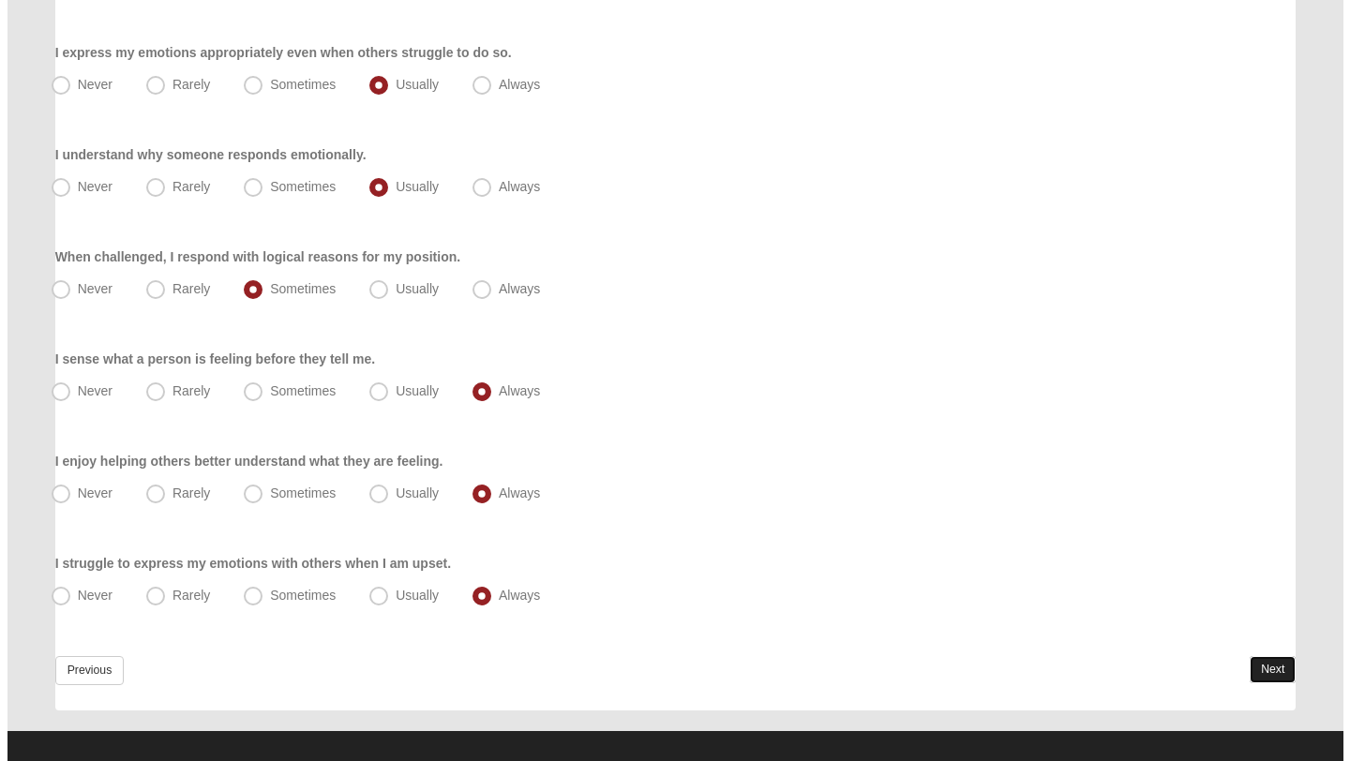
scroll to position [0, 0]
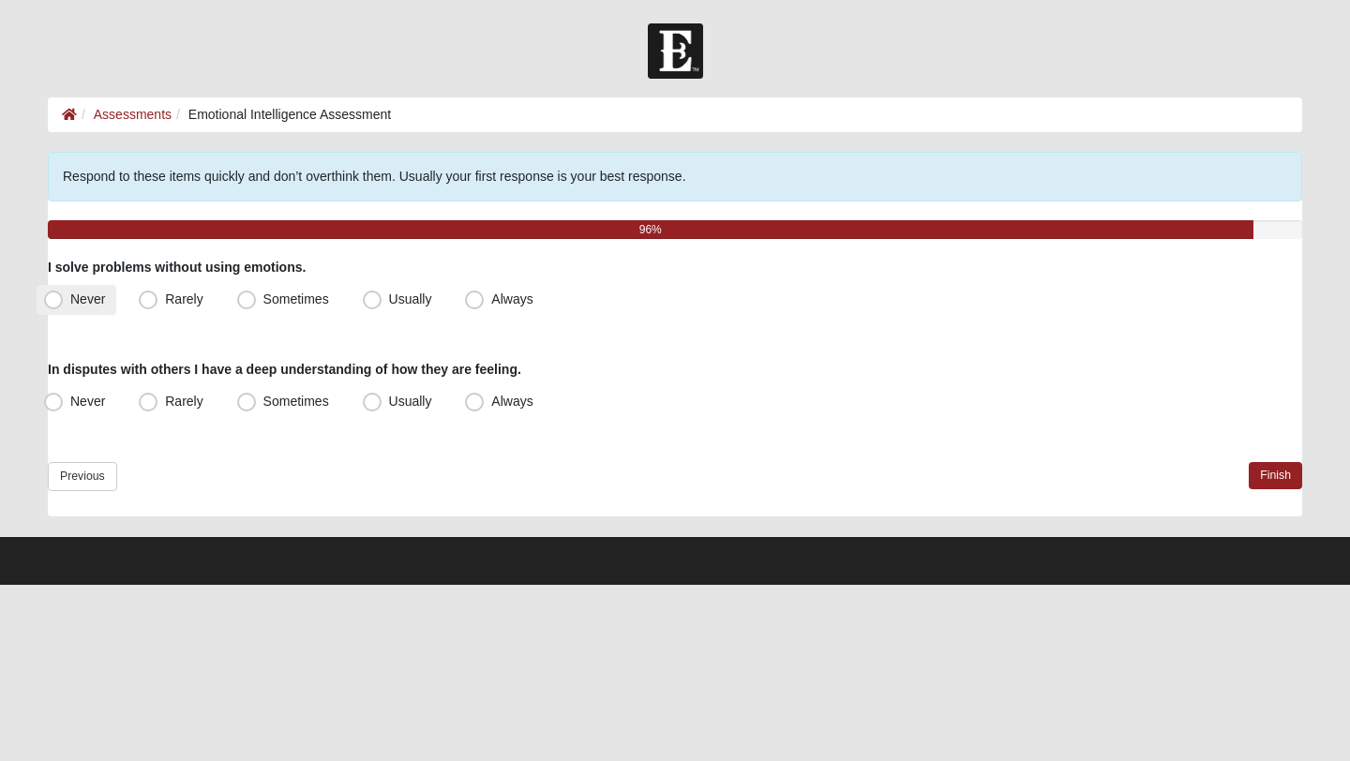
click at [99, 294] on span "Never" at bounding box center [87, 299] width 35 height 15
click at [64, 294] on input "Never" at bounding box center [58, 299] width 12 height 12
radio input "true"
click at [389, 407] on span "Usually" at bounding box center [410, 401] width 43 height 15
click at [378, 407] on input "Usually" at bounding box center [376, 402] width 12 height 12
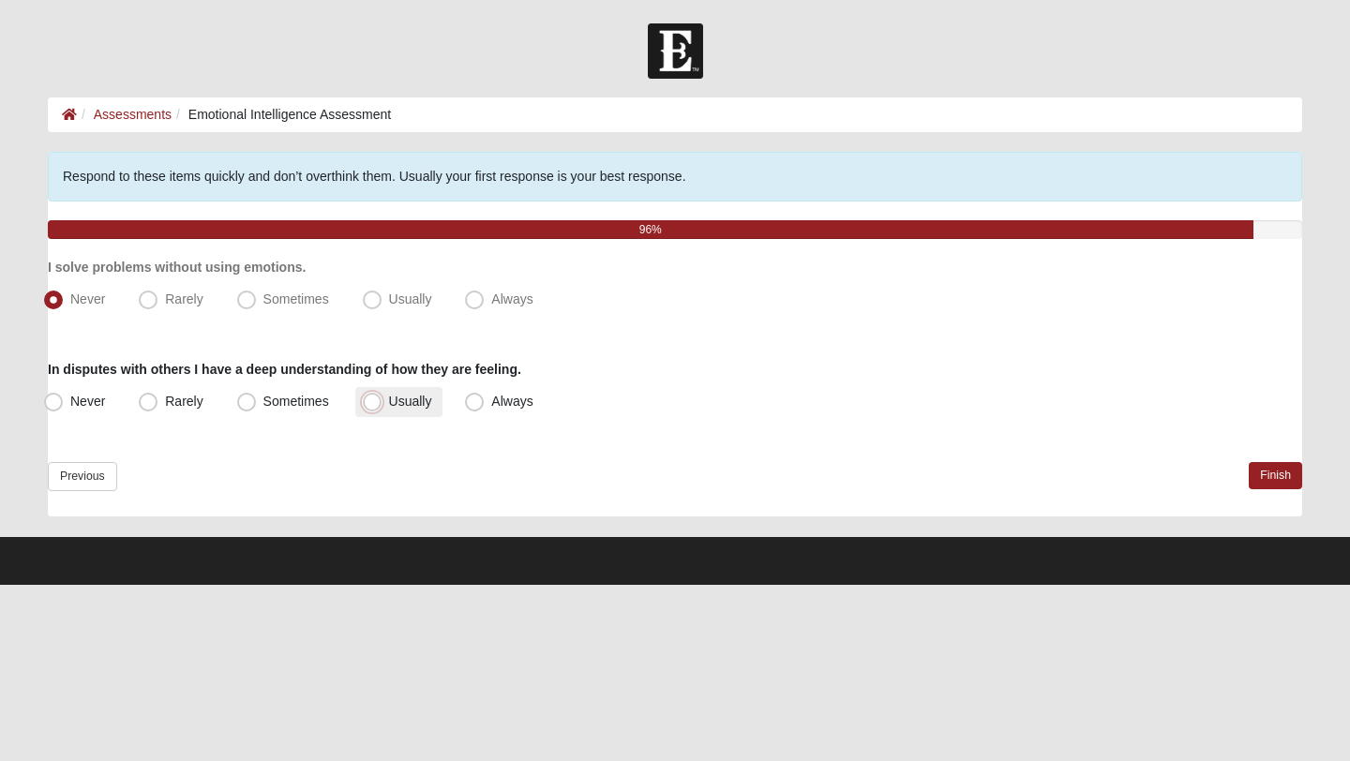
radio input "true"
click at [1278, 477] on link "Finish" at bounding box center [1275, 475] width 53 height 27
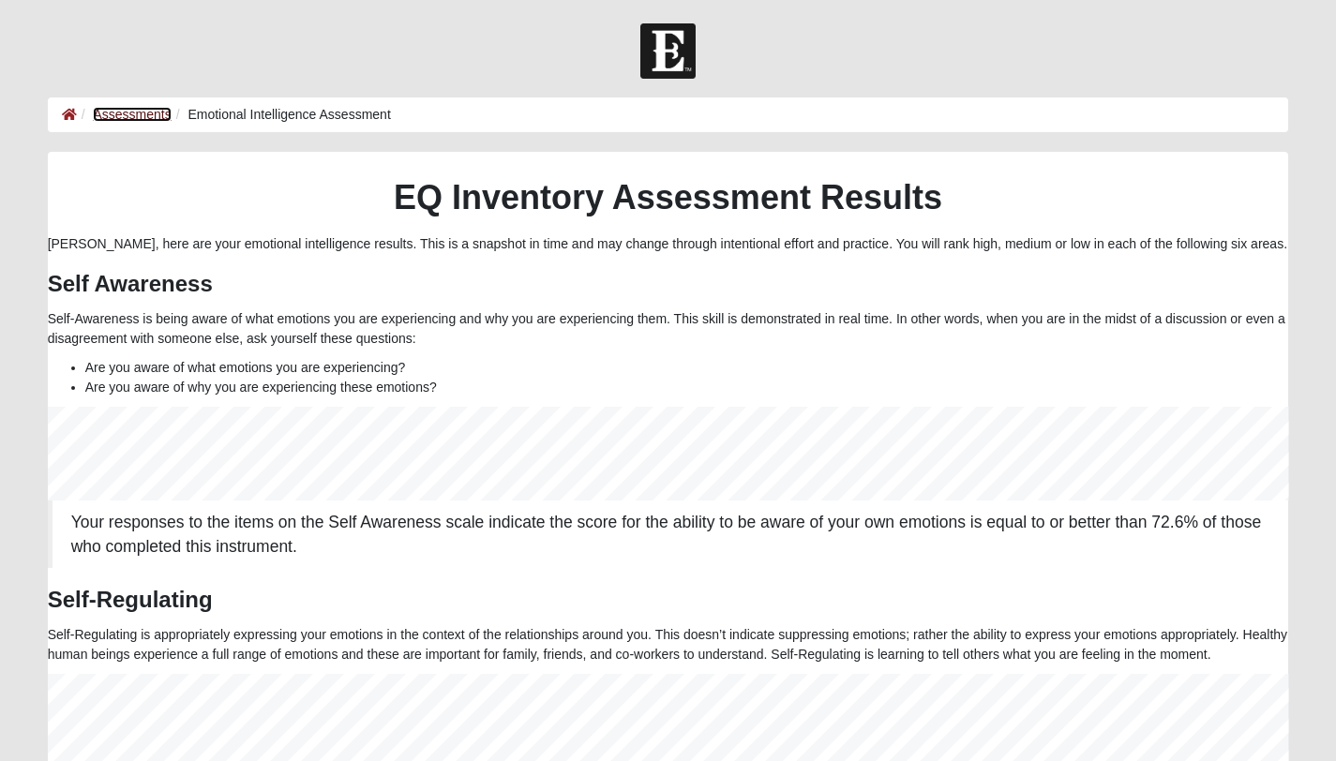
click at [143, 117] on link "Assessments" at bounding box center [132, 114] width 78 height 15
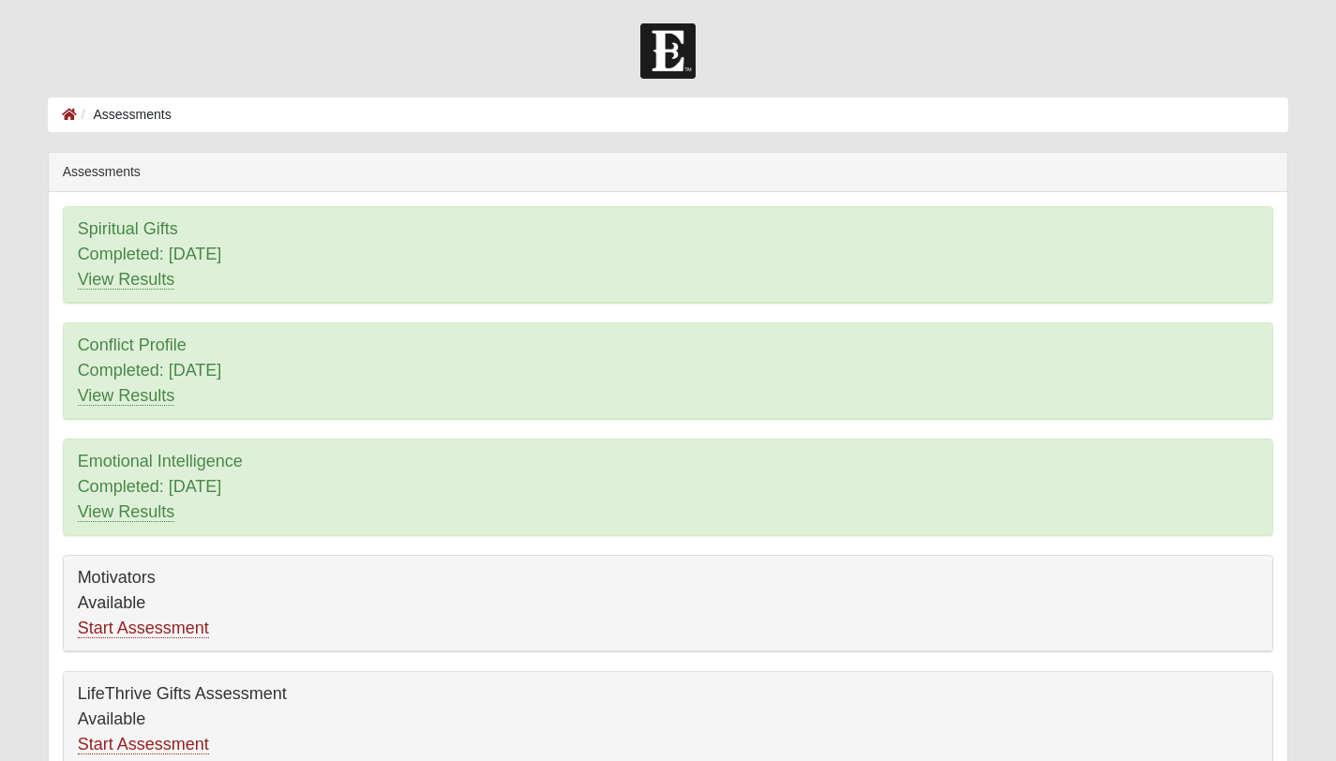
click at [1306, 361] on form "Hello [PERSON_NAME] My Account Log Out Assessments Assessments Error" at bounding box center [668, 505] width 1336 height 964
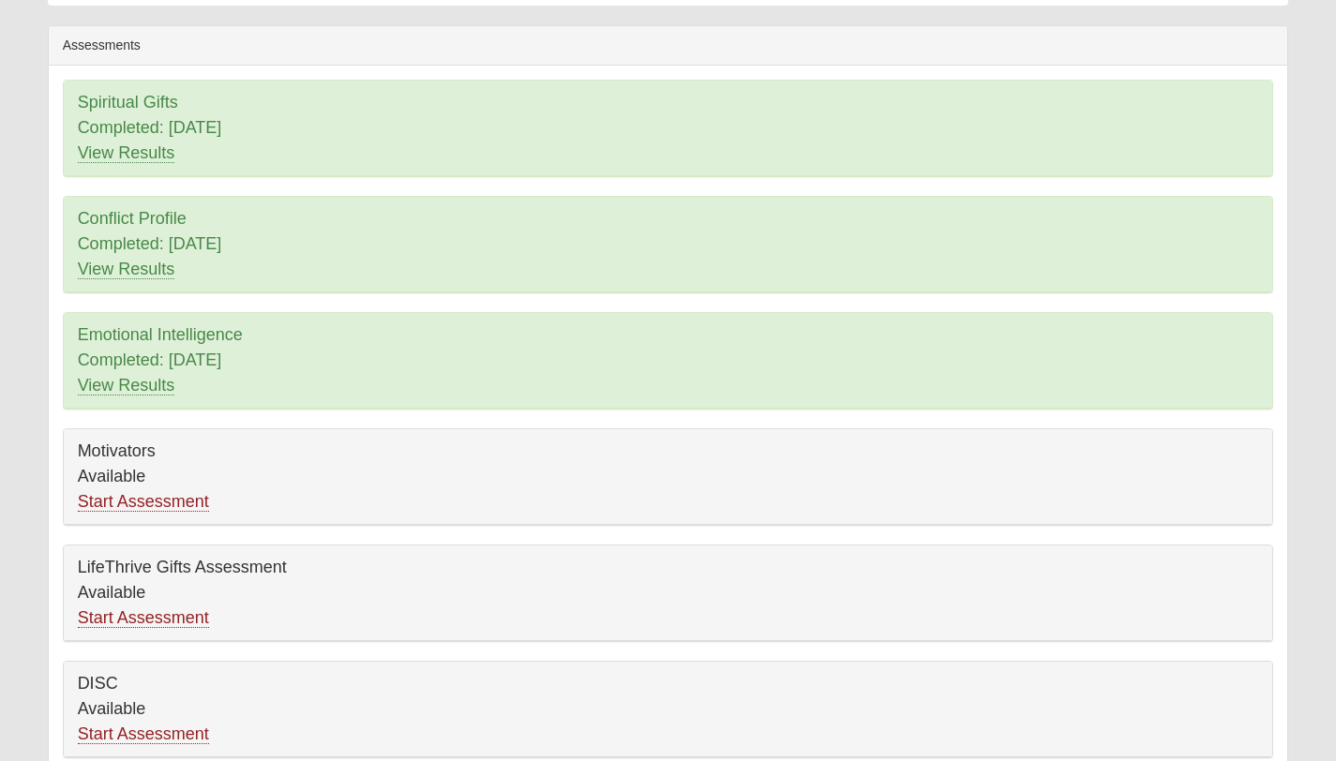
scroll to position [119, 0]
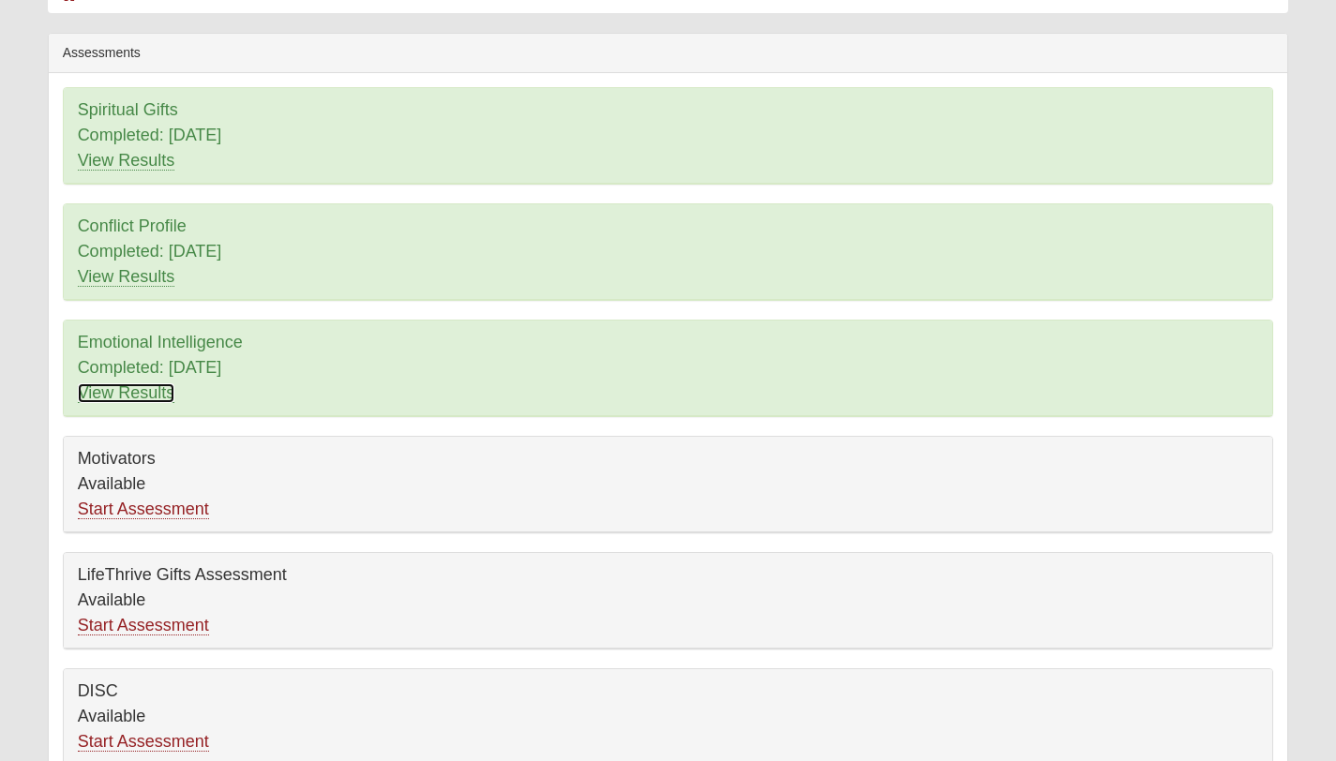
click at [136, 394] on link "View Results" at bounding box center [126, 393] width 97 height 20
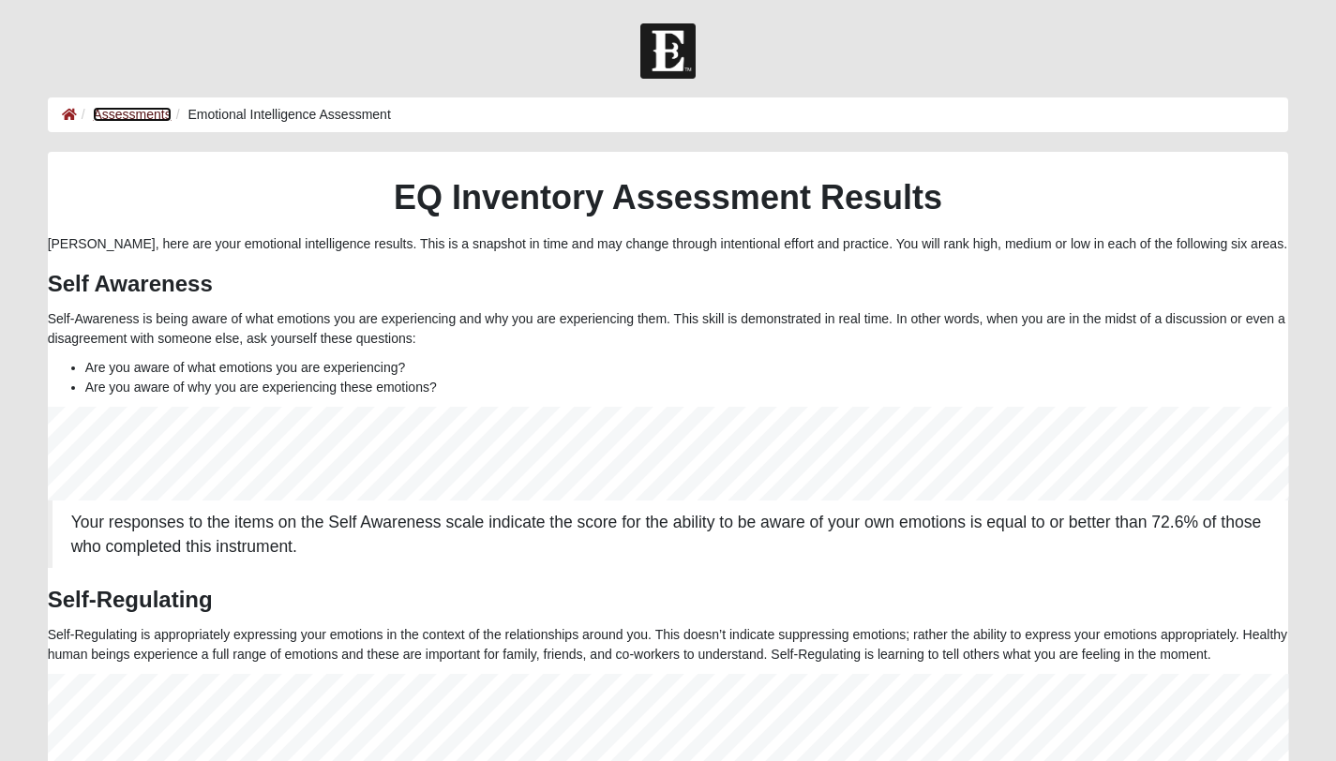
click at [142, 119] on link "Assessments" at bounding box center [132, 114] width 78 height 15
